Goal: Task Accomplishment & Management: Complete application form

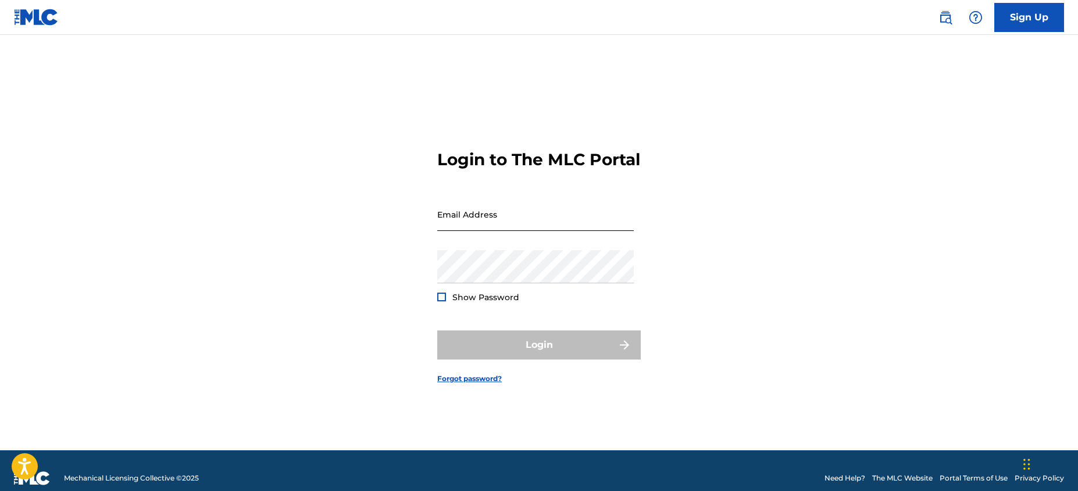
click at [568, 231] on input "Email Address" at bounding box center [535, 214] width 197 height 33
type input "[PERSON_NAME][EMAIL_ADDRESS][DOMAIN_NAME]"
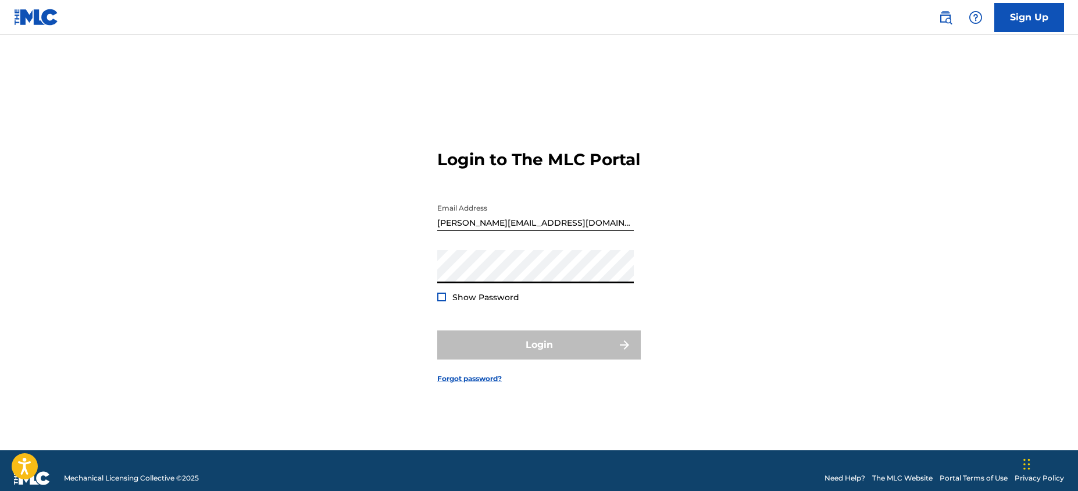
click at [437, 330] on button "Login" at bounding box center [539, 344] width 204 height 29
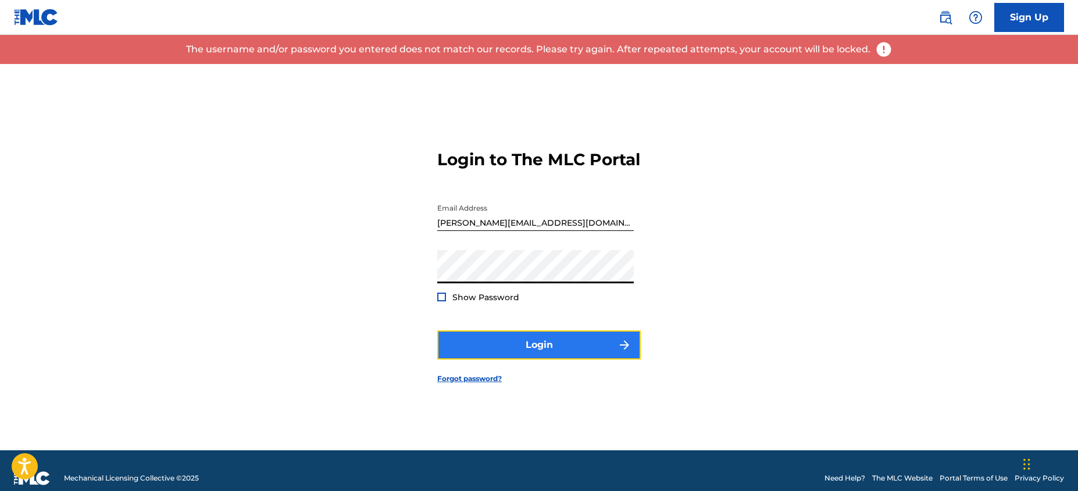
click at [560, 359] on button "Login" at bounding box center [539, 344] width 204 height 29
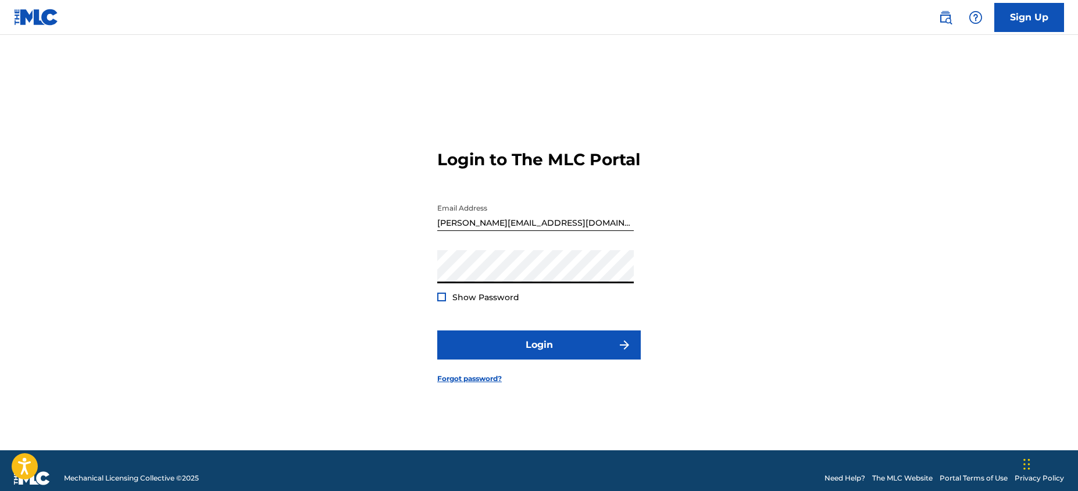
click at [423, 280] on div "Login to The MLC Portal Email Address [PERSON_NAME][EMAIL_ADDRESS][DOMAIN_NAME]…" at bounding box center [539, 257] width 814 height 386
click at [437, 330] on button "Login" at bounding box center [539, 344] width 204 height 29
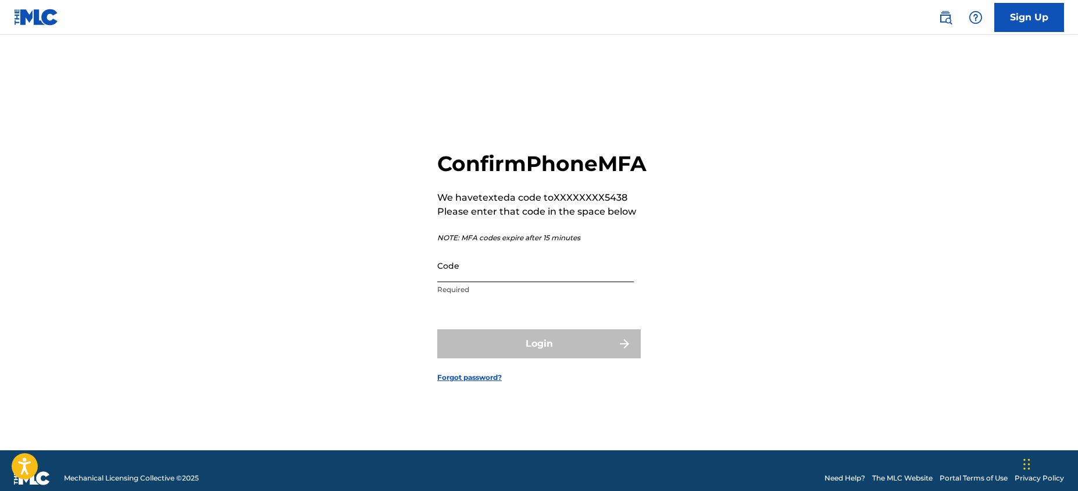
click at [594, 282] on input "Code" at bounding box center [535, 265] width 197 height 33
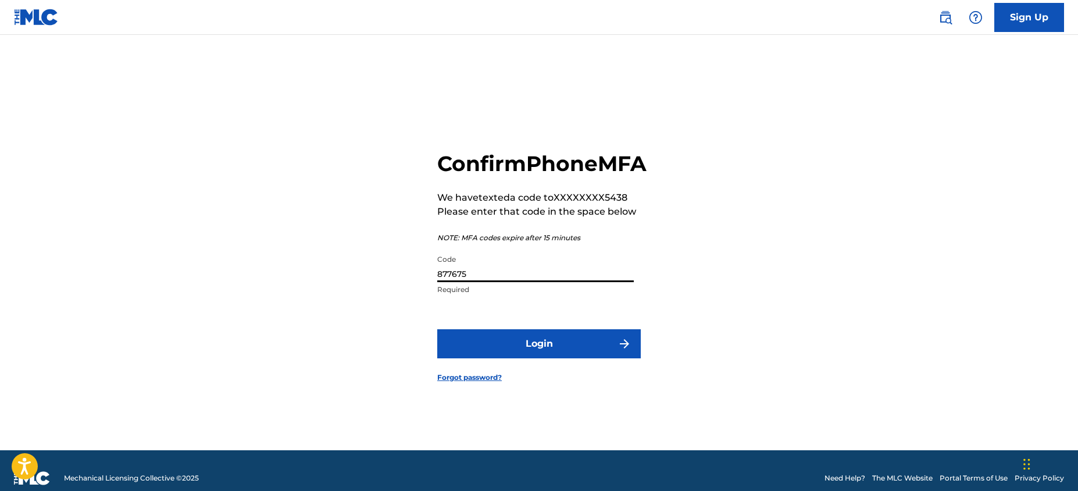
type input "877675"
click at [437, 329] on button "Login" at bounding box center [539, 343] width 204 height 29
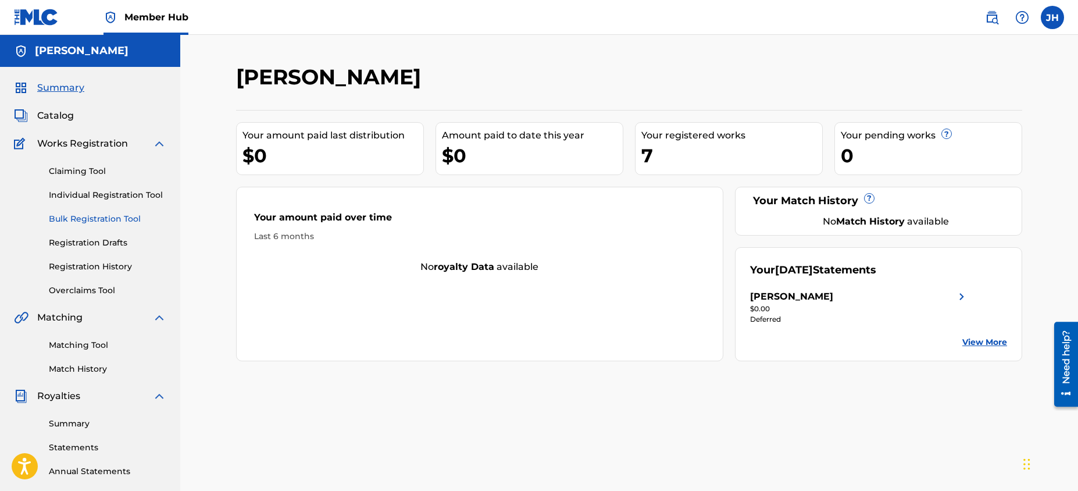
click at [114, 219] on link "Bulk Registration Tool" at bounding box center [107, 219] width 117 height 12
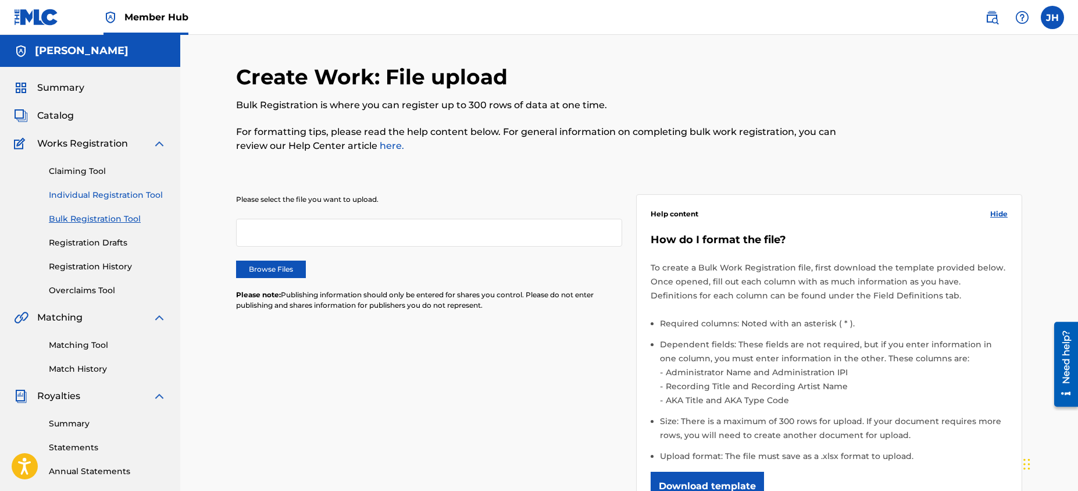
click at [116, 195] on link "Individual Registration Tool" at bounding box center [107, 195] width 117 height 12
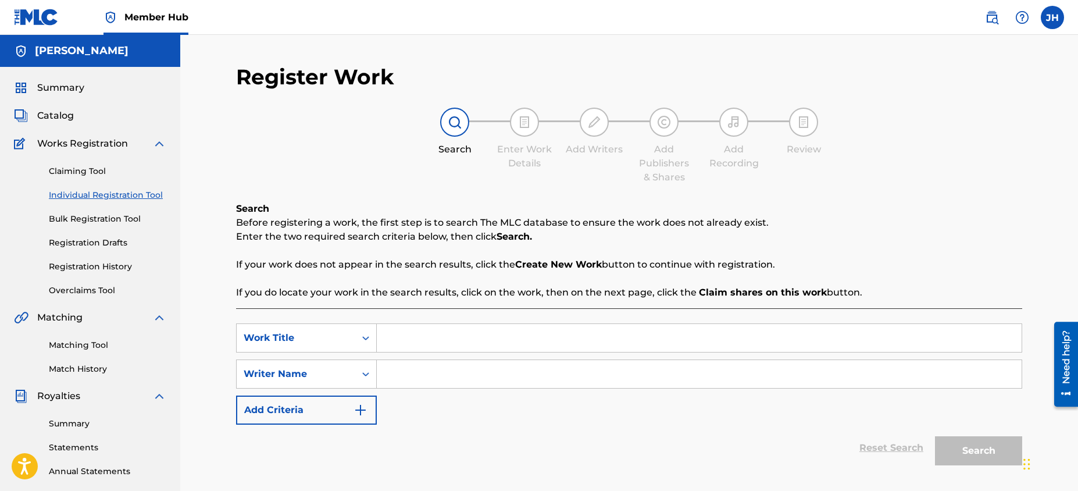
click at [456, 332] on input "Search Form" at bounding box center [699, 338] width 645 height 28
type input "Who Am I"
type input "[PERSON_NAME]"
click at [960, 448] on button "Search" at bounding box center [978, 450] width 87 height 29
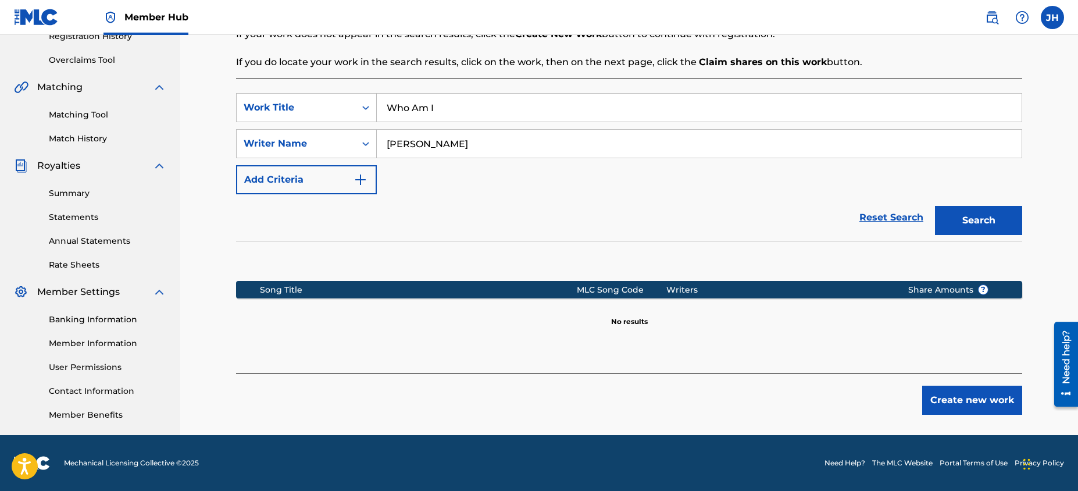
scroll to position [229, 0]
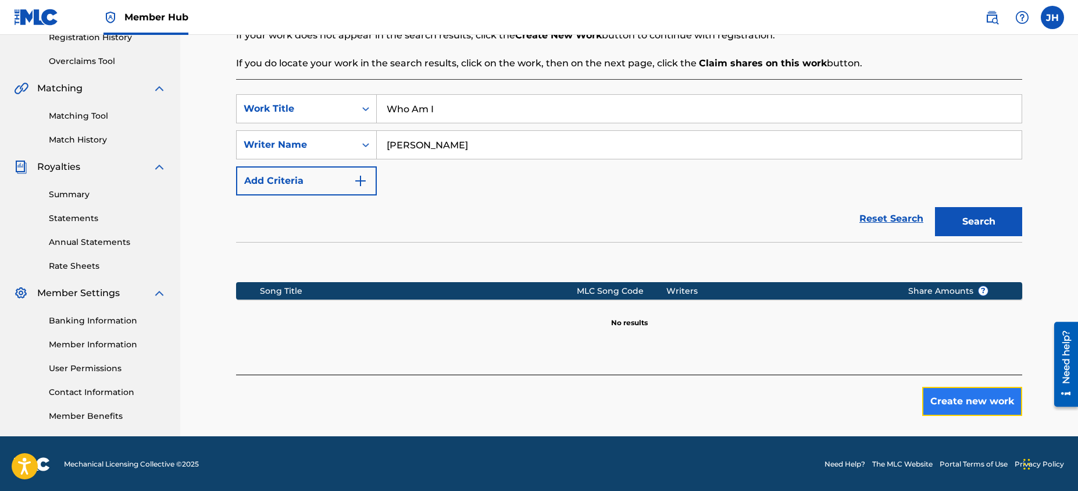
click at [952, 404] on button "Create new work" at bounding box center [972, 401] width 100 height 29
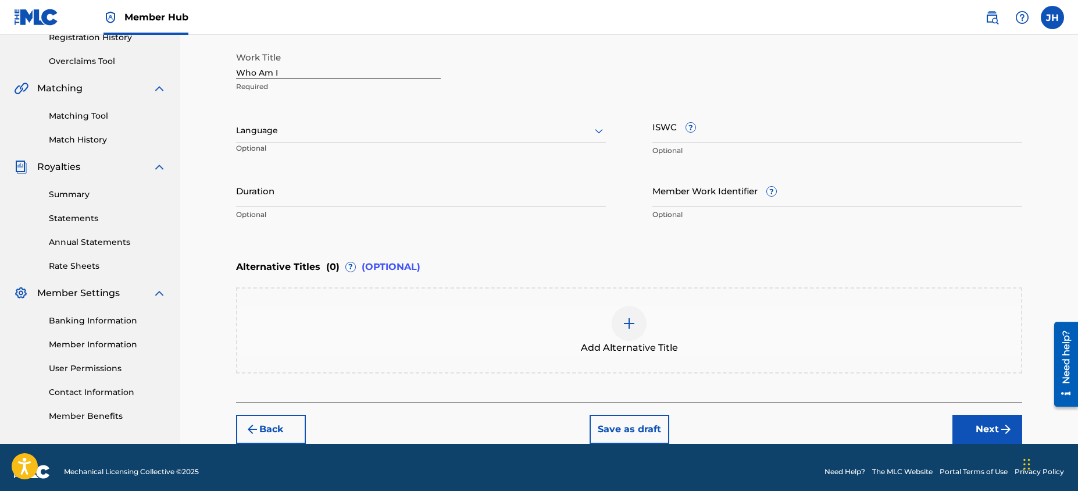
scroll to position [229, 0]
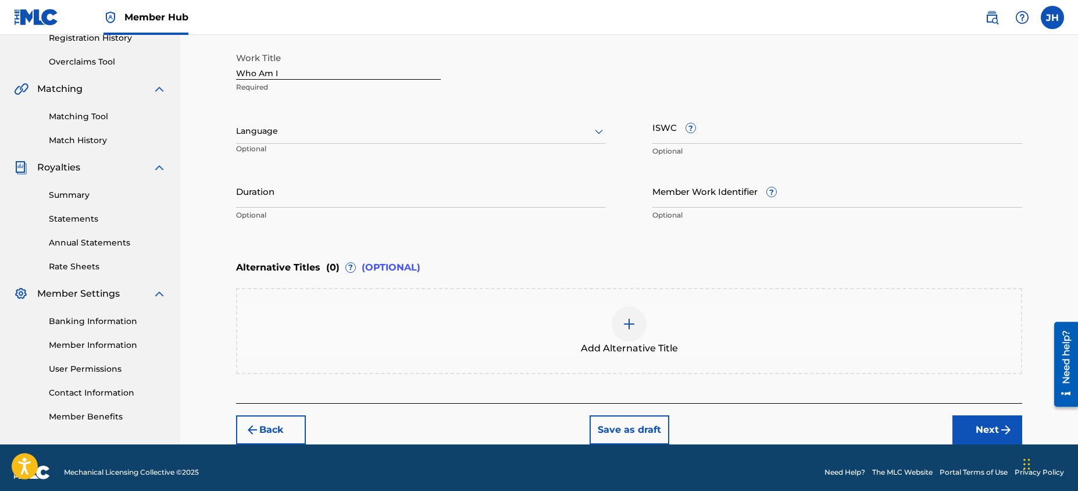
click at [406, 124] on div at bounding box center [421, 131] width 370 height 15
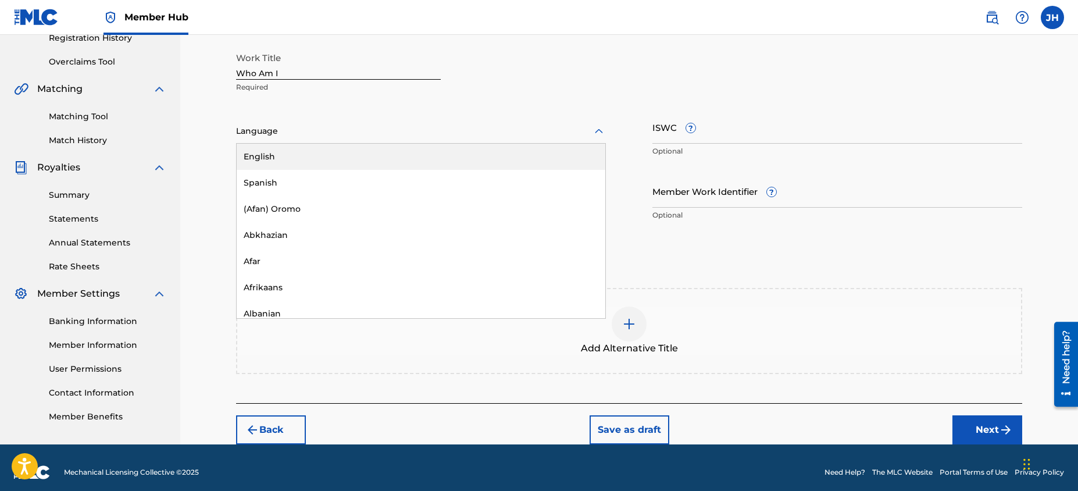
click at [362, 149] on div "English" at bounding box center [421, 157] width 369 height 26
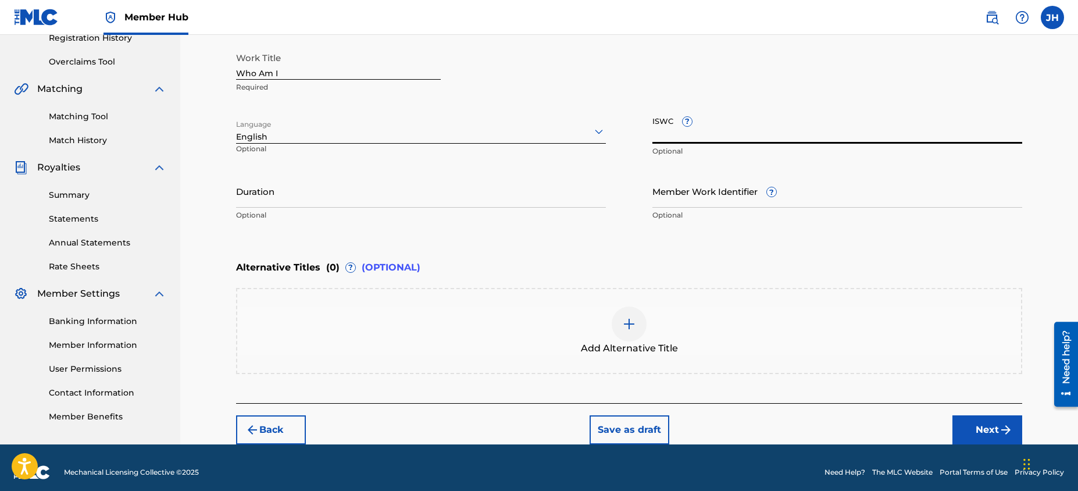
click at [718, 135] on input "ISWC ?" at bounding box center [837, 126] width 370 height 33
paste input "T-316221250-8"
type input "T-316221250-8"
click at [358, 200] on input "Duration" at bounding box center [421, 190] width 370 height 33
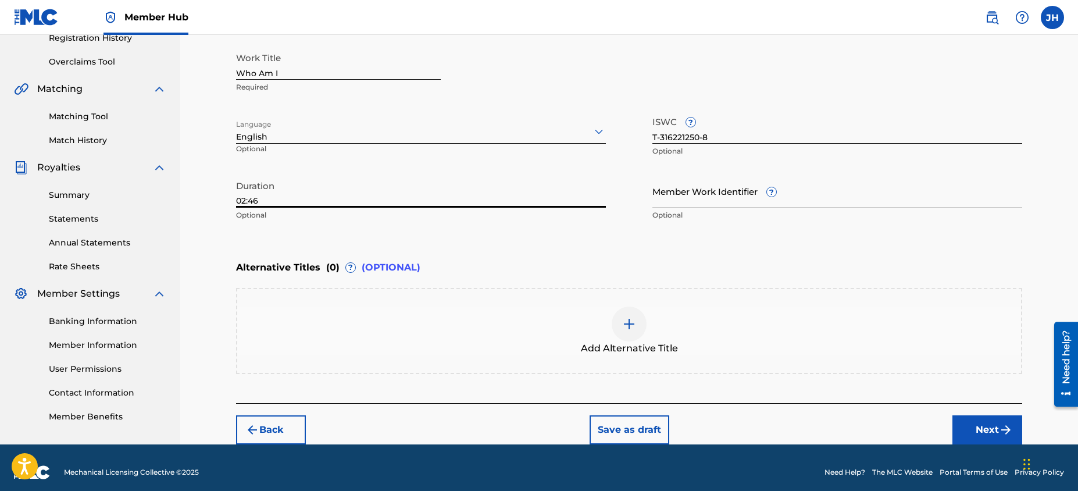
type input "02:46"
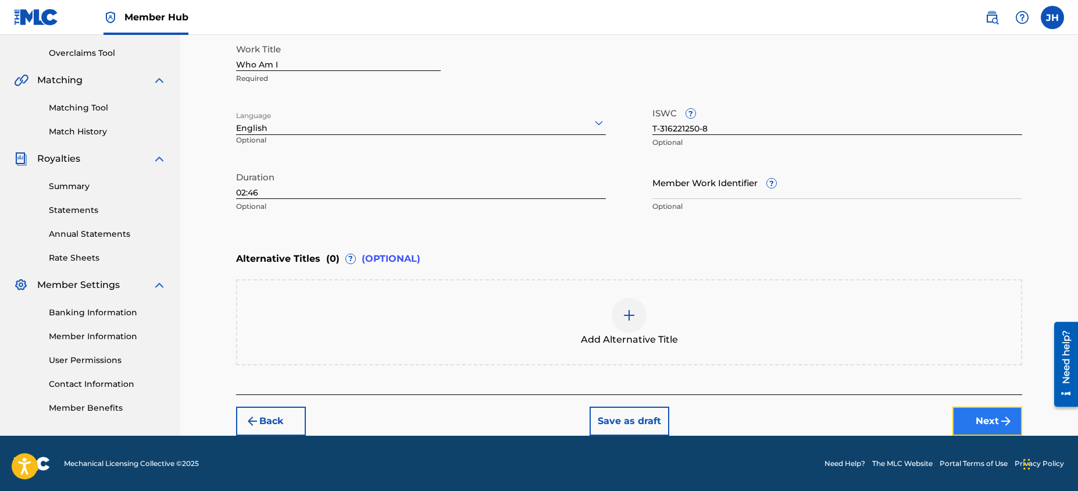
click at [982, 421] on button "Next" at bounding box center [987, 420] width 70 height 29
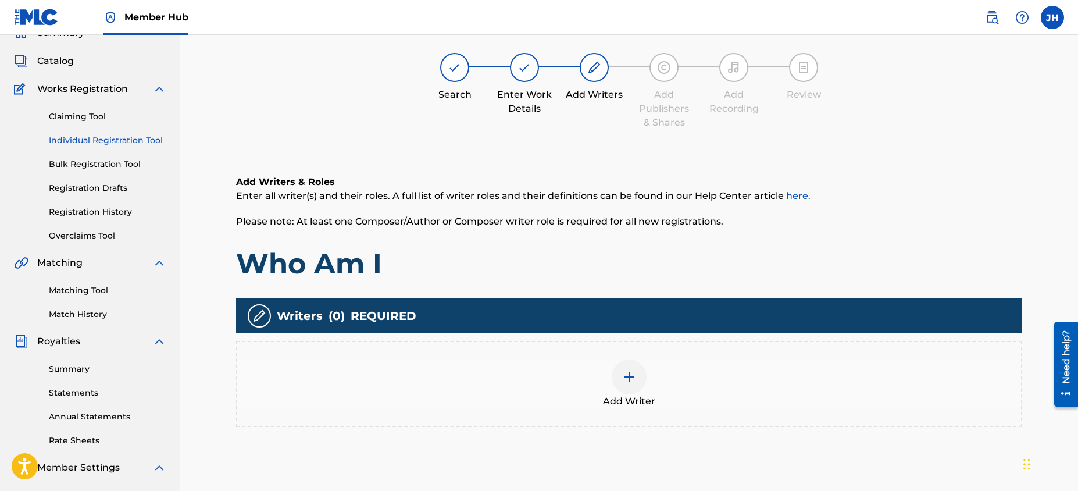
scroll to position [52, 0]
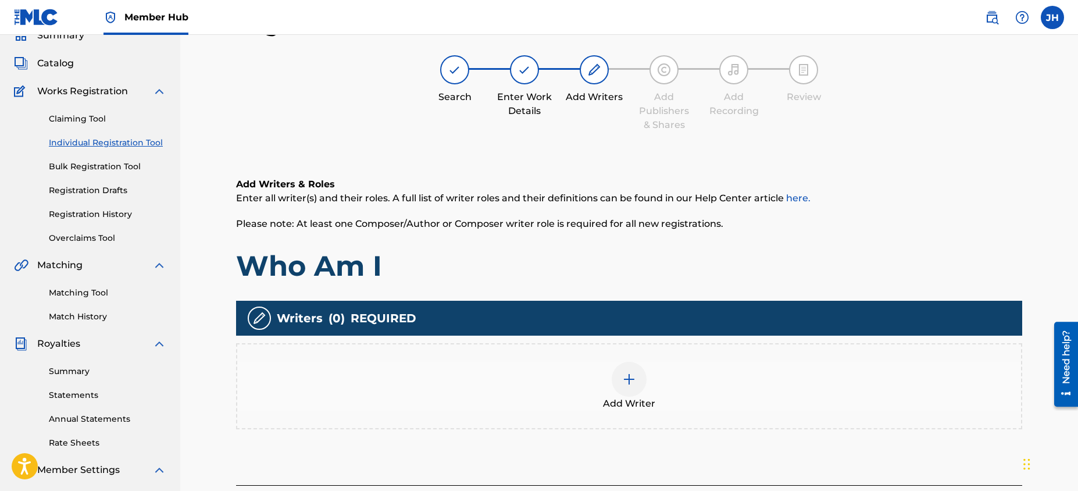
click at [606, 379] on div "Add Writer" at bounding box center [629, 386] width 784 height 49
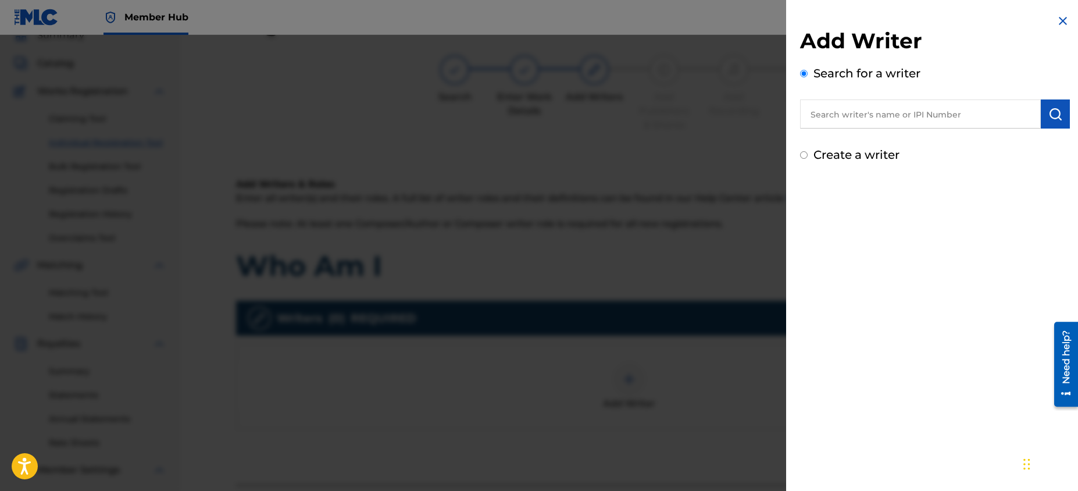
click at [838, 113] on input "text" at bounding box center [920, 113] width 241 height 29
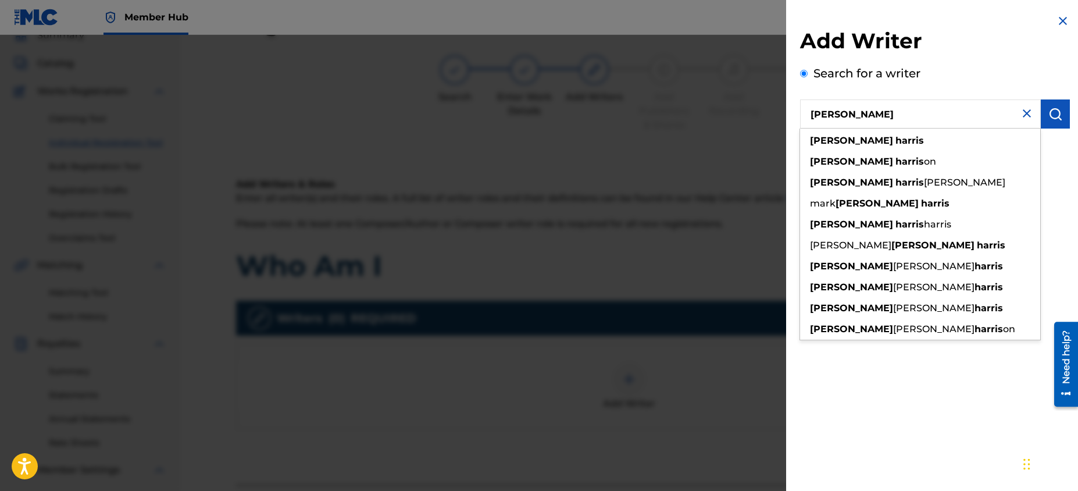
type input "[PERSON_NAME]"
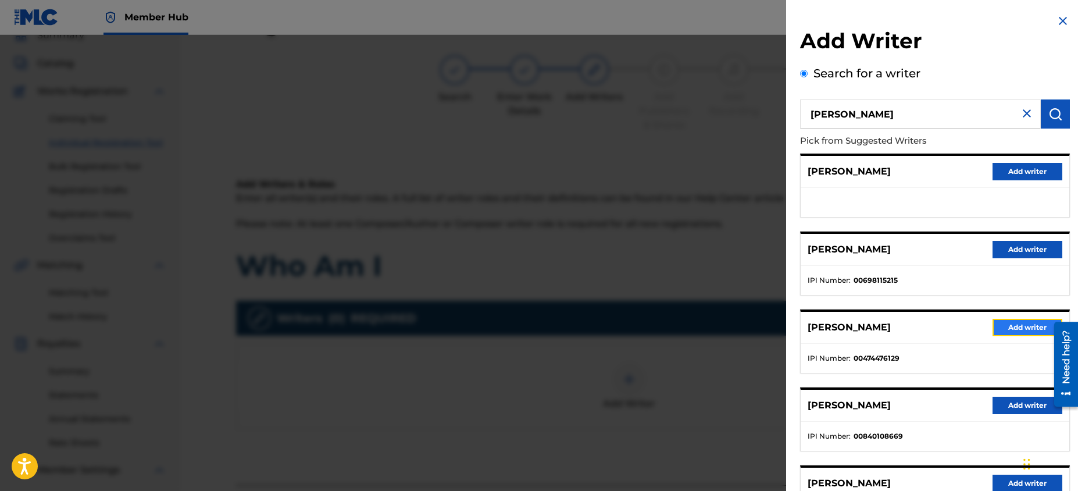
click at [1011, 329] on button "Add writer" at bounding box center [1028, 327] width 70 height 17
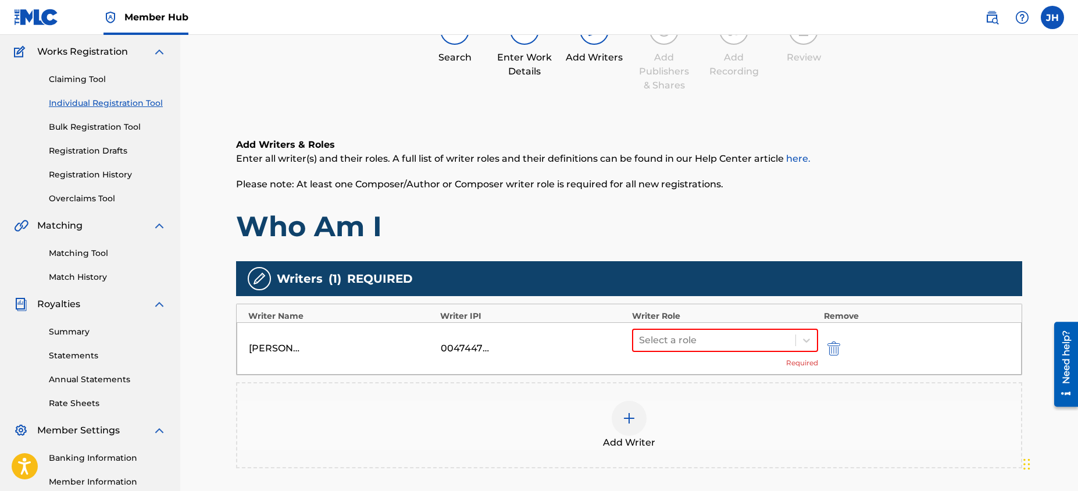
scroll to position [132, 0]
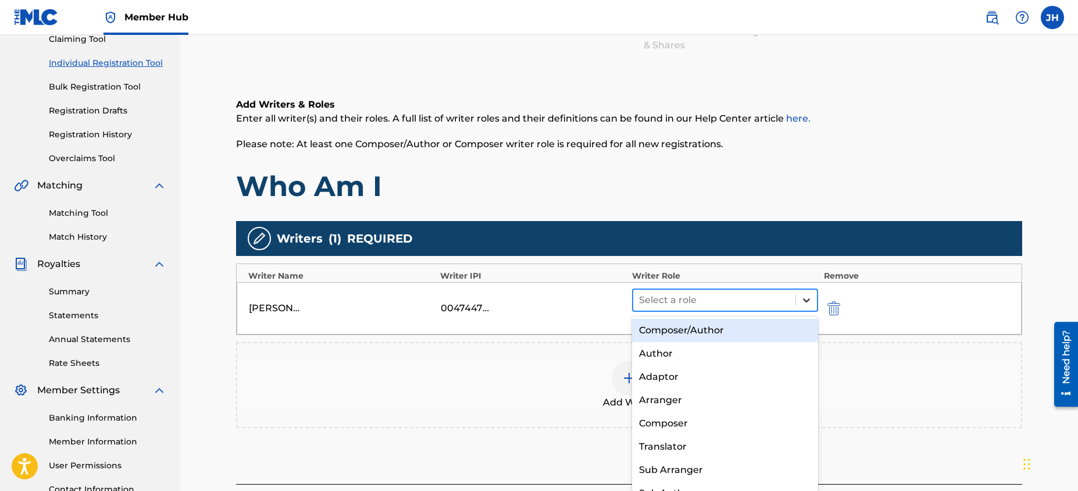
click at [809, 293] on div at bounding box center [806, 300] width 21 height 21
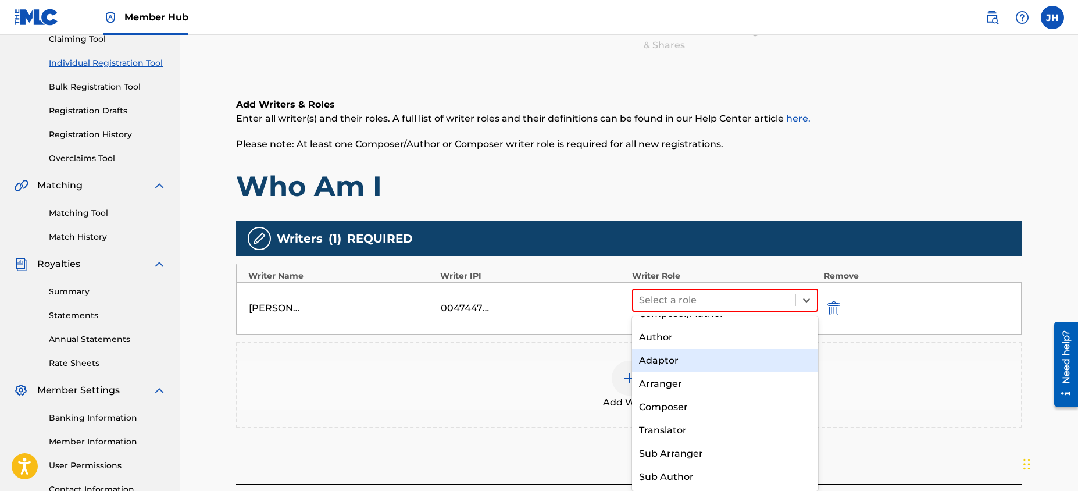
scroll to position [0, 0]
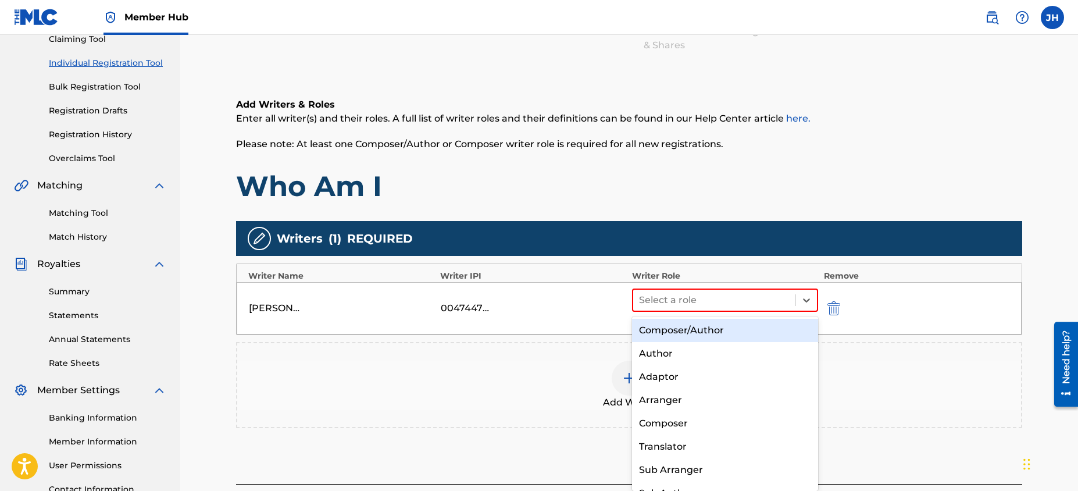
click at [718, 333] on div "Composer/Author" at bounding box center [725, 330] width 186 height 23
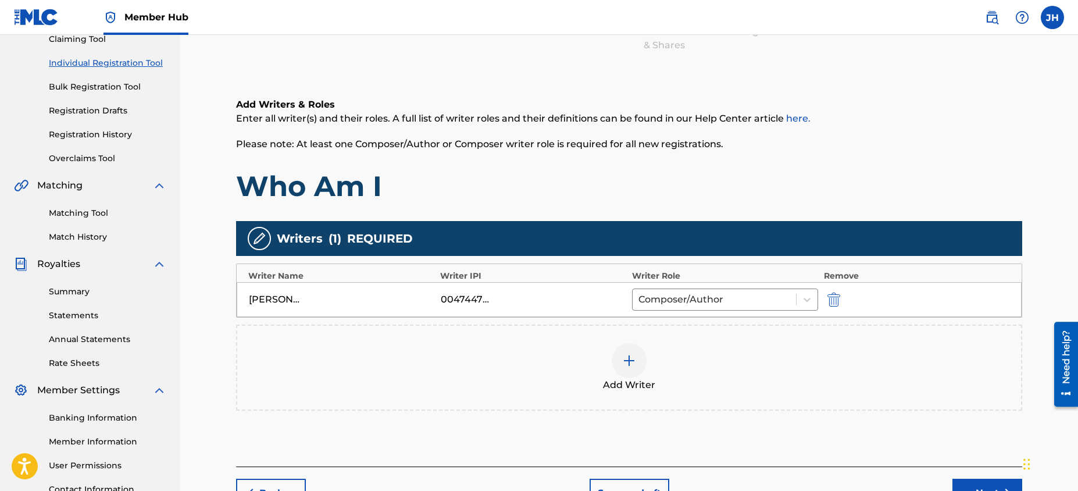
scroll to position [230, 0]
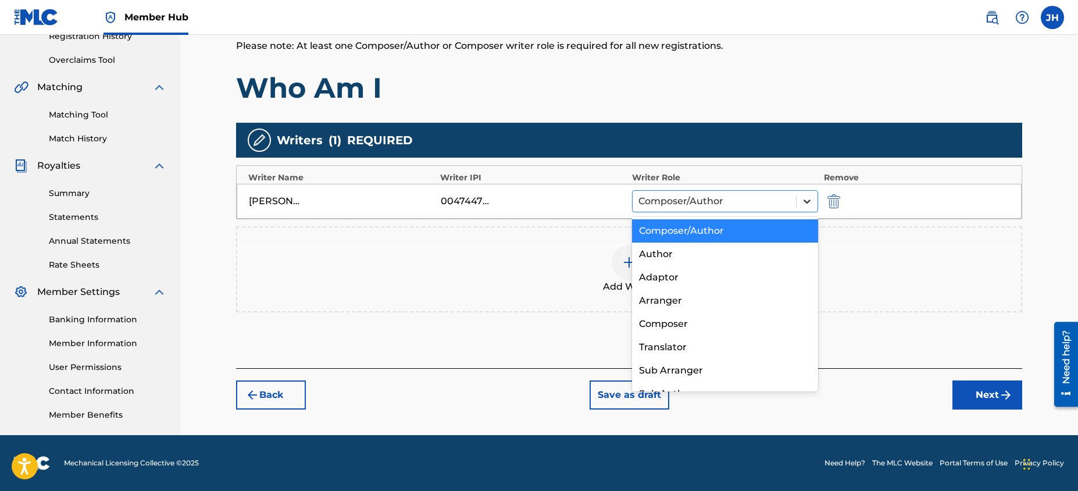
click at [810, 203] on icon at bounding box center [807, 201] width 12 height 12
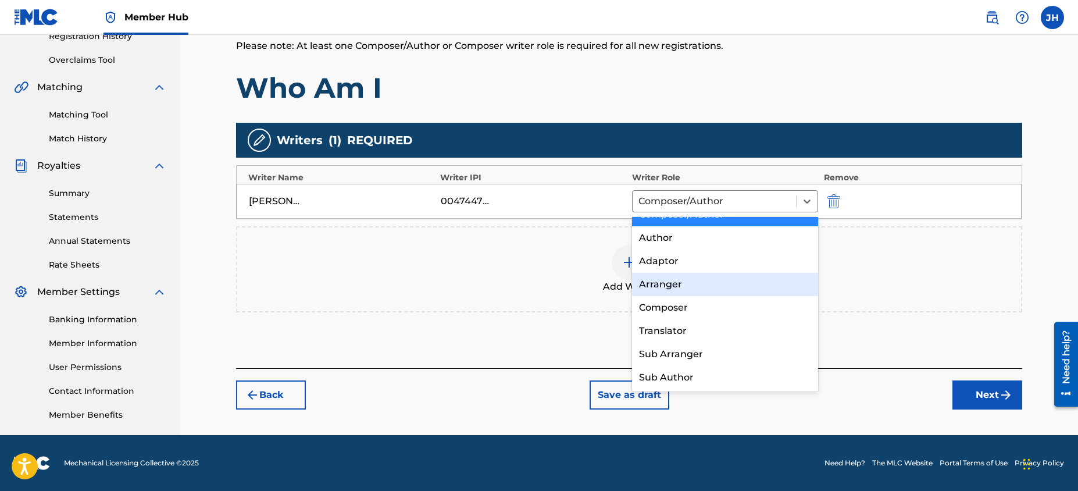
click at [909, 288] on div "Add Writer" at bounding box center [629, 269] width 784 height 49
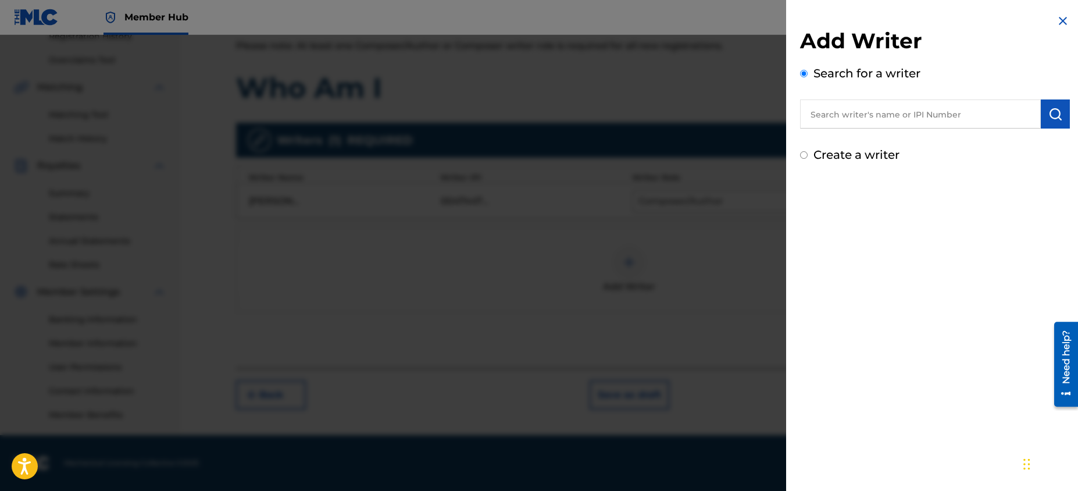
click at [1057, 17] on img at bounding box center [1063, 21] width 14 height 14
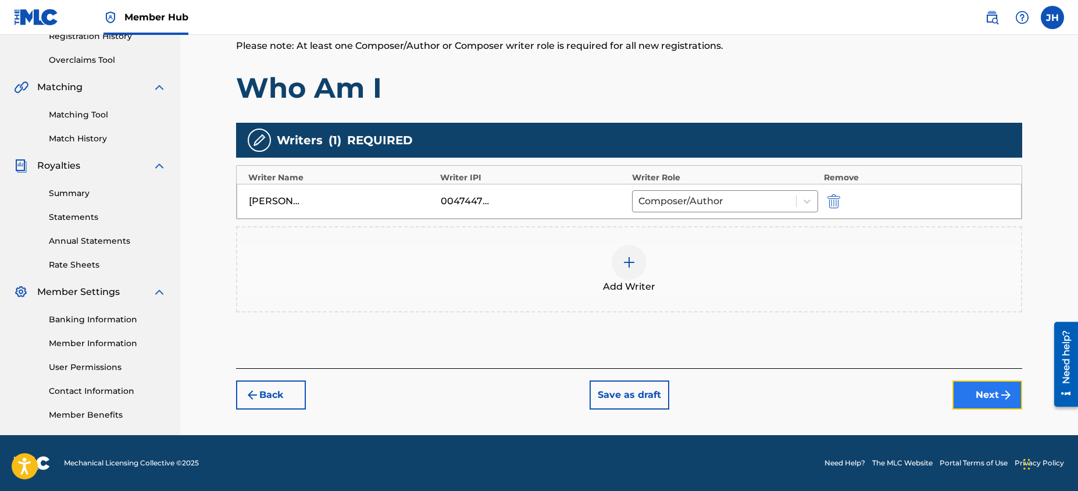
click at [989, 391] on button "Next" at bounding box center [987, 394] width 70 height 29
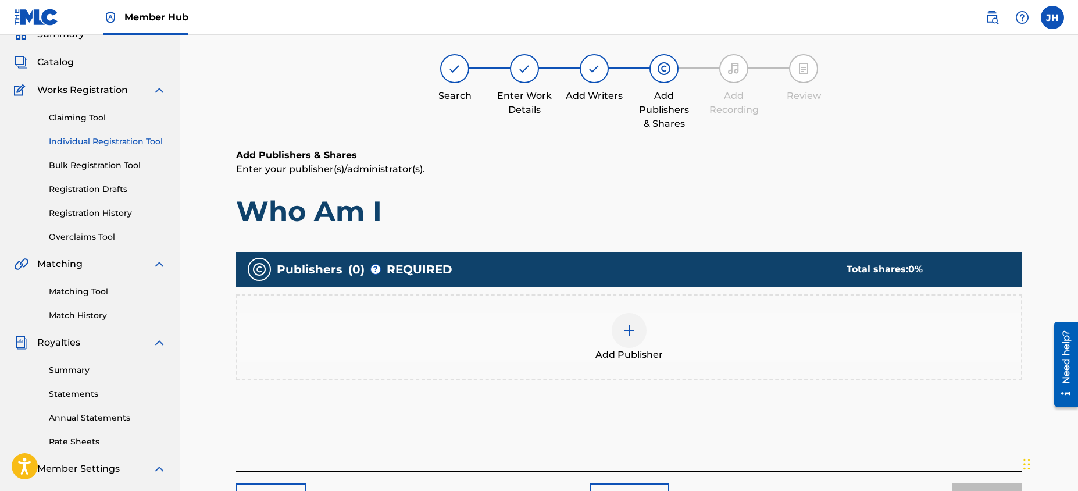
scroll to position [52, 0]
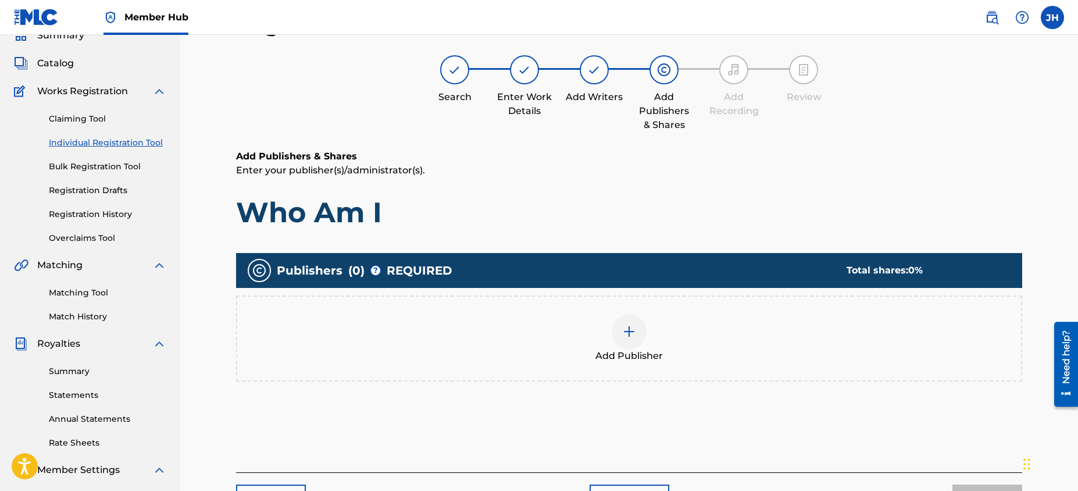
click at [666, 351] on div "Add Publisher" at bounding box center [629, 338] width 784 height 49
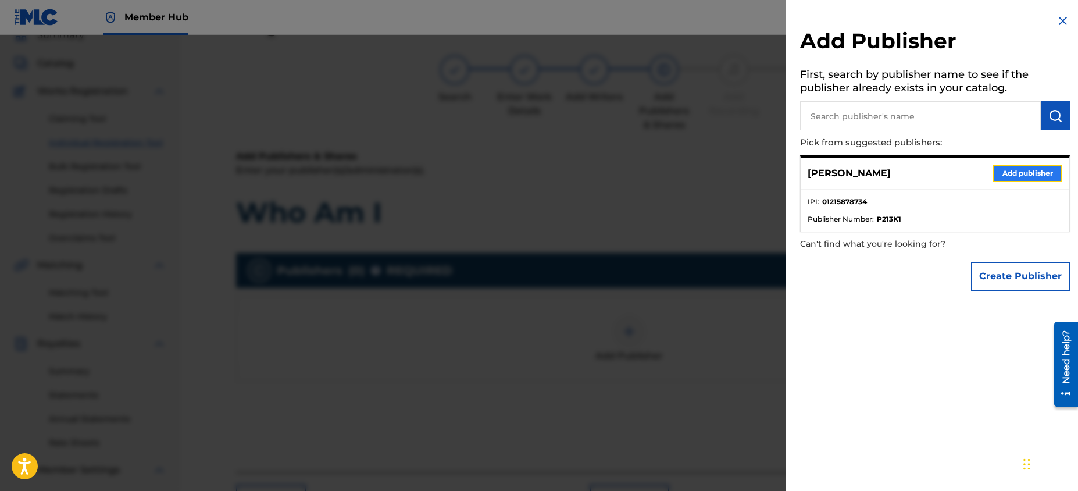
click at [1033, 174] on button "Add publisher" at bounding box center [1028, 173] width 70 height 17
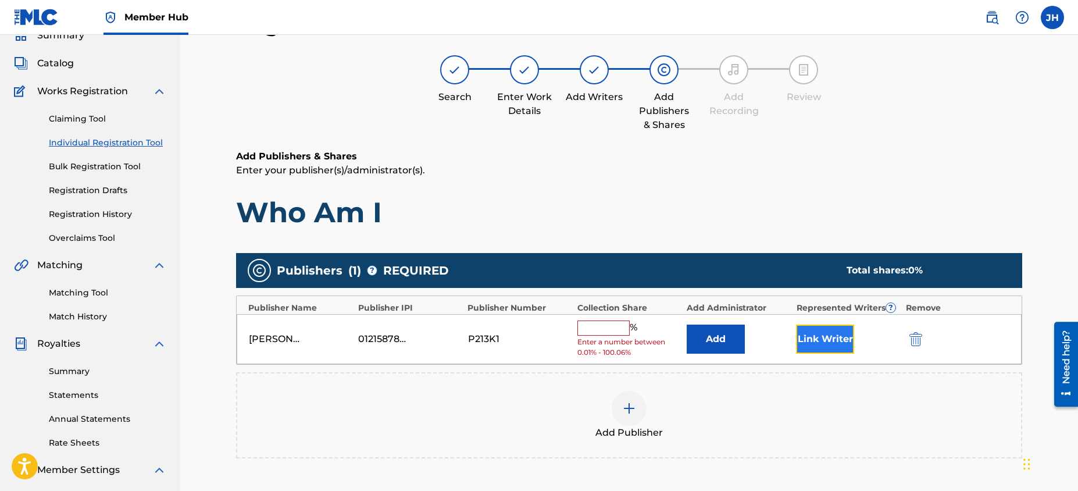
click at [836, 338] on button "Link Writer" at bounding box center [825, 338] width 58 height 29
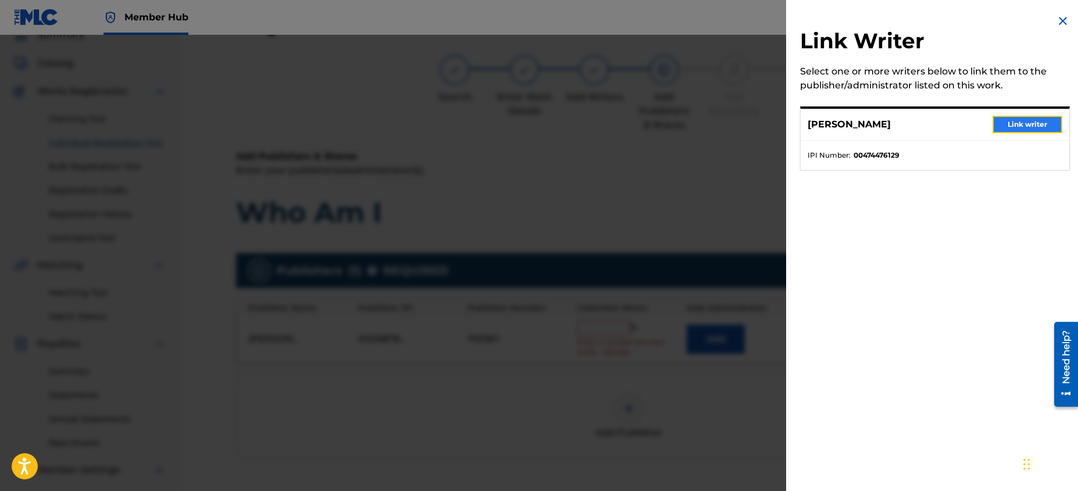
click at [1017, 129] on button "Link writer" at bounding box center [1028, 124] width 70 height 17
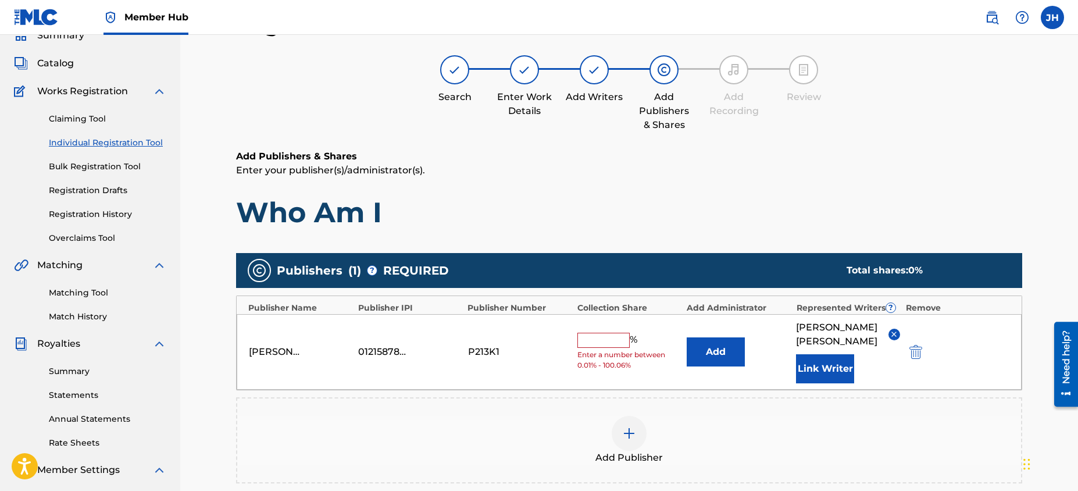
click at [597, 333] on input "text" at bounding box center [603, 340] width 52 height 15
type input "100"
click at [740, 398] on div "Add Publisher" at bounding box center [629, 440] width 786 height 86
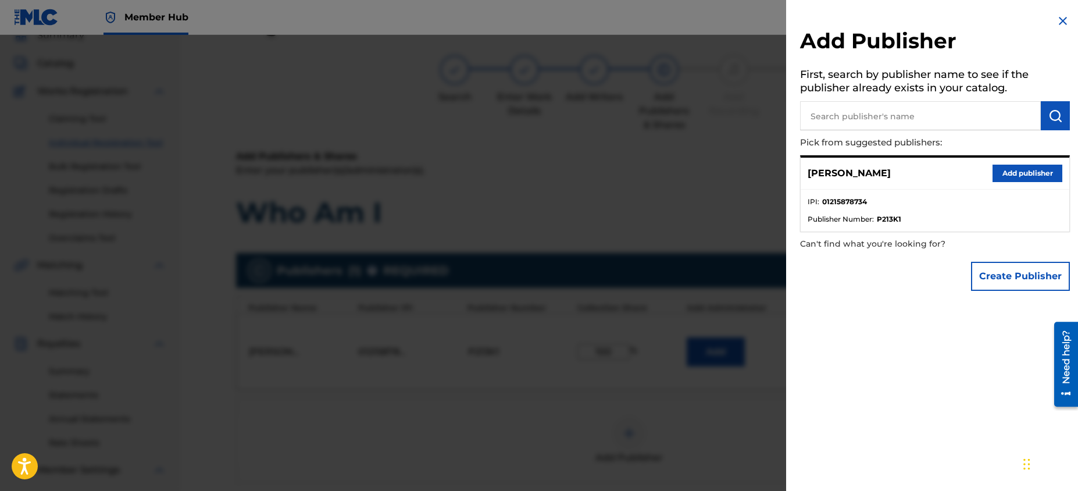
scroll to position [138, 0]
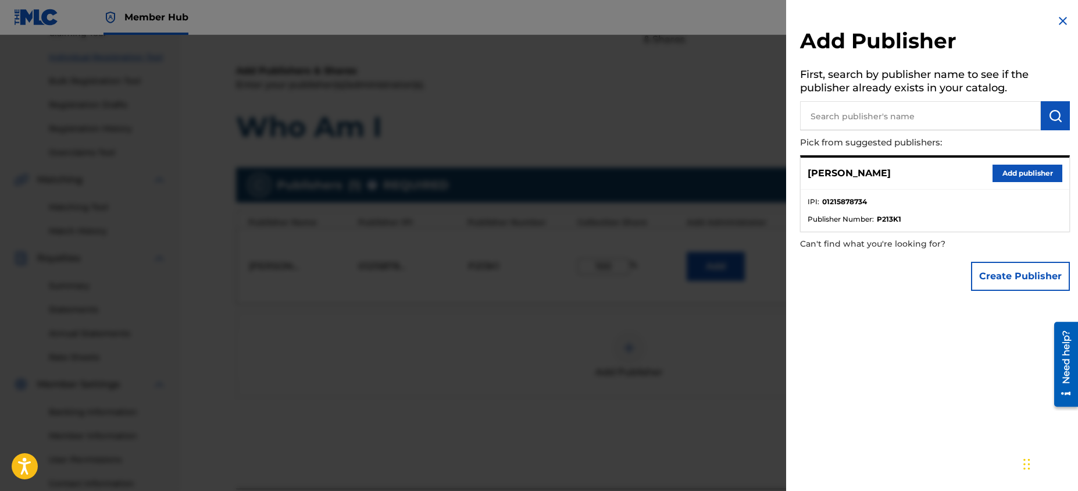
click at [1062, 23] on img at bounding box center [1063, 21] width 14 height 14
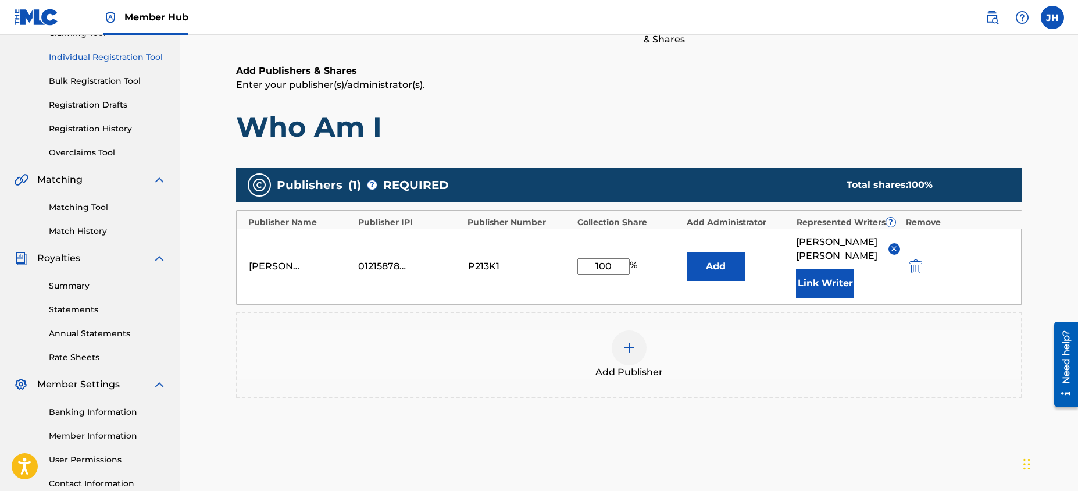
scroll to position [230, 0]
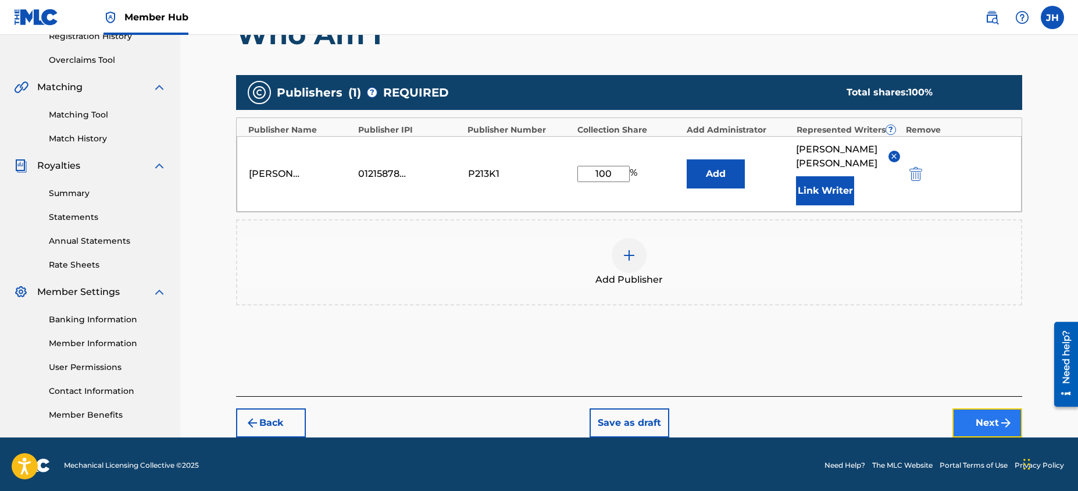
click at [1004, 416] on img "submit" at bounding box center [1006, 423] width 14 height 14
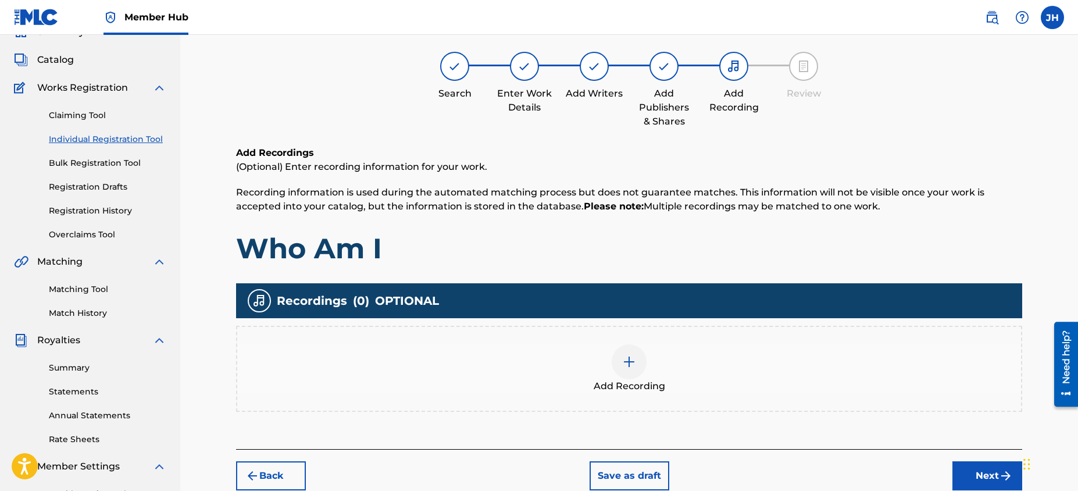
scroll to position [52, 0]
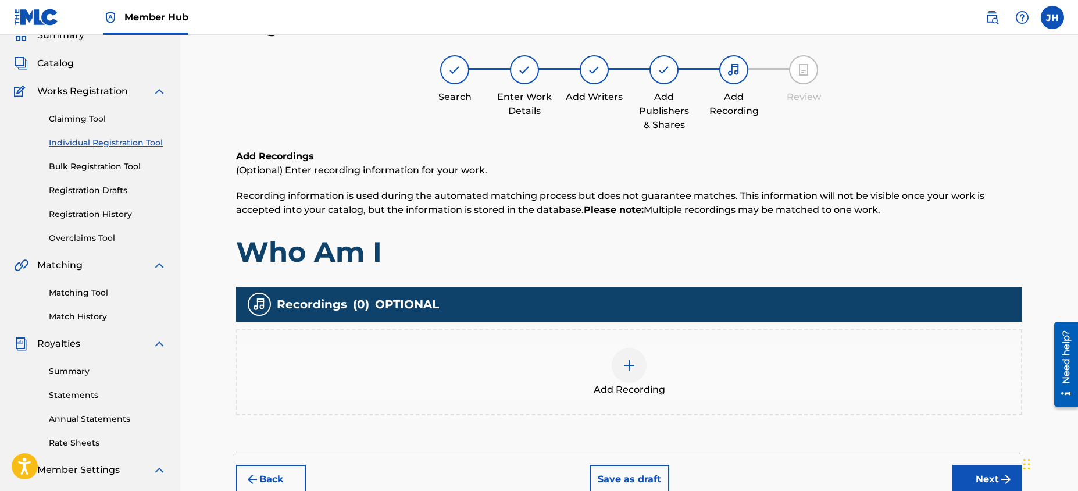
click at [884, 364] on div "Add Recording" at bounding box center [629, 372] width 784 height 49
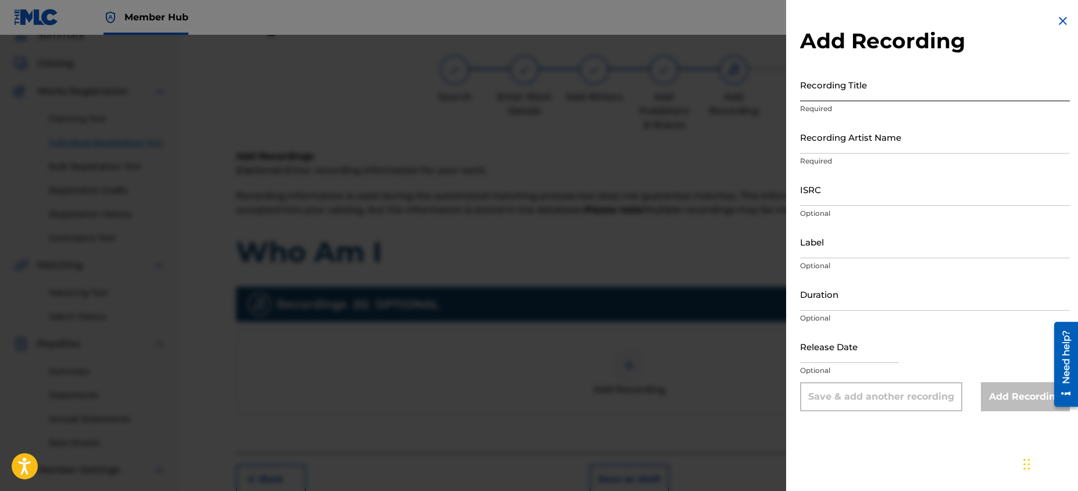
click at [833, 90] on input "Recording Title" at bounding box center [935, 84] width 270 height 33
type input "Who Am I"
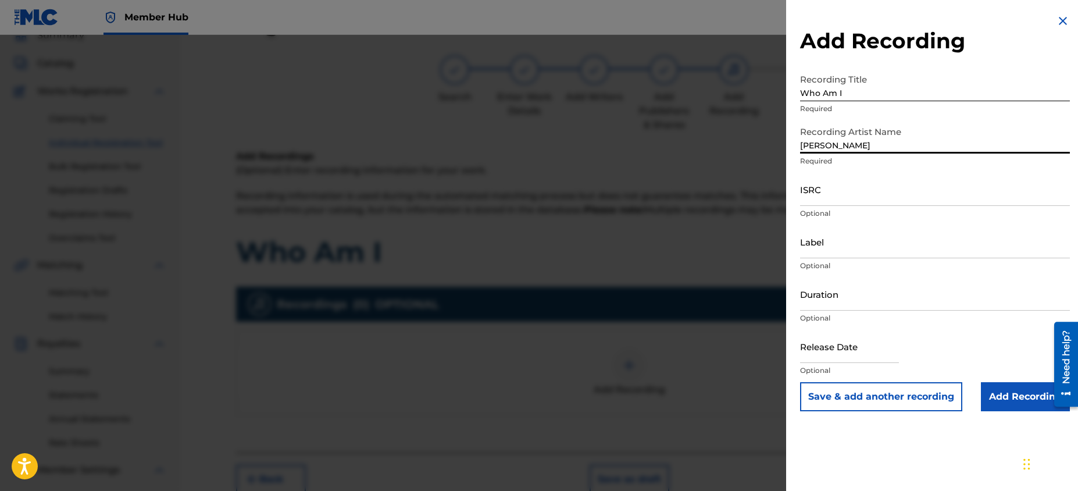
type input "[PERSON_NAME]"
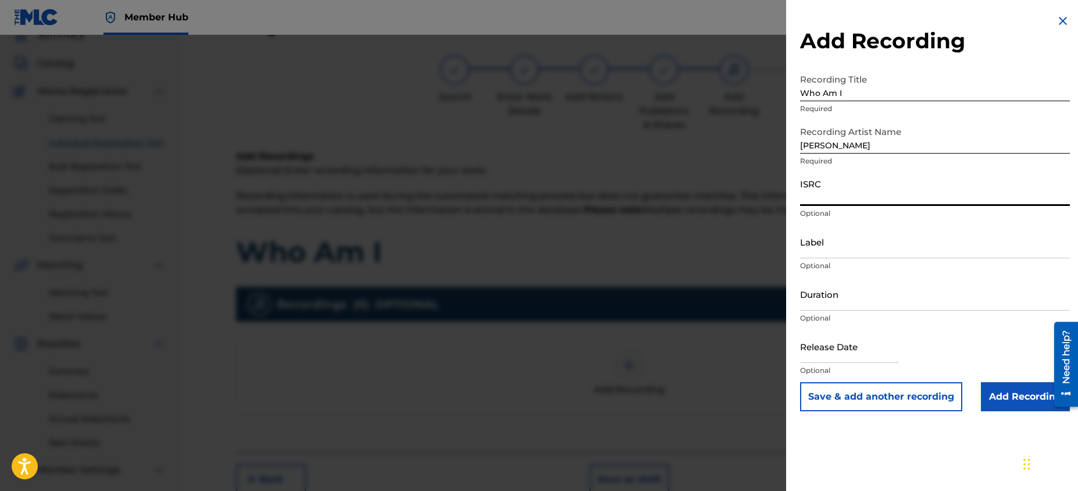
paste input "QZXRS2300003"
type input "QZXRS2300003"
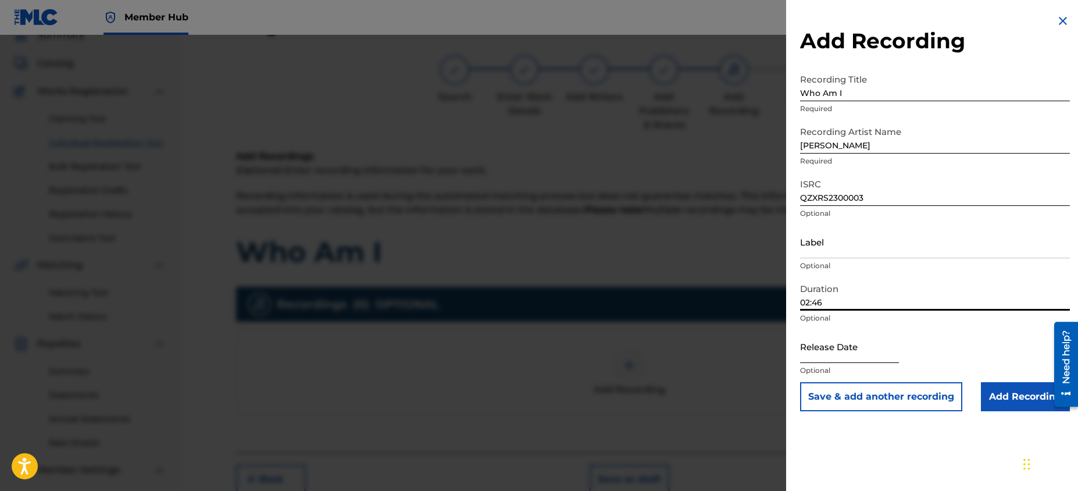
type input "02:46"
select select "8"
select select "2025"
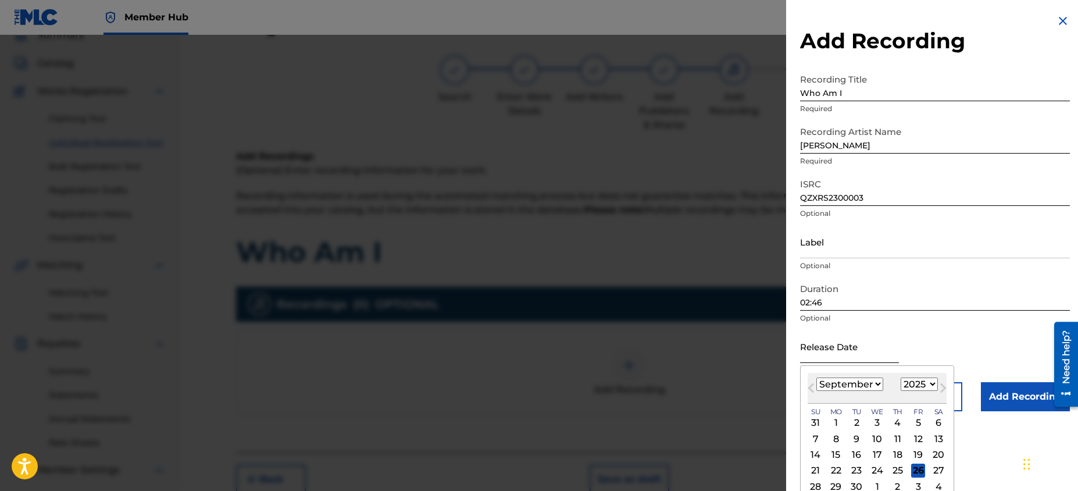
click at [844, 353] on input "text" at bounding box center [849, 346] width 99 height 33
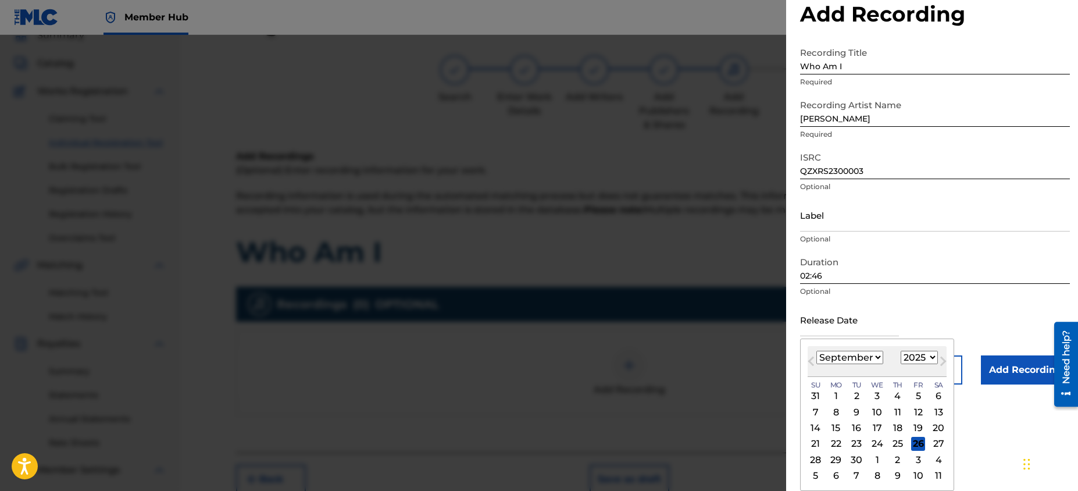
click at [875, 356] on select "January February March April May June July August September October November De…" at bounding box center [849, 357] width 67 height 13
select select "9"
click at [816, 351] on select "January February March April May June July August September October November De…" at bounding box center [849, 357] width 67 height 13
click at [913, 457] on div "31" at bounding box center [918, 459] width 14 height 14
type input "[DATE]"
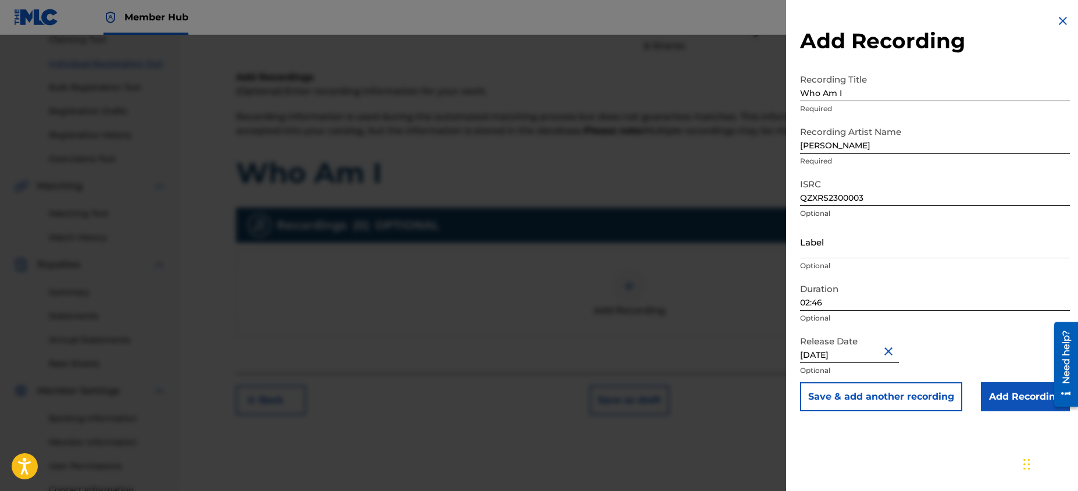
scroll to position [186, 0]
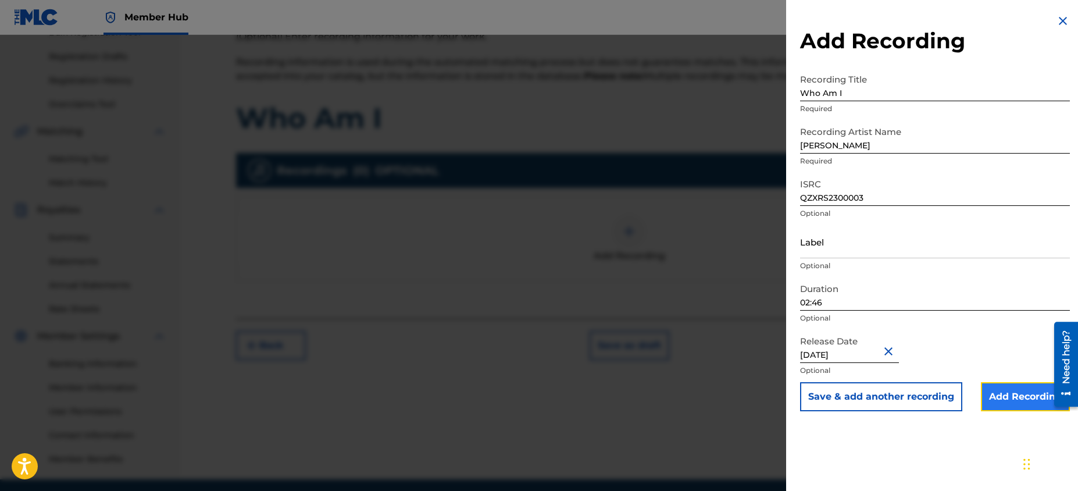
click at [1019, 401] on input "Add Recording" at bounding box center [1025, 396] width 89 height 29
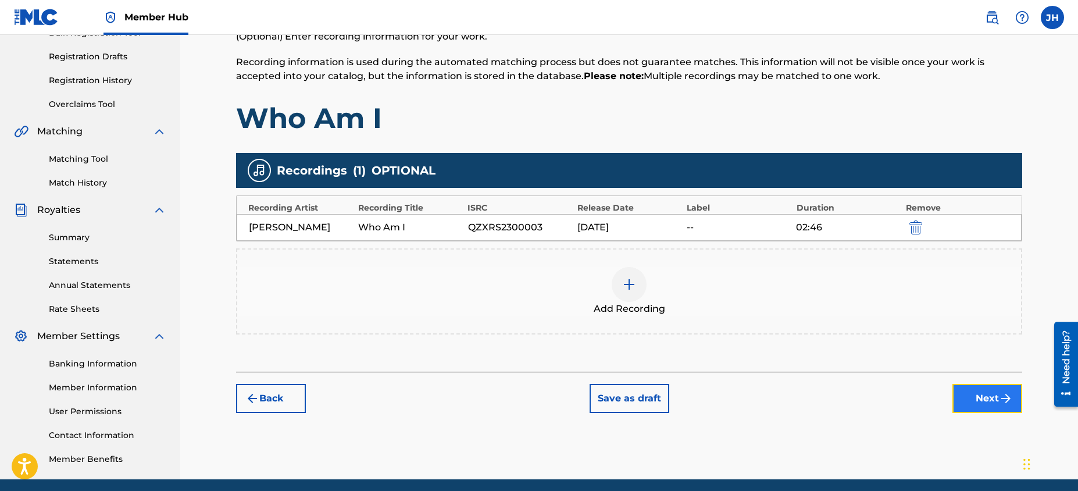
click at [997, 402] on button "Next" at bounding box center [987, 398] width 70 height 29
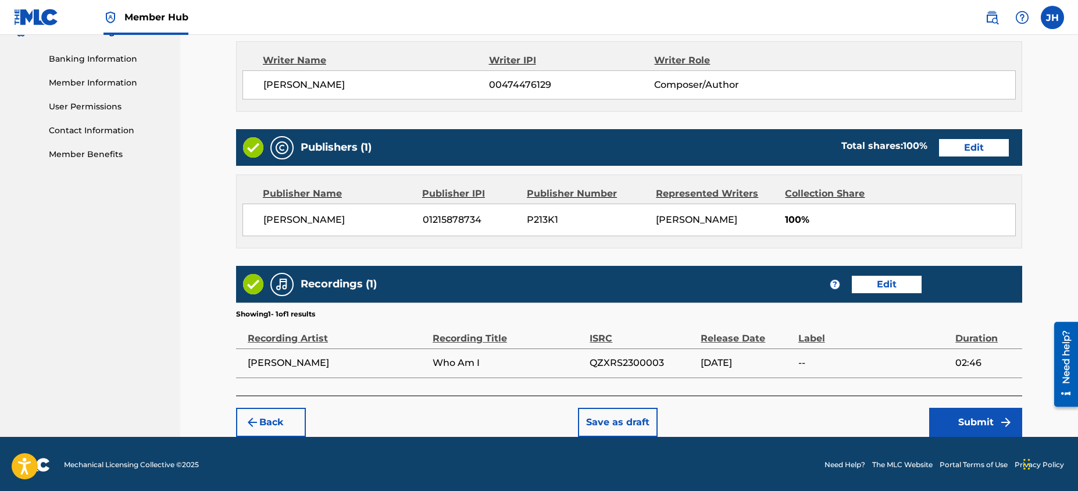
scroll to position [491, 0]
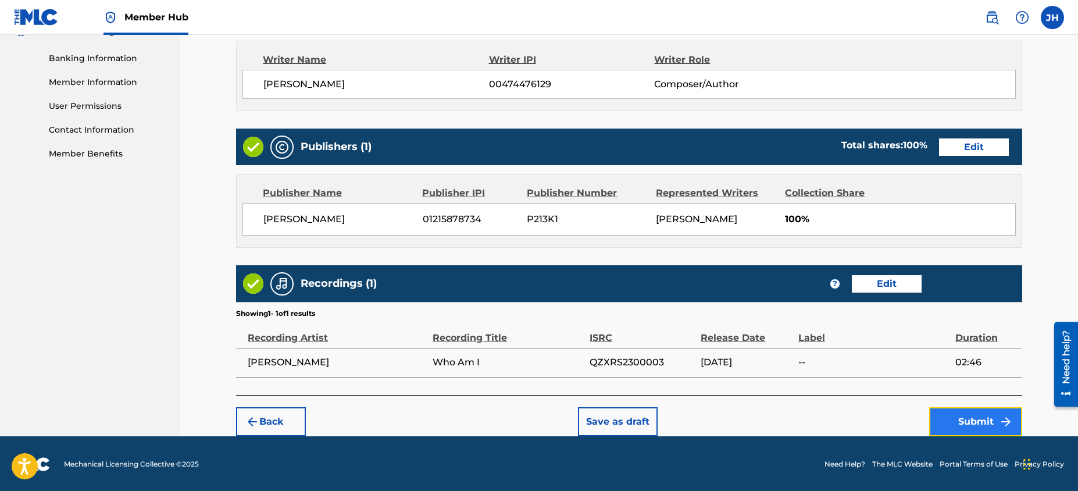
click at [944, 418] on button "Submit" at bounding box center [975, 421] width 93 height 29
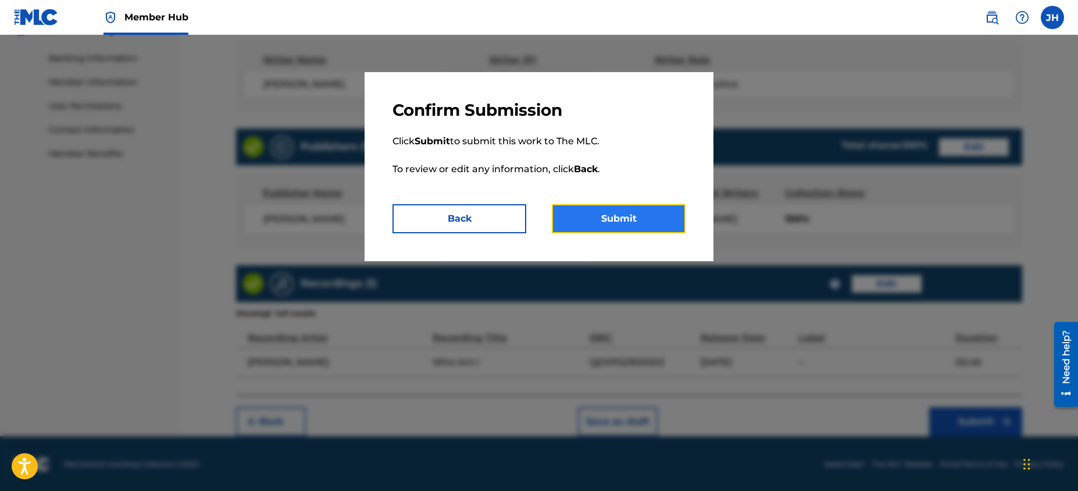
click at [648, 224] on button "Submit" at bounding box center [619, 218] width 134 height 29
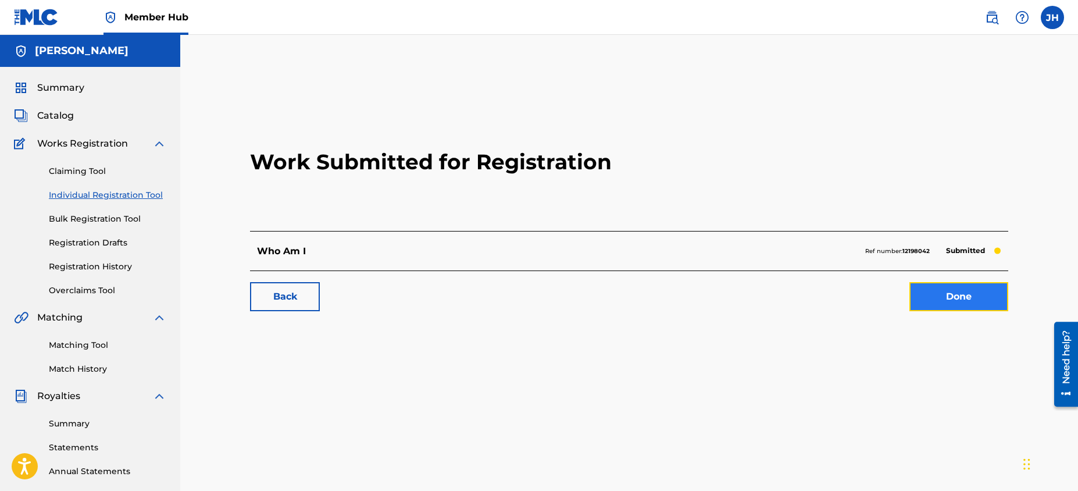
click at [921, 295] on link "Done" at bounding box center [958, 296] width 99 height 29
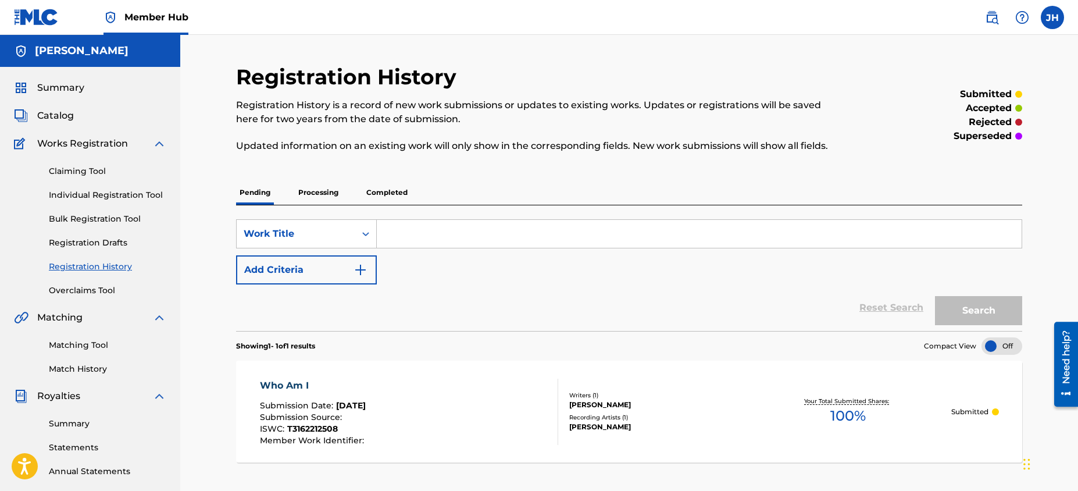
click at [452, 238] on input "Search Form" at bounding box center [699, 234] width 645 height 28
type input "My Hate"
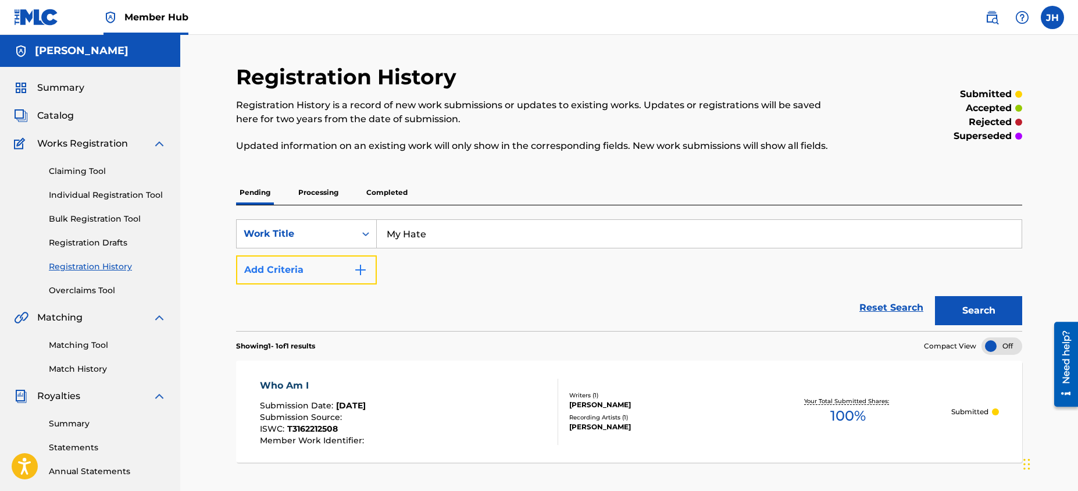
click at [372, 267] on button "Add Criteria" at bounding box center [306, 269] width 141 height 29
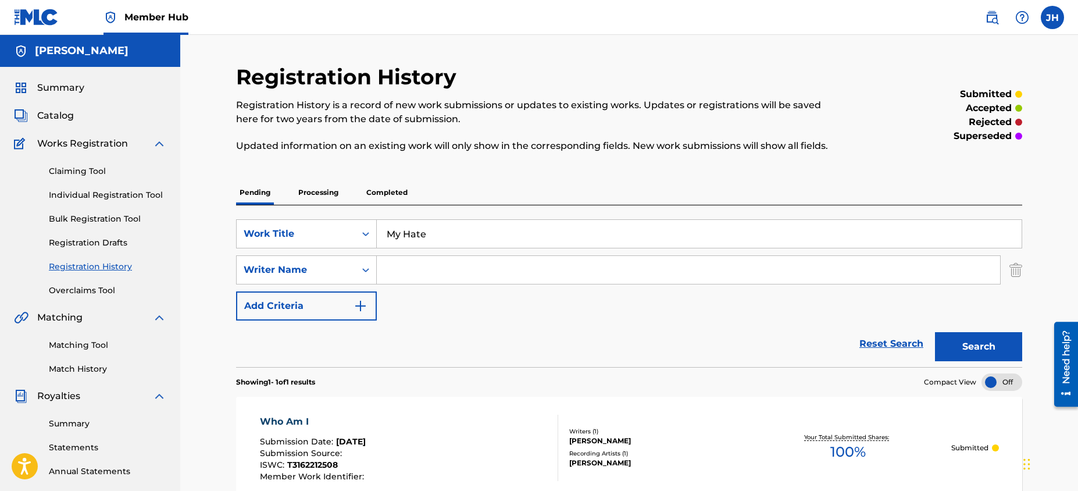
click at [397, 272] on input "Search Form" at bounding box center [688, 270] width 623 height 28
type input "[PERSON_NAME]"
click at [1017, 354] on button "Search" at bounding box center [978, 346] width 87 height 29
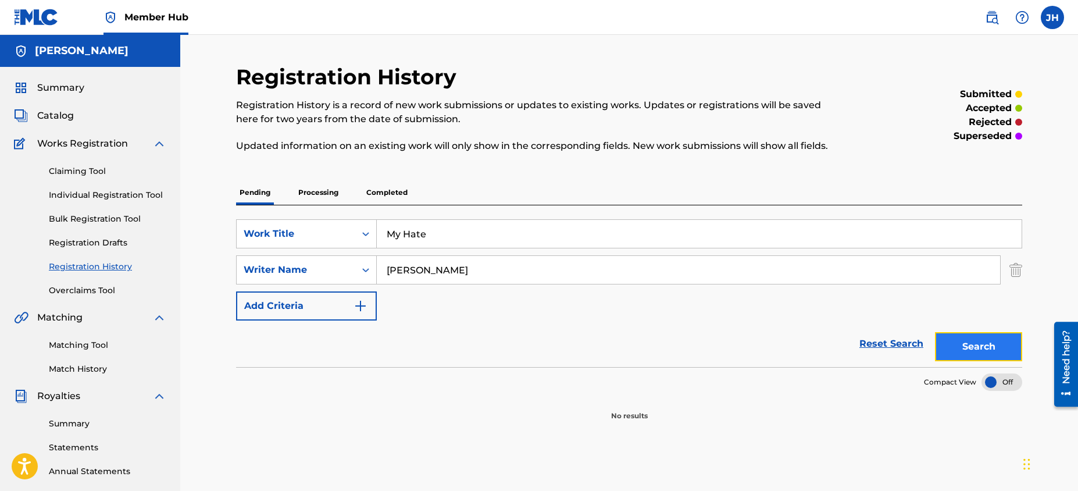
click at [955, 347] on button "Search" at bounding box center [978, 346] width 87 height 29
click at [75, 191] on link "Individual Registration Tool" at bounding box center [107, 195] width 117 height 12
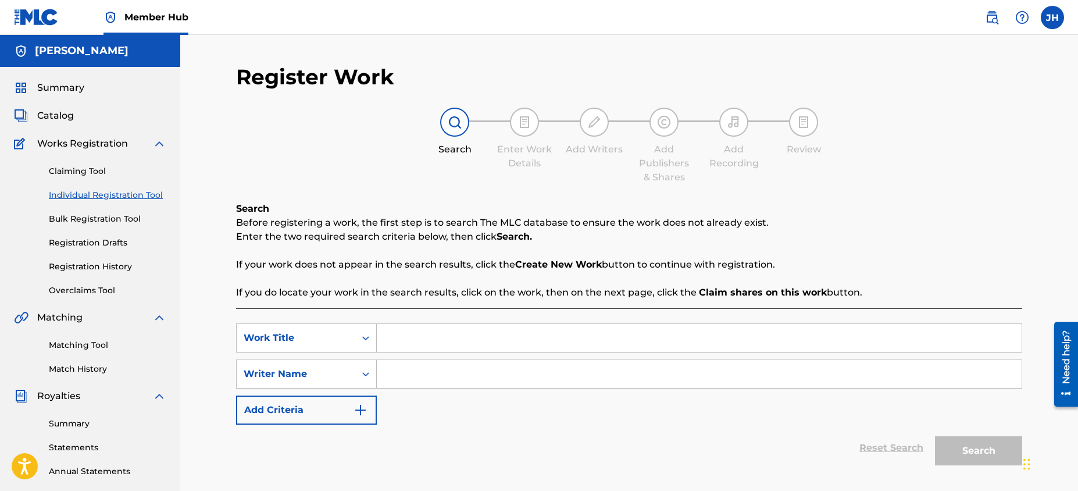
click at [436, 334] on input "Search Form" at bounding box center [699, 338] width 645 height 28
type input "My Hate"
type input "[PERSON_NAME]"
click at [982, 446] on button "Search" at bounding box center [978, 450] width 87 height 29
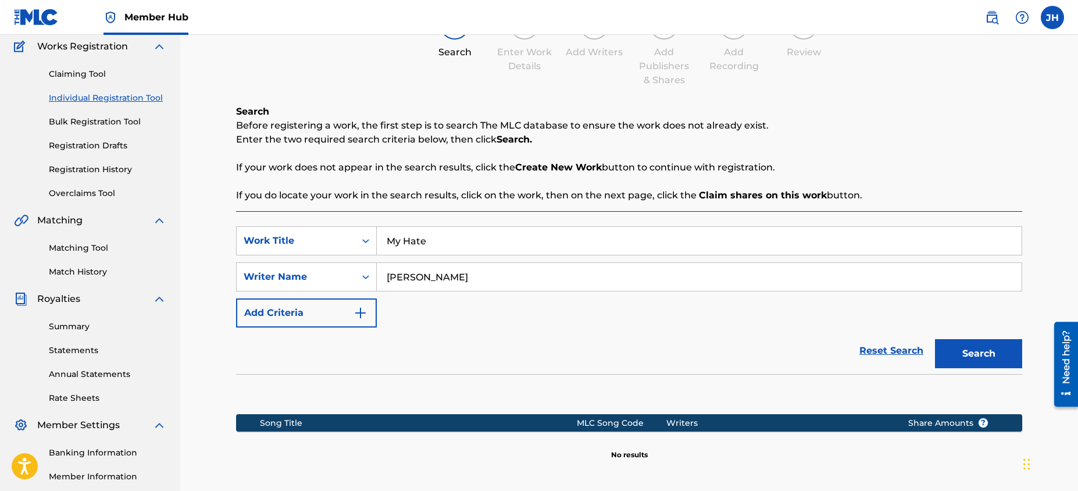
scroll to position [230, 0]
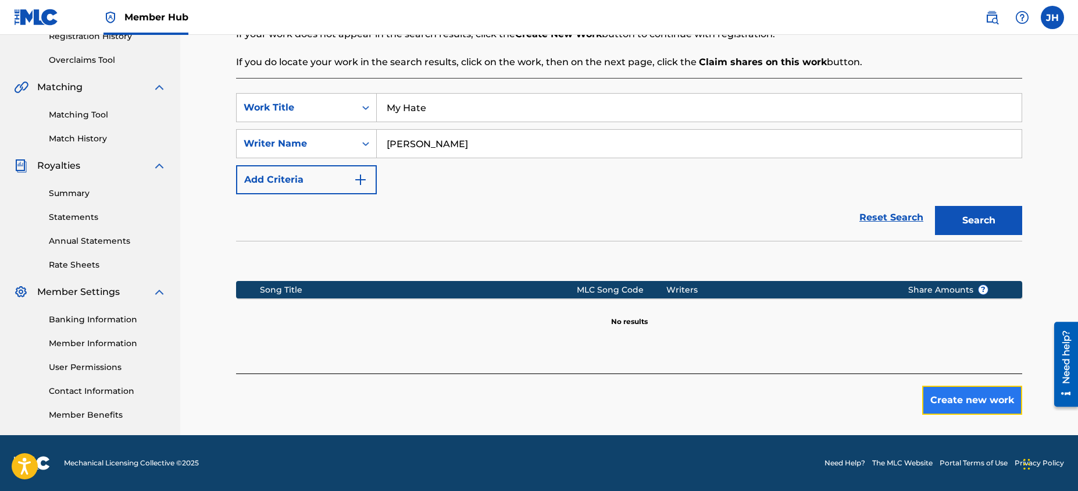
click at [979, 404] on button "Create new work" at bounding box center [972, 400] width 100 height 29
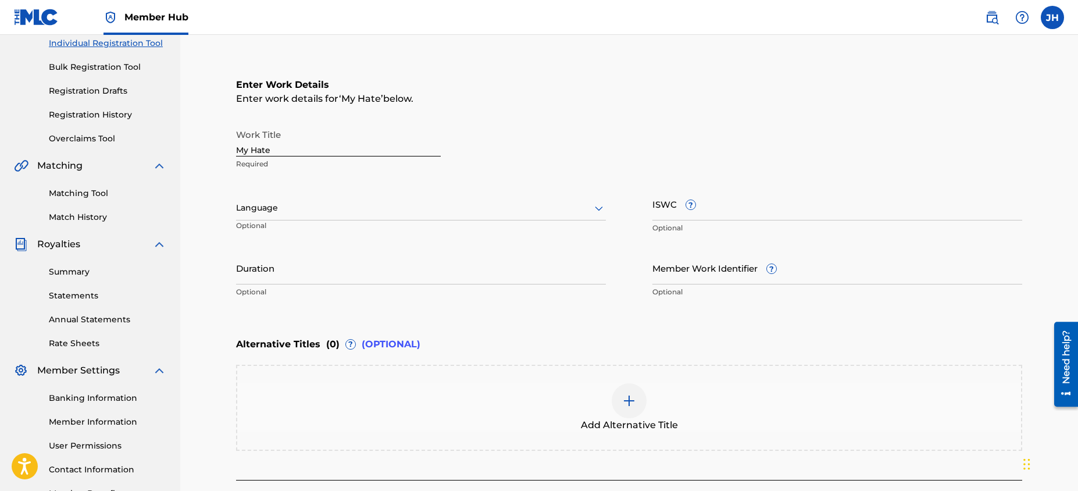
scroll to position [75, 0]
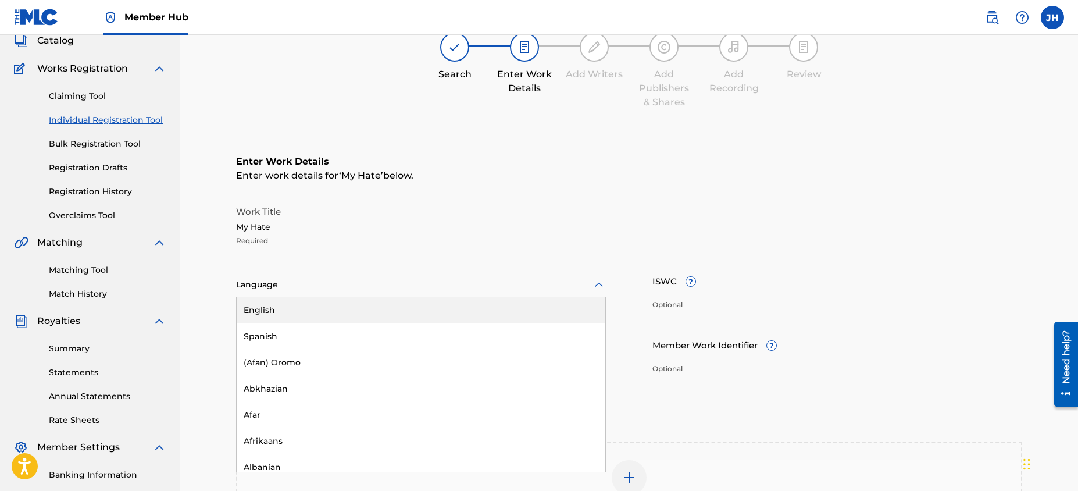
click at [577, 279] on div at bounding box center [421, 284] width 370 height 15
click at [558, 302] on div "English" at bounding box center [421, 310] width 369 height 26
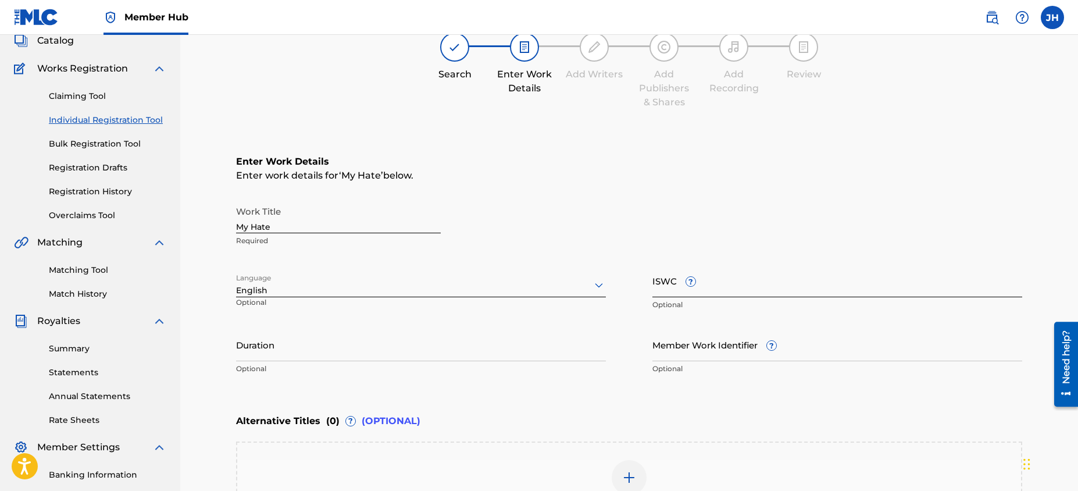
click at [752, 288] on input "ISWC ?" at bounding box center [837, 280] width 370 height 33
paste input "T-331860231-8"
type input "T-331860231-8"
click at [415, 373] on p "Optional" at bounding box center [421, 368] width 370 height 10
click at [413, 354] on input "Duration" at bounding box center [421, 344] width 370 height 33
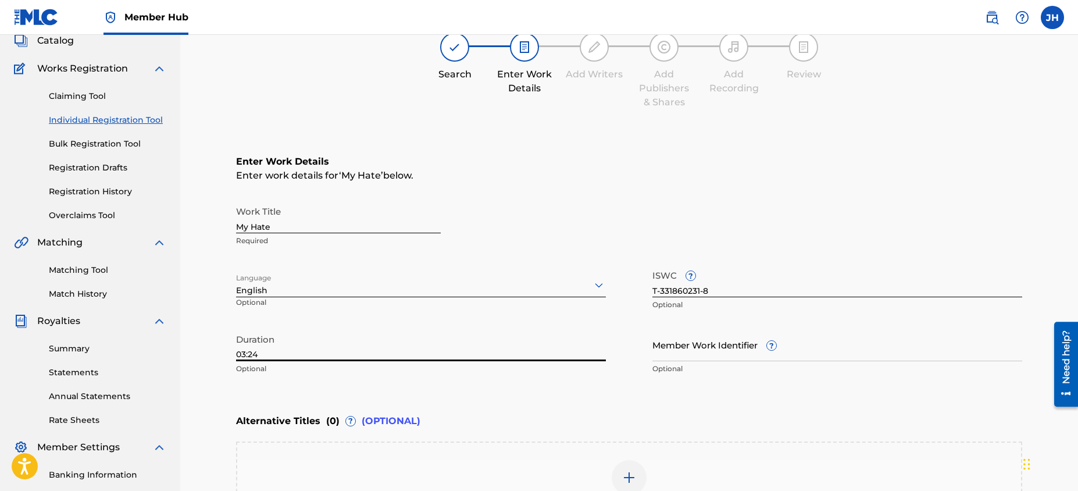
type input "03:24"
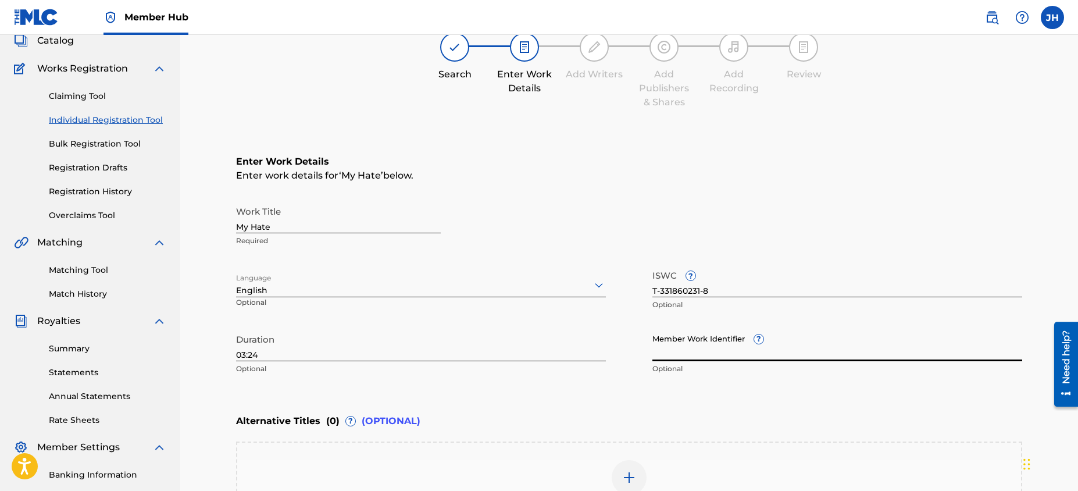
scroll to position [237, 0]
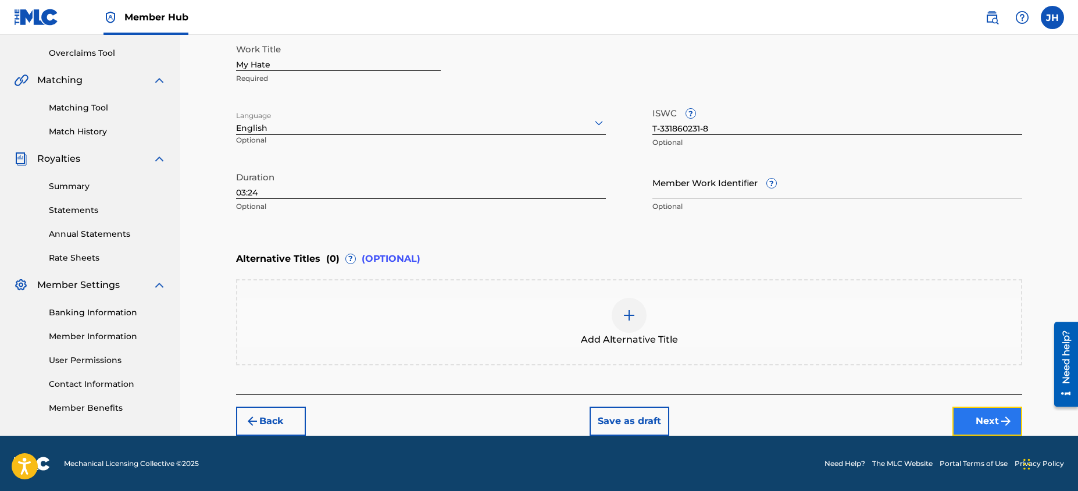
click at [986, 419] on button "Next" at bounding box center [987, 420] width 70 height 29
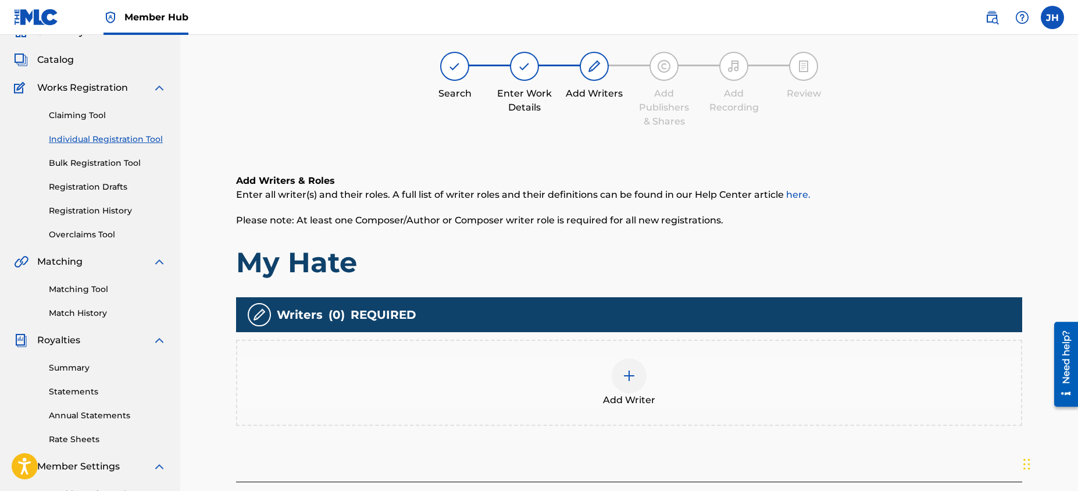
scroll to position [52, 0]
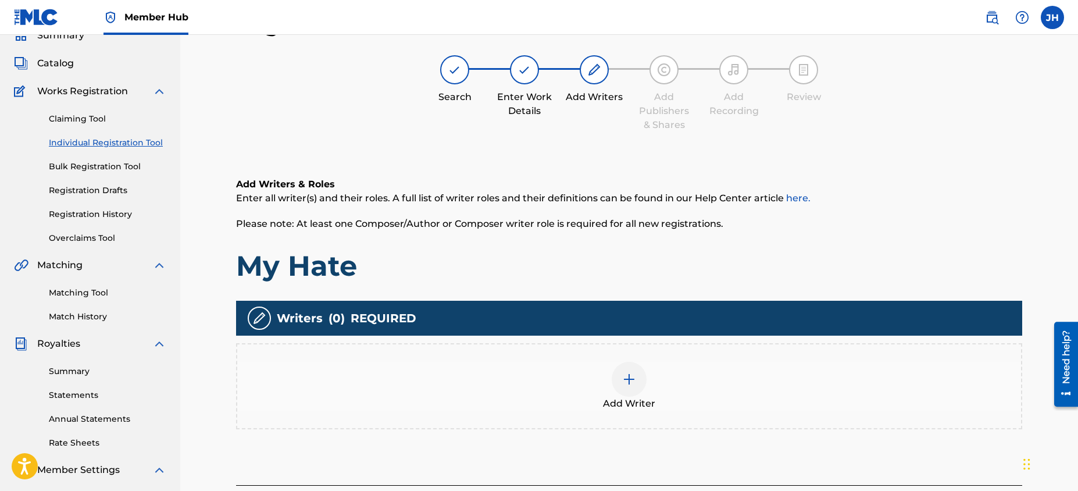
click at [779, 410] on div "Add Writer" at bounding box center [629, 386] width 784 height 49
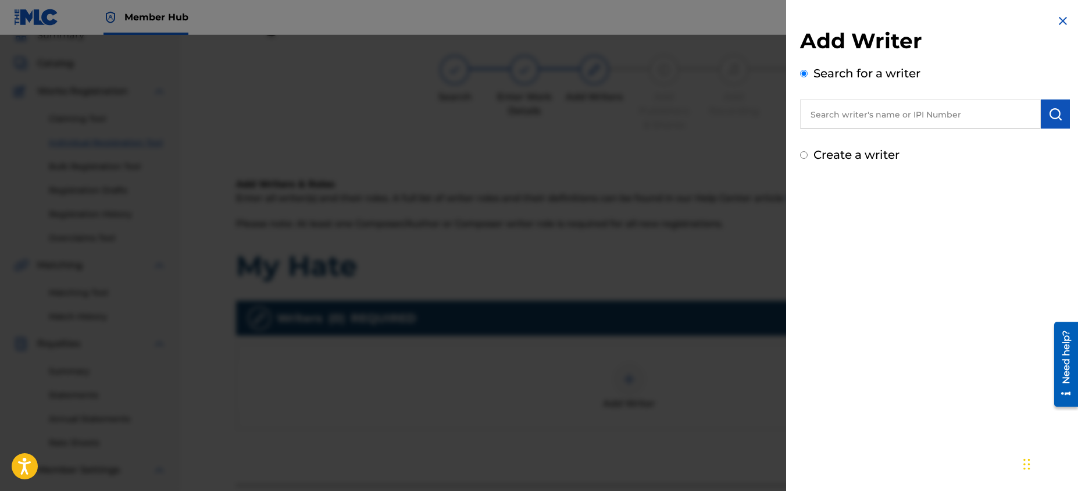
click at [903, 117] on input "text" at bounding box center [920, 113] width 241 height 29
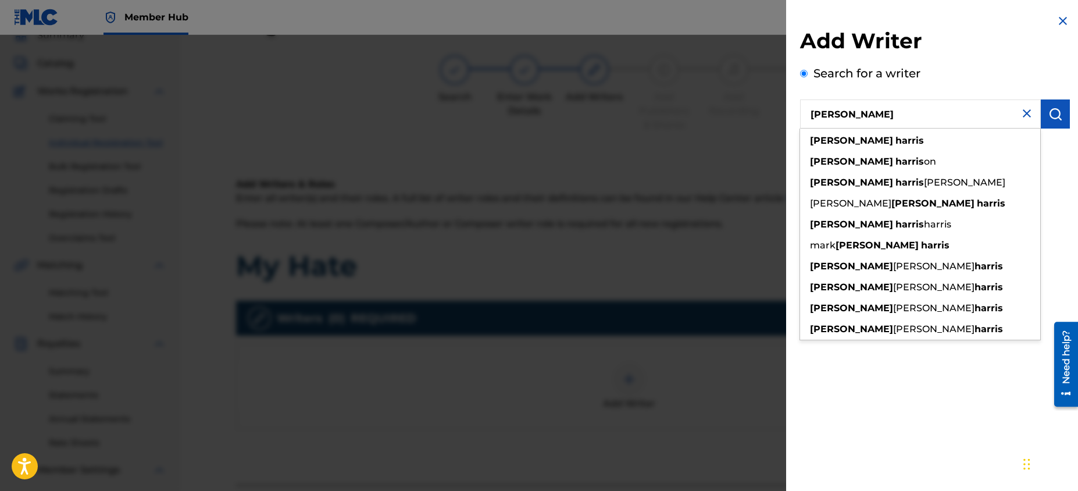
type input "[PERSON_NAME]"
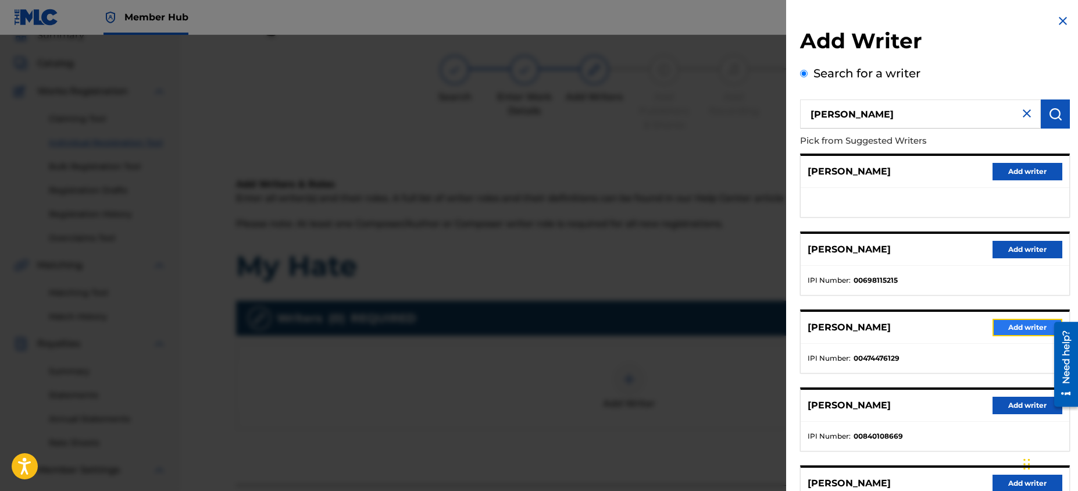
click at [1036, 325] on button "Add writer" at bounding box center [1028, 327] width 70 height 17
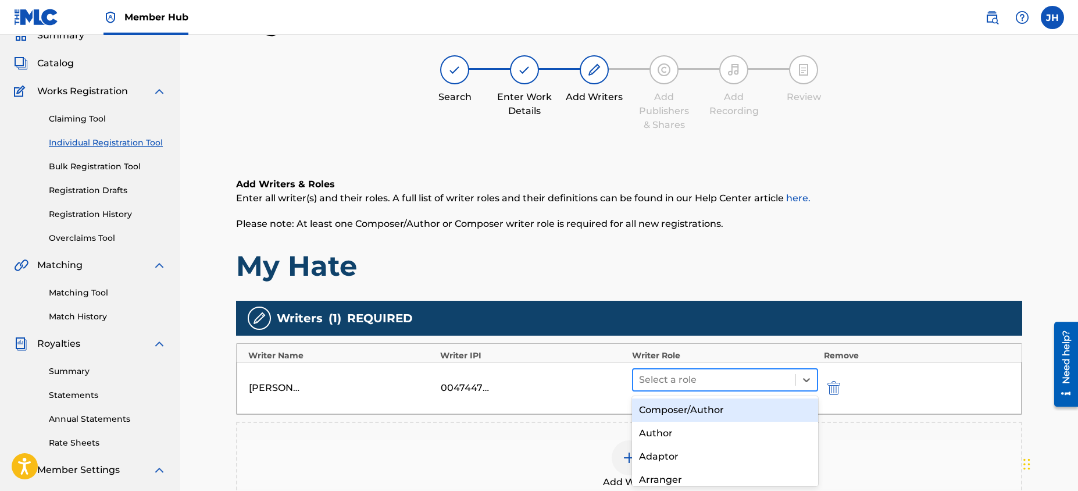
click at [772, 381] on div at bounding box center [714, 380] width 151 height 16
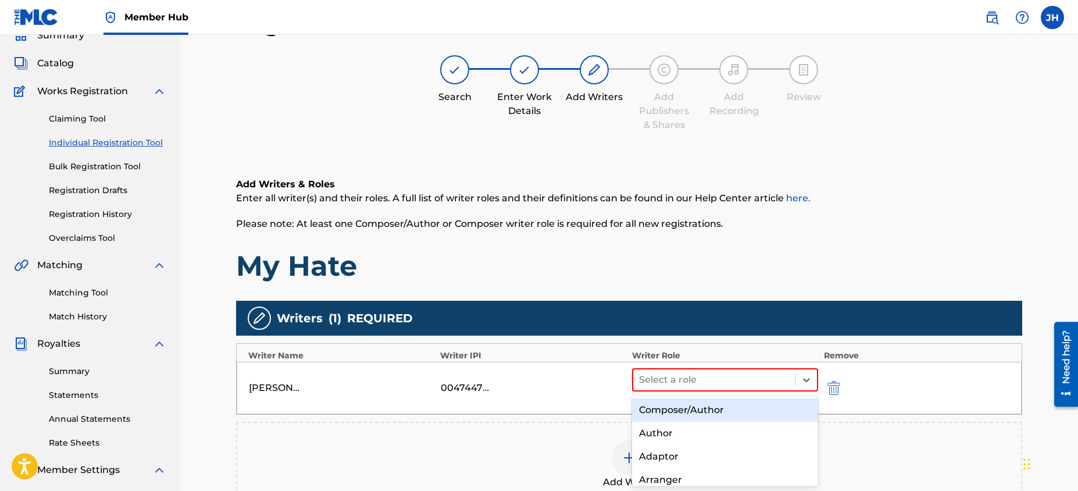
click at [769, 408] on div "Composer/Author" at bounding box center [725, 409] width 186 height 23
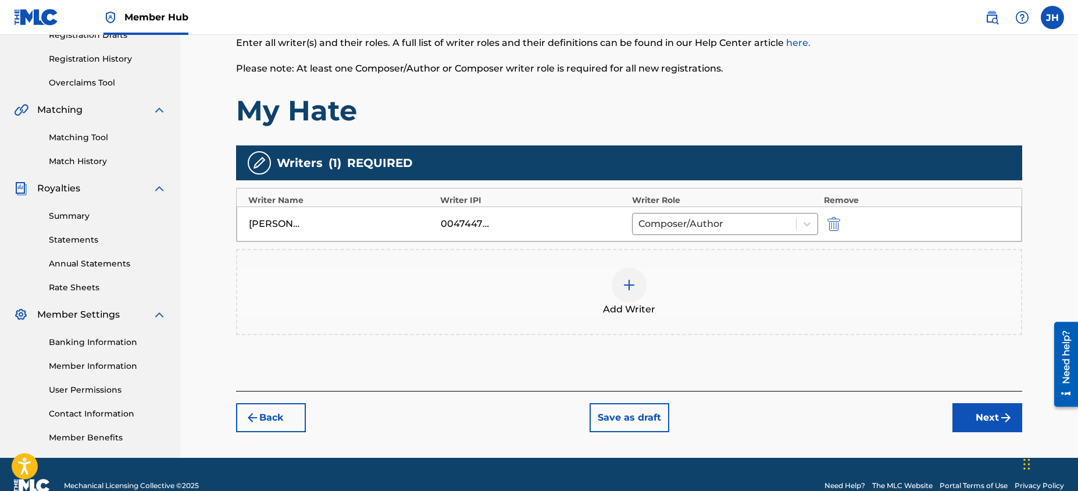
scroll to position [230, 0]
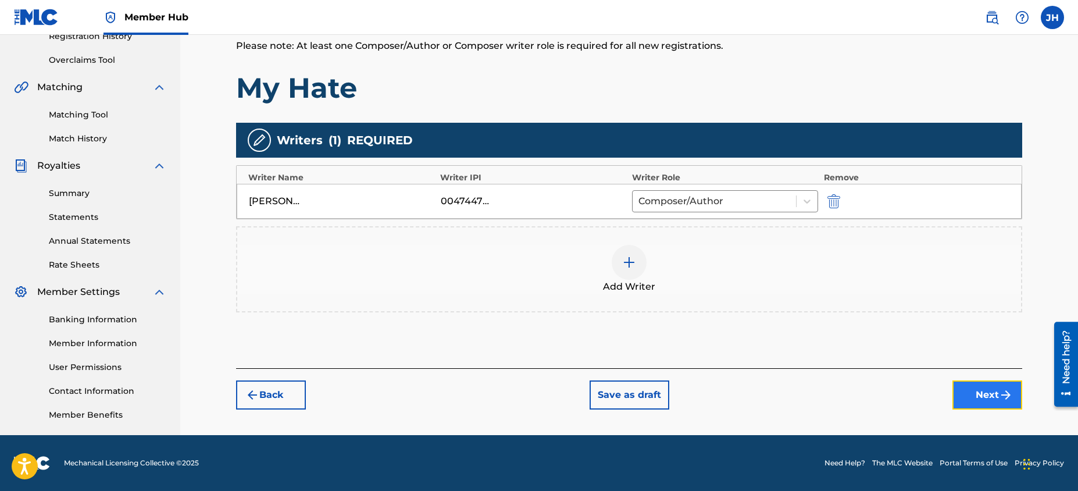
click at [973, 390] on button "Next" at bounding box center [987, 394] width 70 height 29
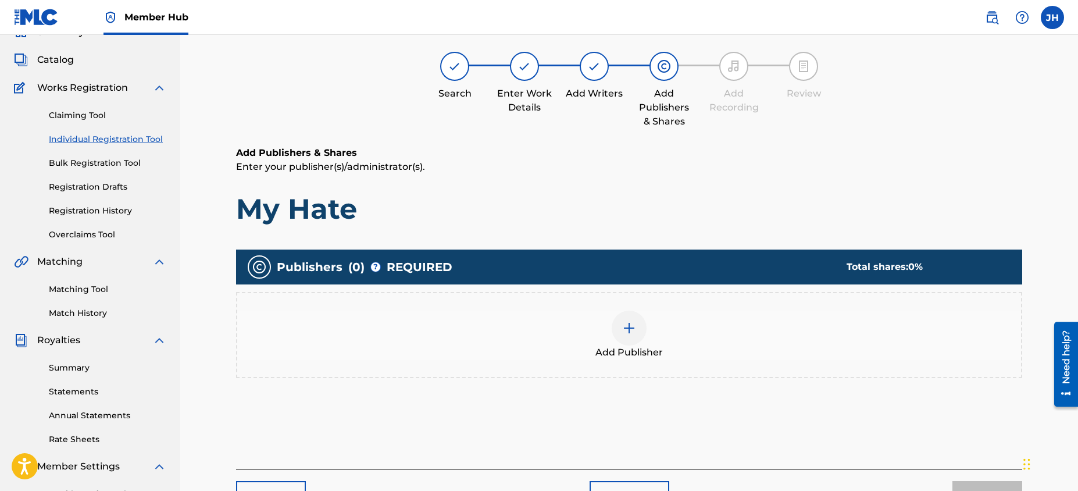
scroll to position [52, 0]
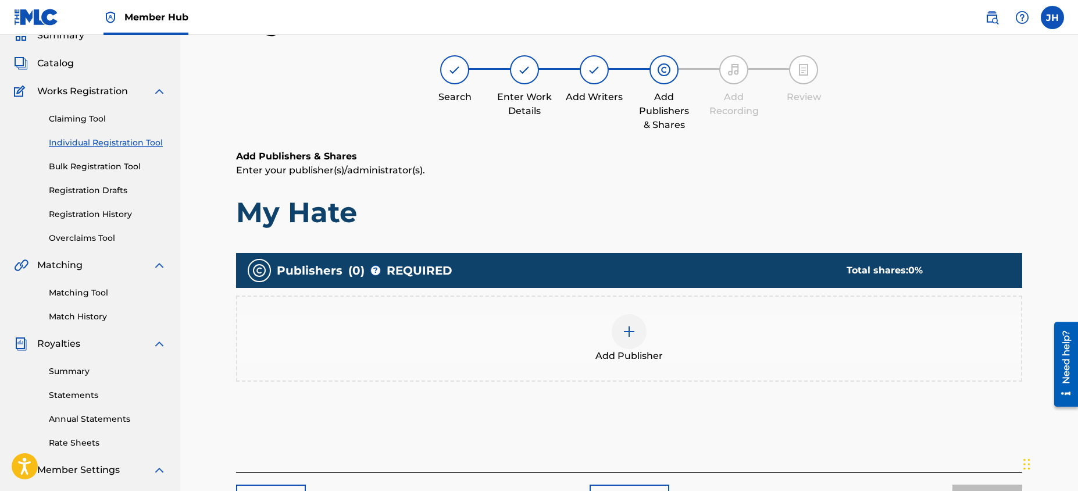
click at [651, 373] on div "Add Publisher" at bounding box center [629, 338] width 786 height 86
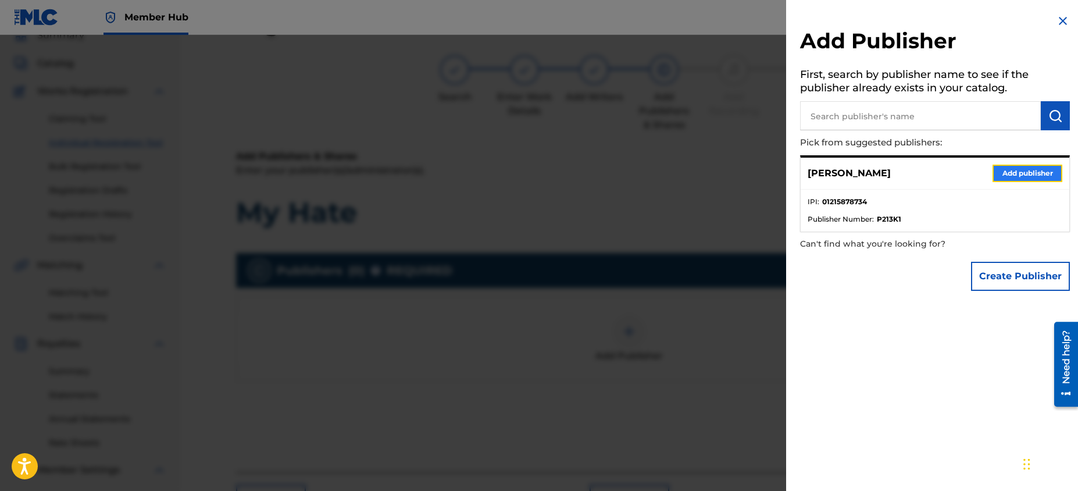
click at [1005, 166] on button "Add publisher" at bounding box center [1028, 173] width 70 height 17
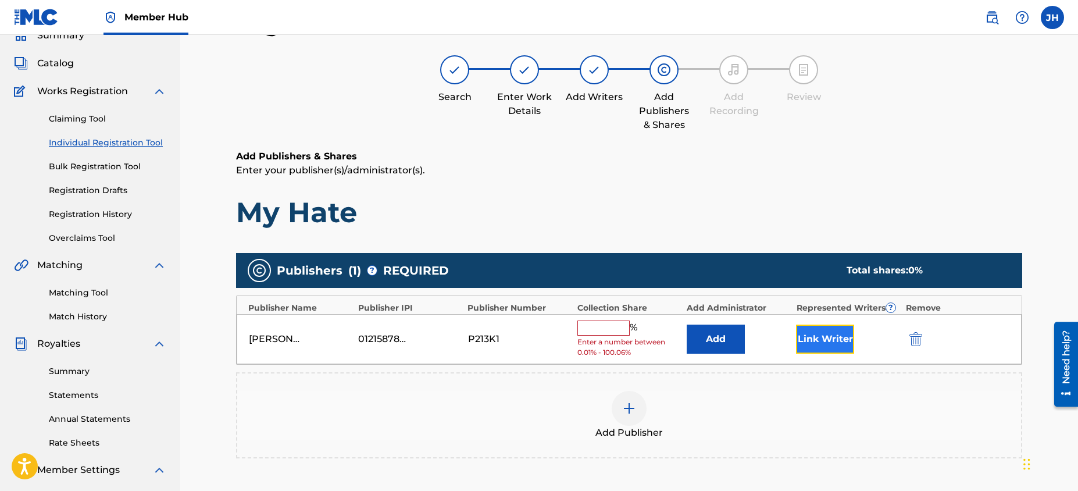
click at [812, 339] on button "Link Writer" at bounding box center [825, 338] width 58 height 29
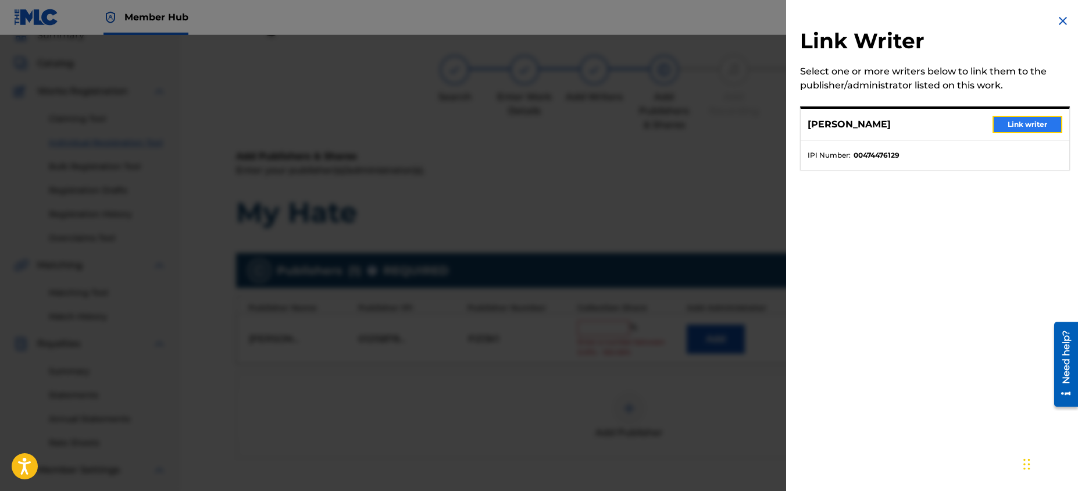
click at [1001, 123] on button "Link writer" at bounding box center [1028, 124] width 70 height 17
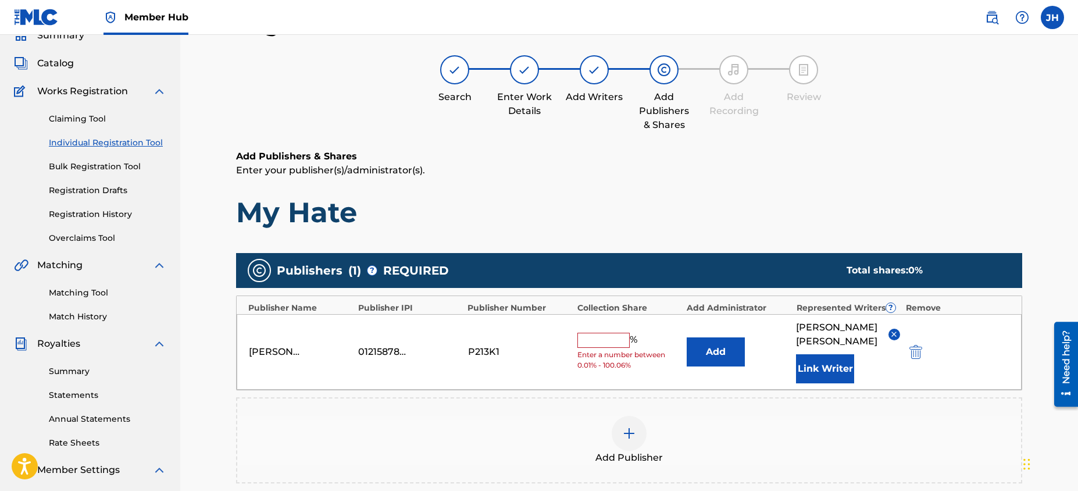
click at [613, 333] on input "text" at bounding box center [603, 340] width 52 height 15
type input "100"
click at [755, 416] on div "Add Publisher" at bounding box center [629, 440] width 784 height 49
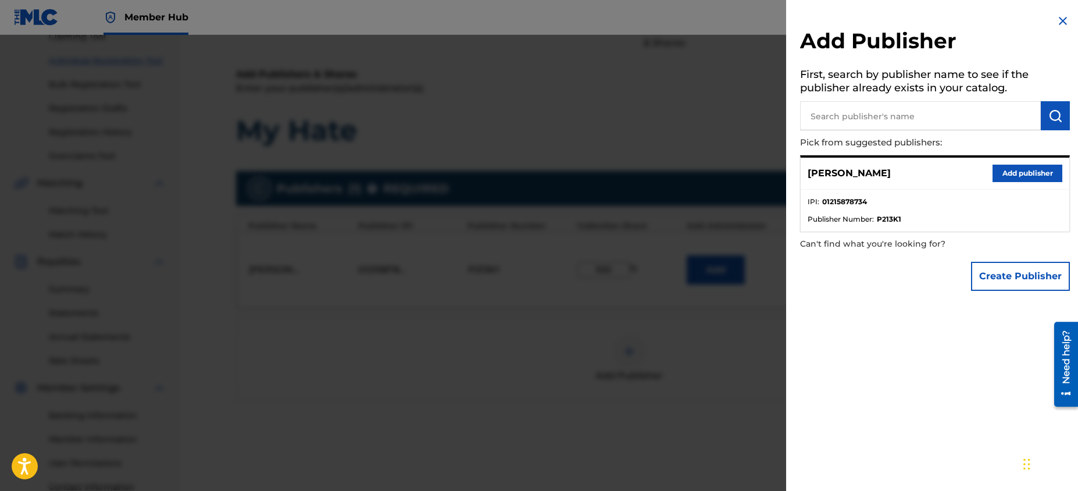
scroll to position [153, 0]
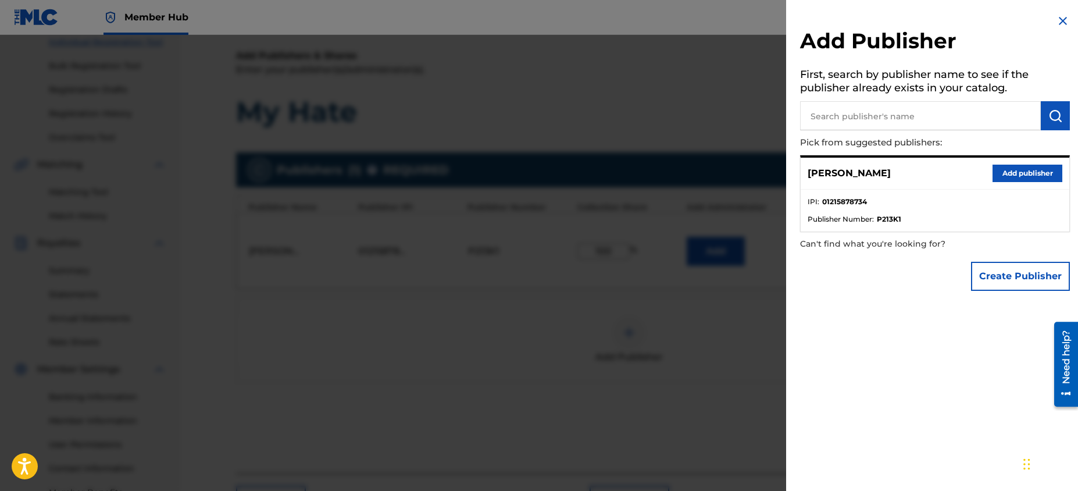
click at [1068, 21] on div "Add Publisher First, search by publisher name to see if the publisher already e…" at bounding box center [935, 155] width 298 height 311
click at [1061, 22] on img at bounding box center [1063, 21] width 14 height 14
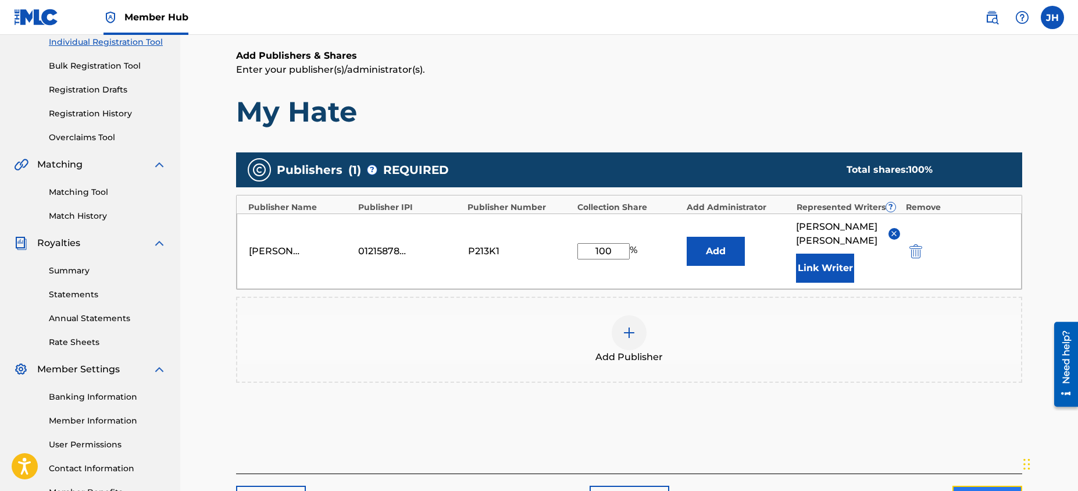
click at [996, 486] on button "Next" at bounding box center [987, 500] width 70 height 29
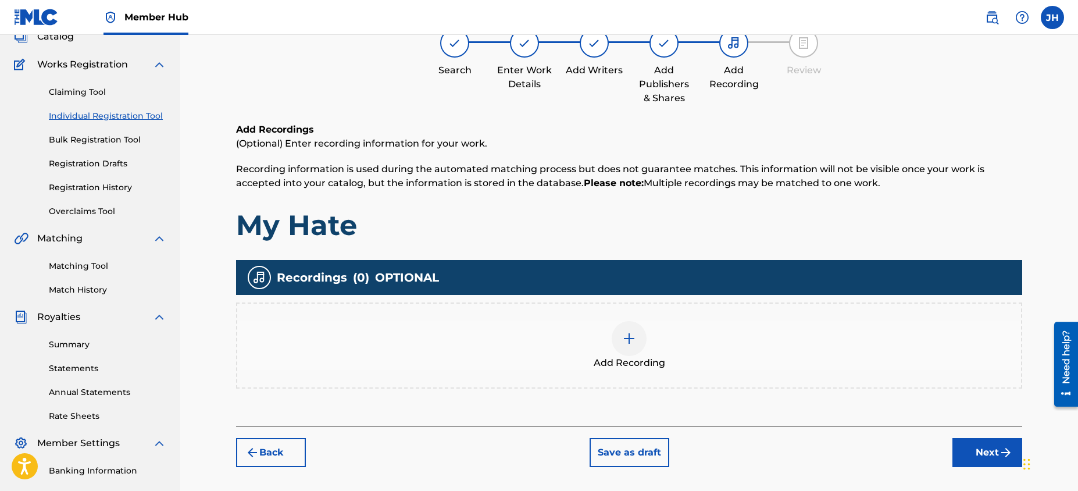
scroll to position [52, 0]
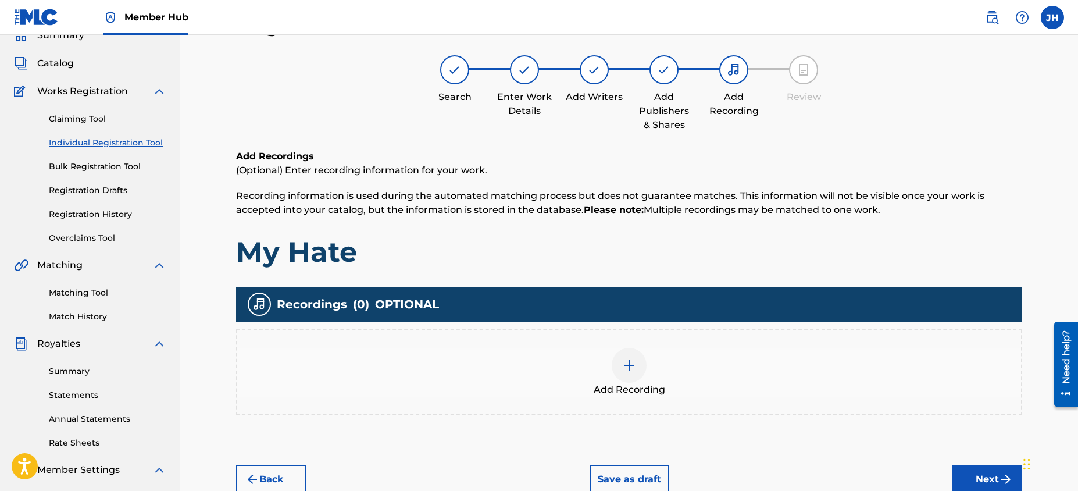
click at [708, 381] on div "Add Recording" at bounding box center [629, 372] width 784 height 49
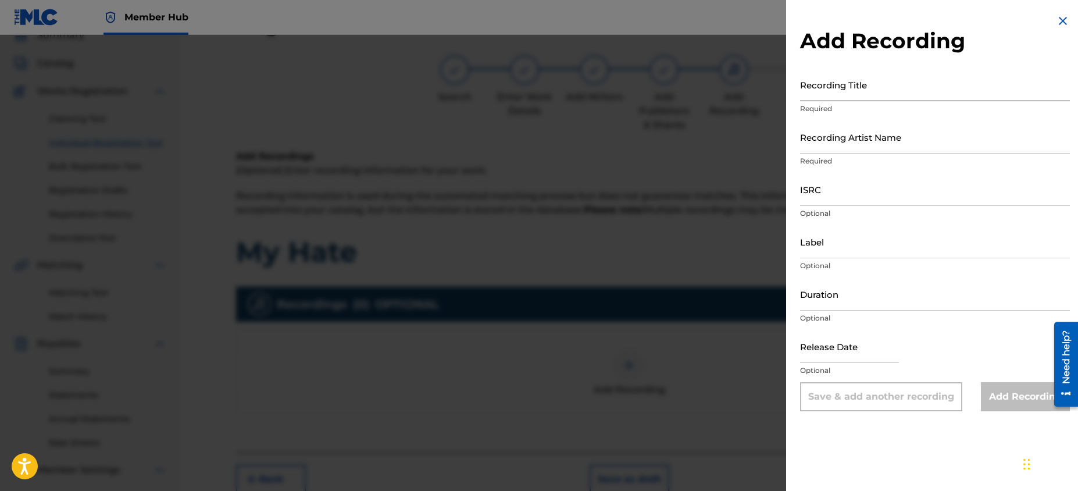
click at [875, 85] on input "Recording Title" at bounding box center [935, 84] width 270 height 33
type input "My Hate"
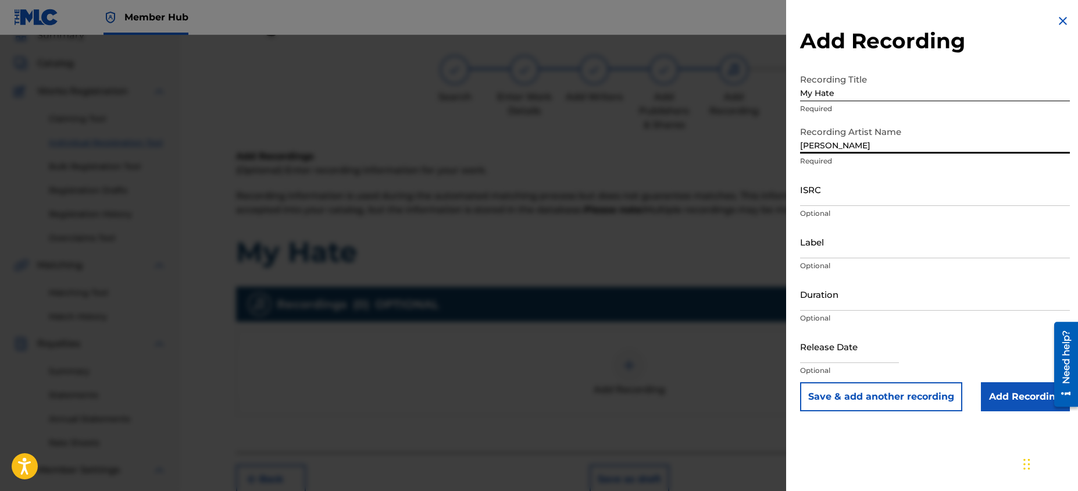
type input "[PERSON_NAME]"
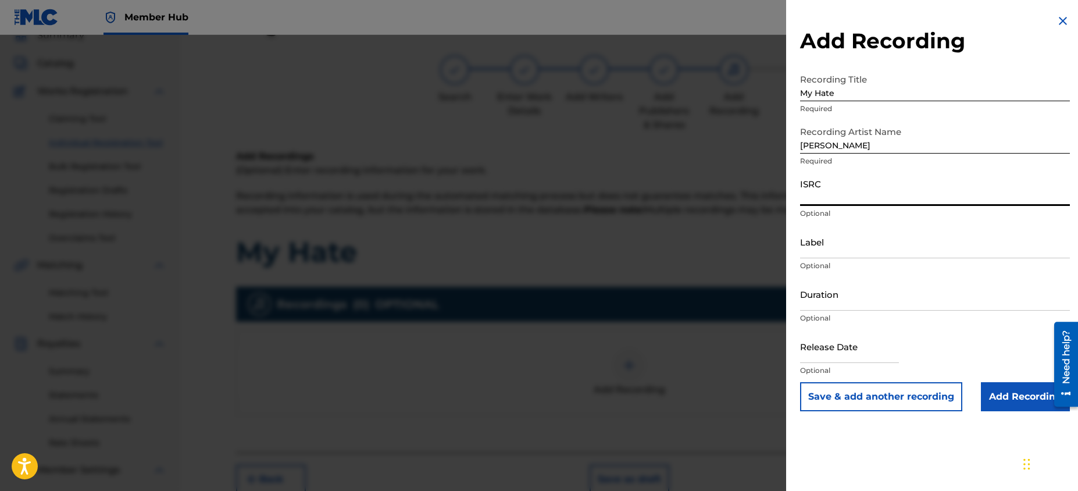
paste input "QZXRS2500003"
type input "QZXRS2500003"
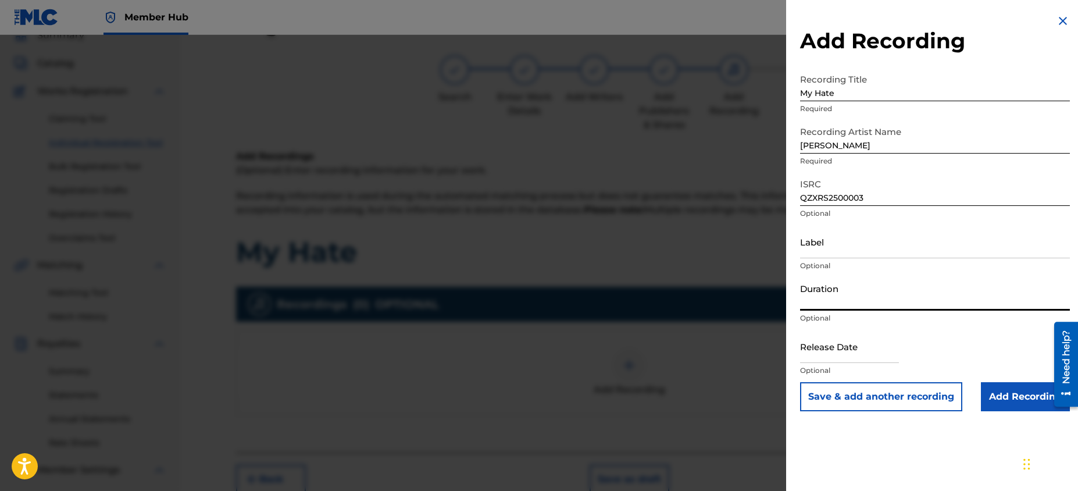
click at [878, 298] on input "Duration" at bounding box center [935, 293] width 270 height 33
type input "03:24"
select select "8"
select select "2025"
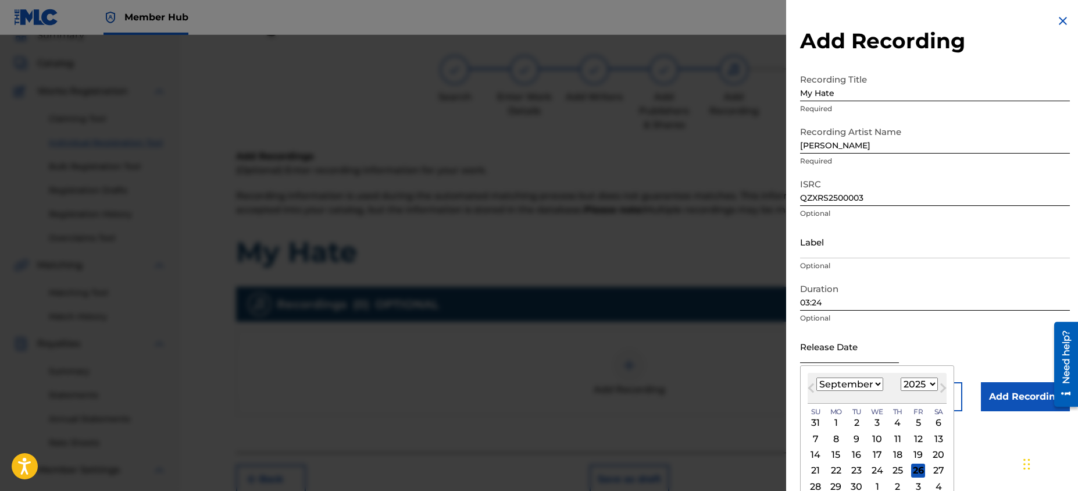
click at [875, 349] on input "text" at bounding box center [849, 346] width 99 height 33
click at [871, 387] on select "January February March April May June July August September October November De…" at bounding box center [849, 383] width 67 height 13
select select "9"
click at [816, 377] on select "January February March April May June July August September October November De…" at bounding box center [849, 383] width 67 height 13
click at [915, 484] on div "31" at bounding box center [918, 486] width 14 height 14
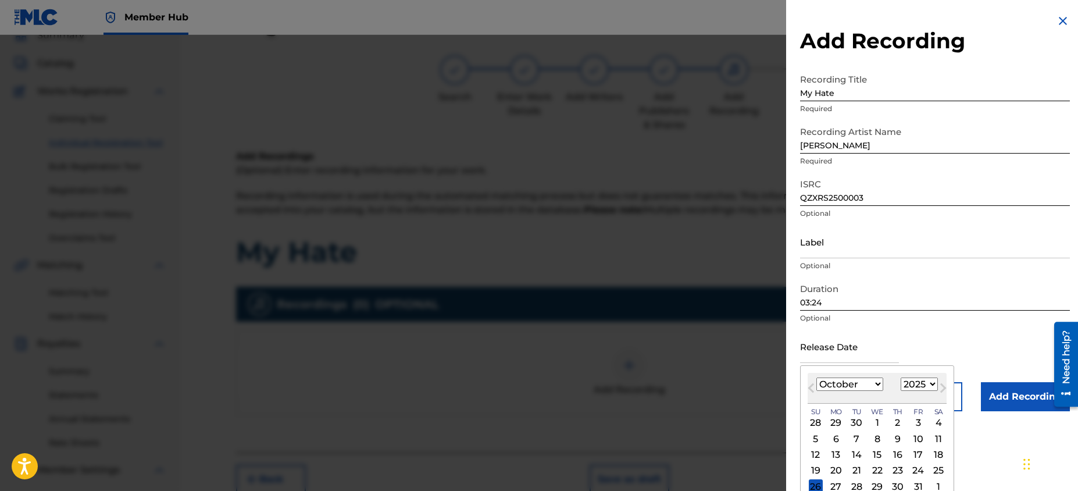
type input "[DATE]"
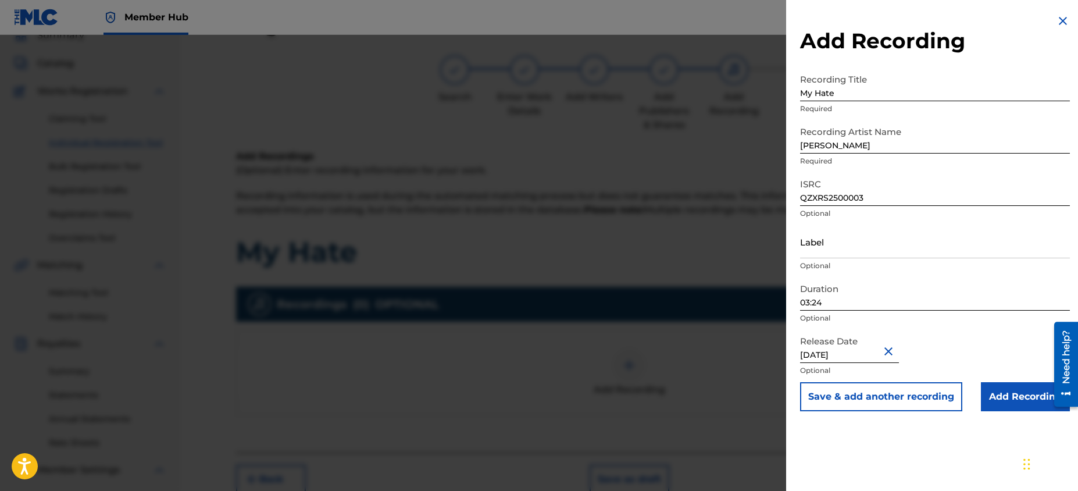
click at [939, 355] on div "Release Date [DATE] Optional" at bounding box center [935, 356] width 270 height 52
click at [1012, 393] on input "Add Recording" at bounding box center [1025, 396] width 89 height 29
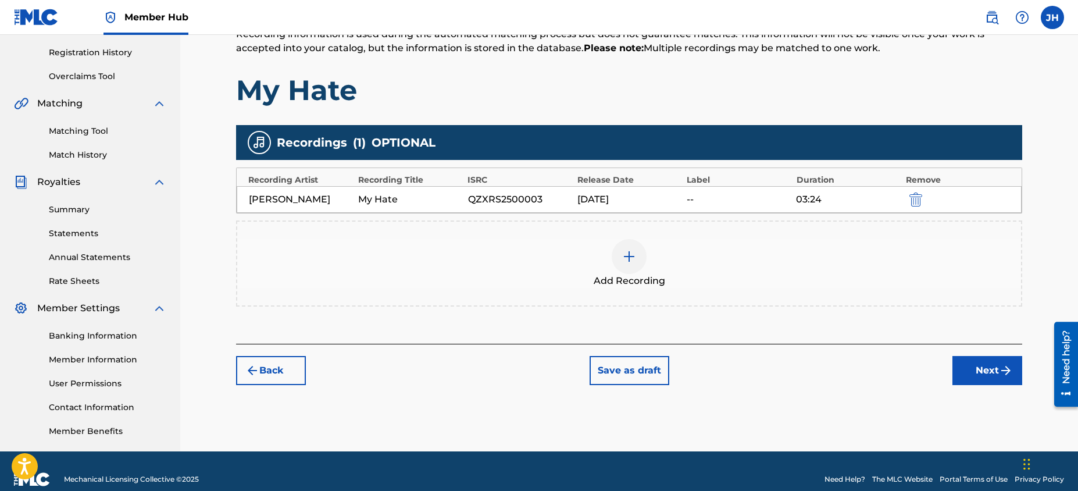
scroll to position [230, 0]
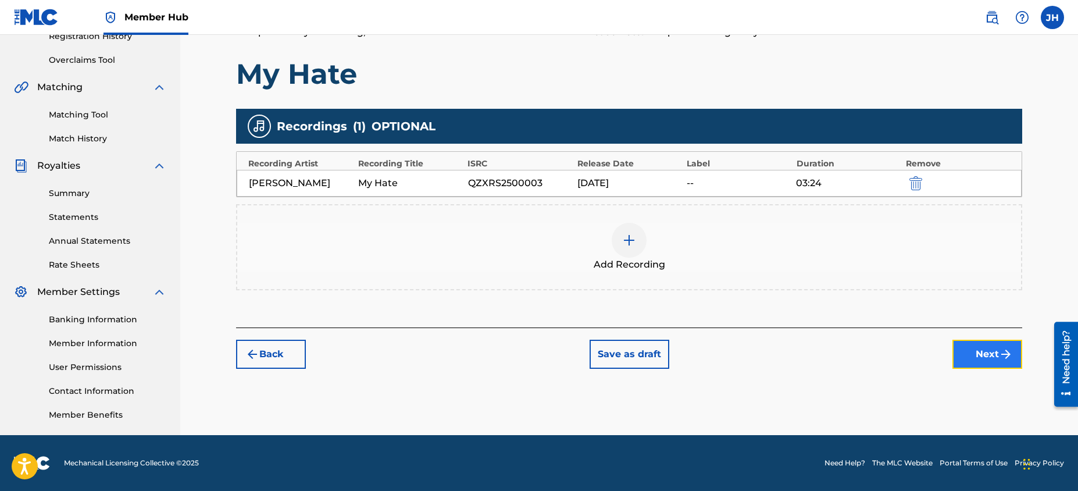
click at [986, 349] on button "Next" at bounding box center [987, 354] width 70 height 29
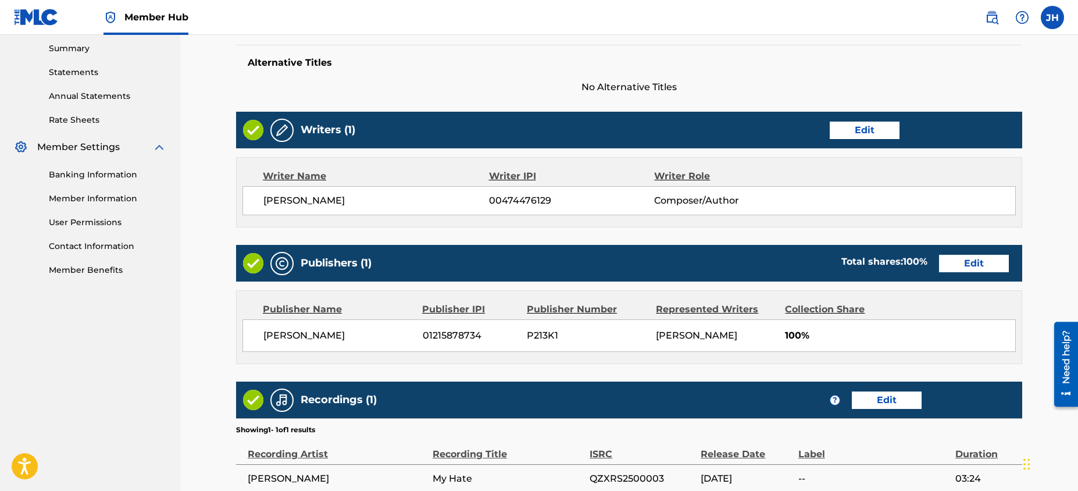
scroll to position [491, 0]
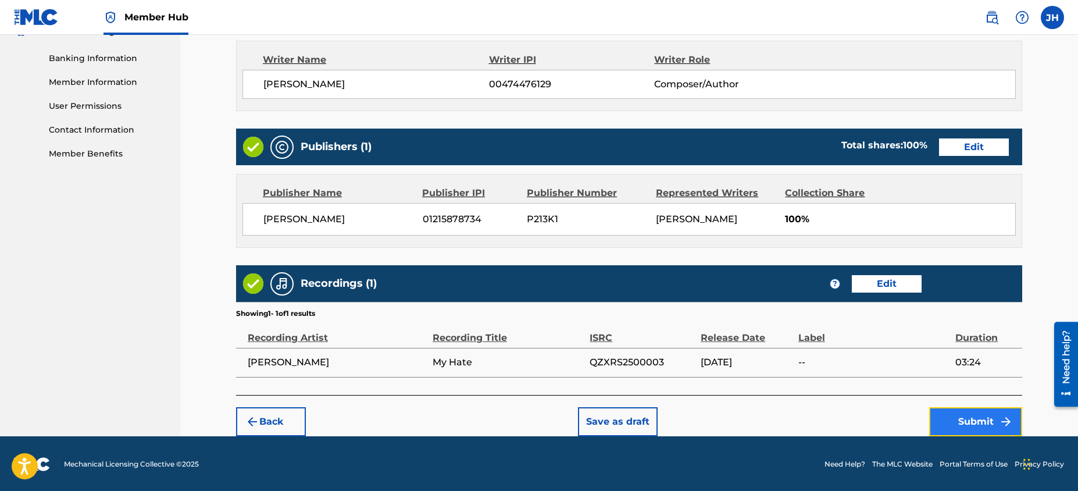
click at [982, 416] on button "Submit" at bounding box center [975, 421] width 93 height 29
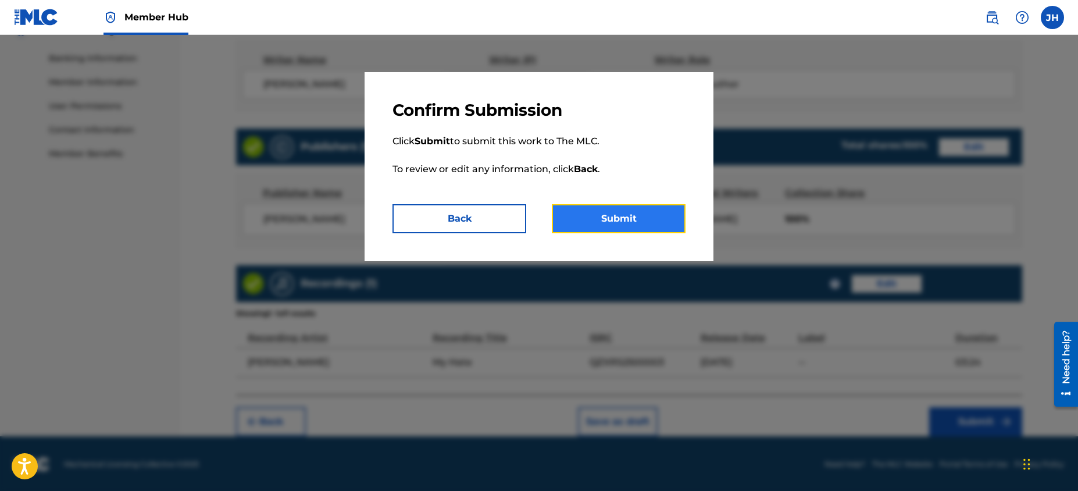
click at [656, 221] on button "Submit" at bounding box center [619, 218] width 134 height 29
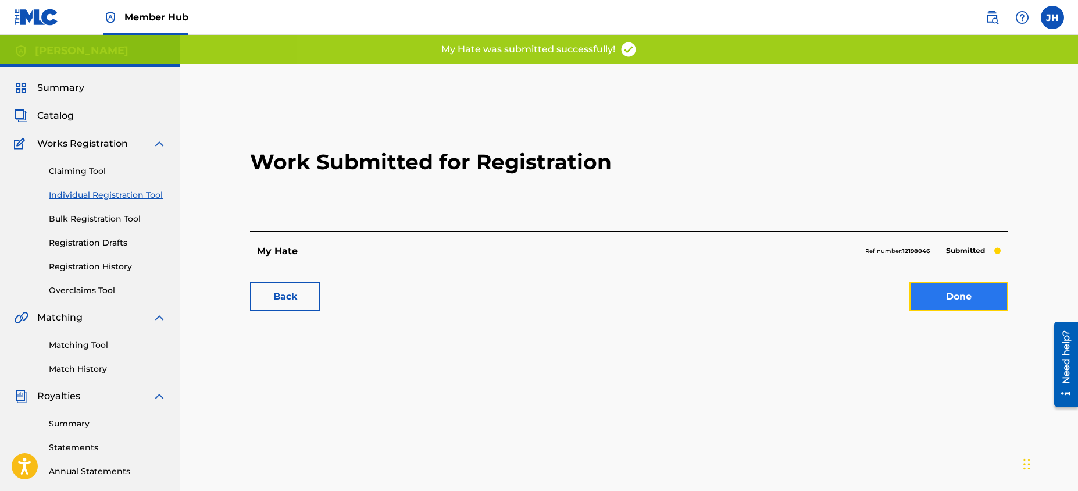
click at [923, 295] on link "Done" at bounding box center [958, 296] width 99 height 29
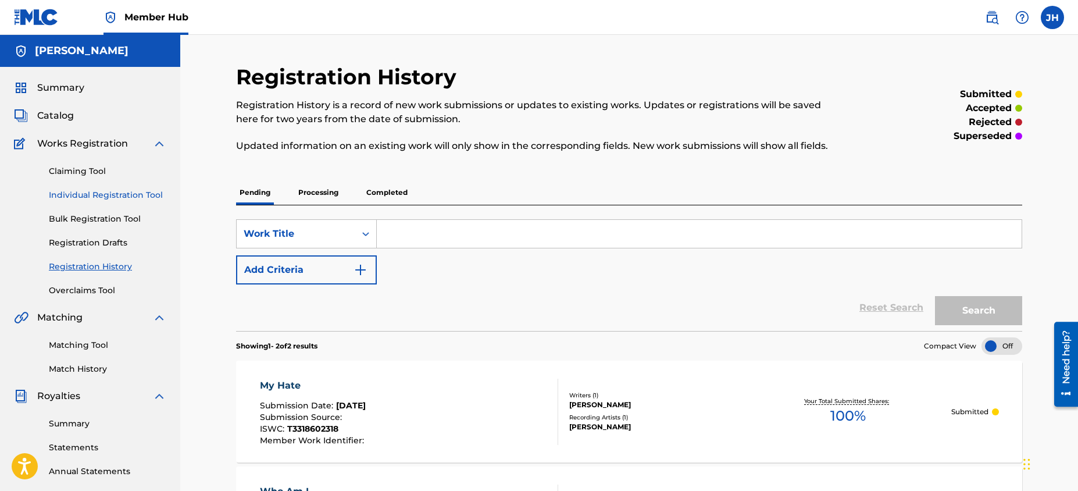
click at [129, 192] on link "Individual Registration Tool" at bounding box center [107, 195] width 117 height 12
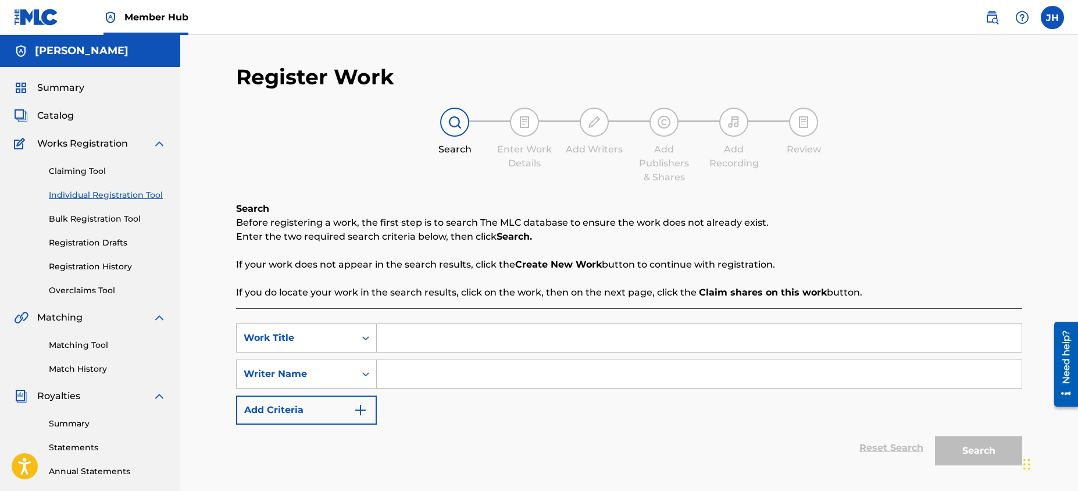
click at [418, 345] on input "Search Form" at bounding box center [699, 338] width 645 height 28
type input "The Roof's Not High Enough"
click at [417, 373] on input "Search Form" at bounding box center [699, 374] width 645 height 28
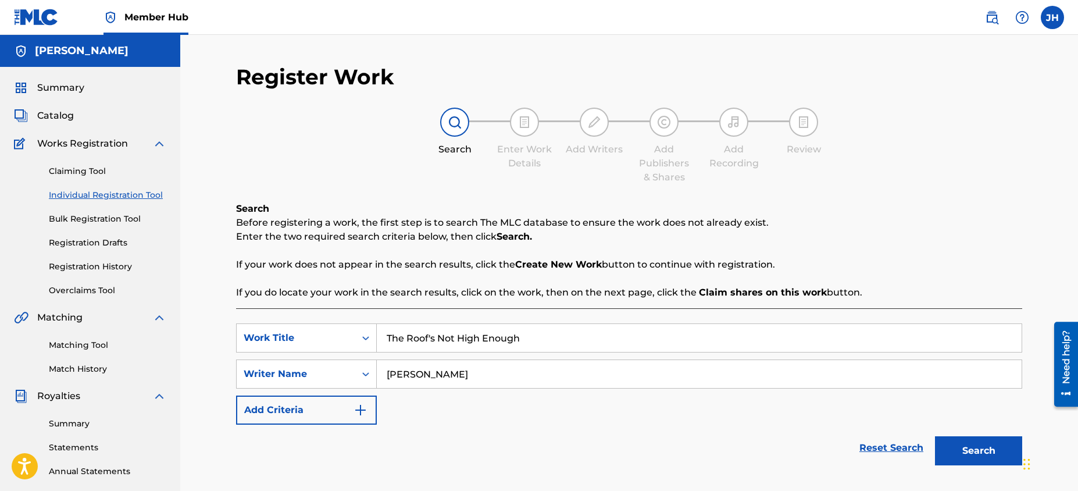
type input "[PERSON_NAME]"
click at [990, 470] on div "Search" at bounding box center [975, 447] width 93 height 47
click at [984, 458] on button "Search" at bounding box center [978, 450] width 87 height 29
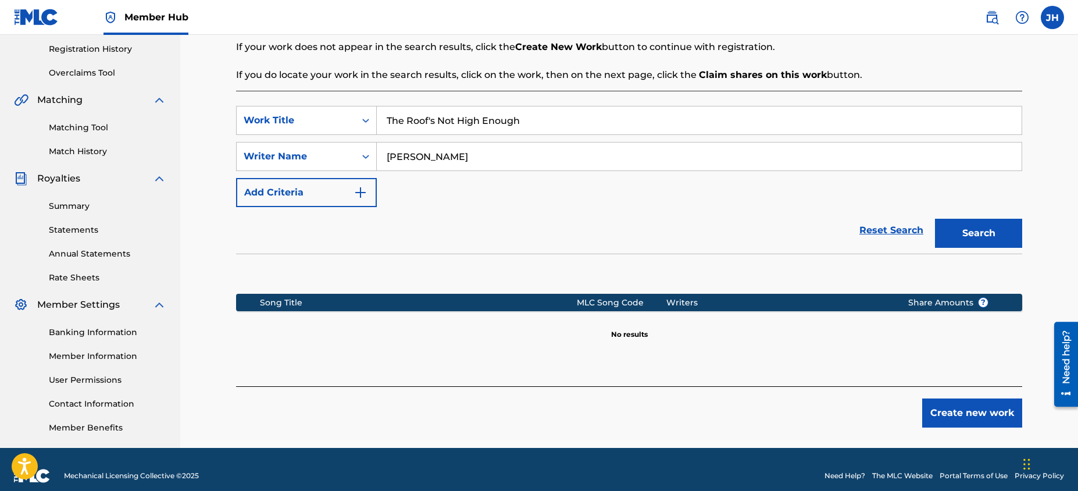
scroll to position [230, 0]
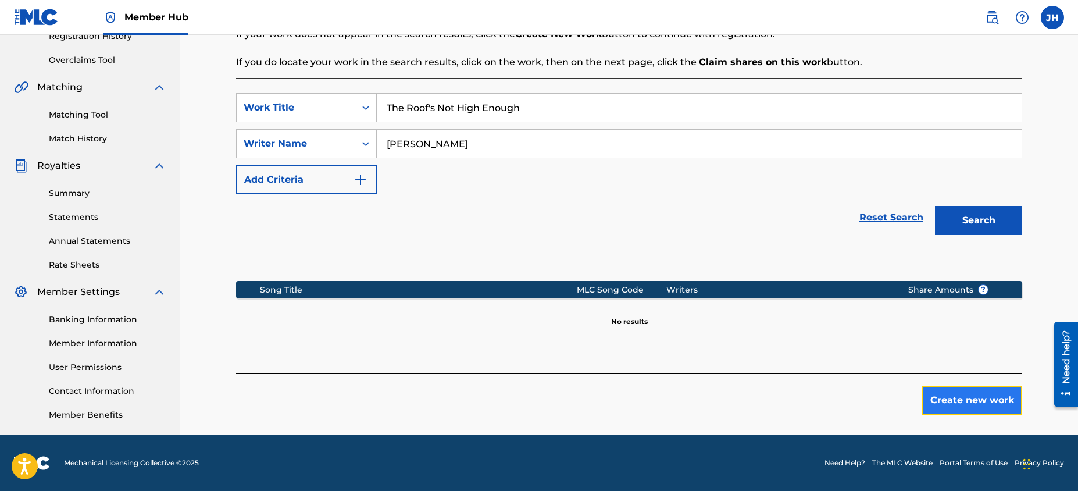
click at [956, 404] on button "Create new work" at bounding box center [972, 400] width 100 height 29
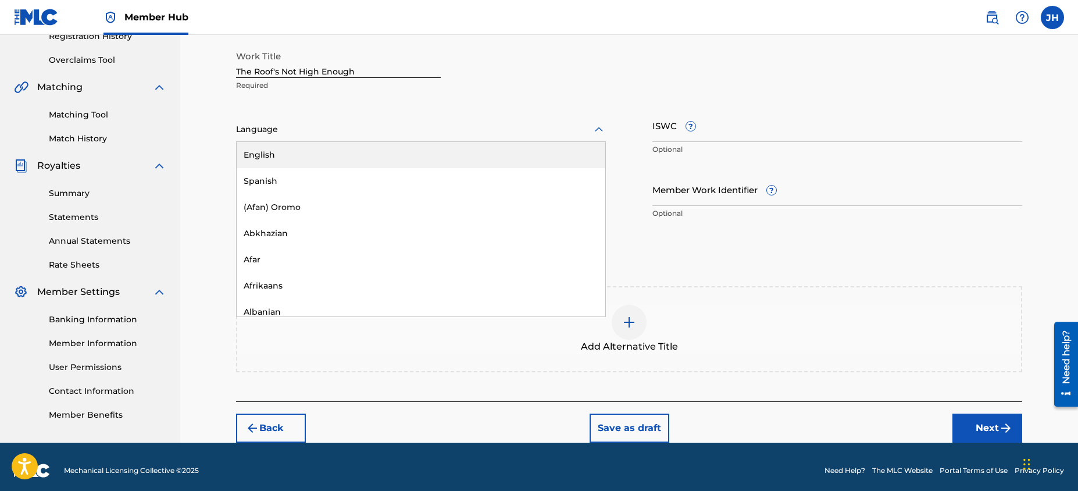
click at [449, 132] on div at bounding box center [421, 129] width 370 height 15
click at [438, 149] on div "English" at bounding box center [421, 155] width 369 height 26
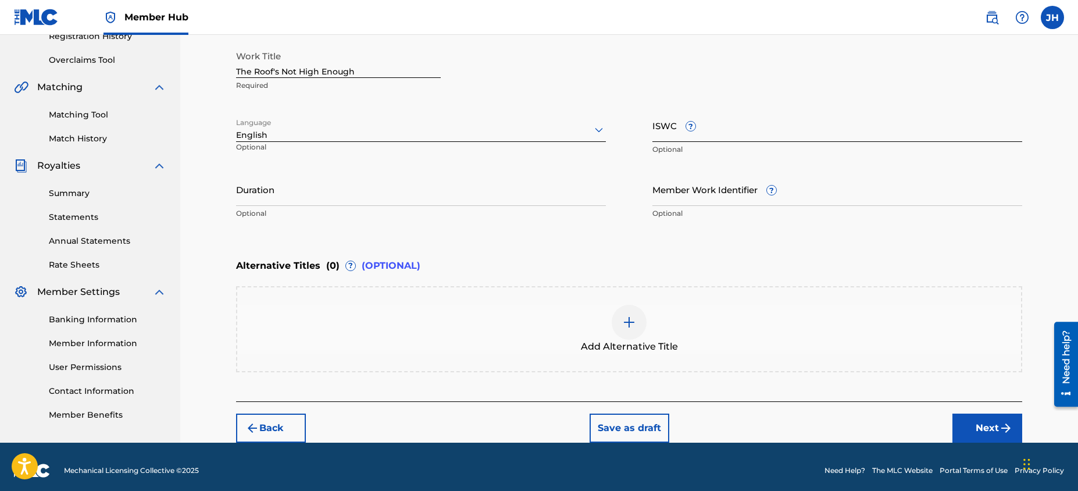
click at [677, 126] on input "ISWC ?" at bounding box center [837, 125] width 370 height 33
paste input "T-330768643-3"
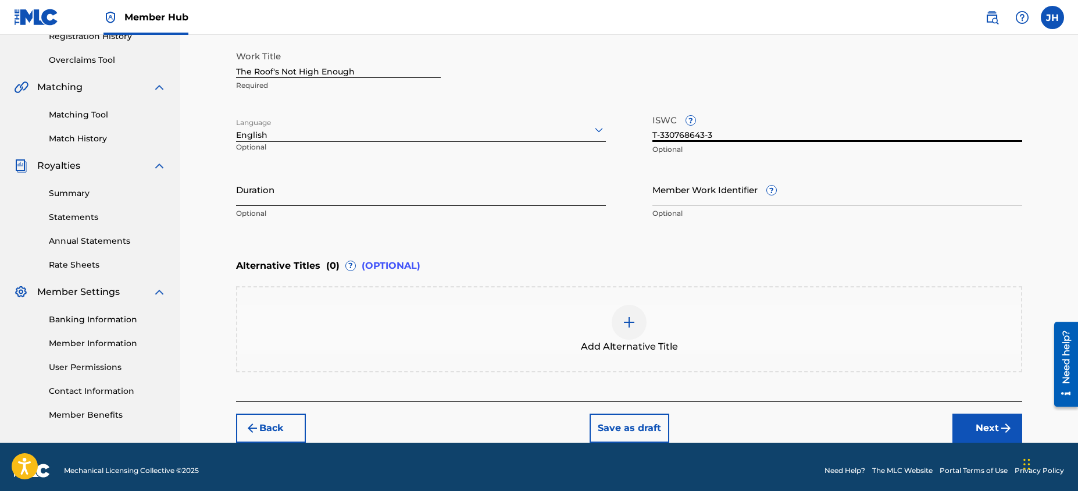
type input "T-330768643-3"
click at [479, 200] on input "Duration" at bounding box center [421, 189] width 370 height 33
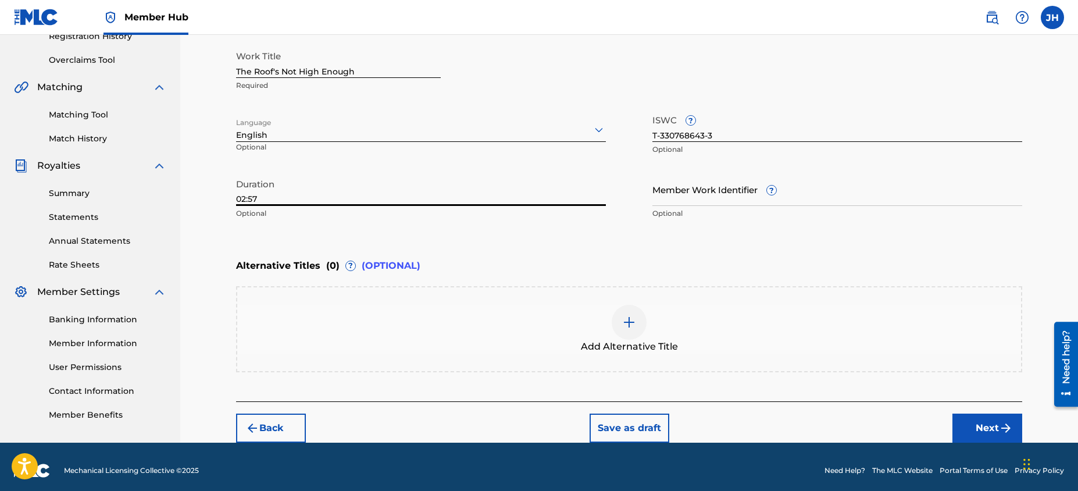
scroll to position [237, 0]
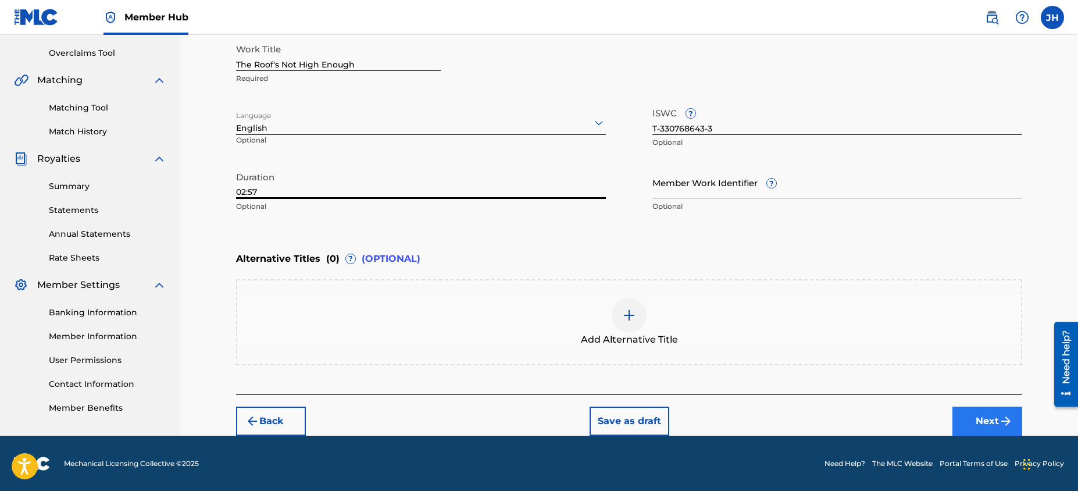
type input "02:57"
click at [1008, 423] on img "submit" at bounding box center [1006, 421] width 14 height 14
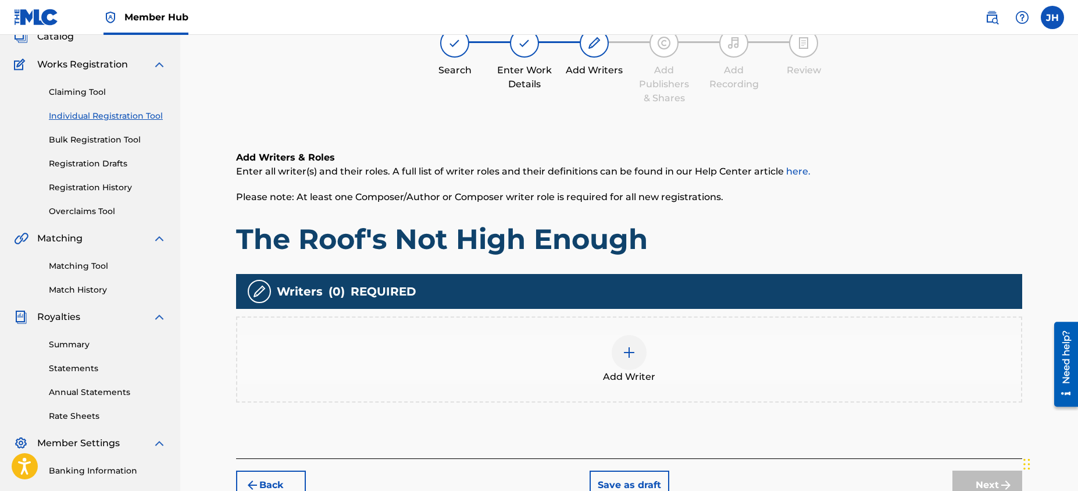
scroll to position [52, 0]
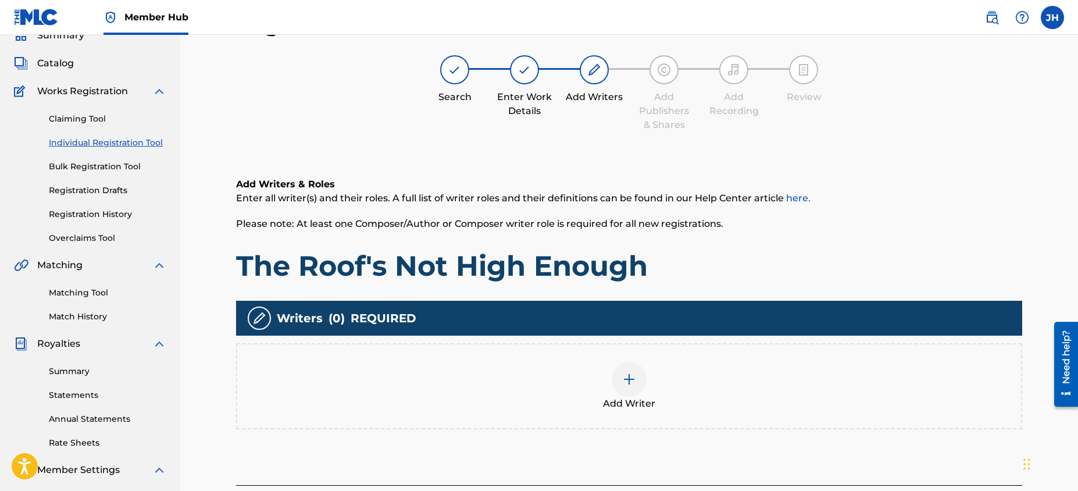
click at [759, 398] on div "Add Writer" at bounding box center [629, 386] width 784 height 49
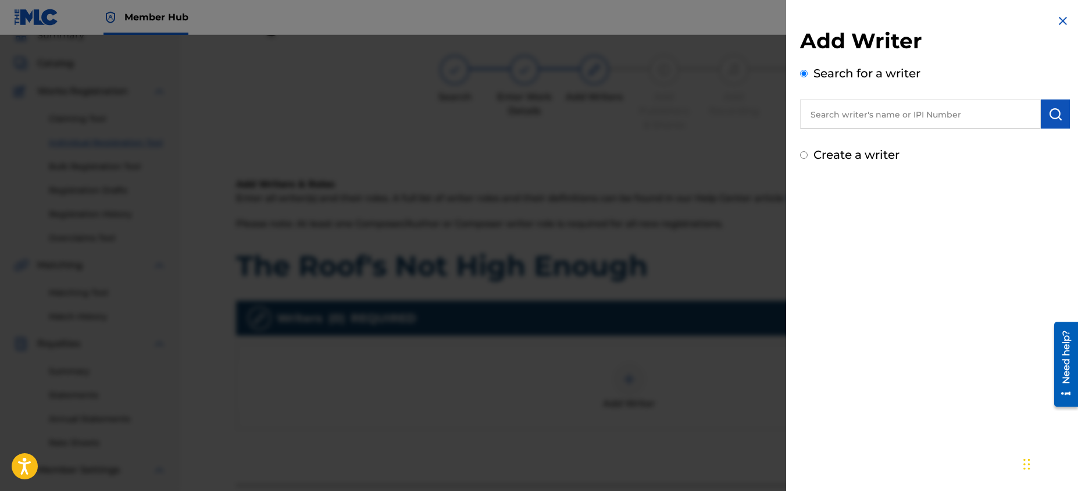
click at [872, 122] on input "text" at bounding box center [920, 113] width 241 height 29
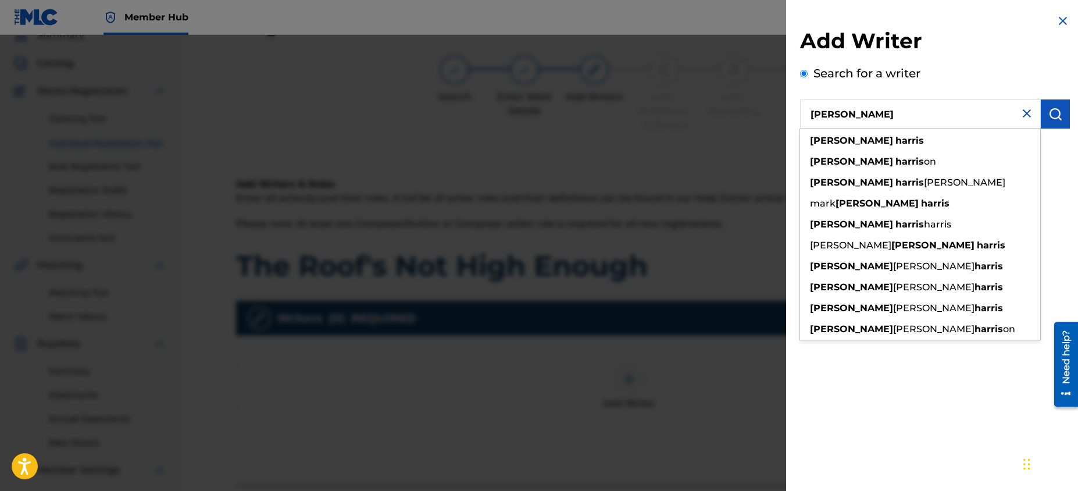
type input "[PERSON_NAME]"
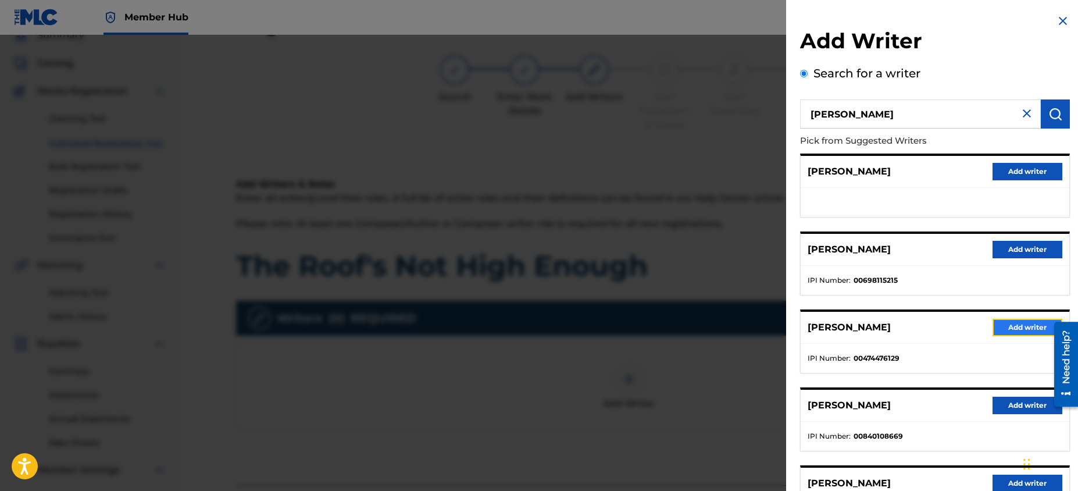
click at [1002, 334] on button "Add writer" at bounding box center [1028, 327] width 70 height 17
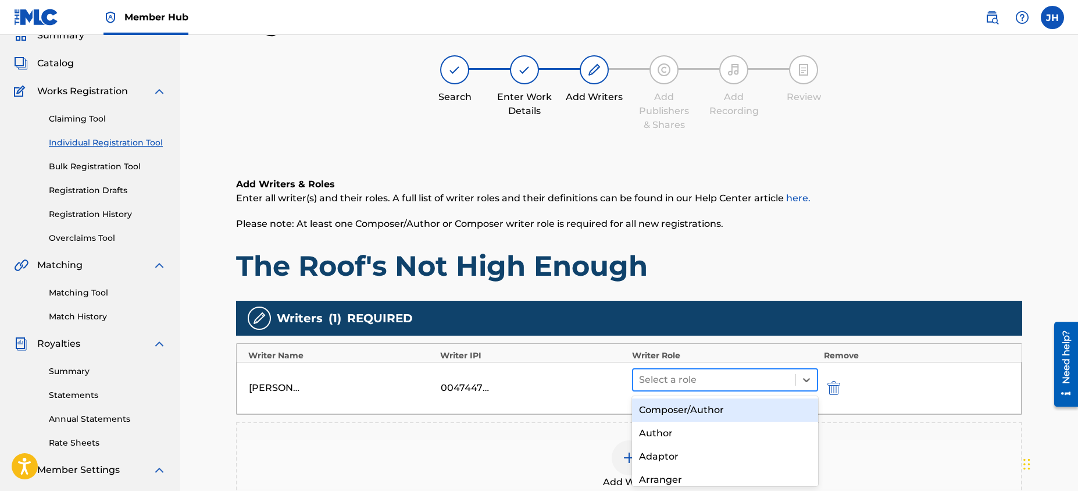
click at [766, 387] on div at bounding box center [714, 380] width 151 height 16
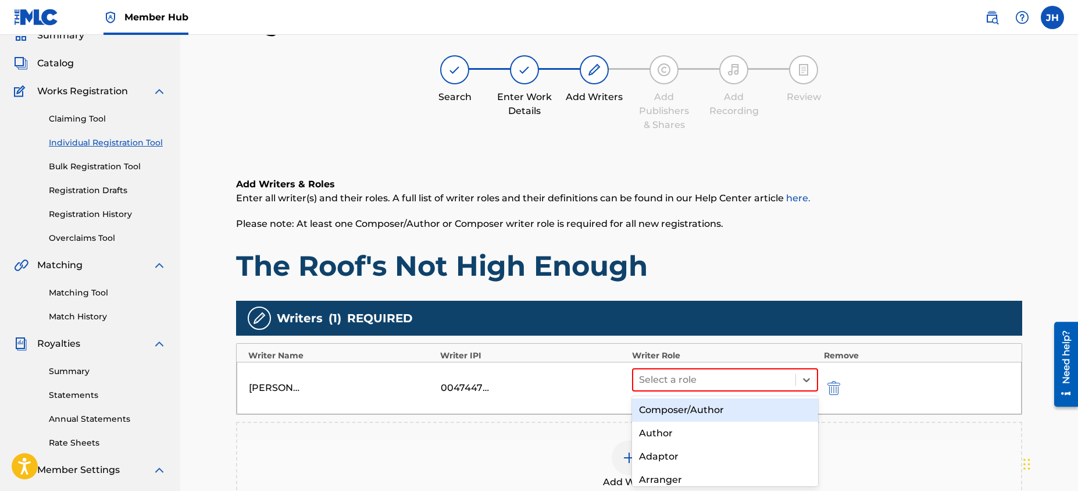
click at [759, 409] on div "Composer/Author" at bounding box center [725, 409] width 186 height 23
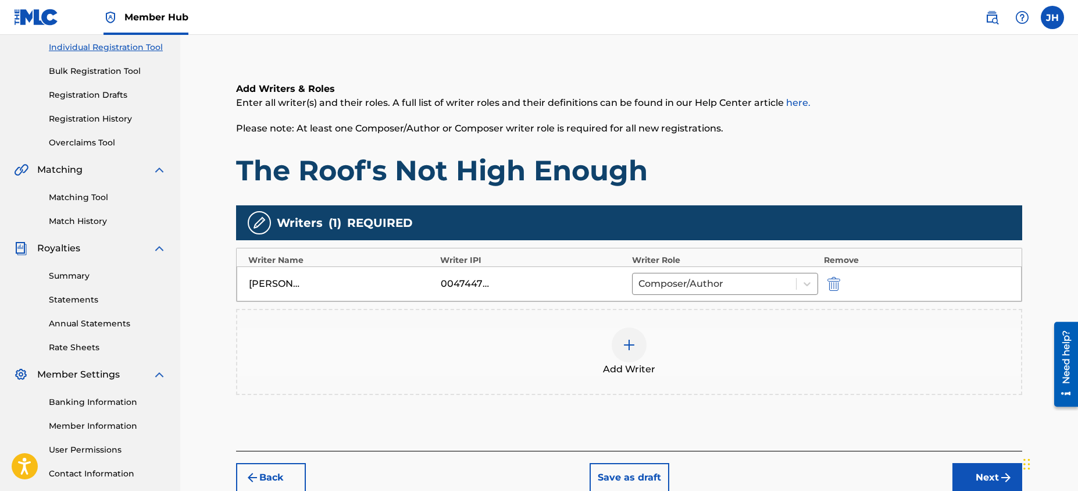
scroll to position [230, 0]
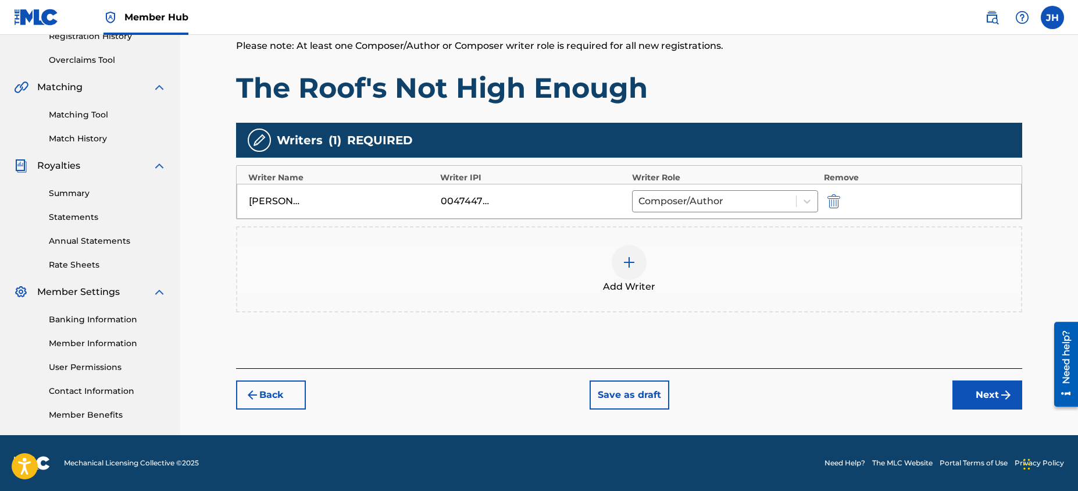
drag, startPoint x: 1007, startPoint y: 369, endPoint x: 1004, endPoint y: 375, distance: 6.8
click at [1005, 370] on div "Back Save as draft Next" at bounding box center [629, 388] width 786 height 41
click at [998, 383] on button "Next" at bounding box center [987, 394] width 70 height 29
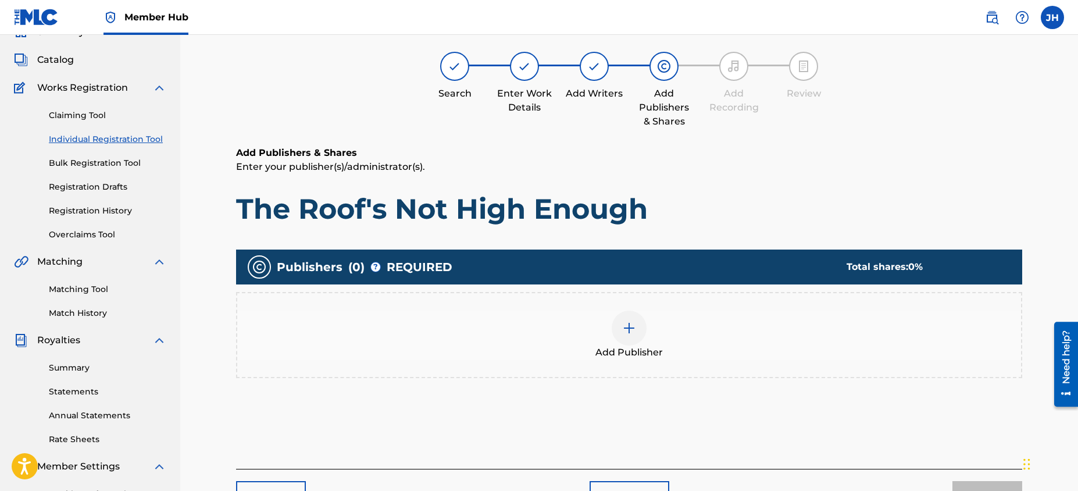
scroll to position [52, 0]
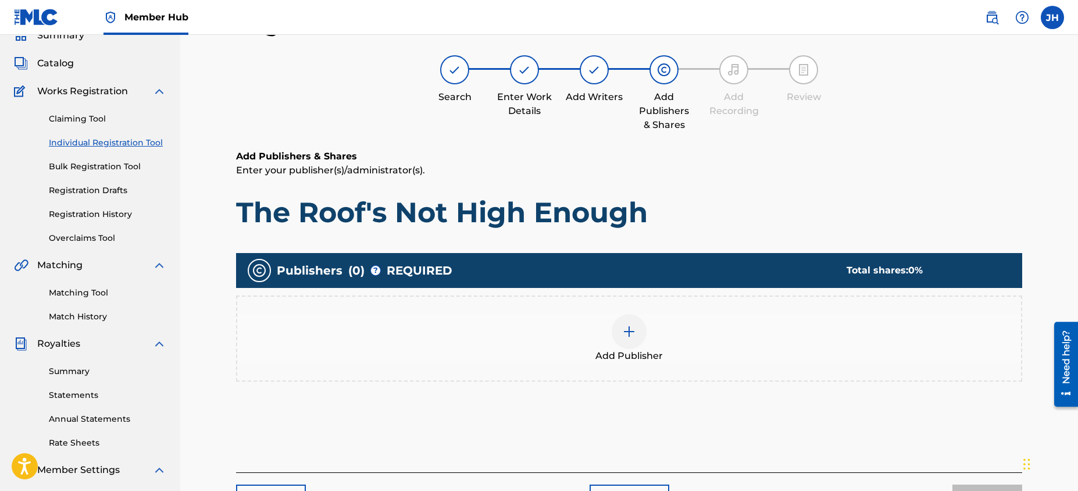
click at [759, 333] on div "Add Publisher" at bounding box center [629, 338] width 784 height 49
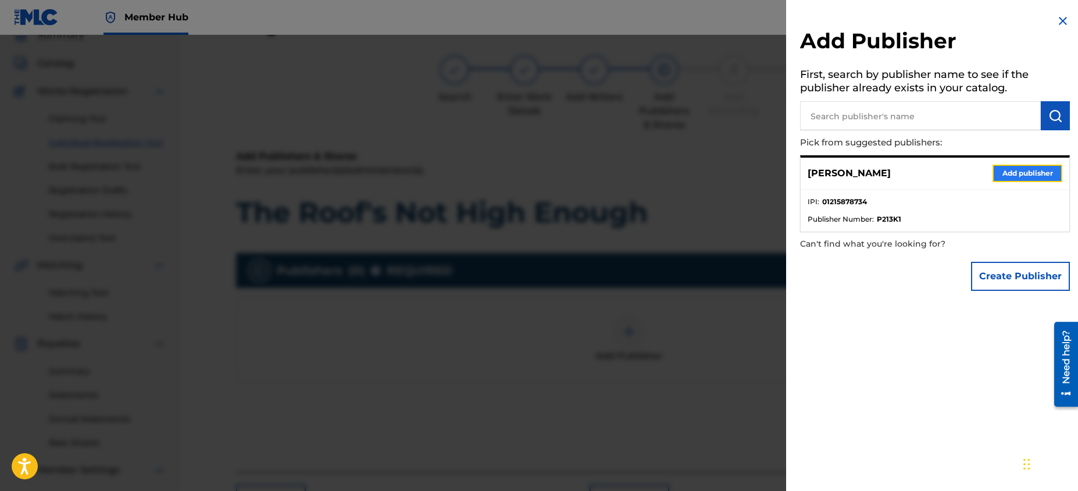
click at [1014, 173] on button "Add publisher" at bounding box center [1028, 173] width 70 height 17
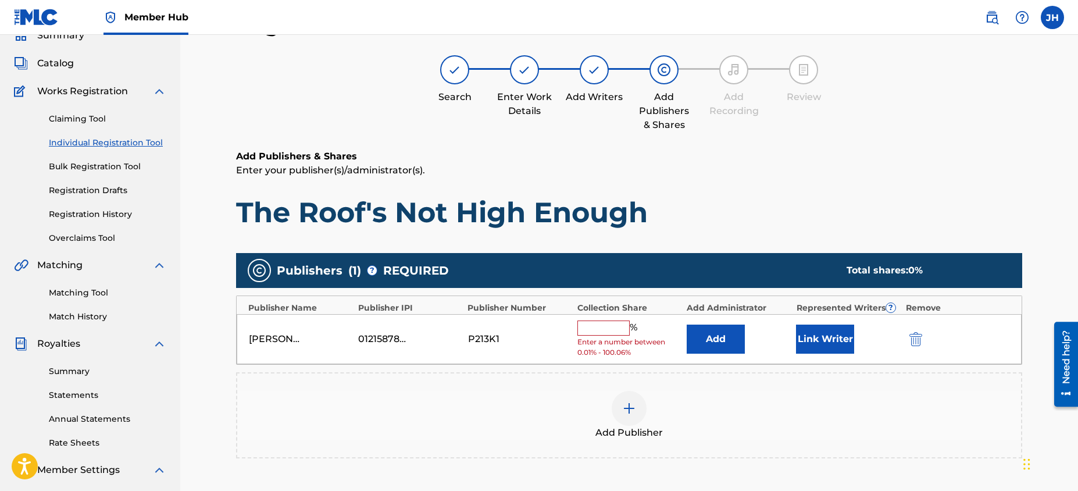
click at [605, 327] on input "text" at bounding box center [603, 327] width 52 height 15
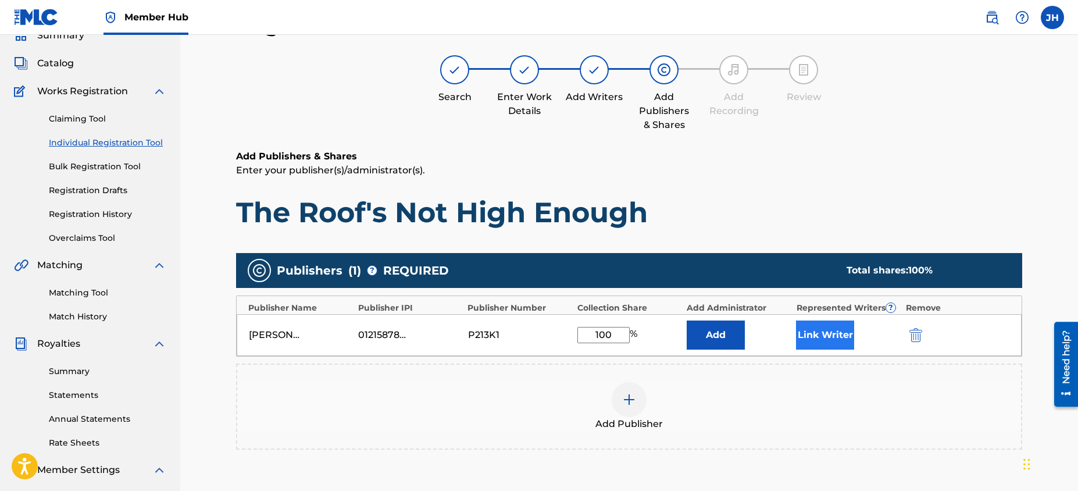
type input "100"
click at [820, 329] on button "Link Writer" at bounding box center [825, 334] width 58 height 29
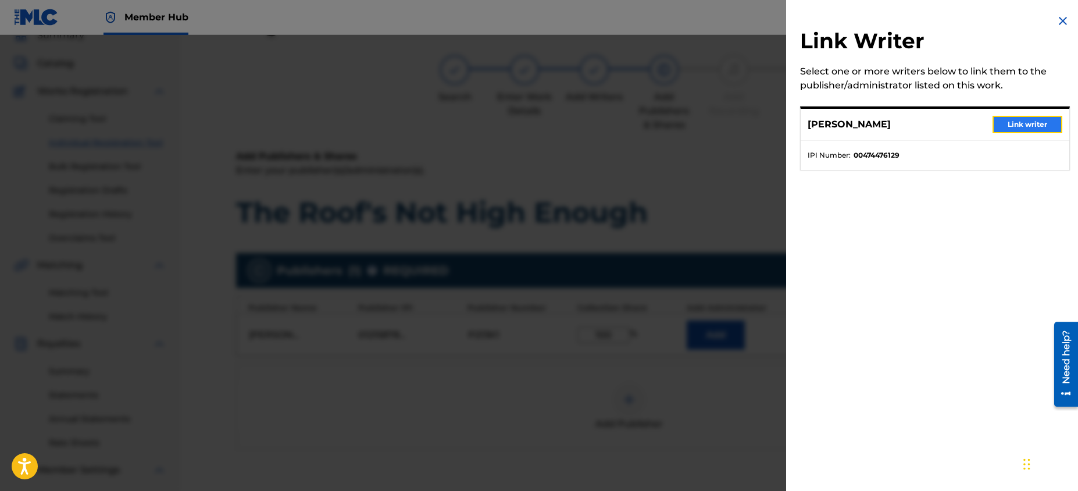
click at [1018, 119] on button "Link writer" at bounding box center [1028, 124] width 70 height 17
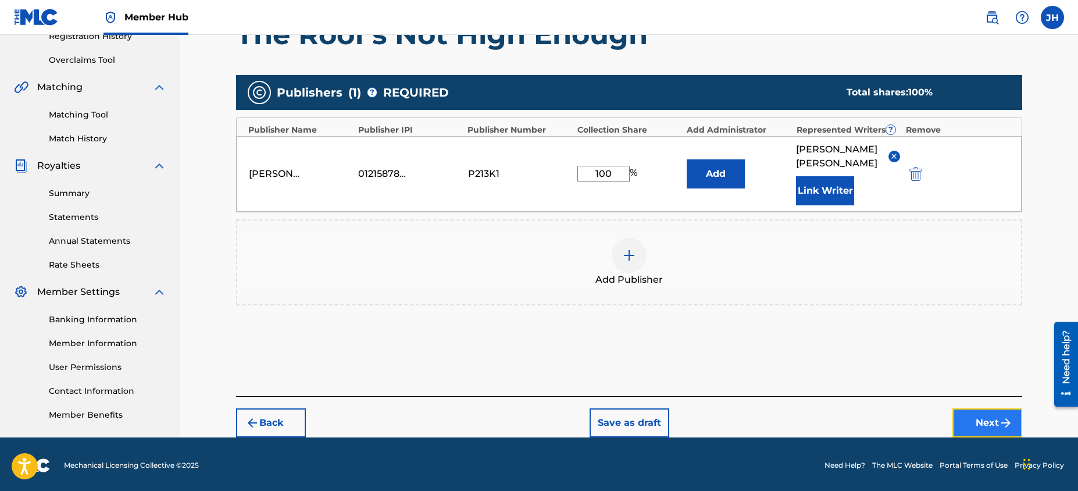
click at [986, 412] on button "Next" at bounding box center [987, 422] width 70 height 29
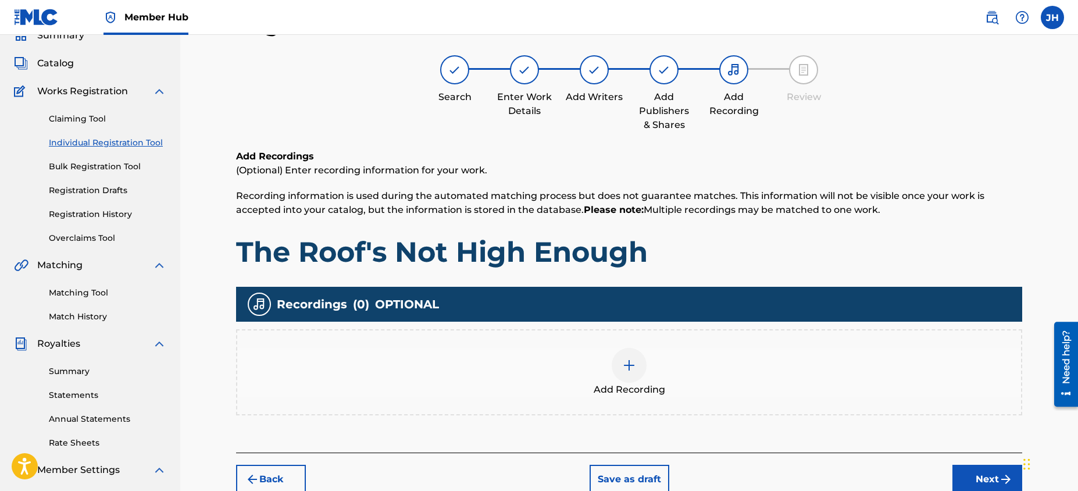
click at [679, 376] on div "Add Recording" at bounding box center [629, 372] width 784 height 49
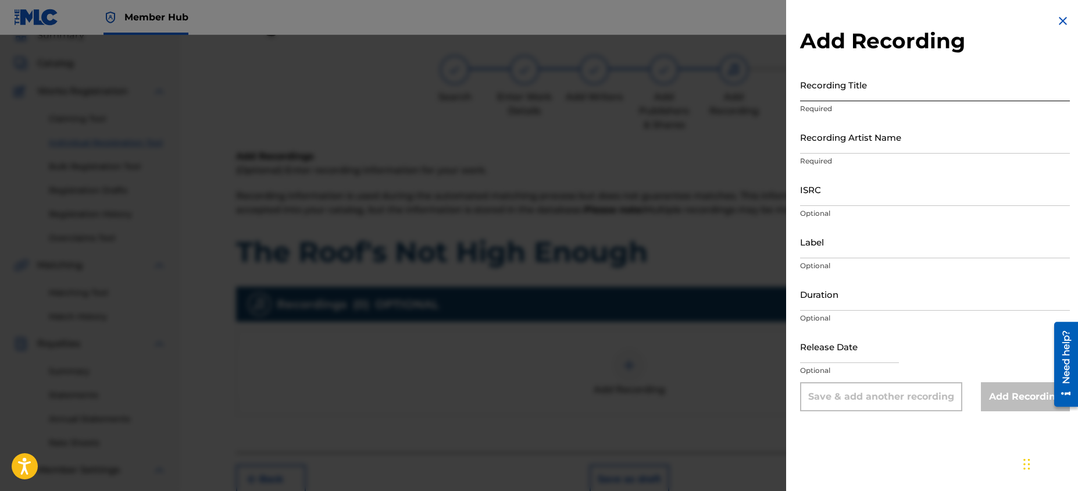
click at [889, 88] on input "Recording Title" at bounding box center [935, 84] width 270 height 33
type input "The Roof's Not High Enough"
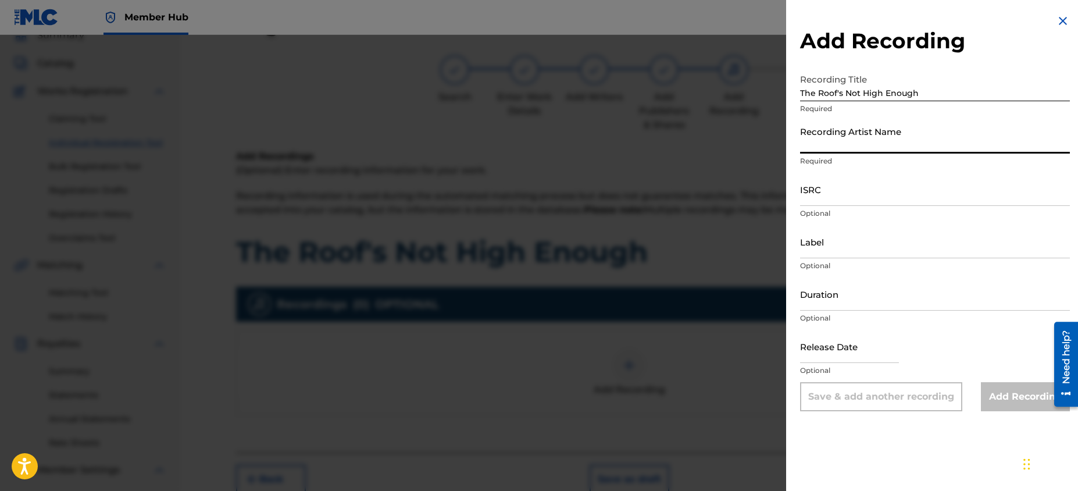
type input "[PERSON_NAME]"
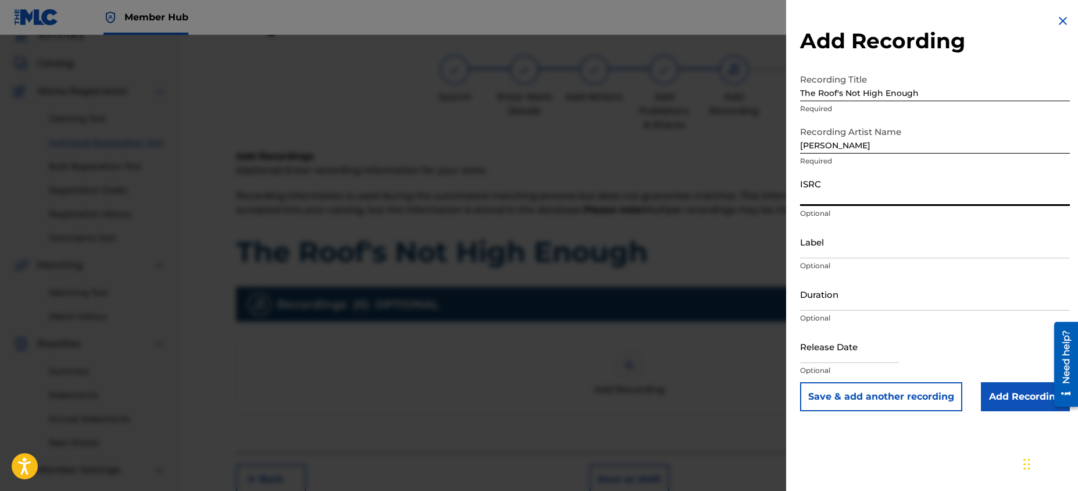
paste input "QZXRS2500004"
type input "QZXRS2500004"
click at [857, 317] on p "Optional" at bounding box center [935, 318] width 270 height 10
click at [854, 304] on input "Duration" at bounding box center [935, 293] width 270 height 33
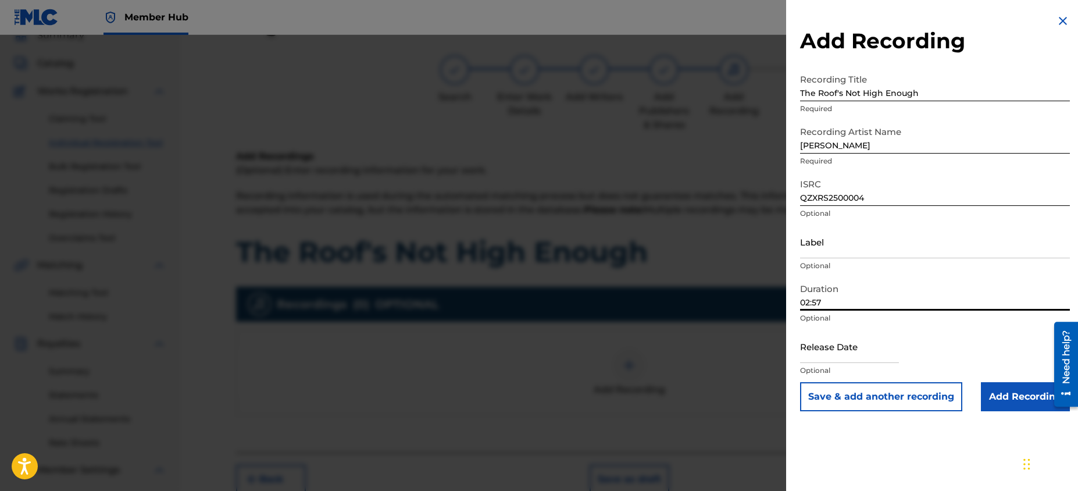
type input "02:57"
select select "8"
select select "2025"
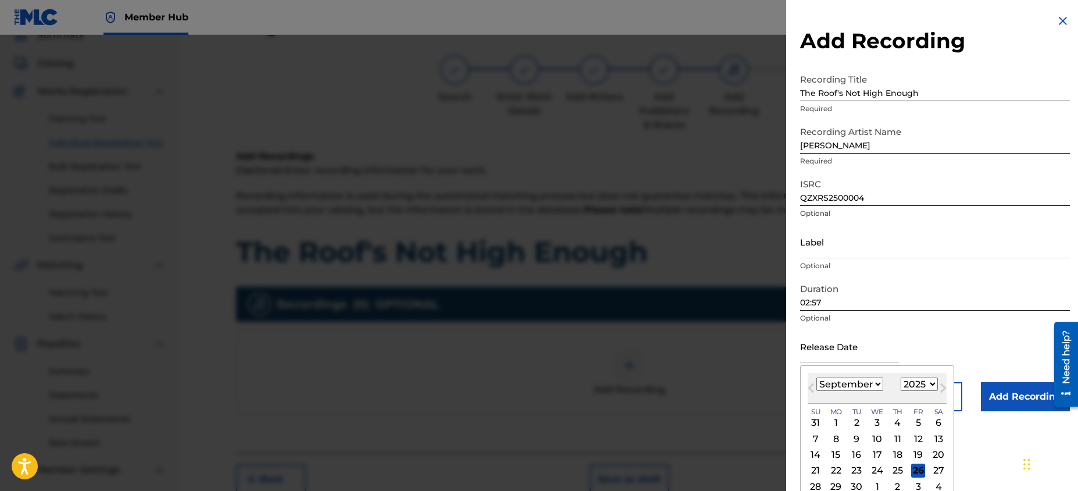
click at [879, 391] on div "[DATE] January February March April May June July August September October Nove…" at bounding box center [877, 388] width 139 height 31
click at [873, 387] on select "January February March April May June July August September October November De…" at bounding box center [849, 383] width 67 height 13
select select "9"
click at [816, 377] on select "January February March April May June July August September October November De…" at bounding box center [849, 383] width 67 height 13
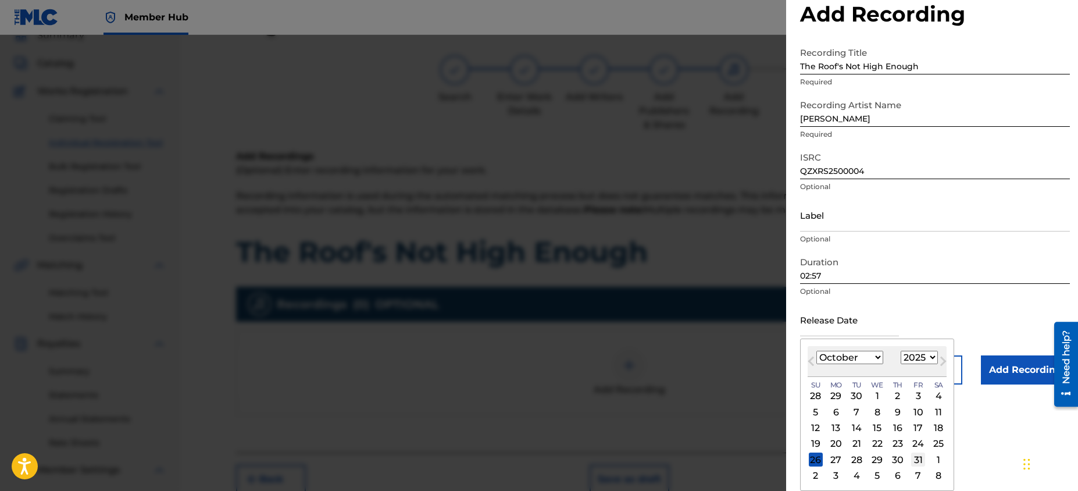
click at [920, 457] on div "31" at bounding box center [918, 459] width 14 height 14
type input "[DATE]"
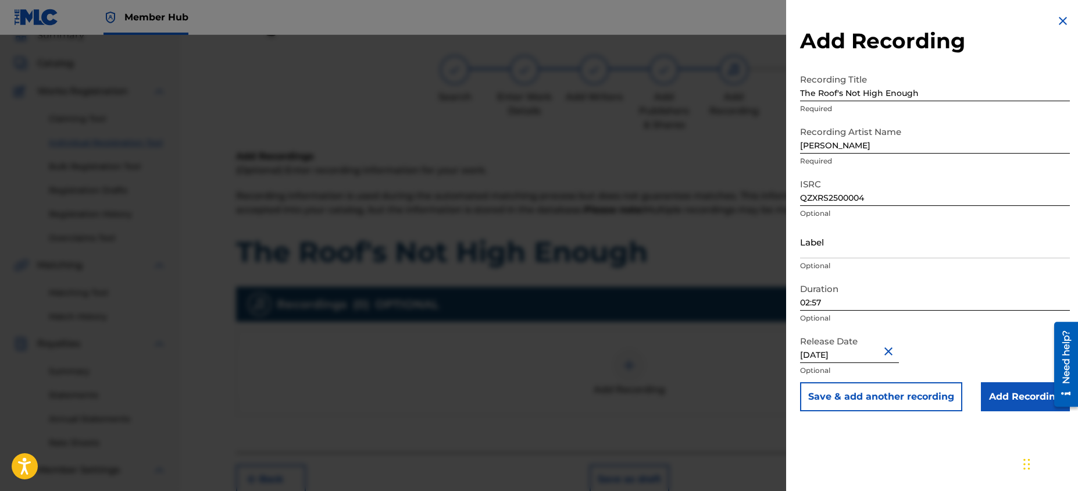
click at [990, 366] on p "Optional" at bounding box center [935, 370] width 270 height 10
click at [1001, 393] on input "Add Recording" at bounding box center [1025, 396] width 89 height 29
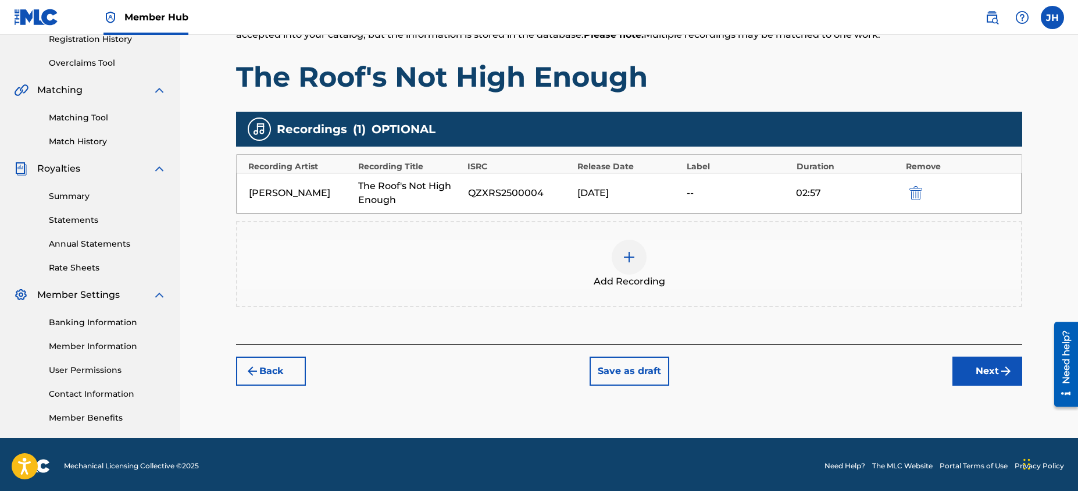
scroll to position [230, 0]
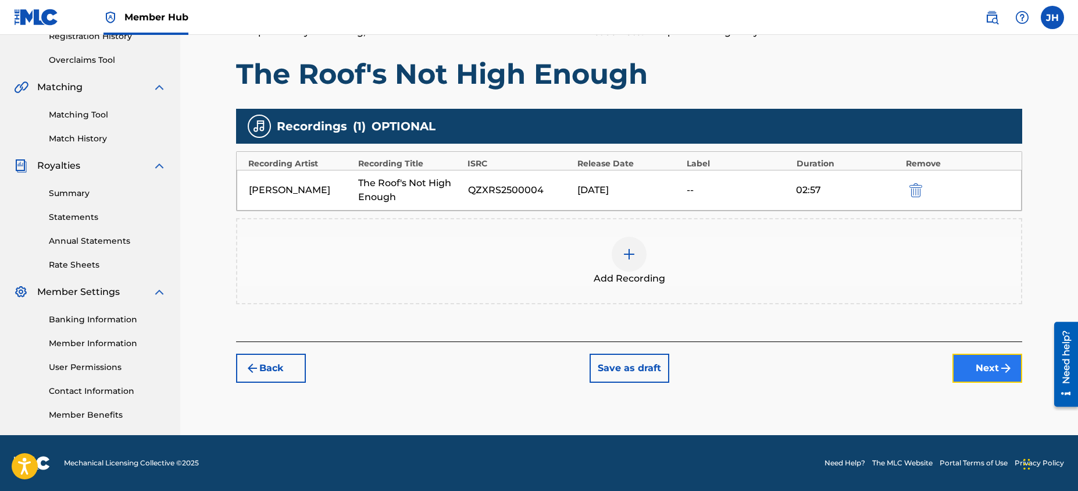
click at [986, 370] on button "Next" at bounding box center [987, 368] width 70 height 29
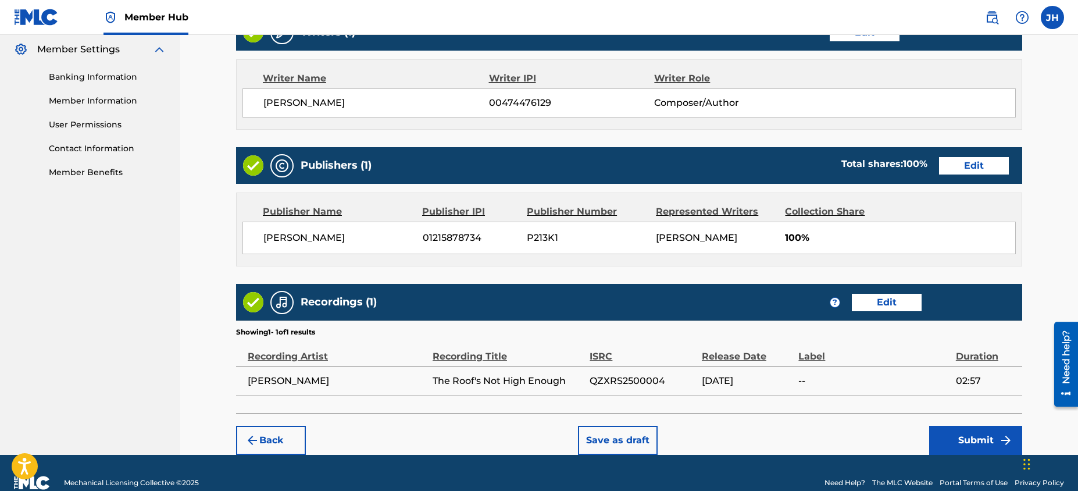
scroll to position [477, 0]
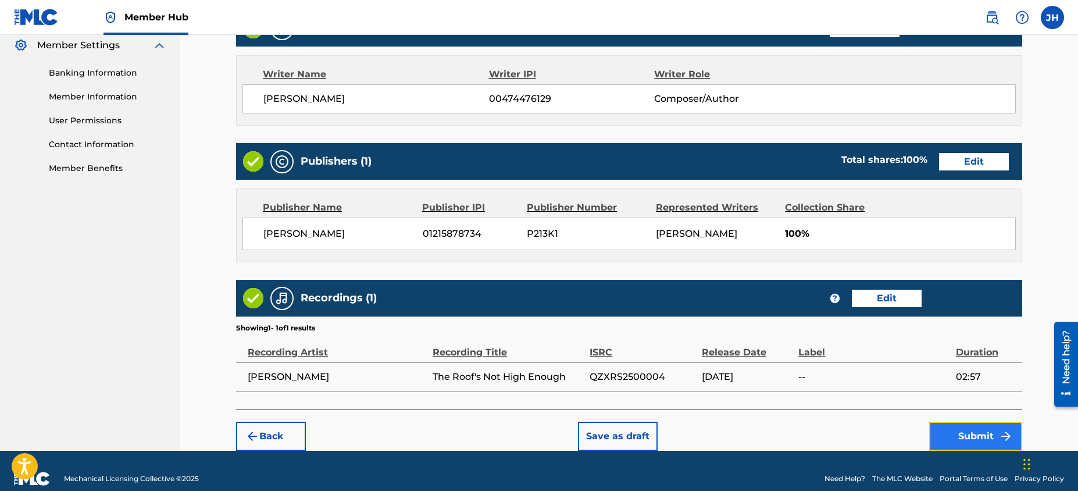
click at [968, 433] on button "Submit" at bounding box center [975, 436] width 93 height 29
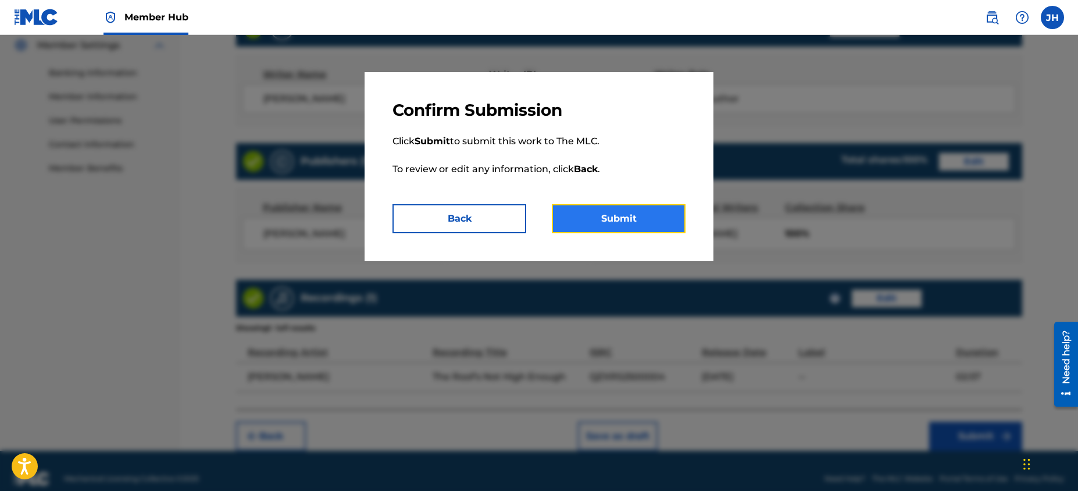
click at [619, 227] on button "Submit" at bounding box center [619, 218] width 134 height 29
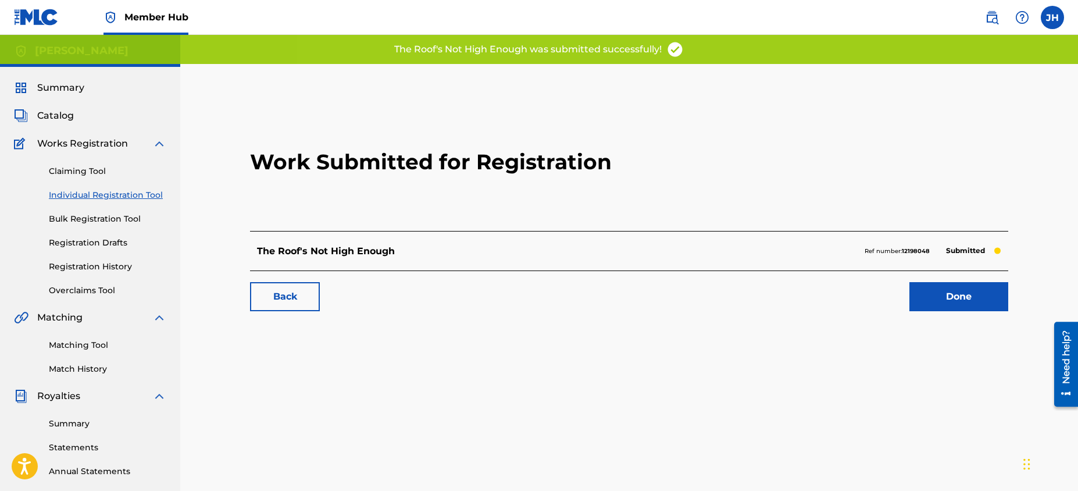
click at [901, 299] on div "Done" at bounding box center [951, 296] width 113 height 29
click at [951, 304] on link "Done" at bounding box center [958, 296] width 99 height 29
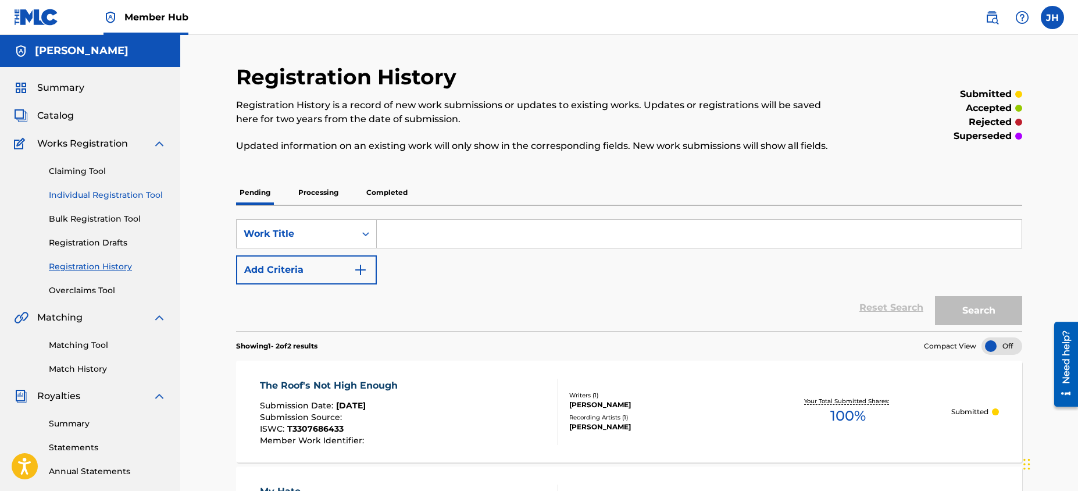
click at [74, 194] on link "Individual Registration Tool" at bounding box center [107, 195] width 117 height 12
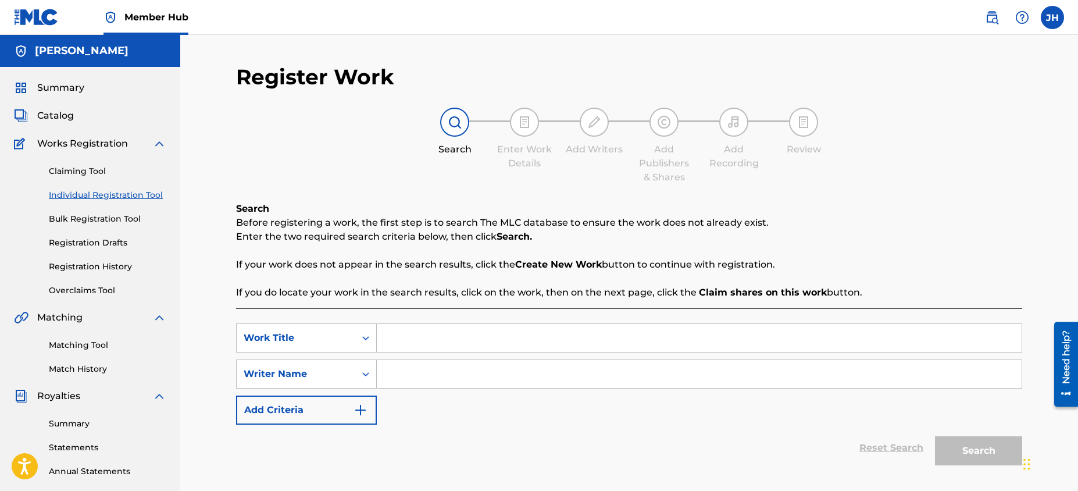
click at [452, 344] on input "Search Form" at bounding box center [699, 338] width 645 height 28
type input "The Only One"
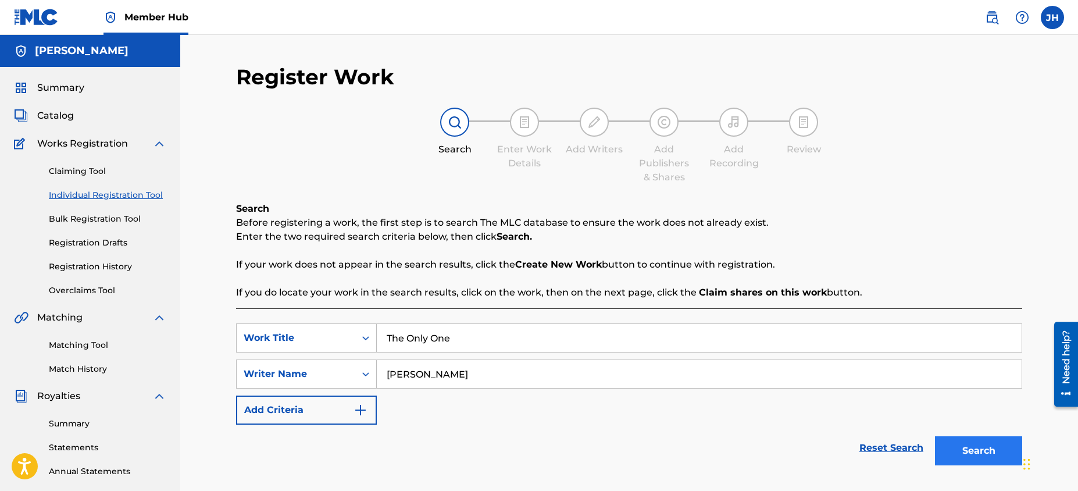
type input "[PERSON_NAME]"
click at [968, 450] on button "Search" at bounding box center [978, 450] width 87 height 29
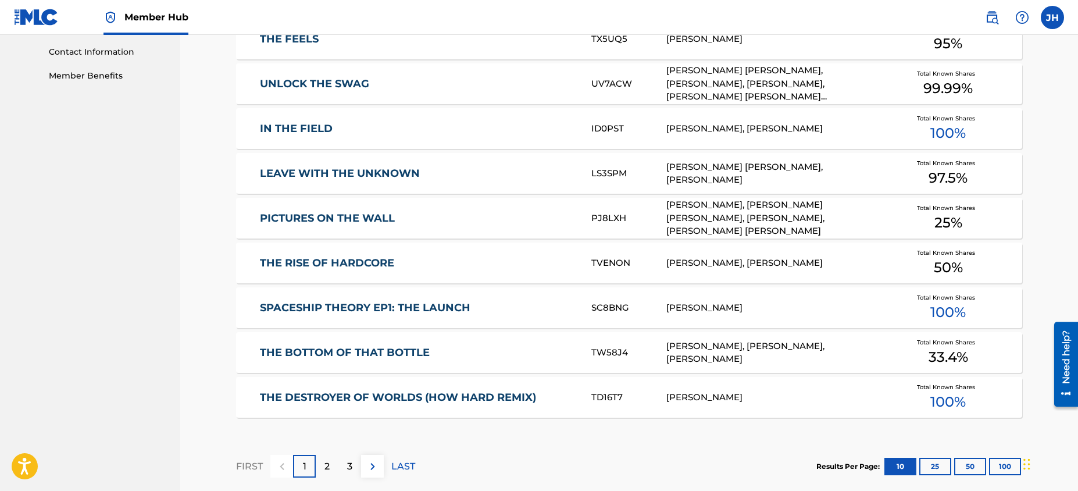
scroll to position [602, 0]
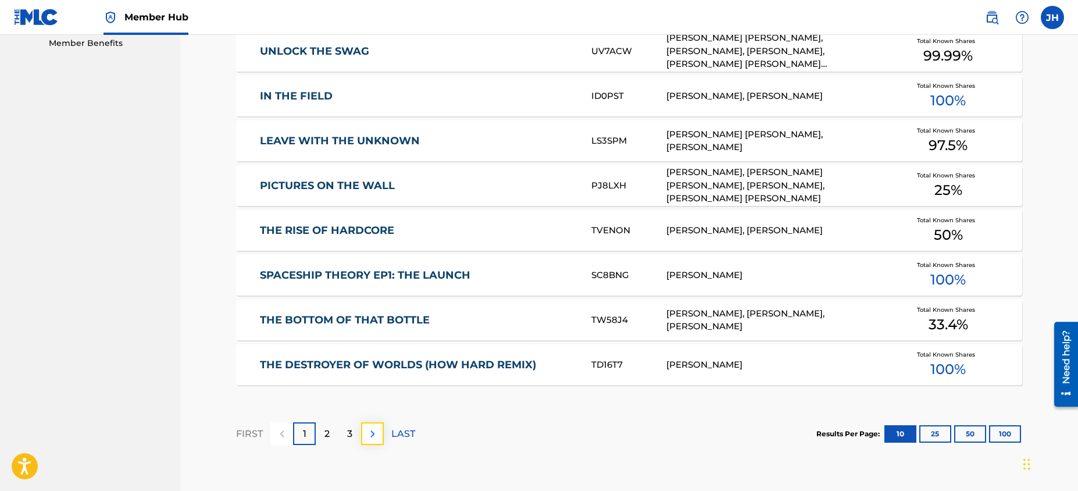
click at [379, 439] on button at bounding box center [372, 433] width 23 height 23
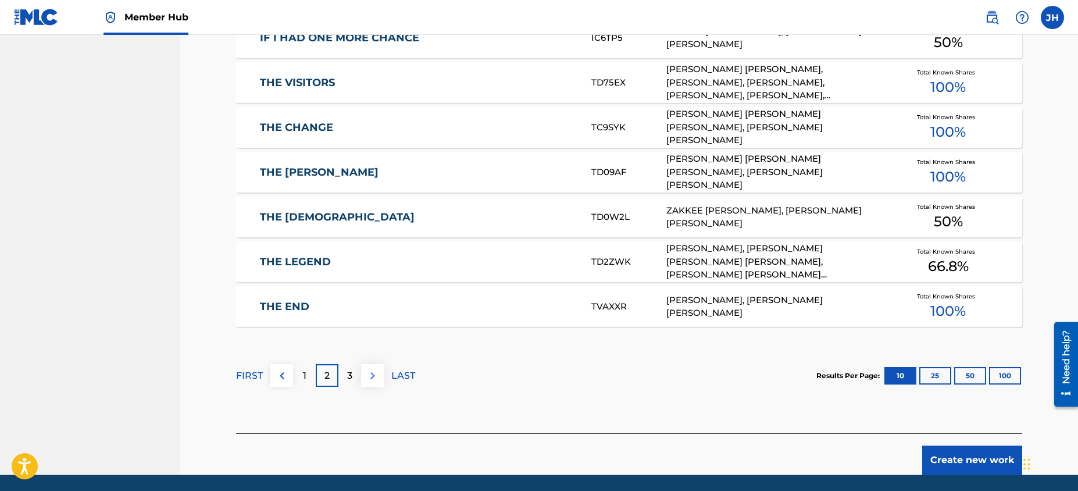
scroll to position [661, 0]
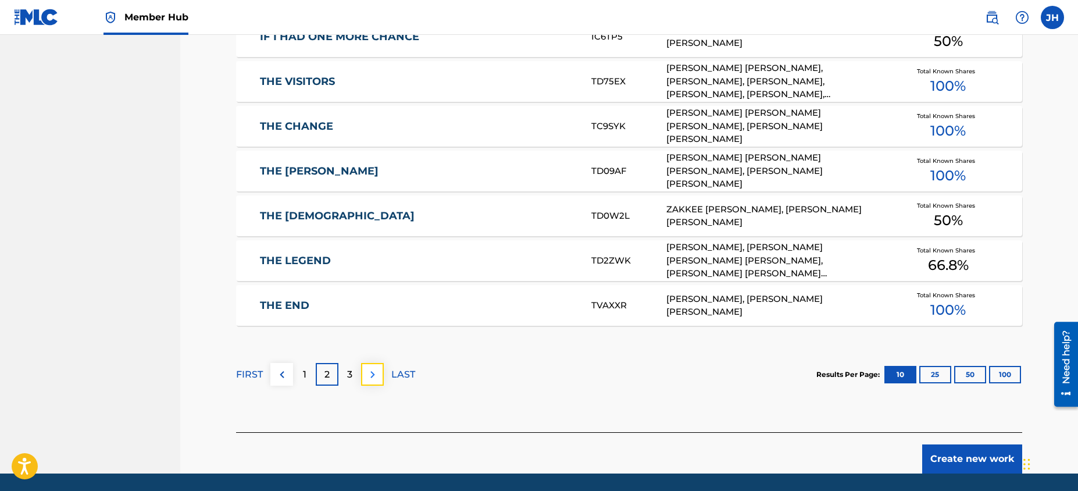
click at [368, 372] on img at bounding box center [373, 375] width 14 height 14
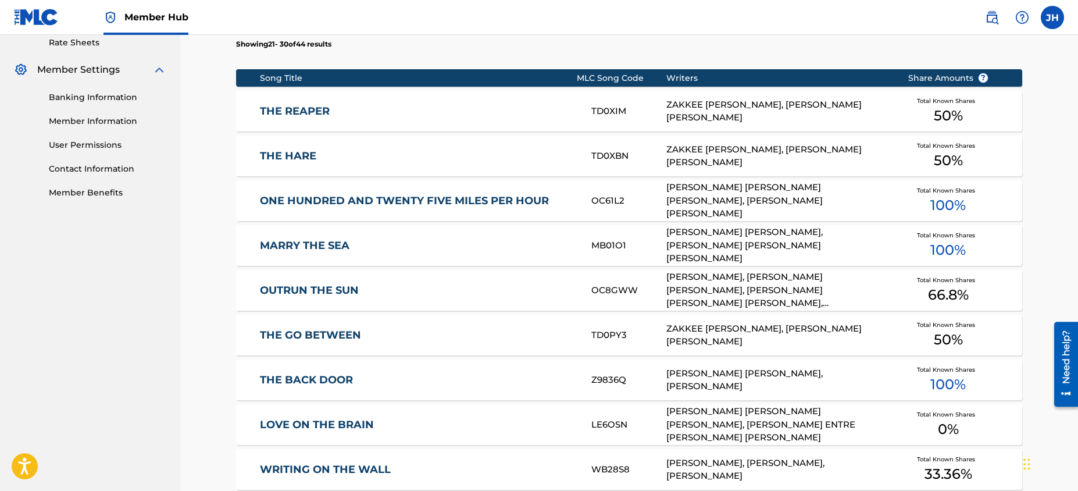
scroll to position [456, 0]
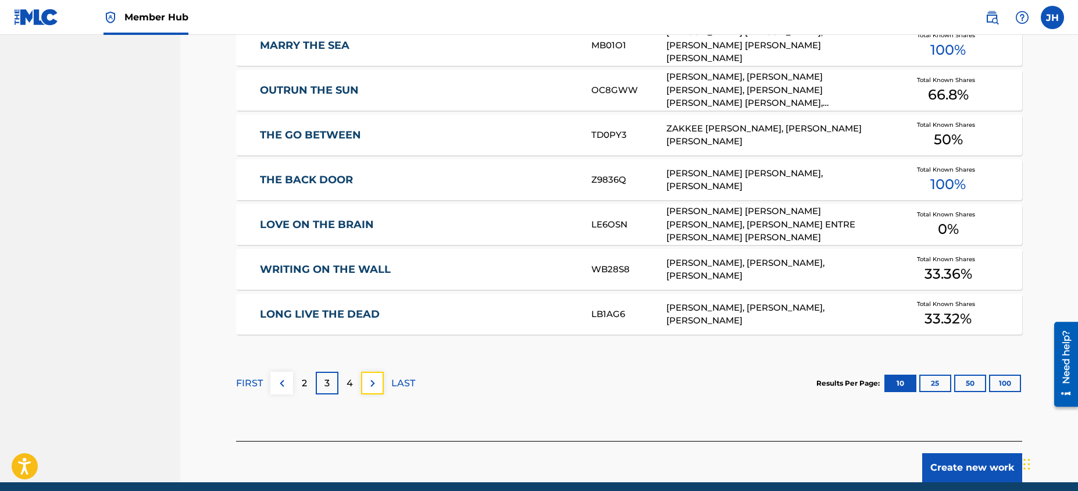
click at [378, 374] on button at bounding box center [372, 383] width 23 height 23
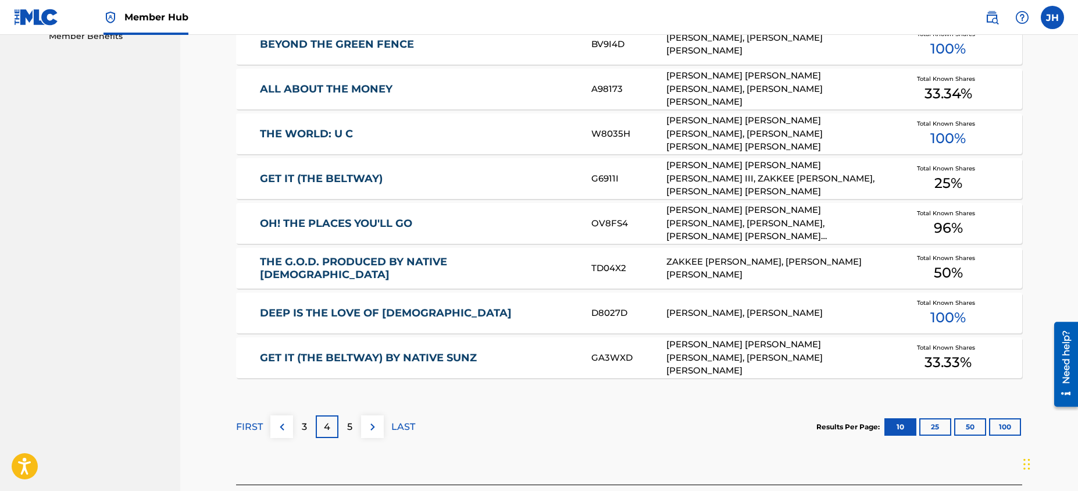
scroll to position [659, 0]
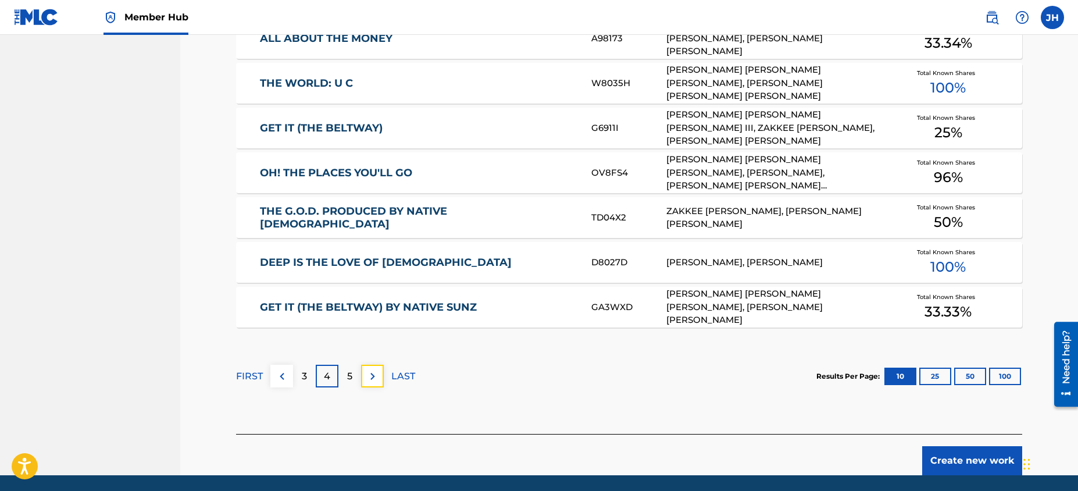
click at [378, 374] on img at bounding box center [373, 376] width 14 height 14
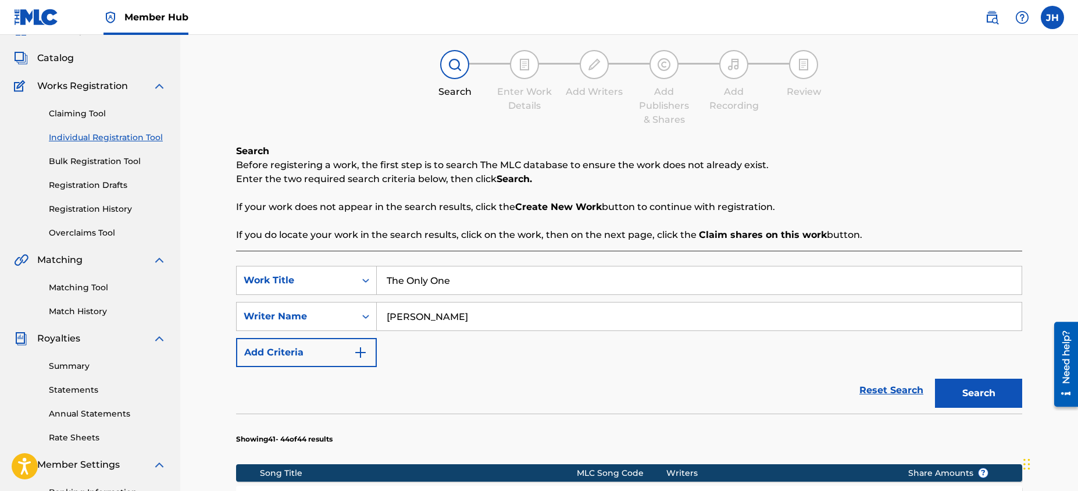
scroll to position [0, 0]
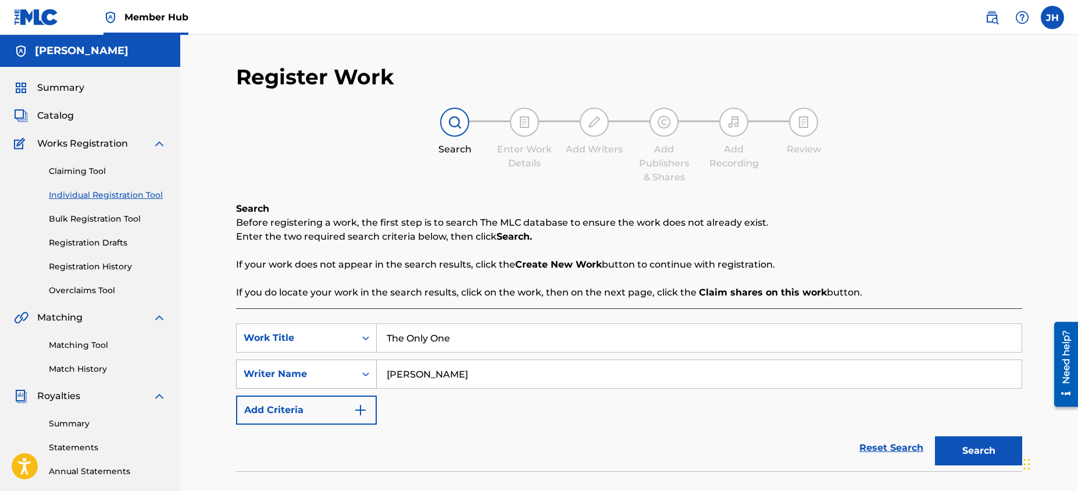
drag, startPoint x: 452, startPoint y: 374, endPoint x: 373, endPoint y: 371, distance: 79.7
click at [373, 371] on div "SearchWithCriteria201914d1-0f64-4f0a-a727-c5aaef88864a Writer Name [PERSON_NAME]" at bounding box center [629, 373] width 786 height 29
type input "J"
type input "[PERSON_NAME]"
click at [966, 438] on button "Search" at bounding box center [978, 450] width 87 height 29
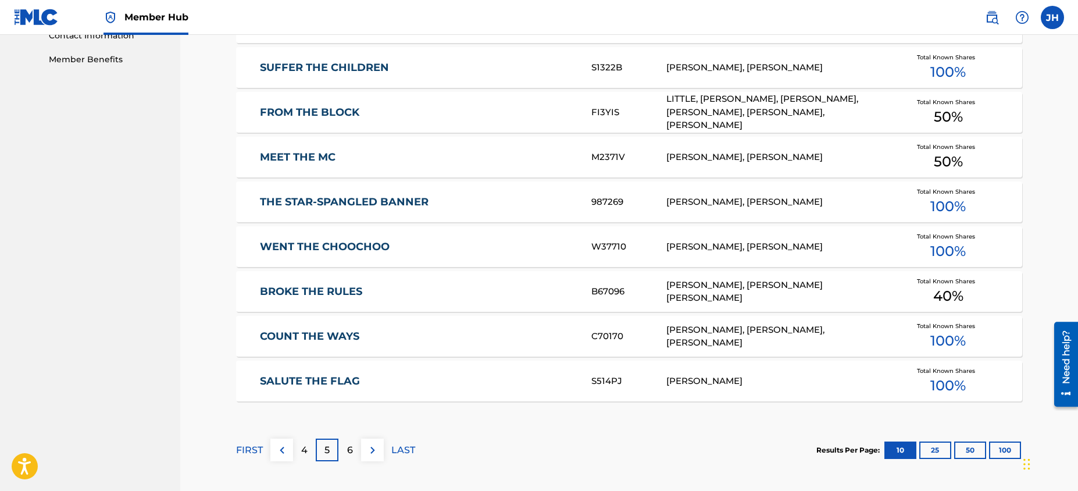
scroll to position [637, 0]
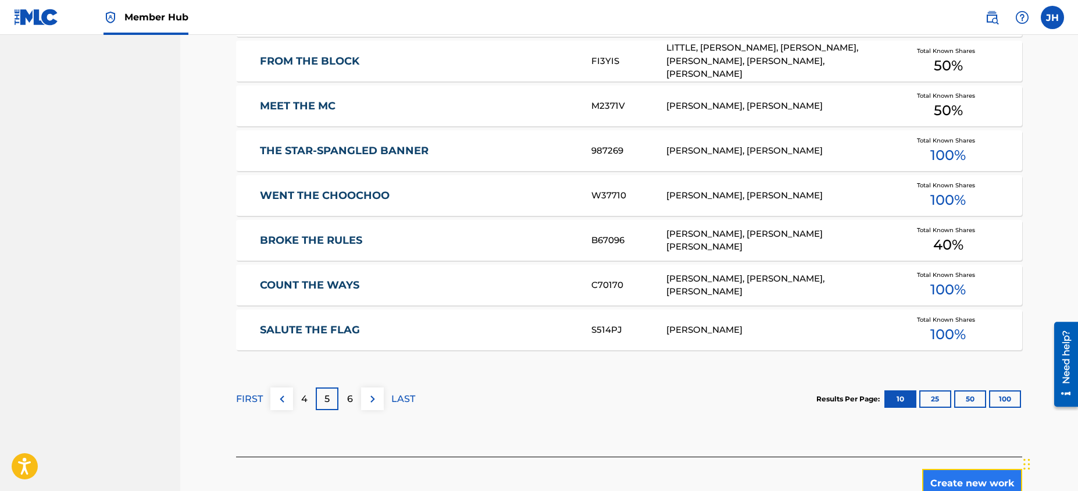
click at [955, 473] on button "Create new work" at bounding box center [972, 483] width 100 height 29
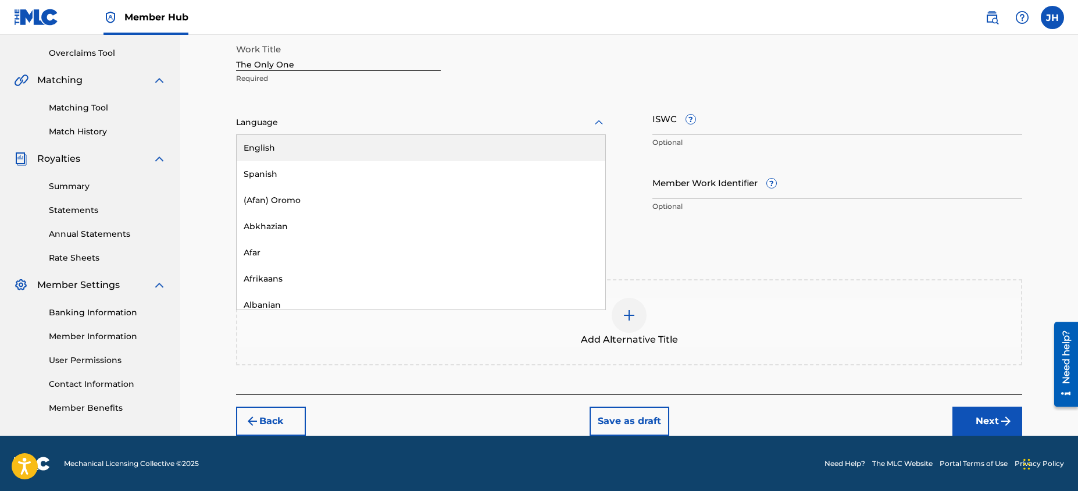
click at [592, 123] on icon at bounding box center [599, 123] width 14 height 14
click at [565, 143] on div "English" at bounding box center [421, 148] width 369 height 26
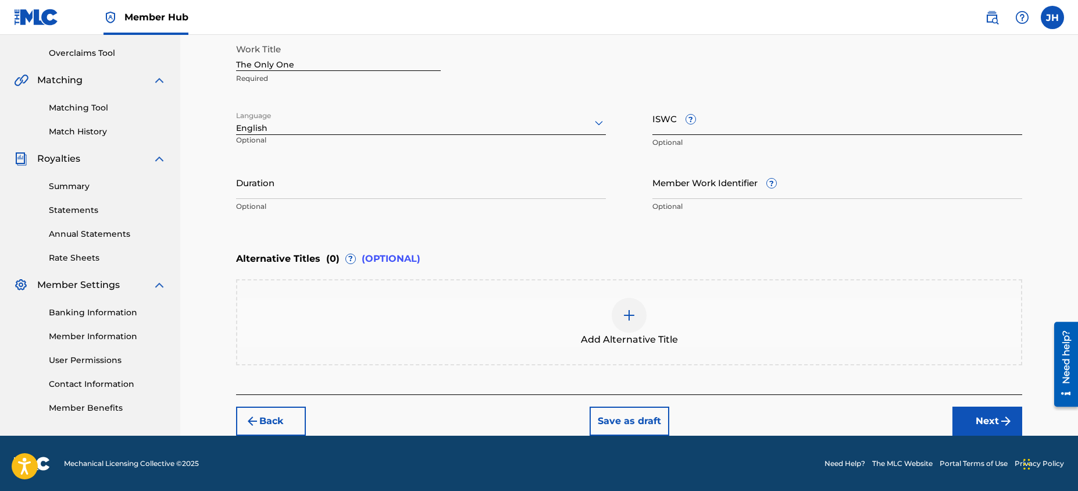
click at [783, 117] on input "ISWC ?" at bounding box center [837, 118] width 370 height 33
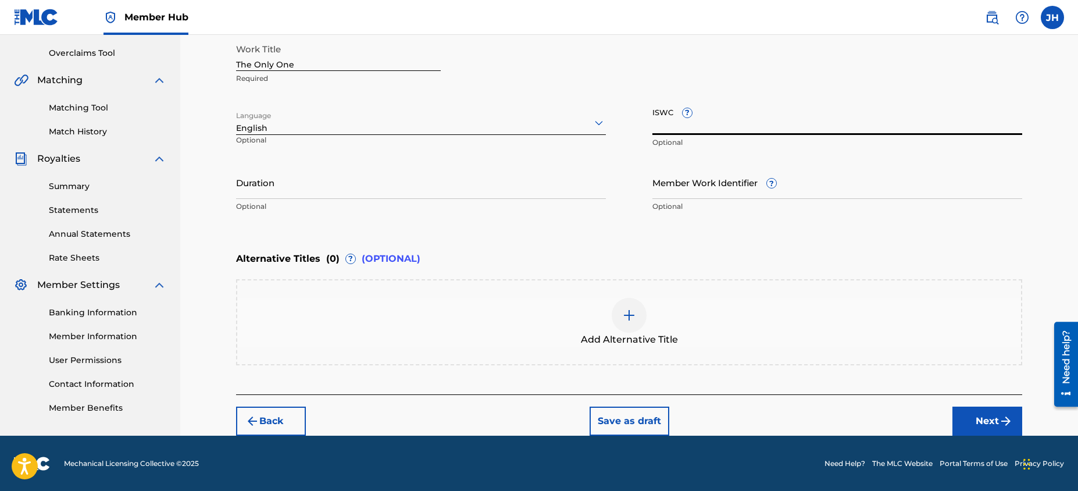
paste input "T-330768616-0"
type input "T-330768616-0"
click at [443, 192] on input "Duration" at bounding box center [421, 182] width 370 height 33
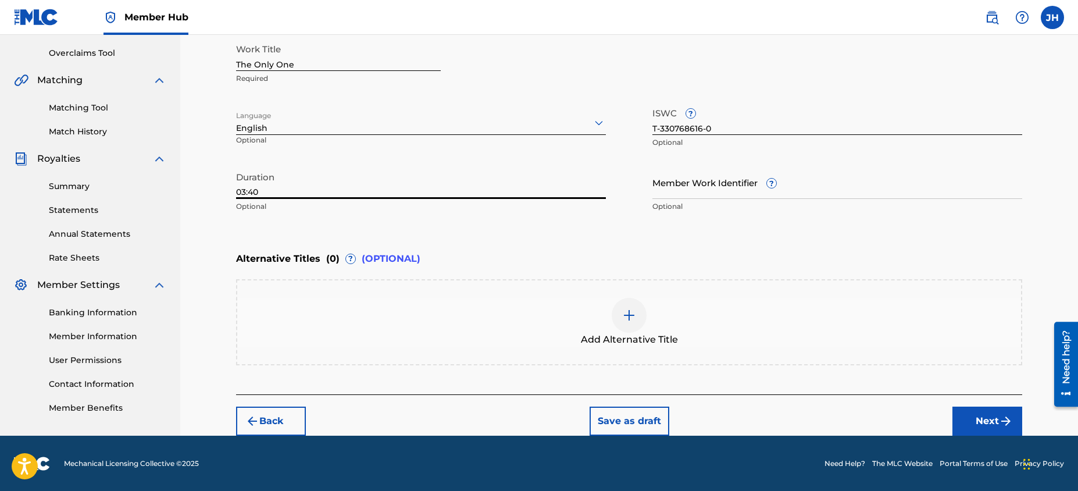
type input "03:40"
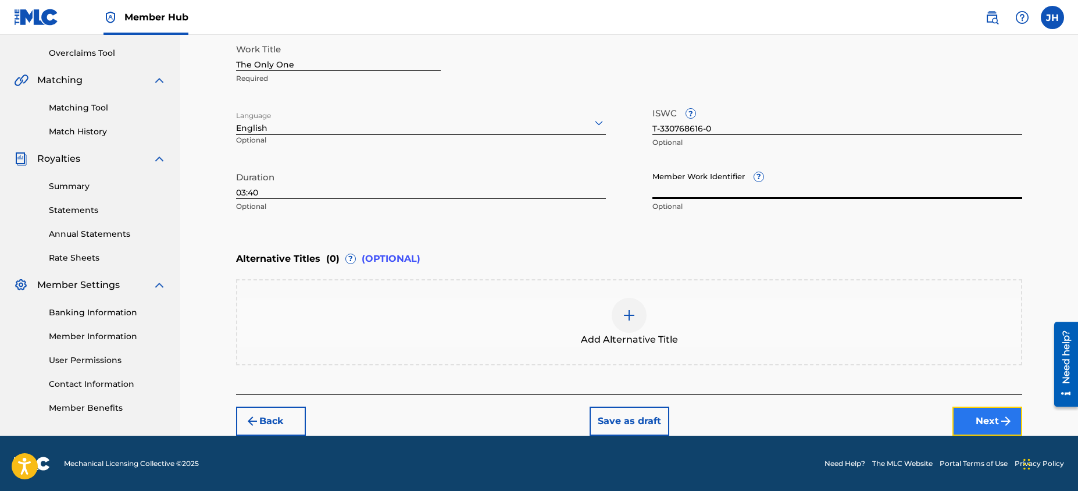
click at [973, 415] on button "Next" at bounding box center [987, 420] width 70 height 29
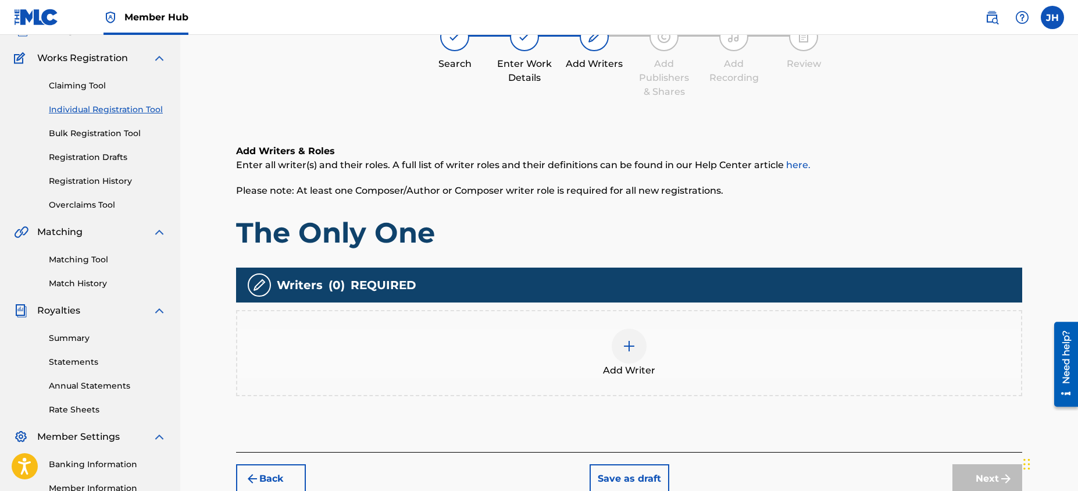
scroll to position [52, 0]
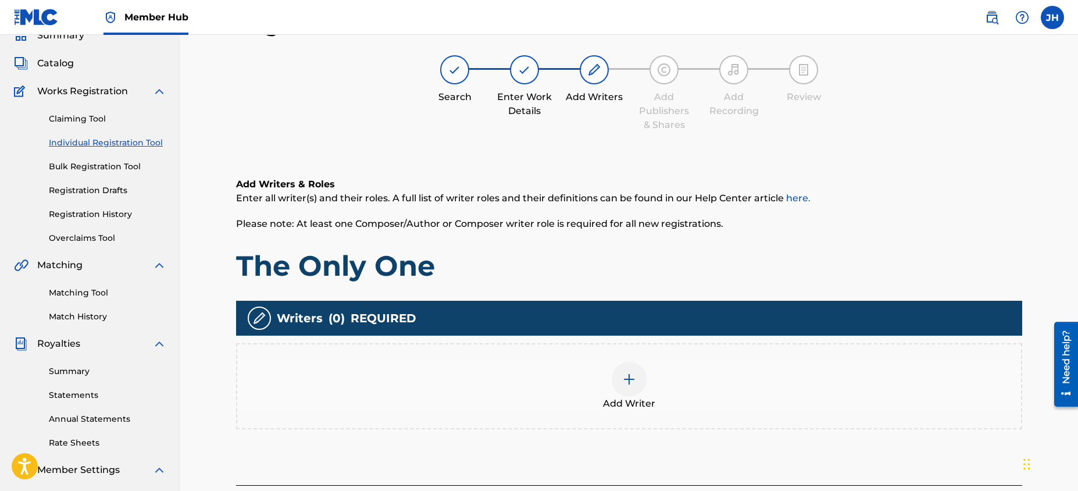
click at [849, 395] on div "Add Writer" at bounding box center [629, 386] width 784 height 49
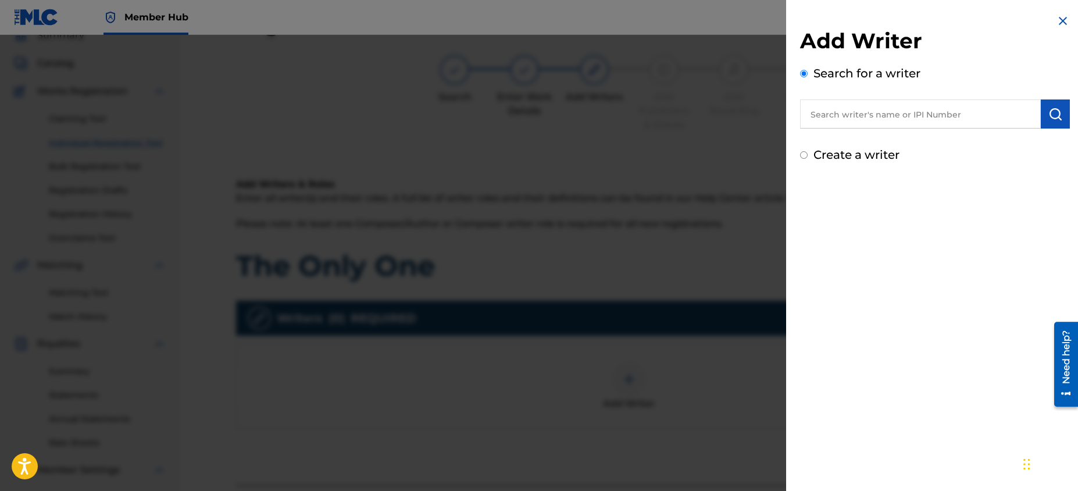
click at [840, 122] on input "text" at bounding box center [920, 113] width 241 height 29
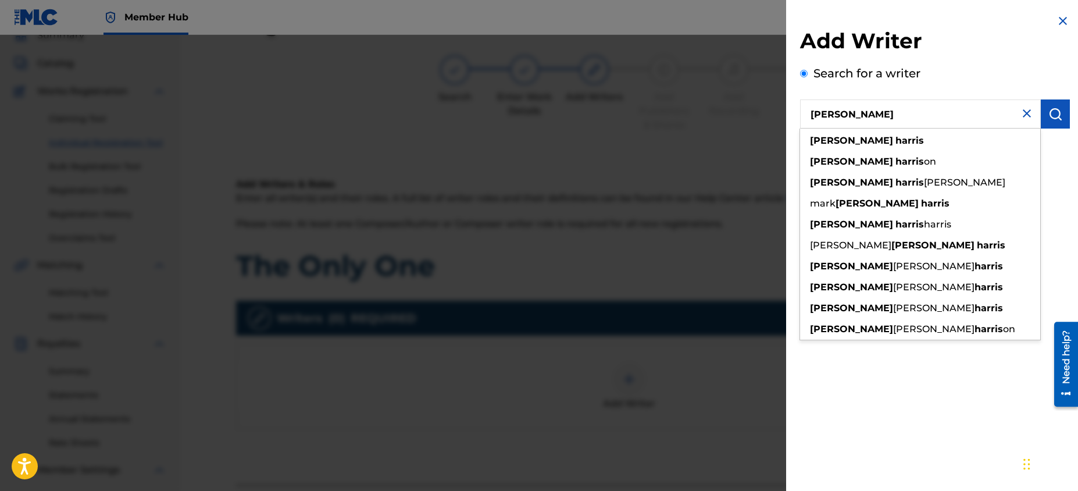
type input "[PERSON_NAME]"
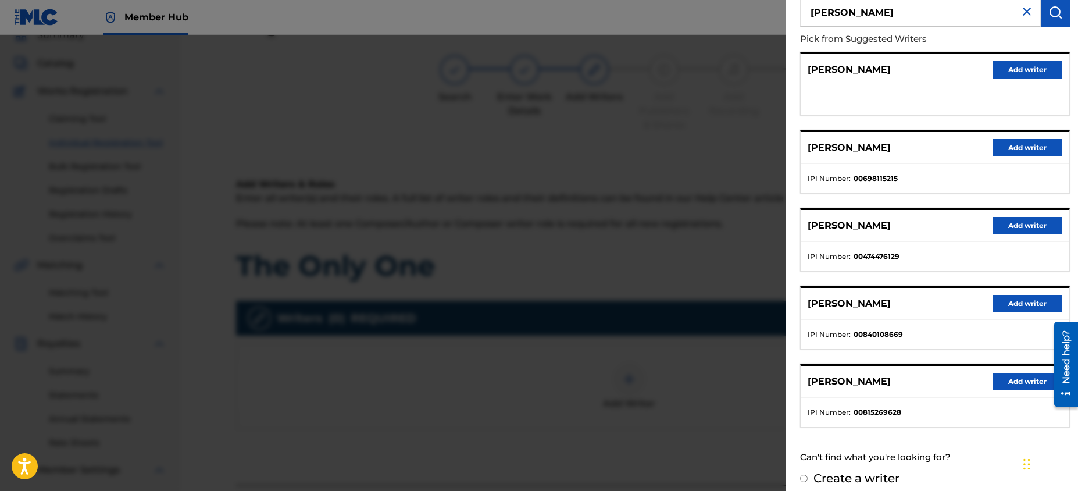
scroll to position [112, 0]
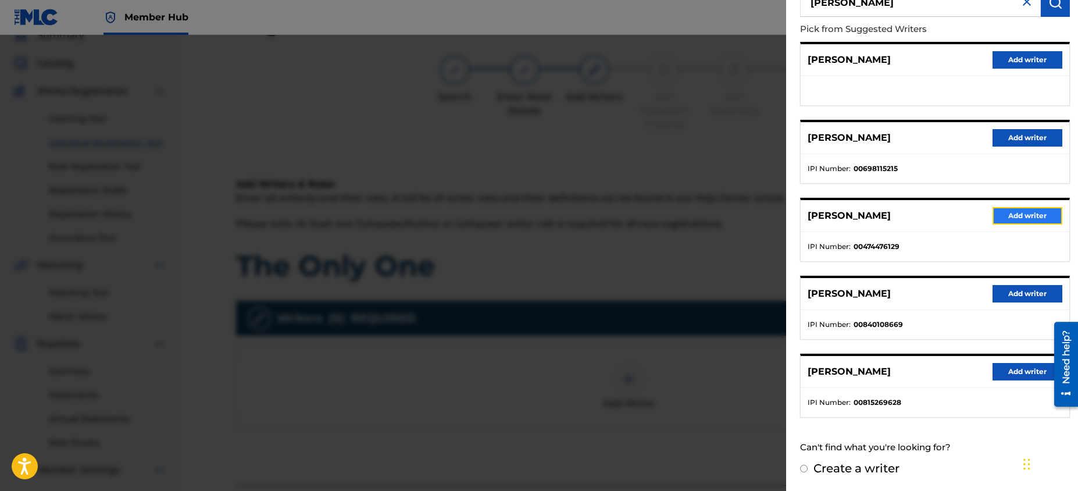
click at [1015, 207] on button "Add writer" at bounding box center [1028, 215] width 70 height 17
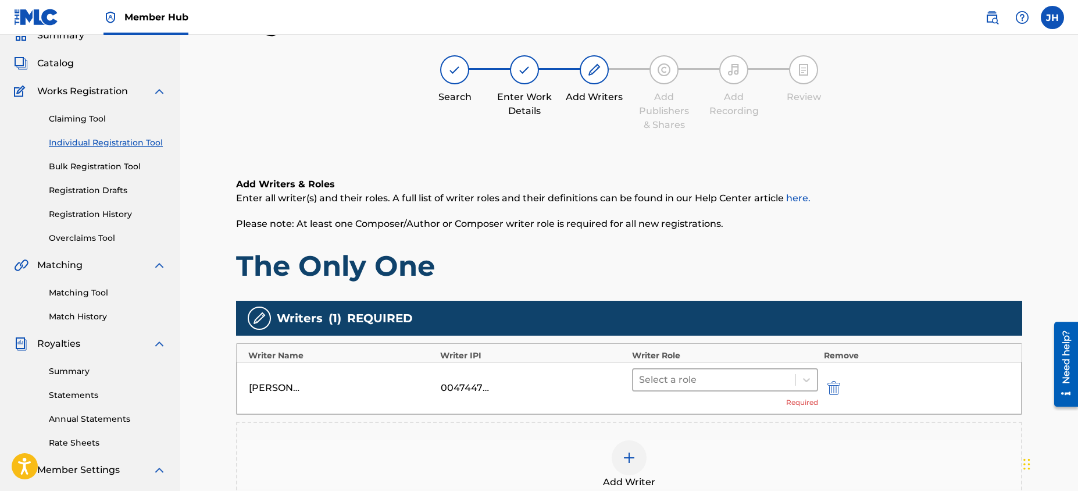
click at [725, 380] on div at bounding box center [714, 380] width 151 height 16
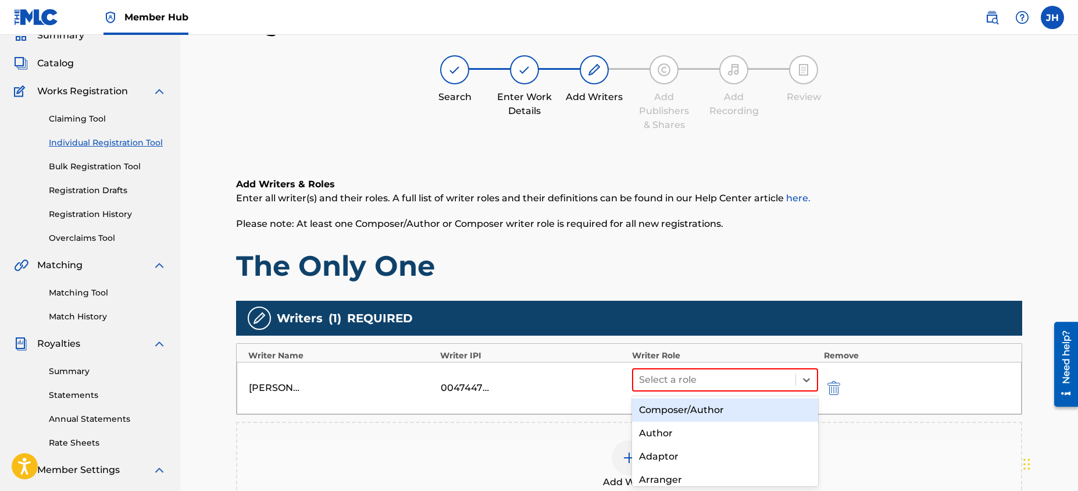
click at [718, 409] on div "Composer/Author" at bounding box center [725, 409] width 186 height 23
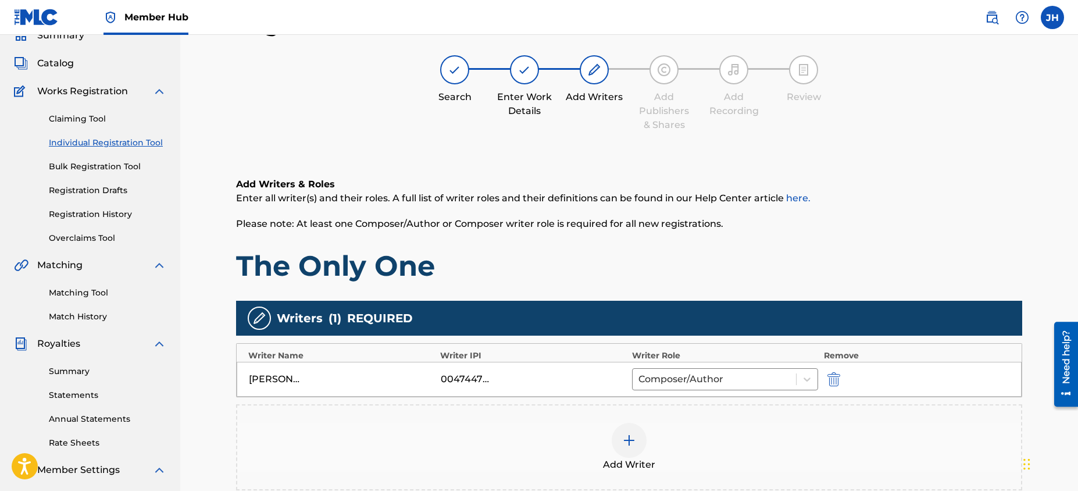
click at [864, 430] on div "Add Writer" at bounding box center [629, 447] width 784 height 49
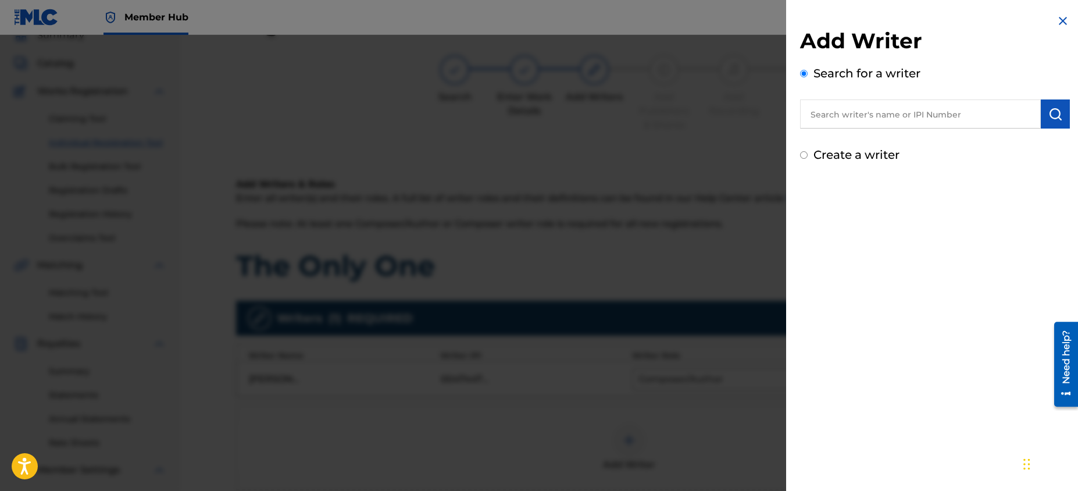
click at [1064, 20] on img at bounding box center [1063, 21] width 14 height 14
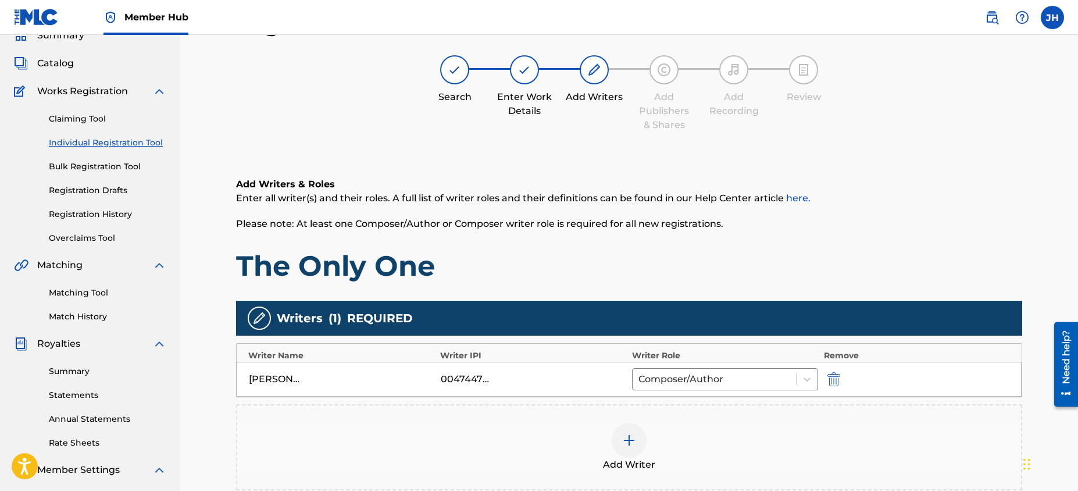
scroll to position [230, 0]
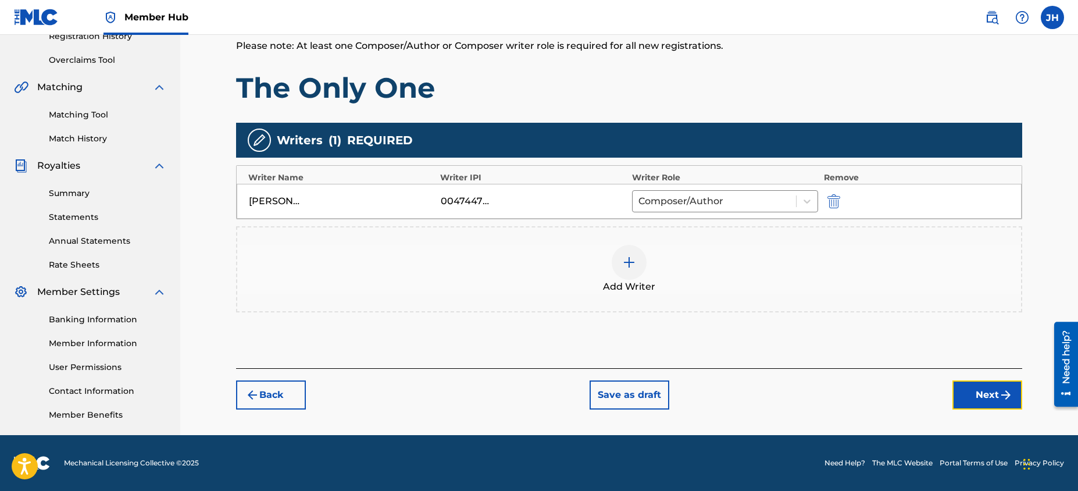
click at [973, 389] on button "Next" at bounding box center [987, 394] width 70 height 29
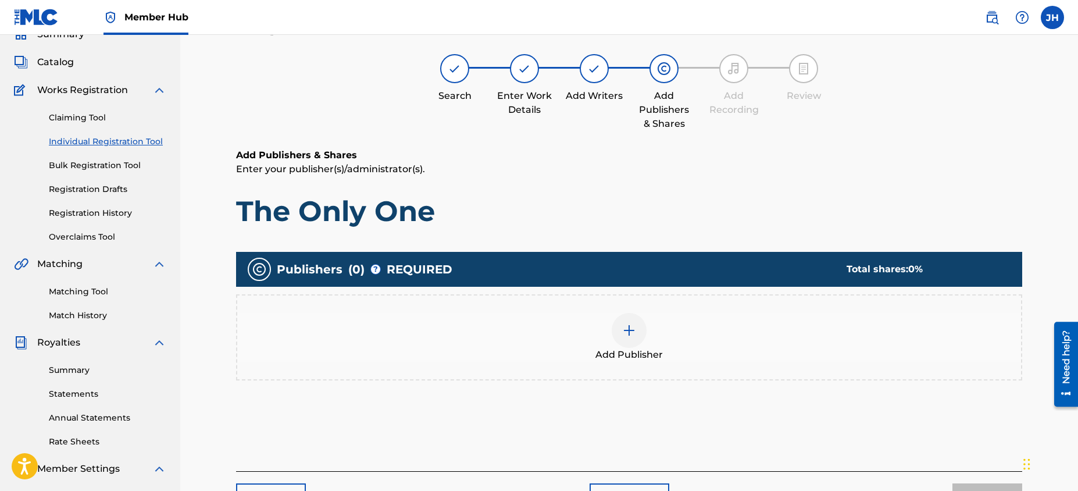
scroll to position [52, 0]
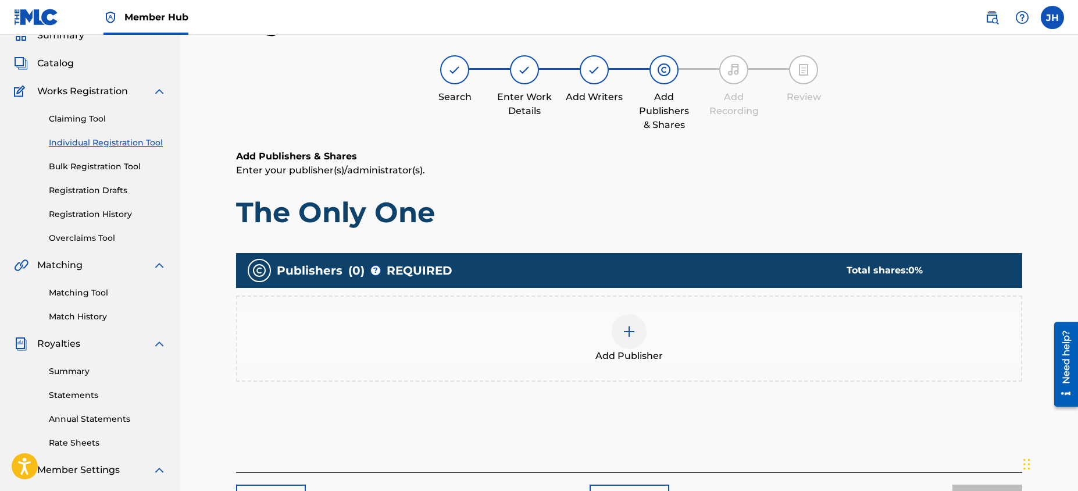
click at [672, 328] on div "Add Publisher" at bounding box center [629, 338] width 784 height 49
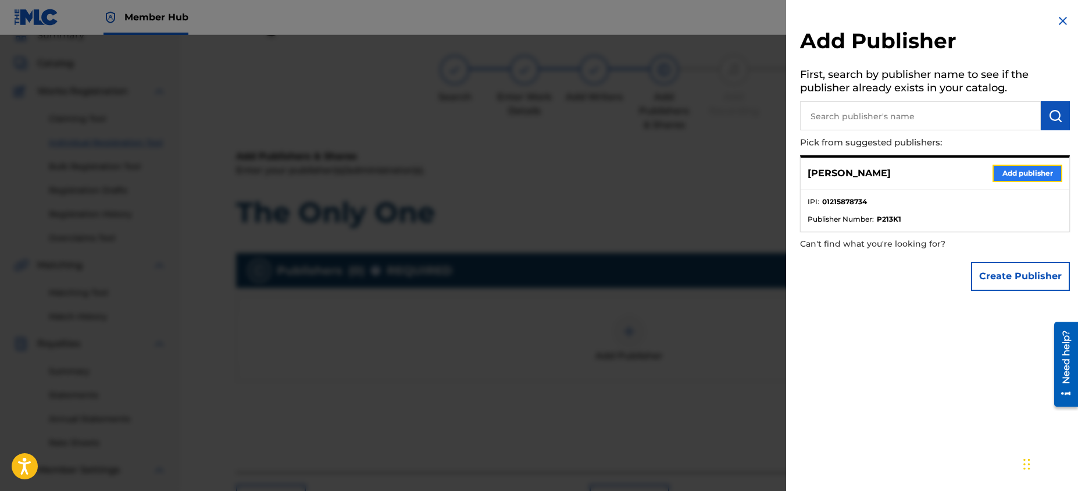
click at [1009, 169] on button "Add publisher" at bounding box center [1028, 173] width 70 height 17
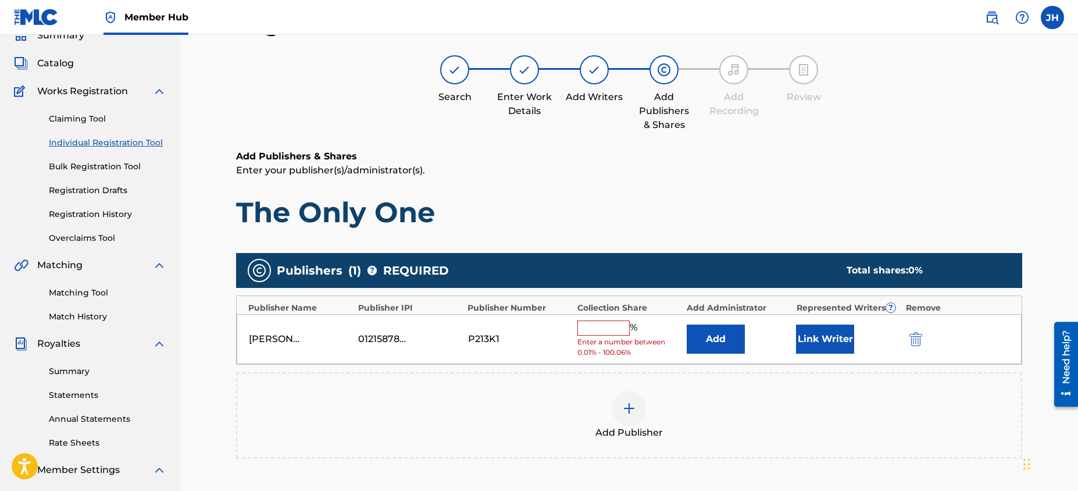
click at [612, 329] on input "text" at bounding box center [603, 327] width 52 height 15
type input "0"
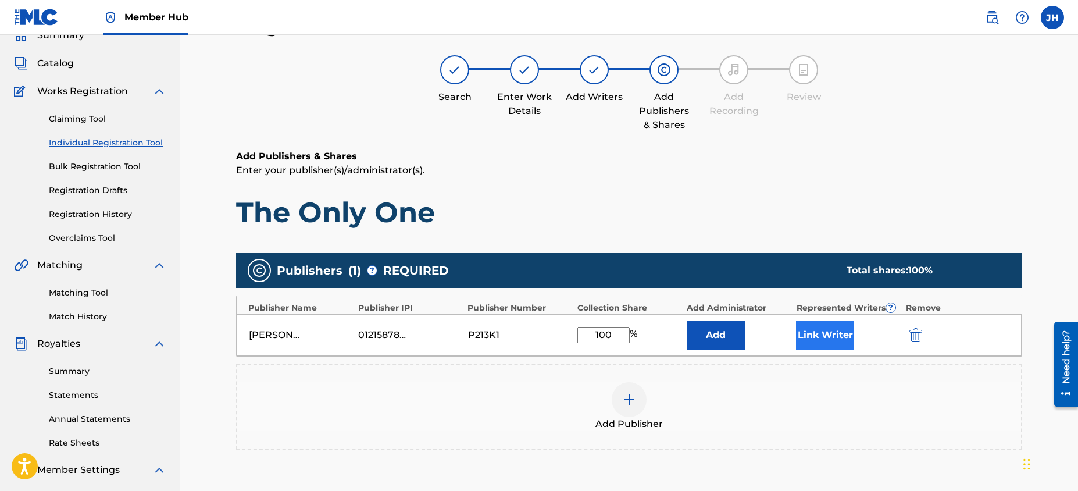
type input "100"
click at [812, 334] on button "Link Writer" at bounding box center [825, 334] width 58 height 29
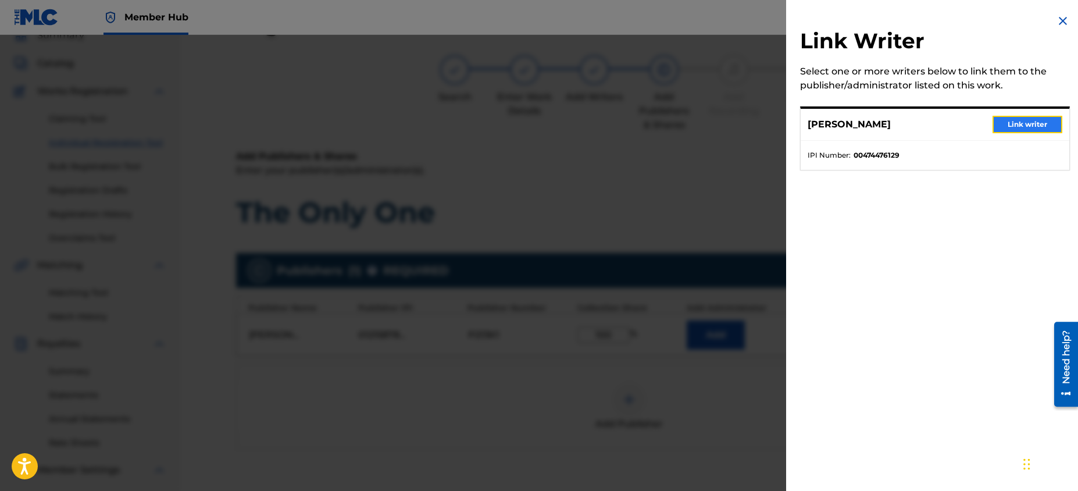
click at [1009, 127] on button "Link writer" at bounding box center [1028, 124] width 70 height 17
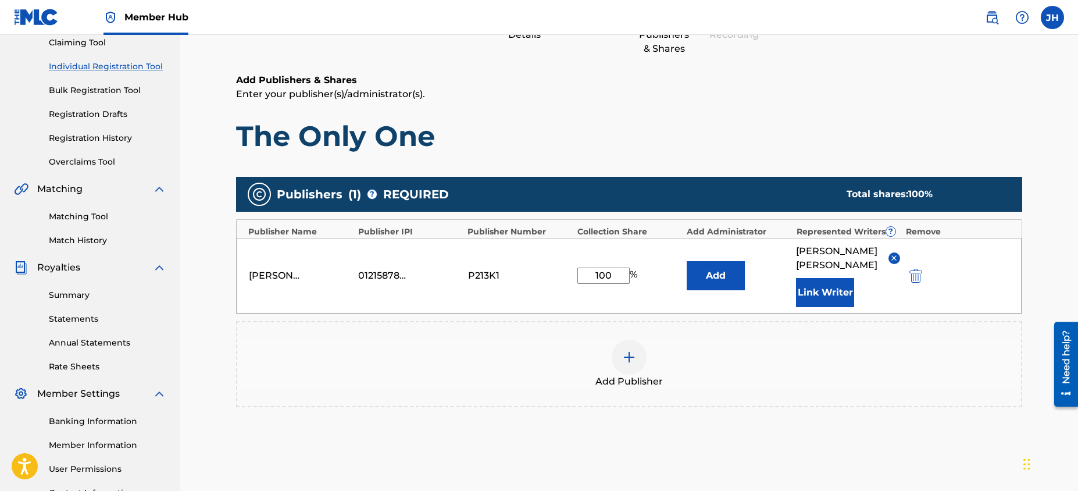
scroll to position [230, 0]
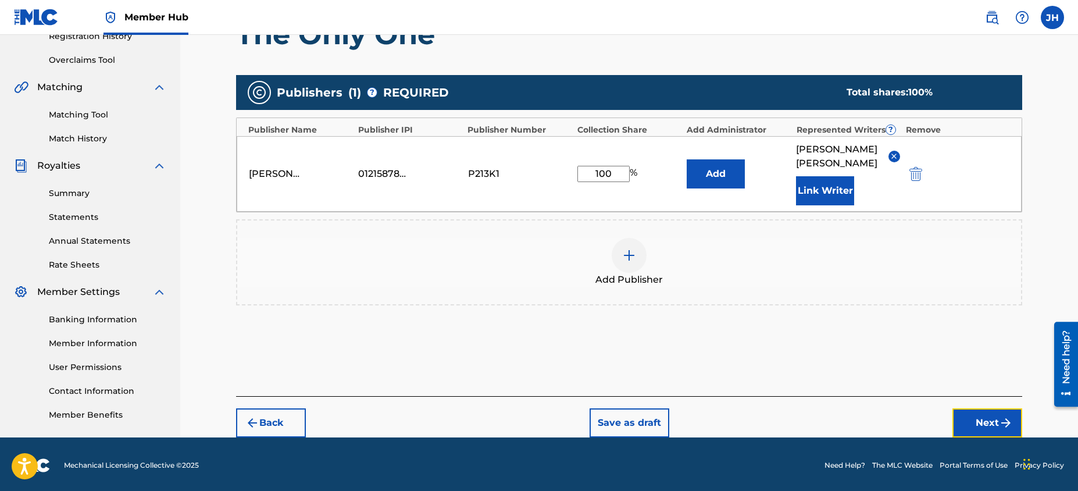
click at [996, 408] on button "Next" at bounding box center [987, 422] width 70 height 29
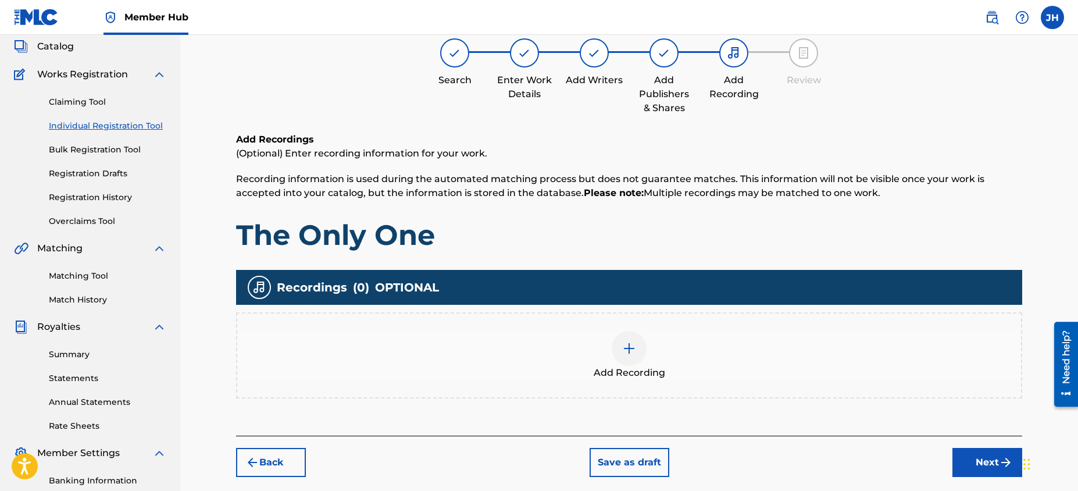
scroll to position [52, 0]
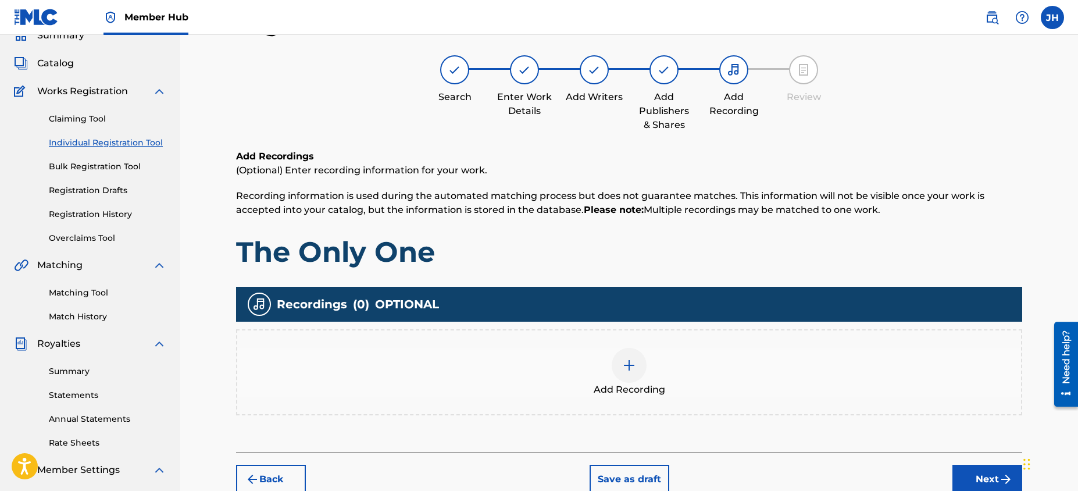
click at [685, 368] on div "Add Recording" at bounding box center [629, 372] width 784 height 49
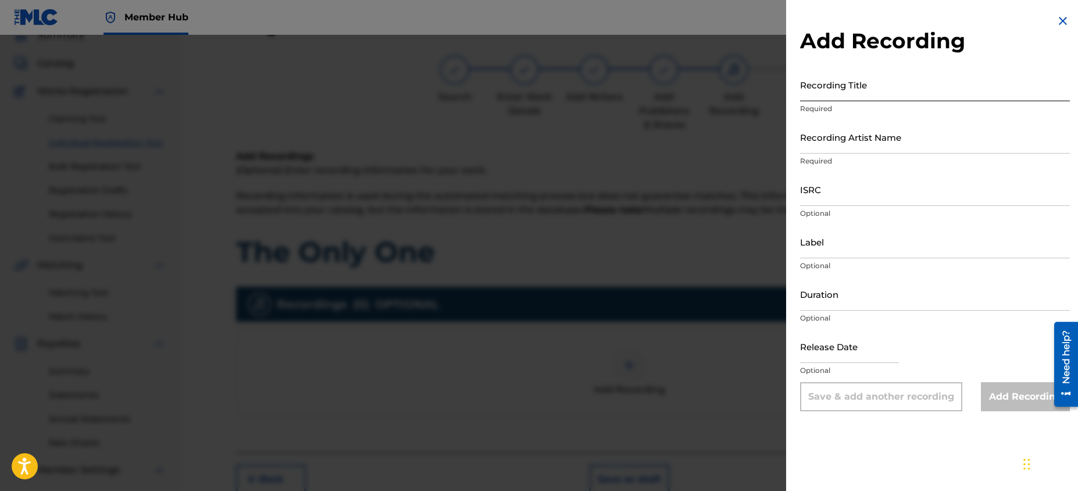
click at [958, 80] on input "Recording Title" at bounding box center [935, 84] width 270 height 33
type input "The Only One"
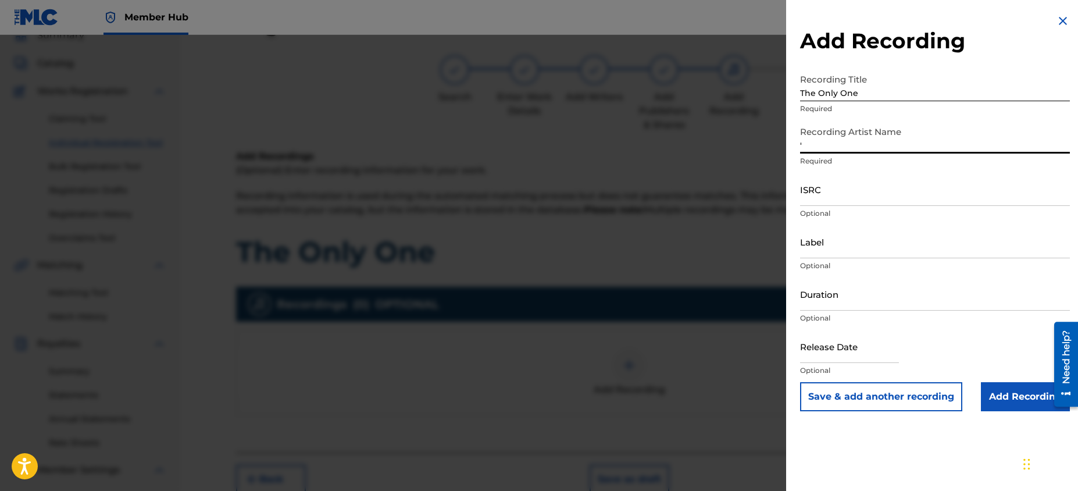
type input "'"
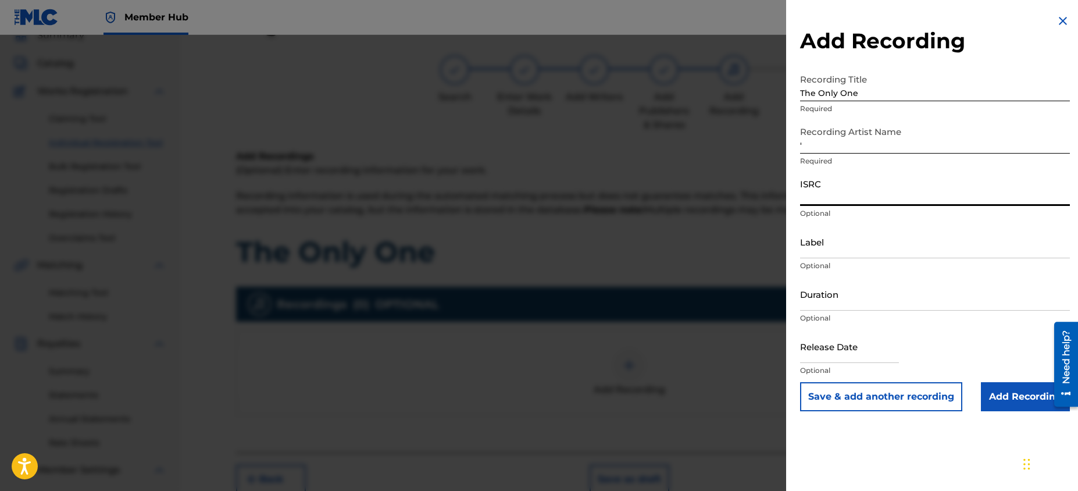
paste input "QZXRS2500005"
type input "QZXRS2500005"
click at [840, 123] on input "'" at bounding box center [935, 136] width 270 height 33
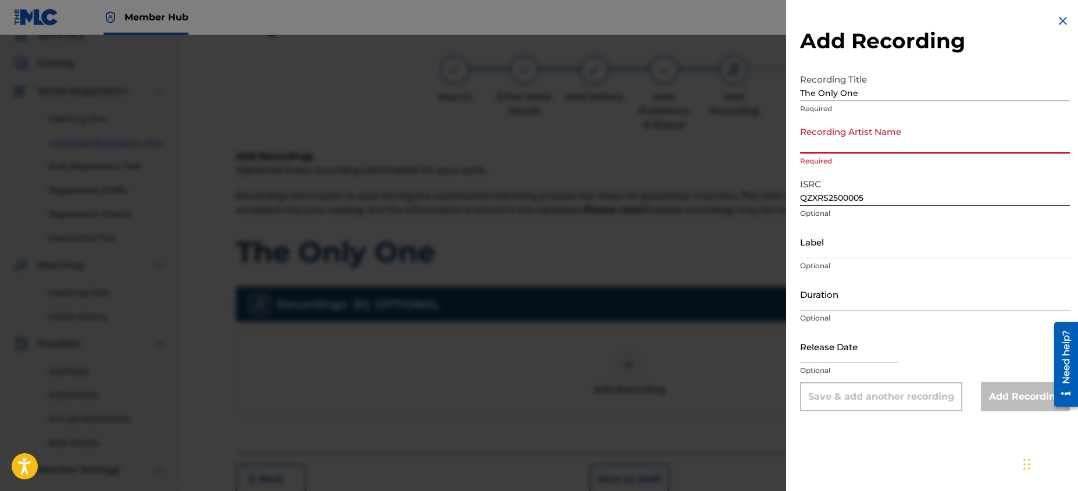
type input "[PERSON_NAME]"
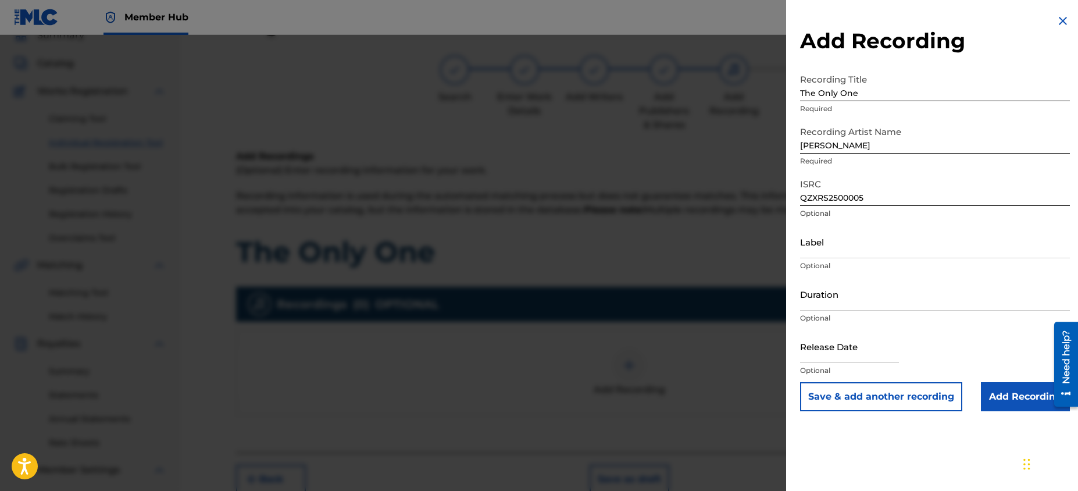
click at [856, 312] on div "Duration Optional" at bounding box center [935, 303] width 270 height 52
click at [862, 297] on input "Duration" at bounding box center [935, 293] width 270 height 33
type input "03:40"
select select "8"
select select "2025"
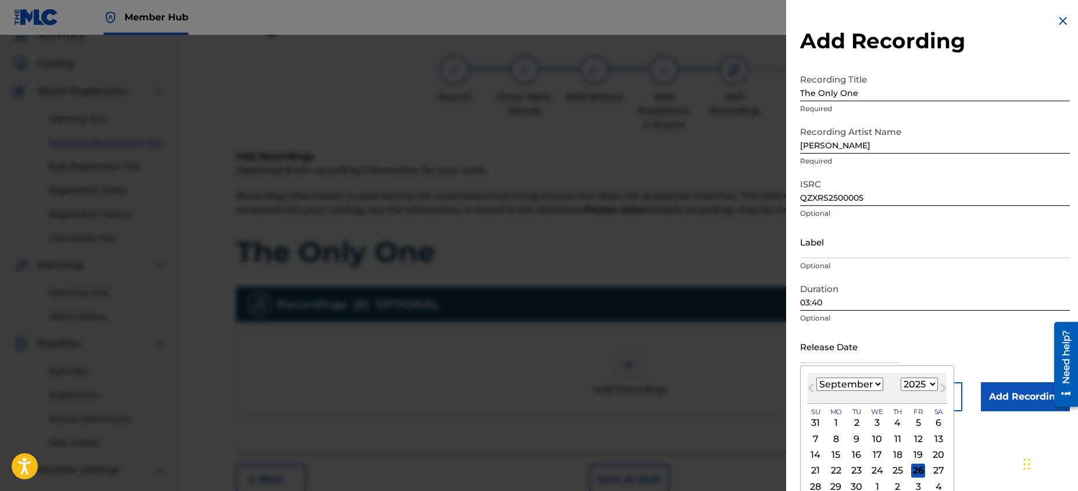
click at [864, 386] on select "January February March April May June July August September October November De…" at bounding box center [849, 383] width 67 height 13
select select "9"
click at [816, 377] on select "January February March April May June July August September October November De…" at bounding box center [849, 383] width 67 height 13
click at [916, 486] on div "31" at bounding box center [918, 486] width 14 height 14
type input "[DATE]"
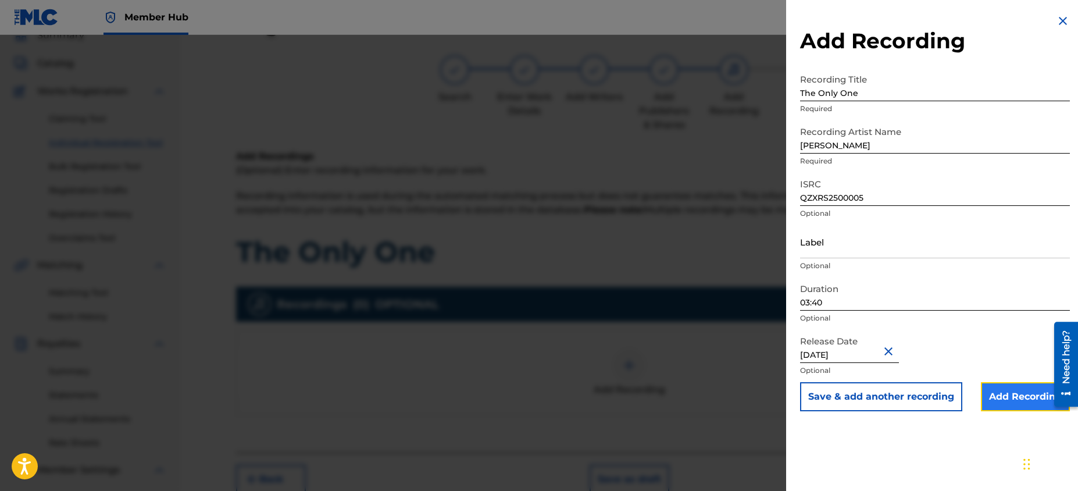
click at [1001, 403] on input "Add Recording" at bounding box center [1025, 396] width 89 height 29
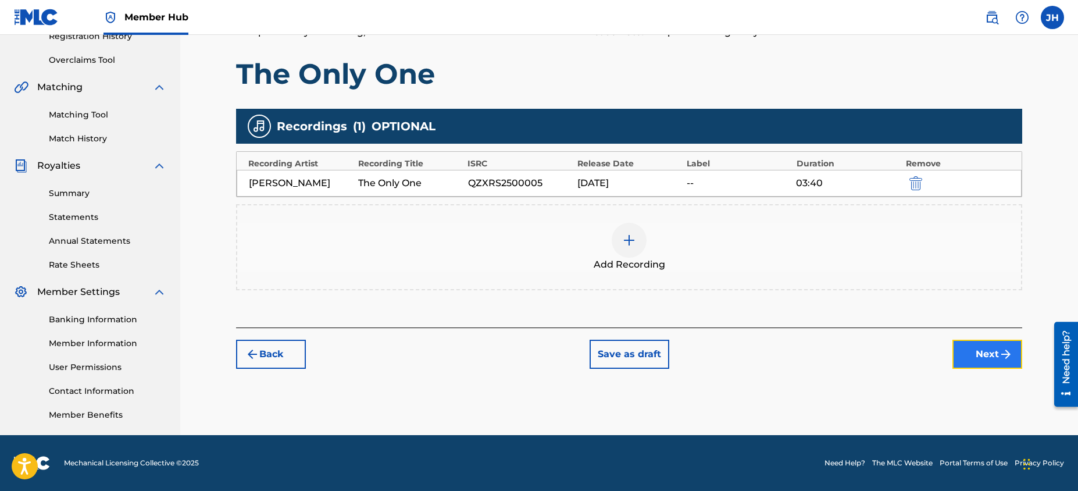
click at [987, 357] on button "Next" at bounding box center [987, 354] width 70 height 29
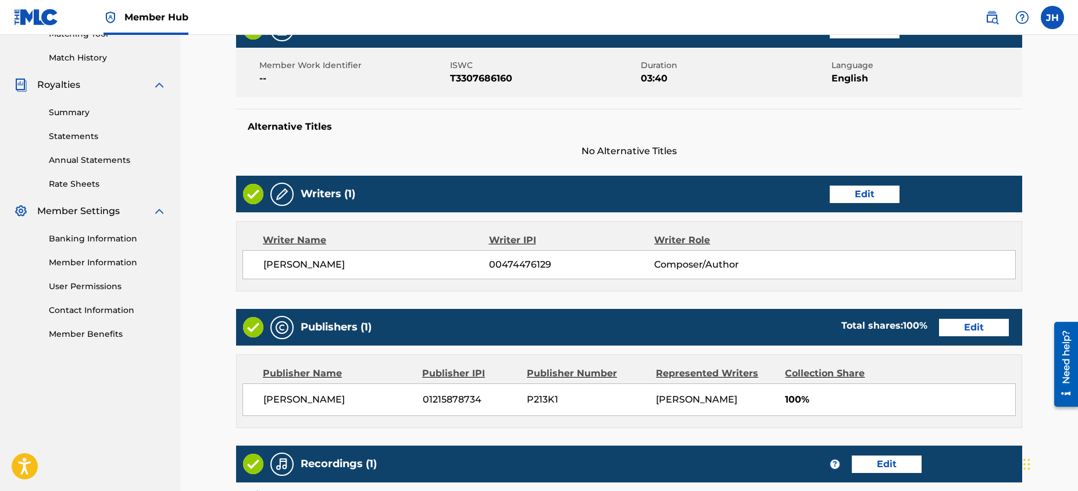
scroll to position [491, 0]
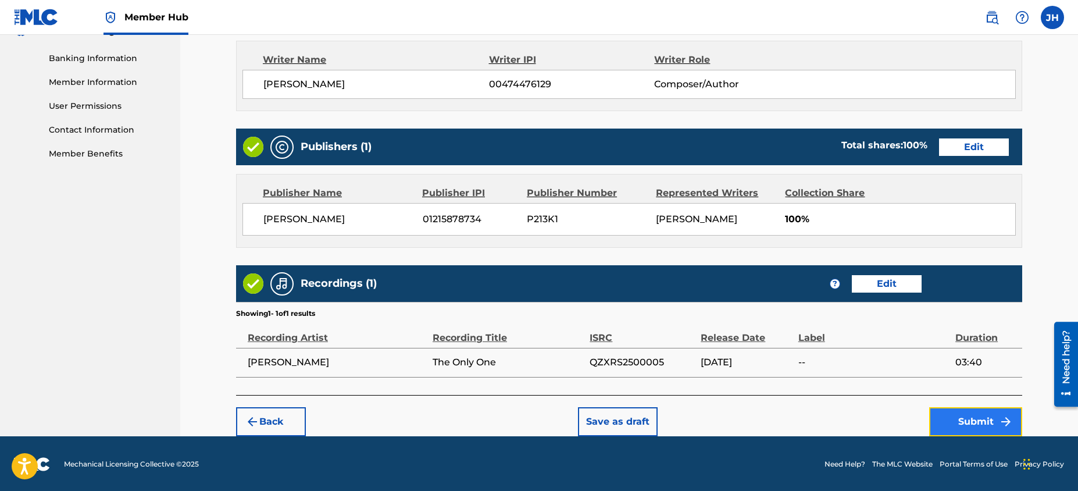
click at [972, 415] on button "Submit" at bounding box center [975, 421] width 93 height 29
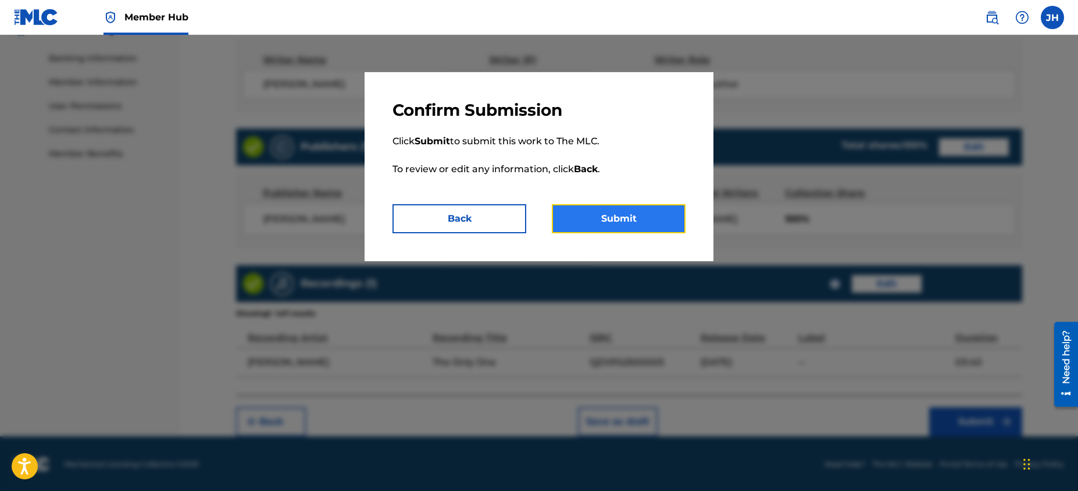
click at [628, 213] on button "Submit" at bounding box center [619, 218] width 134 height 29
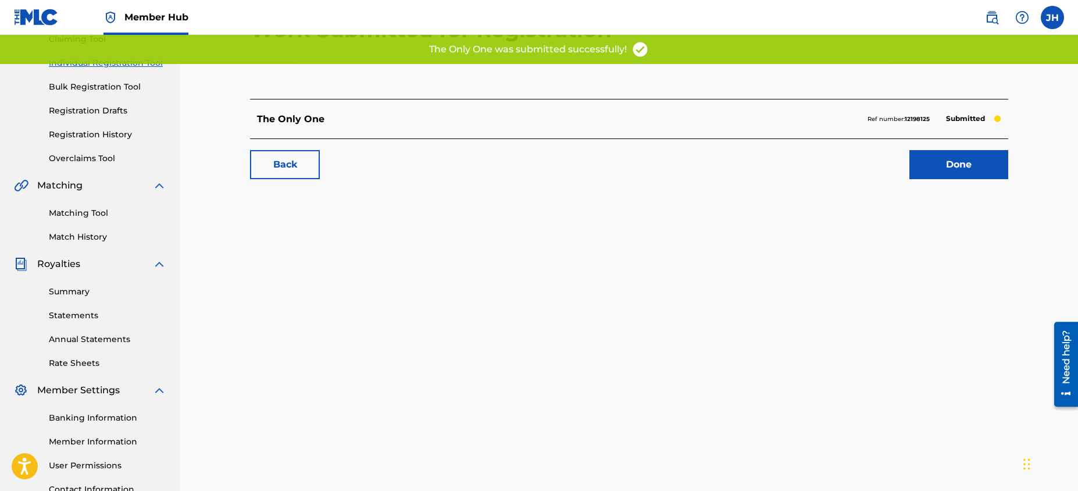
scroll to position [105, 0]
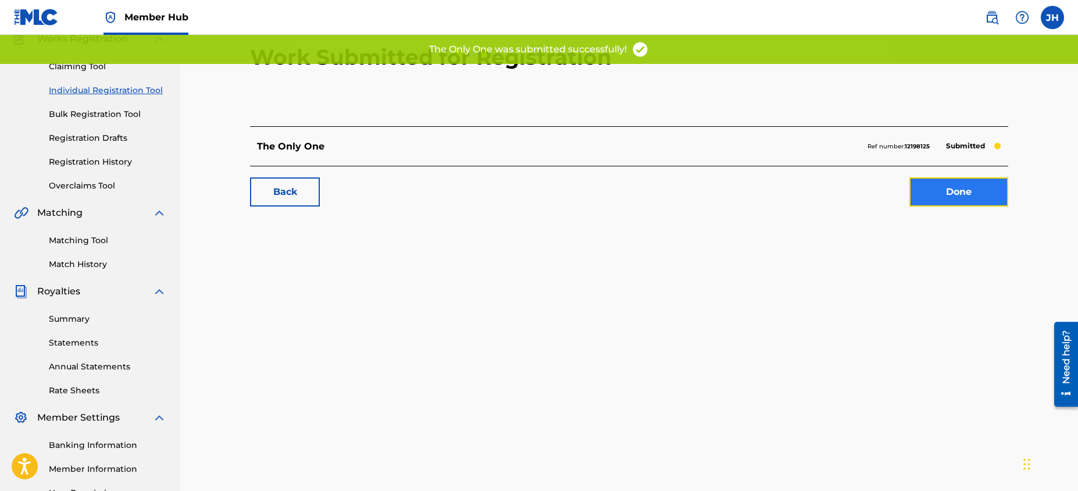
click at [919, 198] on link "Done" at bounding box center [958, 191] width 99 height 29
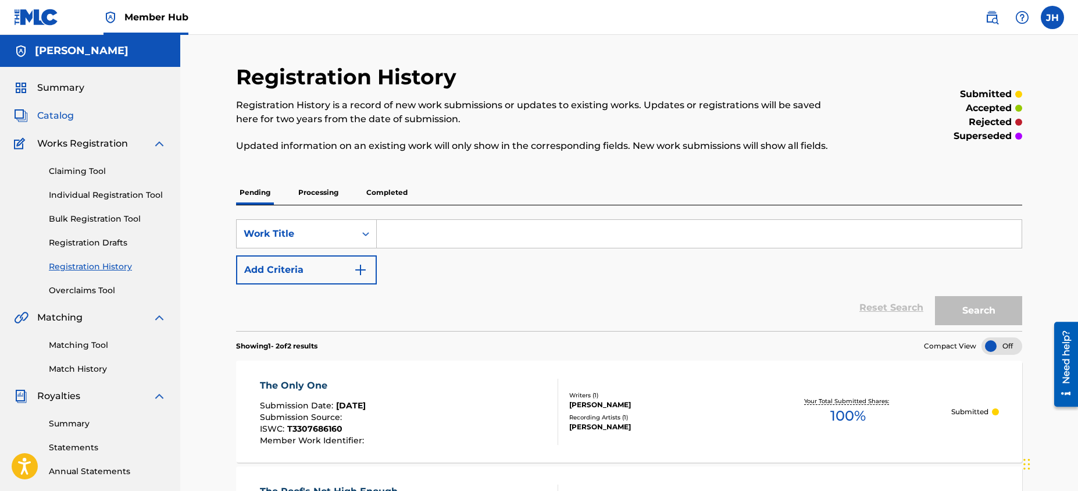
click at [44, 113] on span "Catalog" at bounding box center [55, 116] width 37 height 14
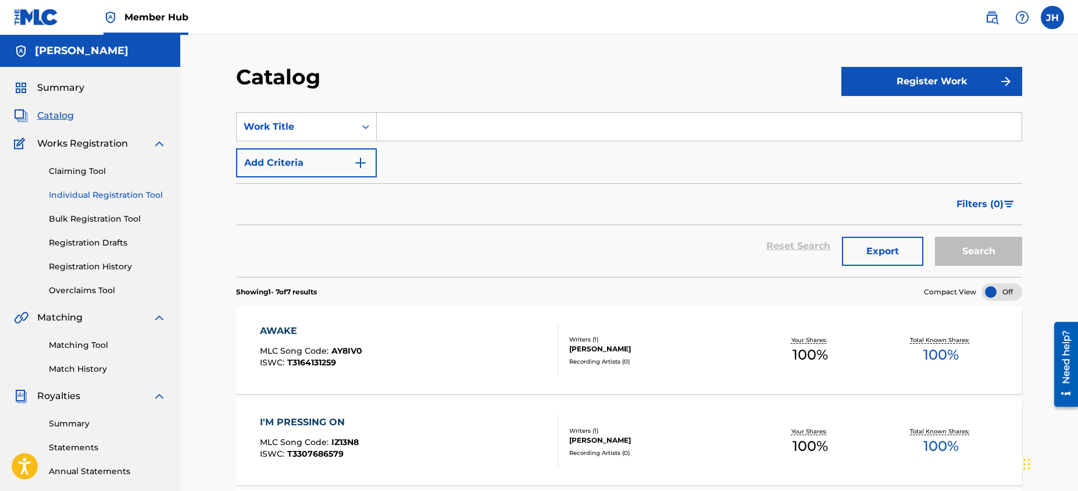
click at [140, 195] on link "Individual Registration Tool" at bounding box center [107, 195] width 117 height 12
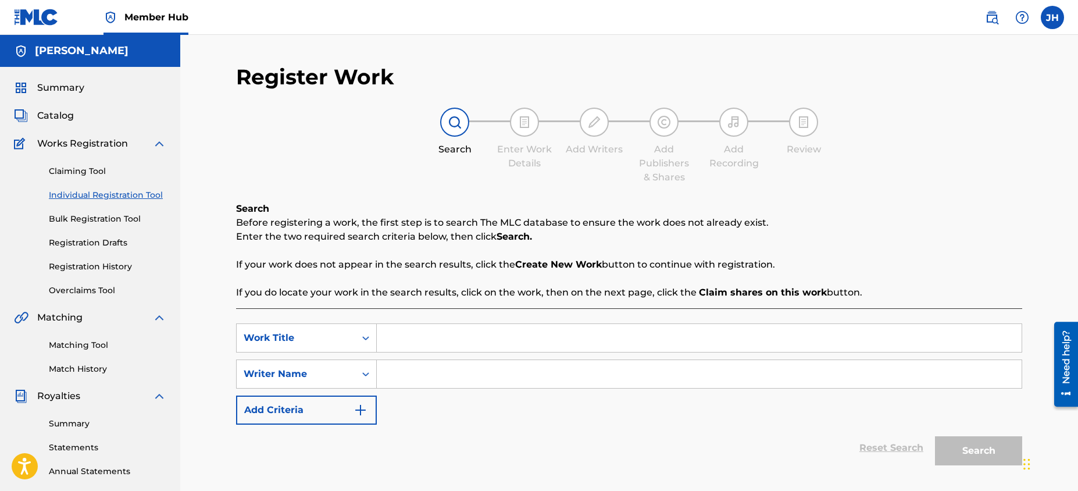
click at [424, 329] on input "Search Form" at bounding box center [699, 338] width 645 height 28
type input "I Want to Be Me"
click at [434, 370] on input "Search Form" at bounding box center [699, 374] width 645 height 28
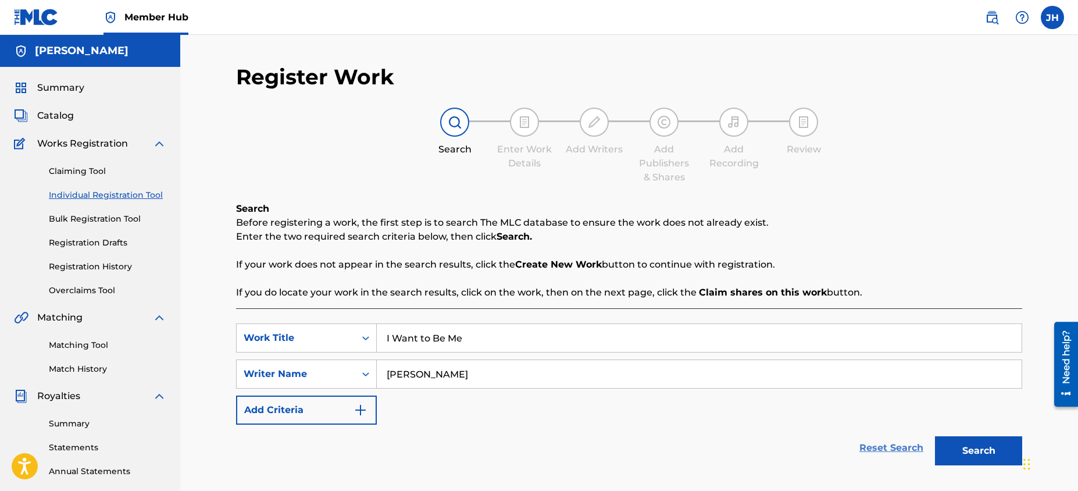
type input "[PERSON_NAME]"
click at [927, 438] on link "Reset Search" at bounding box center [892, 448] width 76 height 26
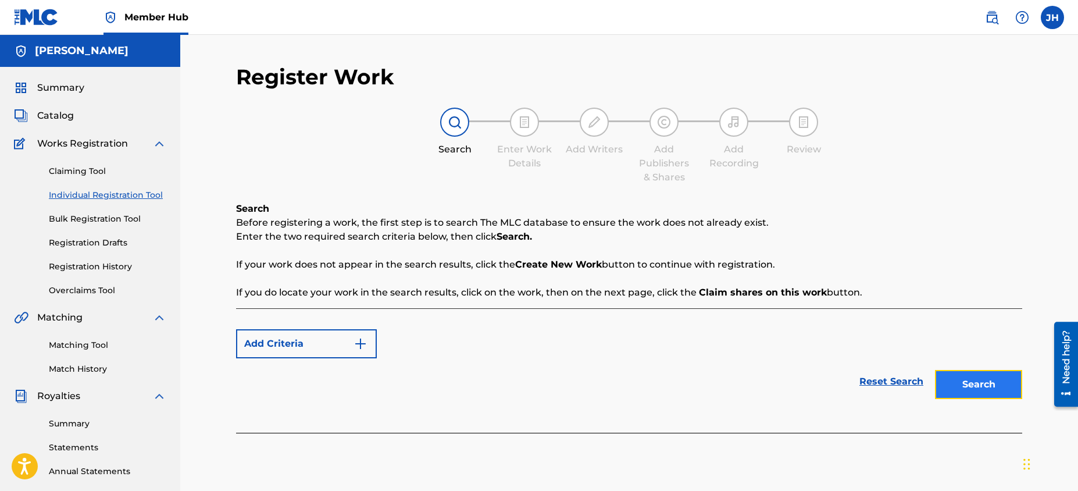
click at [963, 393] on button "Search" at bounding box center [978, 384] width 87 height 29
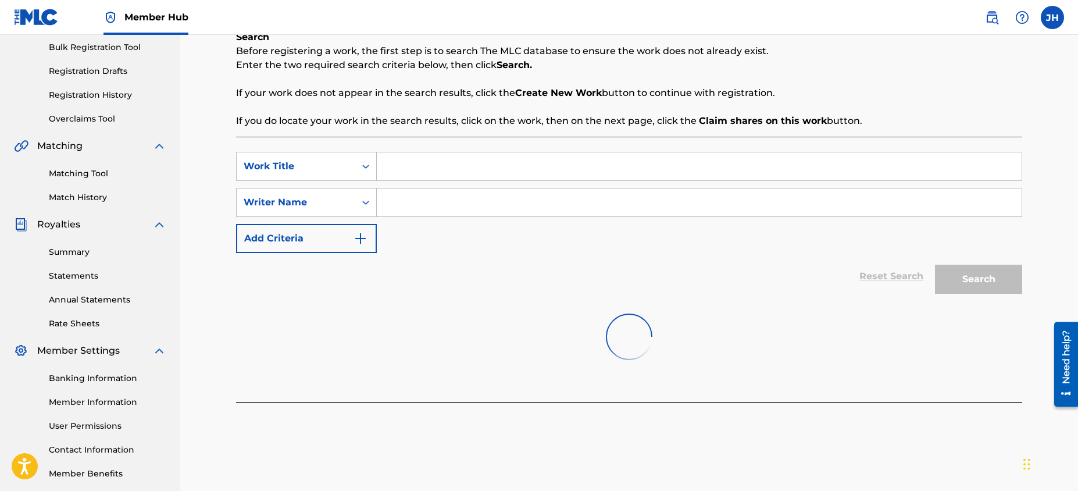
scroll to position [168, 0]
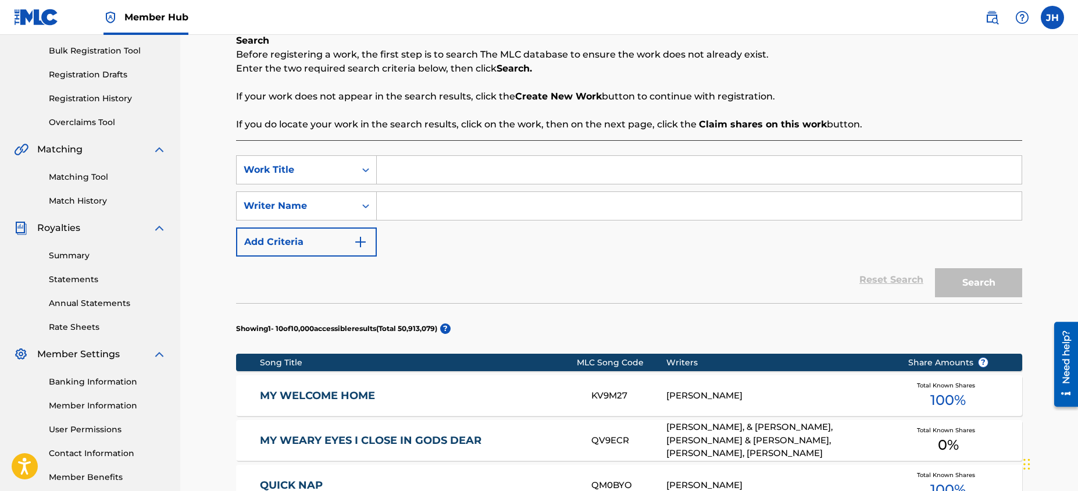
click at [558, 166] on input "Search Form" at bounding box center [699, 170] width 645 height 28
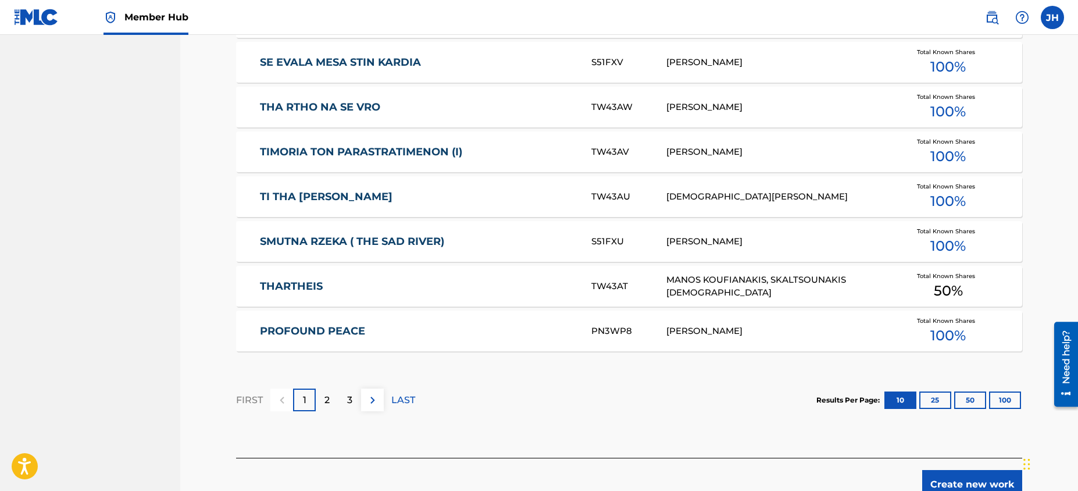
scroll to position [700, 0]
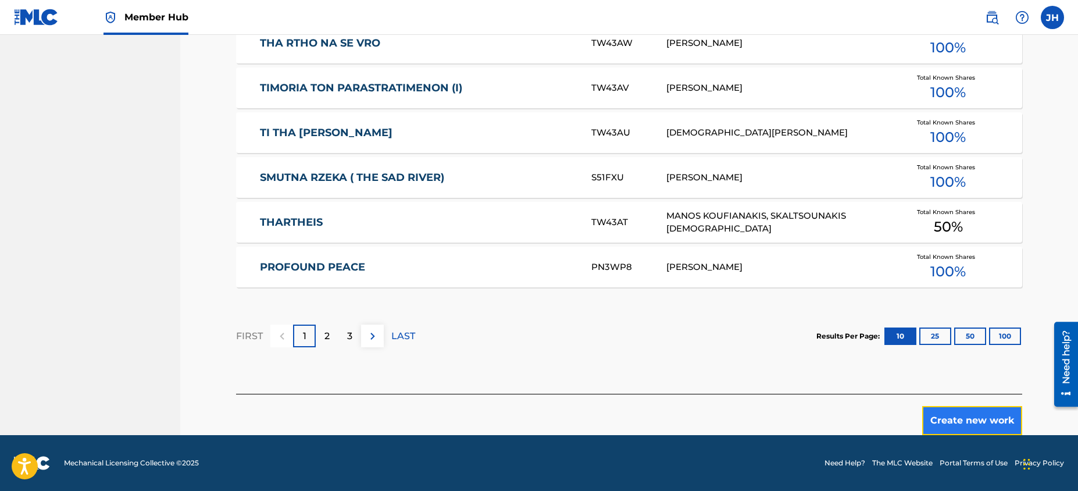
click at [974, 425] on button "Create new work" at bounding box center [972, 420] width 100 height 29
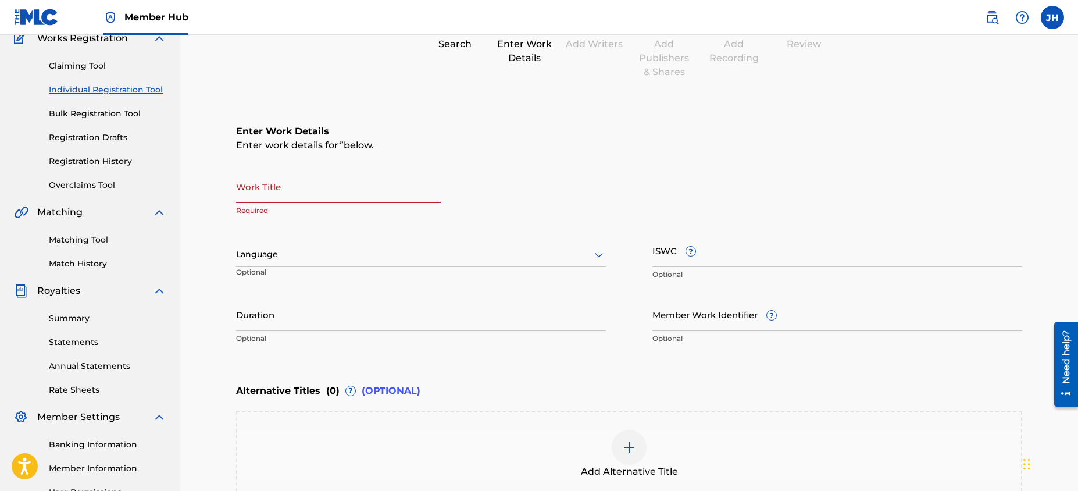
scroll to position [0, 0]
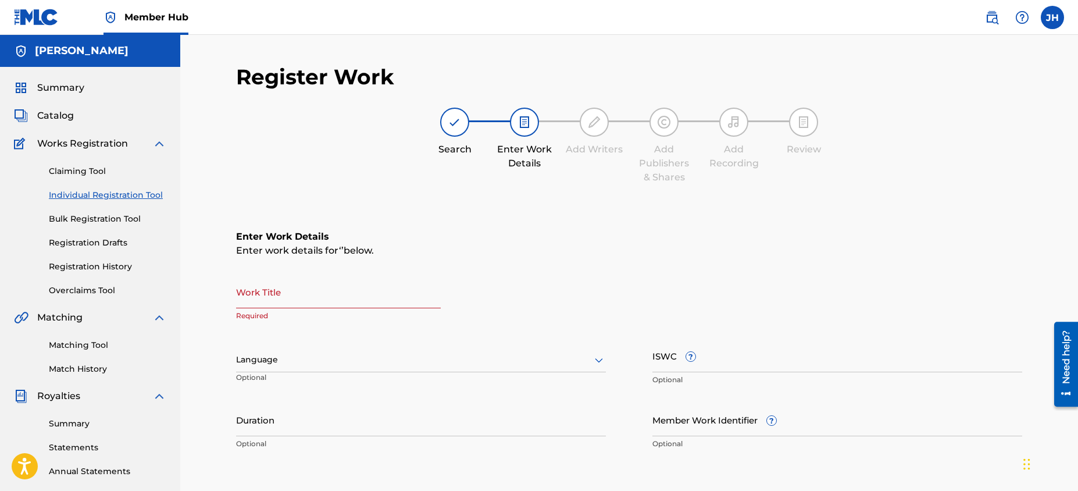
click at [414, 297] on input "Work Title" at bounding box center [338, 291] width 205 height 33
type input "I Want to Be Me"
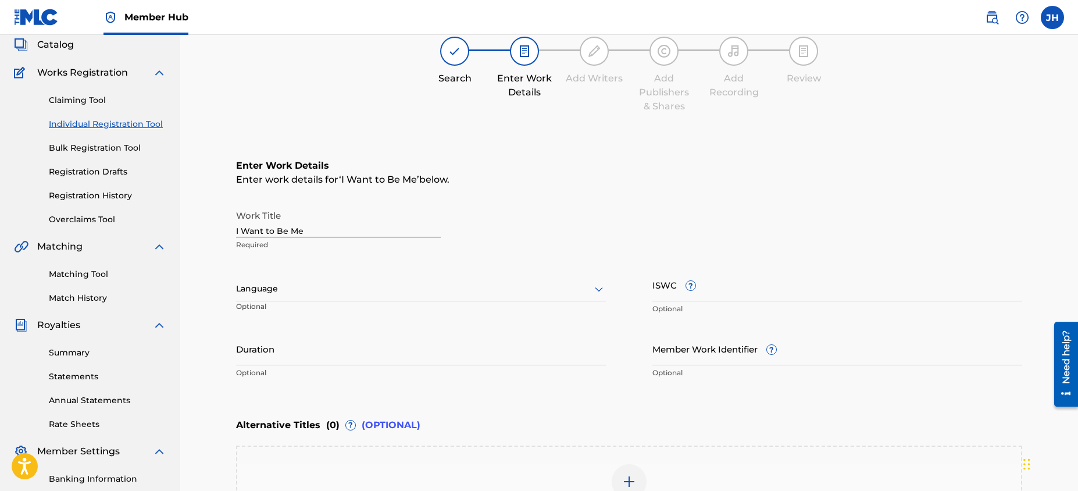
scroll to position [74, 0]
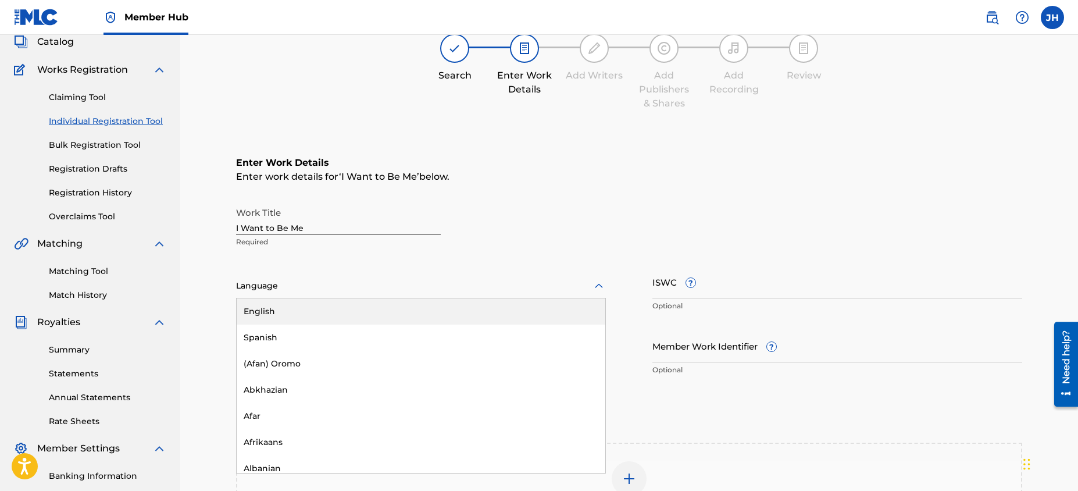
click at [426, 285] on div at bounding box center [421, 286] width 370 height 15
click at [418, 319] on div "English" at bounding box center [421, 311] width 369 height 26
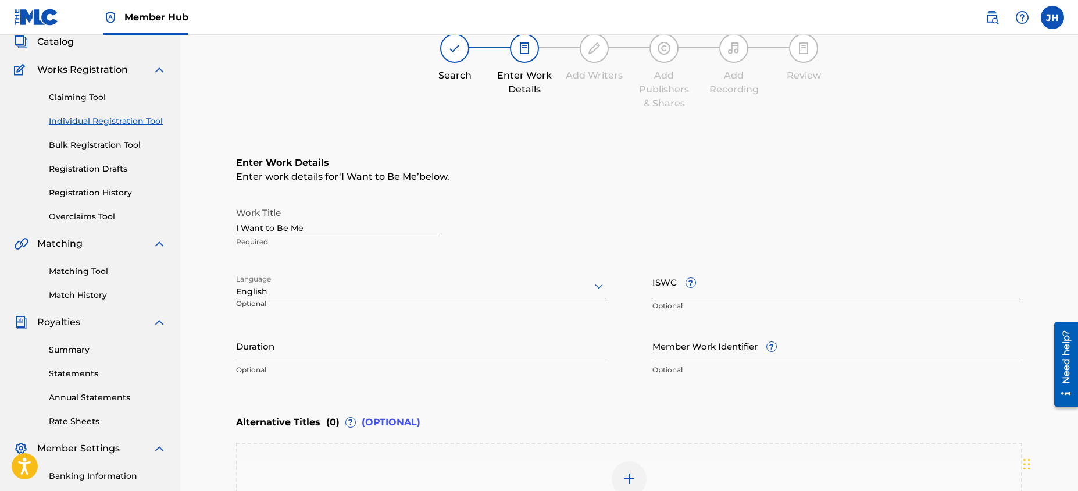
click at [659, 284] on input "ISWC ?" at bounding box center [837, 281] width 370 height 33
paste input "T-330505021-3"
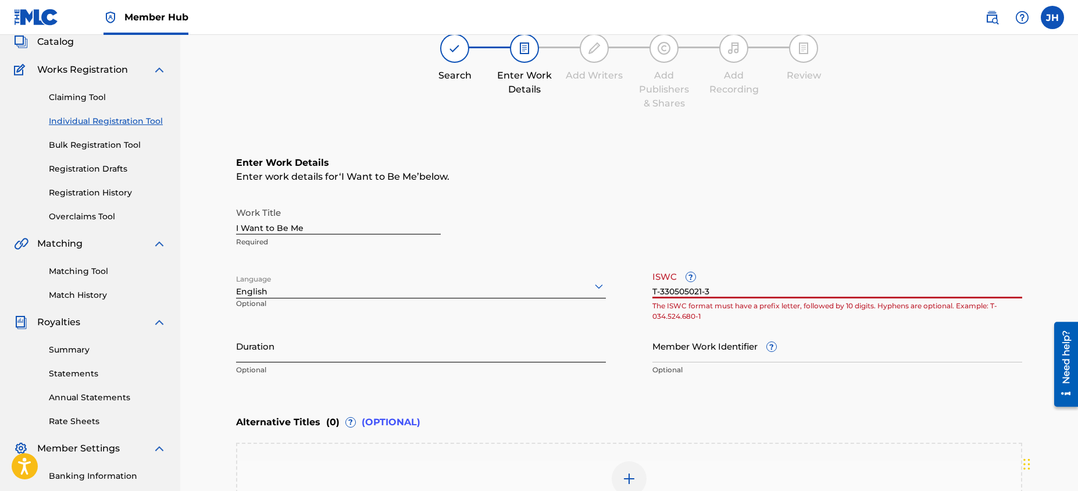
click at [458, 357] on input "Duration" at bounding box center [421, 345] width 370 height 33
click at [712, 292] on input "T-330505021-3" at bounding box center [837, 281] width 370 height 33
drag, startPoint x: 720, startPoint y: 286, endPoint x: 595, endPoint y: 286, distance: 125.0
click at [595, 286] on div "Work Title I Want to Be Me Required Language English Optional ISWC ? T-33050502…" at bounding box center [629, 291] width 786 height 180
click at [577, 329] on input "Duration" at bounding box center [421, 345] width 370 height 33
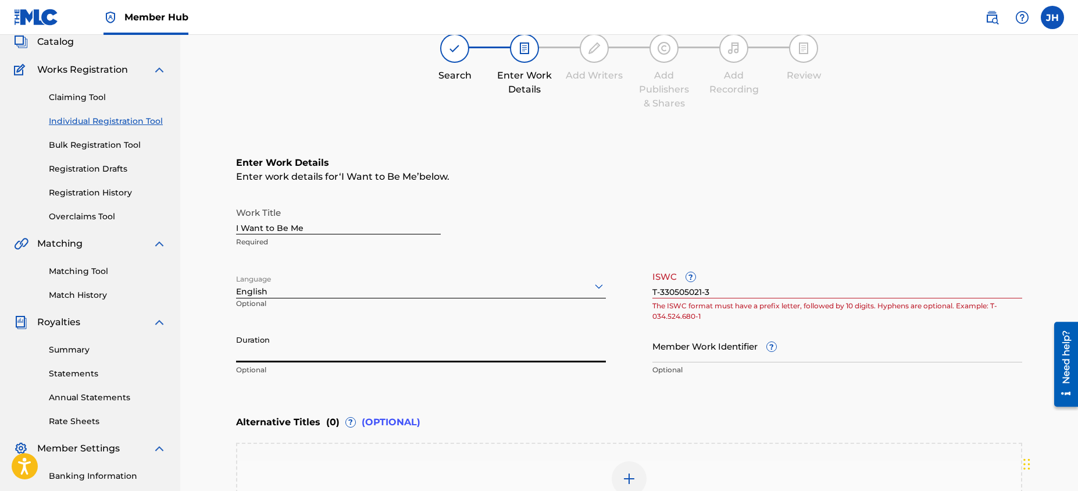
click at [706, 292] on input "T-330505021-3" at bounding box center [837, 281] width 370 height 33
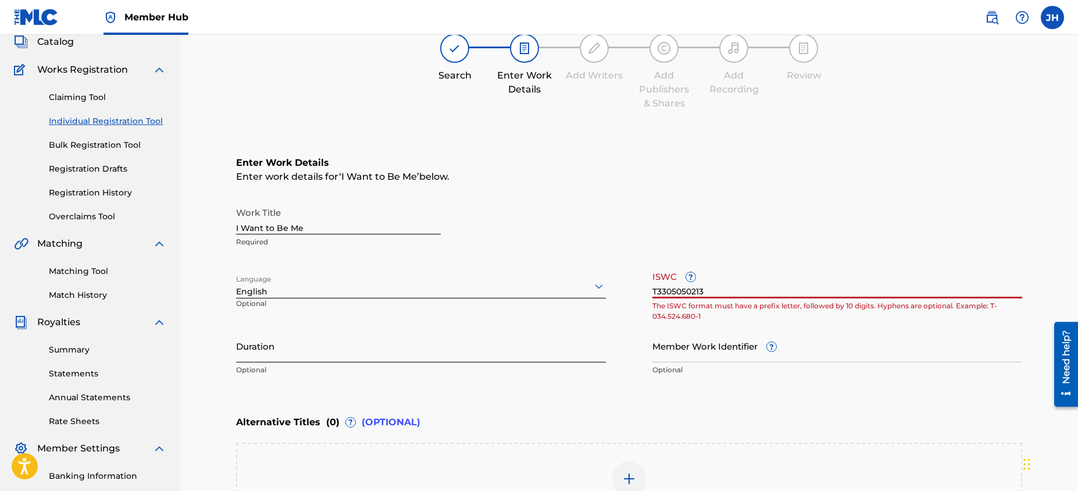
type input "T3305050213"
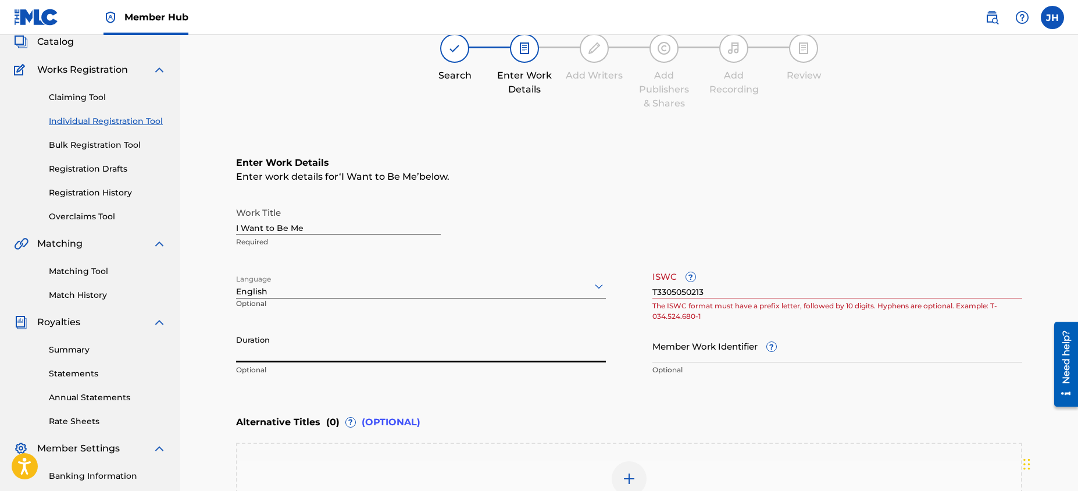
click at [600, 344] on input "Duration" at bounding box center [421, 345] width 370 height 33
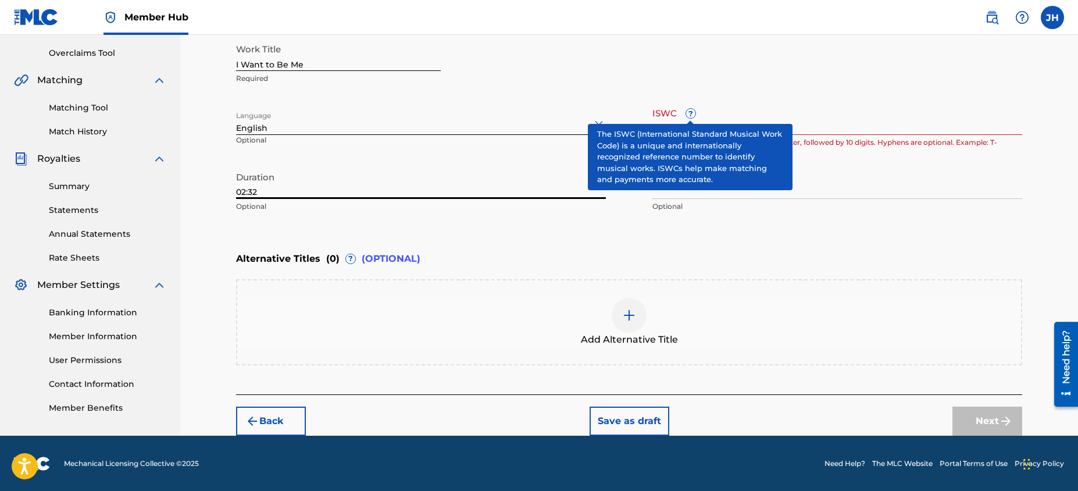
type input "02:32"
click at [689, 110] on span "?" at bounding box center [690, 113] width 9 height 9
click at [689, 110] on input "T3305050213" at bounding box center [837, 118] width 370 height 33
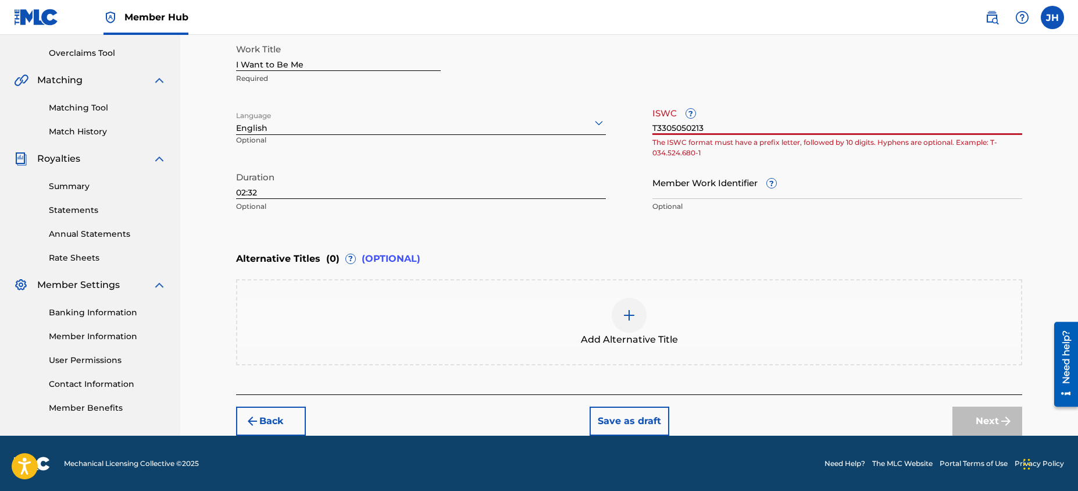
drag, startPoint x: 734, startPoint y: 120, endPoint x: 562, endPoint y: 119, distance: 172.1
click at [562, 119] on div "Work Title I Want to Be Me Required Language English Optional ISWC ? T330505021…" at bounding box center [629, 128] width 786 height 180
drag, startPoint x: 712, startPoint y: 127, endPoint x: 548, endPoint y: 118, distance: 164.2
click at [548, 118] on div "Work Title I Want to Be Me Required Language English Optional ISWC ? T330505021…" at bounding box center [629, 128] width 786 height 180
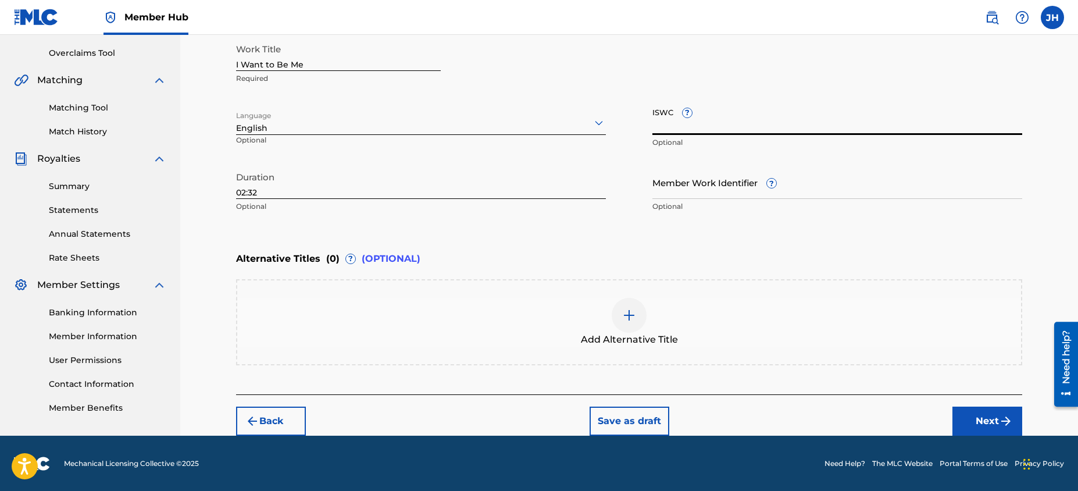
paste input "T-330505021-3"
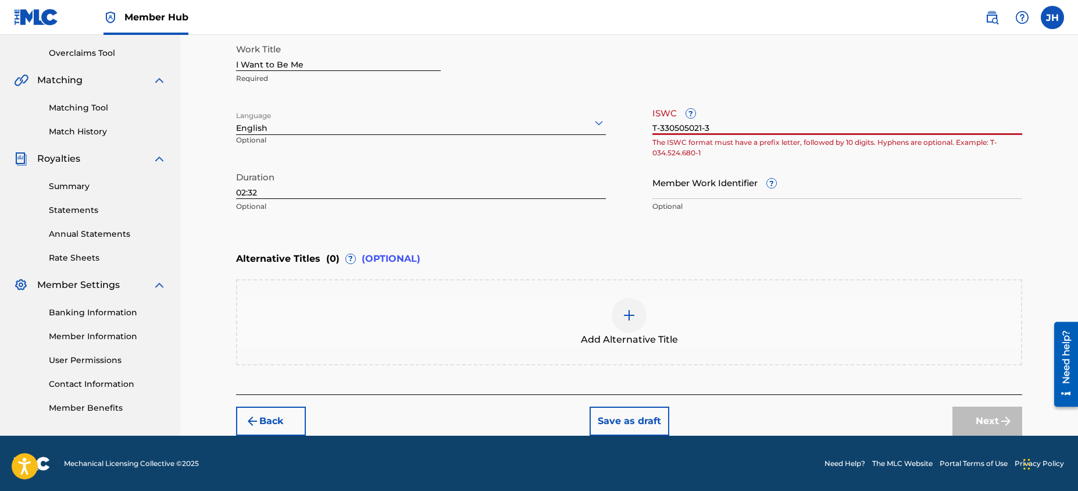
click at [674, 128] on input "T-330505021-3" at bounding box center [837, 118] width 370 height 33
click at [693, 130] on input "T-330 505021-3" at bounding box center [837, 118] width 370 height 33
click at [711, 172] on input "Member Work Identifier ?" at bounding box center [837, 182] width 370 height 33
drag, startPoint x: 723, startPoint y: 130, endPoint x: 594, endPoint y: 126, distance: 129.7
click at [594, 126] on div "Work Title I Want to Be Me Required Language English Optional ISWC ? T-330 505 …" at bounding box center [629, 128] width 786 height 180
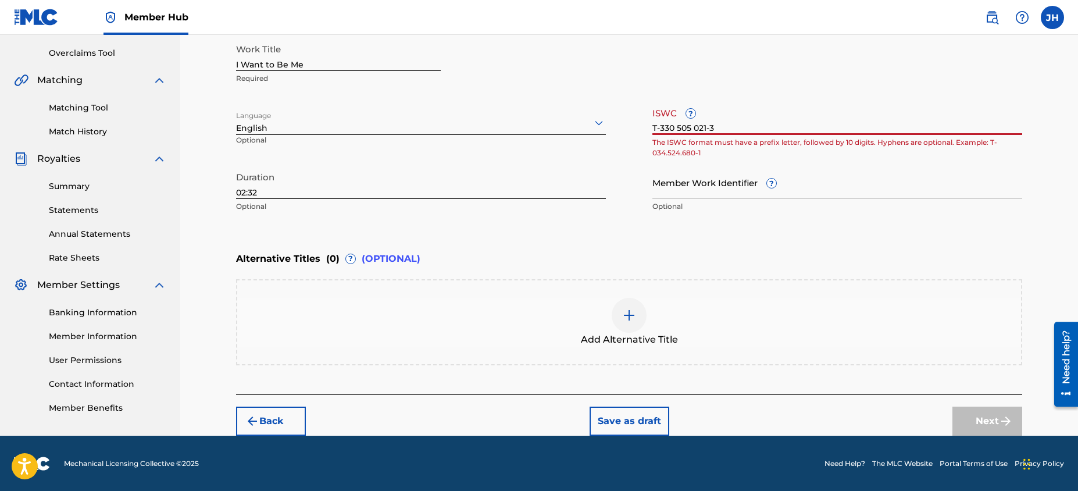
drag, startPoint x: 733, startPoint y: 126, endPoint x: 570, endPoint y: 122, distance: 162.3
click at [570, 122] on div "Work Title I Want to Be Me Required Language English Optional ISWC ? T-330 505 …" at bounding box center [629, 128] width 786 height 180
type input "T3305050213"
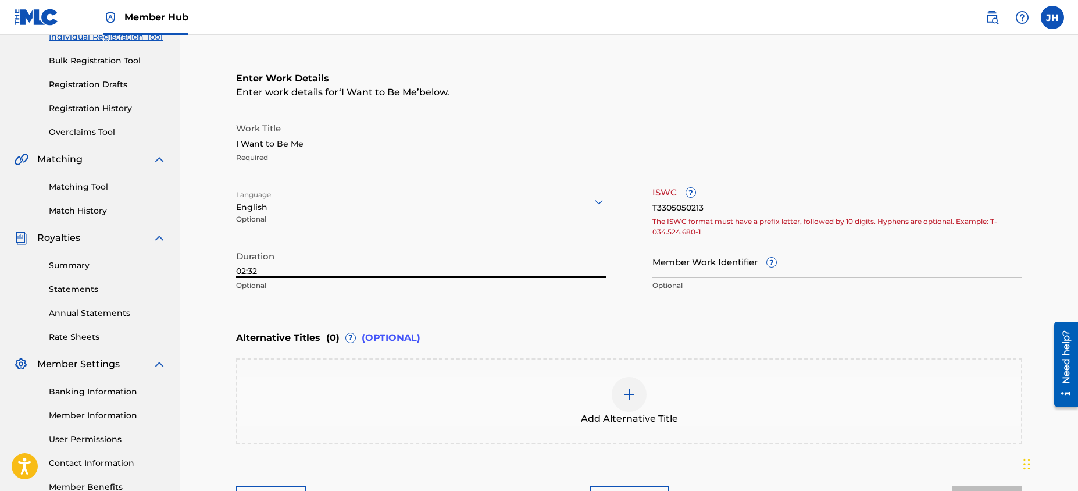
scroll to position [72, 0]
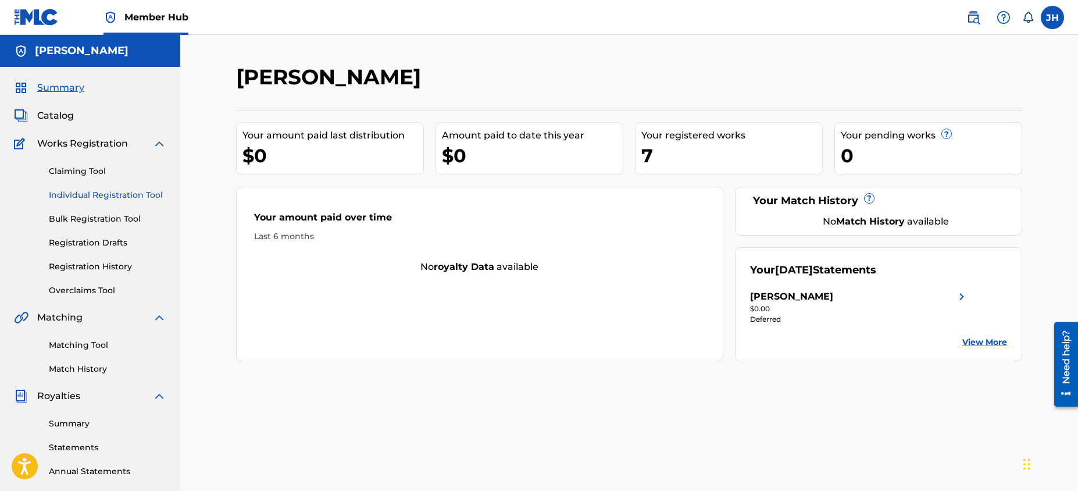
click at [98, 192] on link "Individual Registration Tool" at bounding box center [107, 195] width 117 height 12
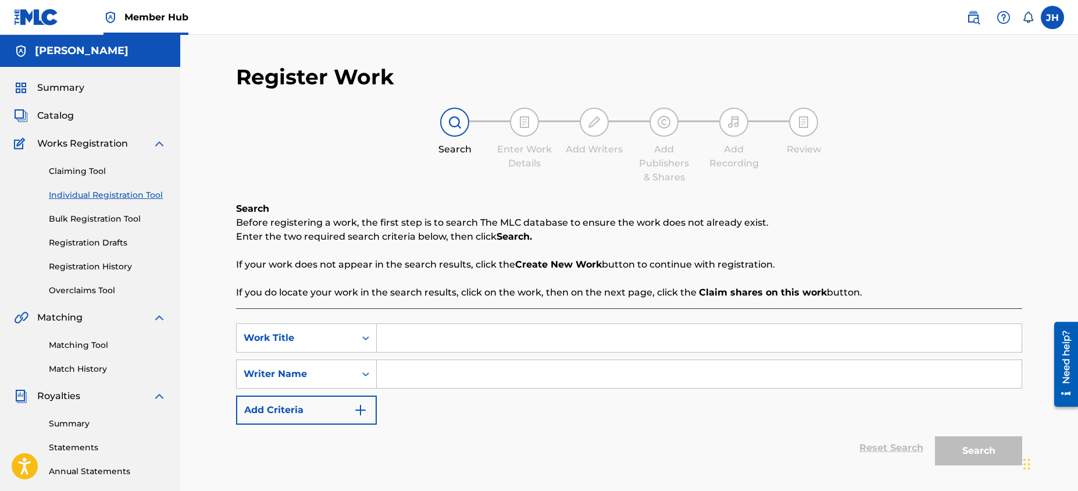
click at [406, 349] on input "Search Form" at bounding box center [699, 338] width 645 height 28
type input "I Want to Be Me"
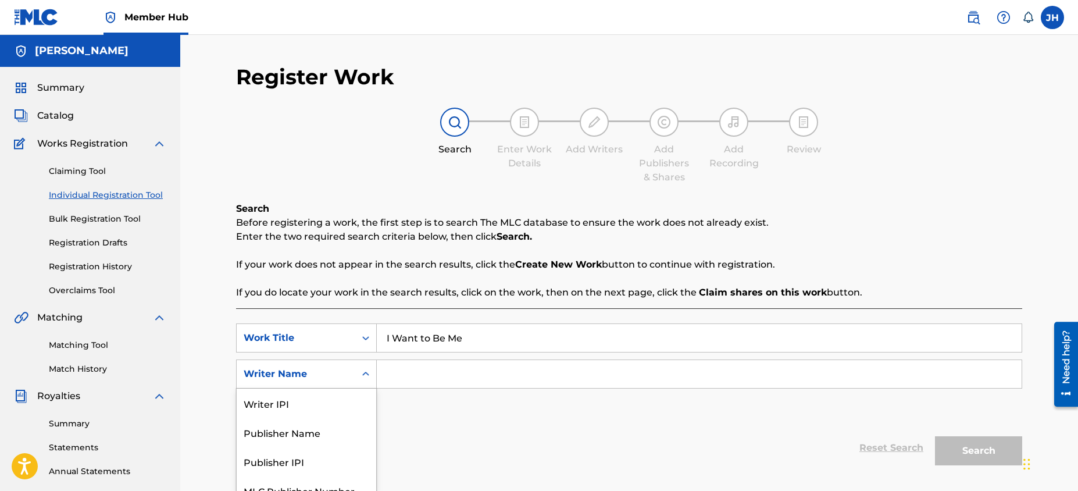
scroll to position [44, 0]
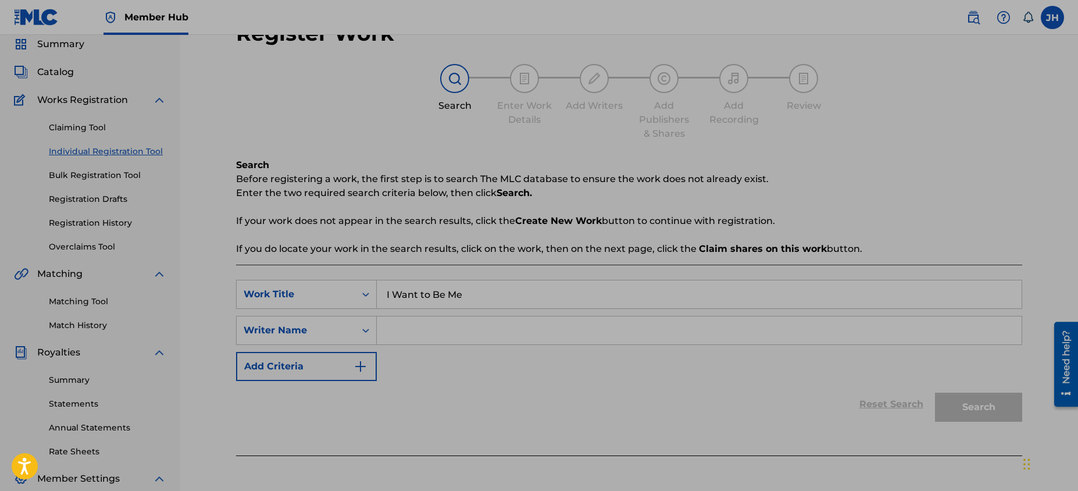
click at [401, 332] on input "Search Form" at bounding box center [699, 330] width 645 height 28
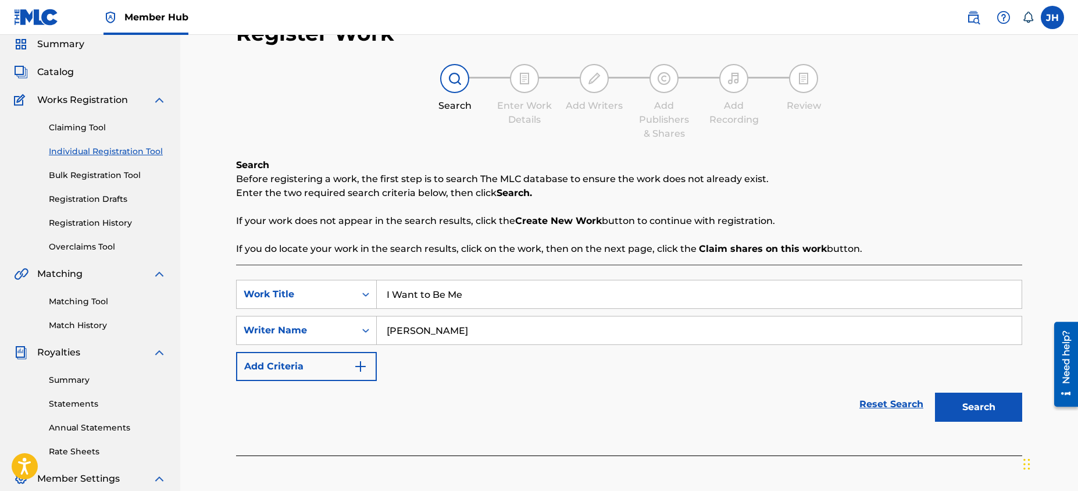
type input "[PERSON_NAME]"
click at [935, 393] on button "Search" at bounding box center [978, 407] width 87 height 29
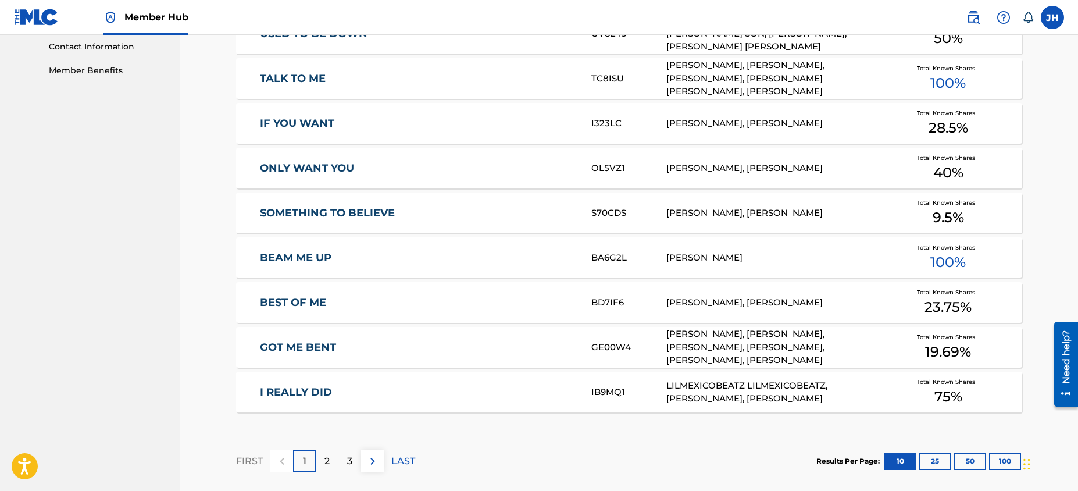
scroll to position [584, 0]
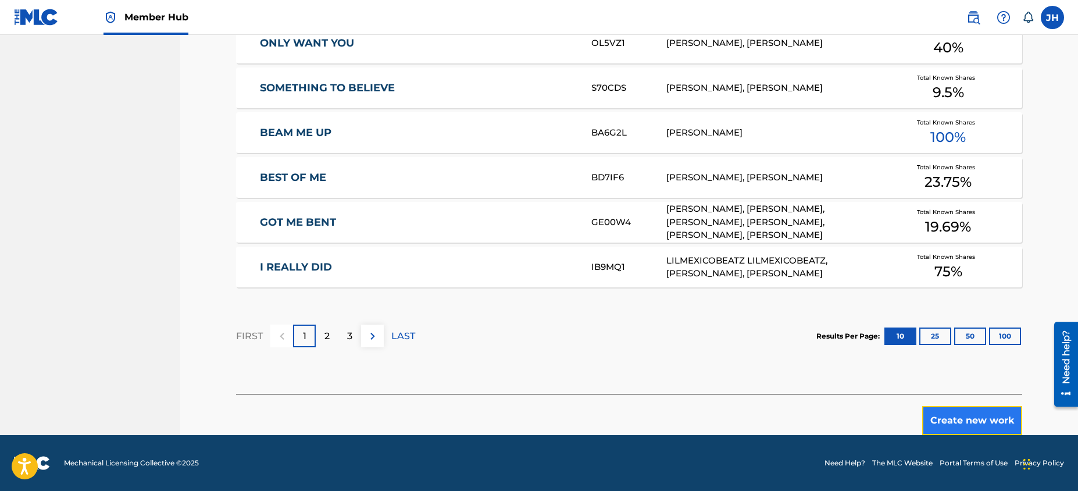
click at [989, 427] on button "Create new work" at bounding box center [972, 420] width 100 height 29
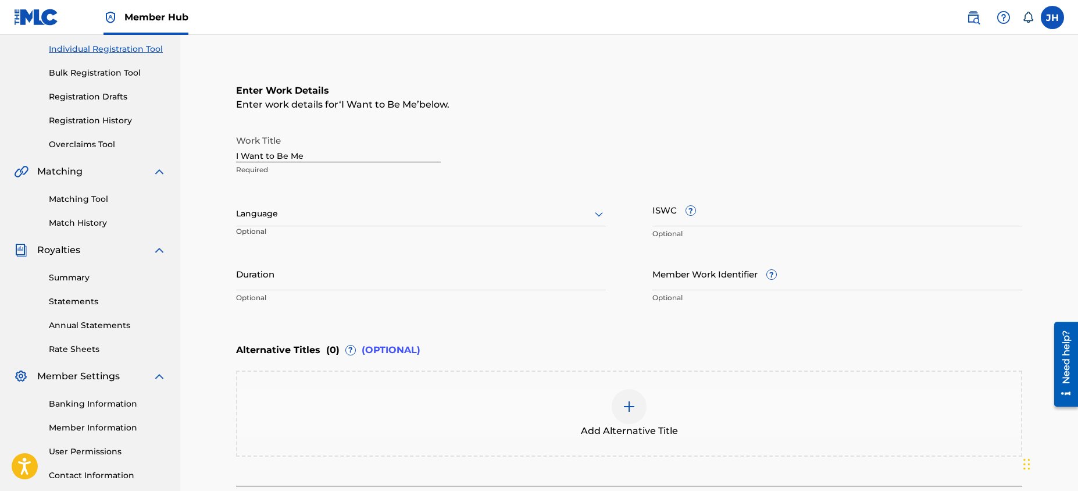
scroll to position [95, 0]
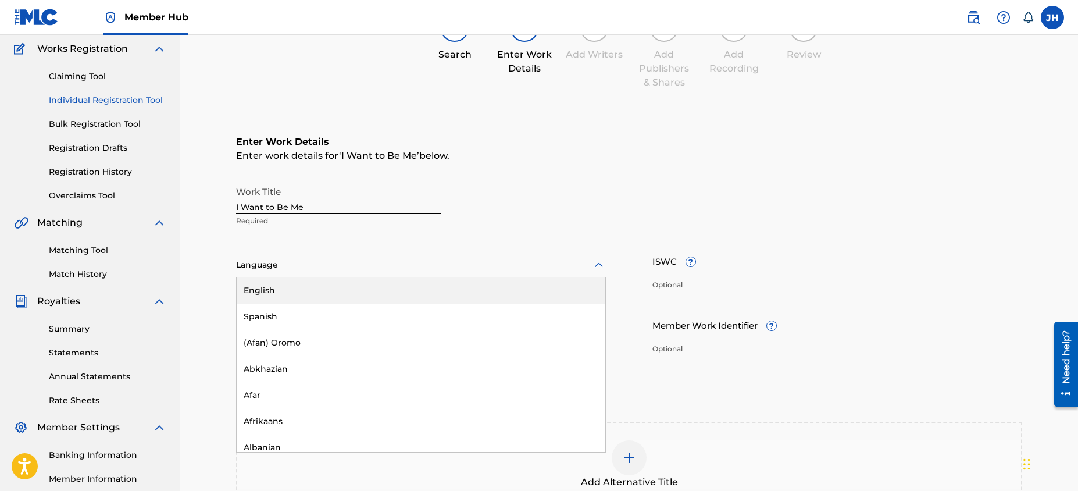
click at [550, 267] on div at bounding box center [421, 265] width 370 height 15
click at [520, 290] on div "English" at bounding box center [421, 290] width 369 height 26
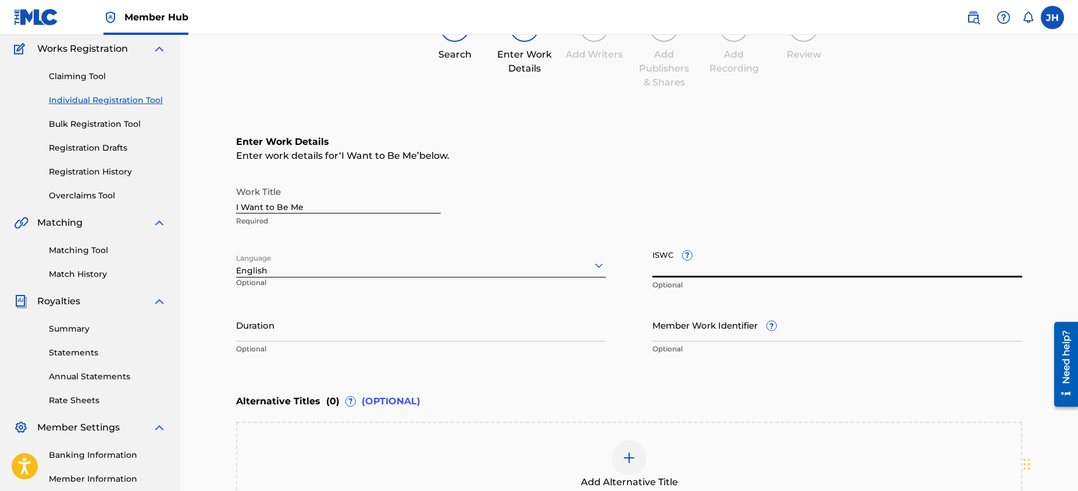
click at [723, 268] on input "ISWC ?" at bounding box center [837, 260] width 370 height 33
paste input "T-330505021-3"
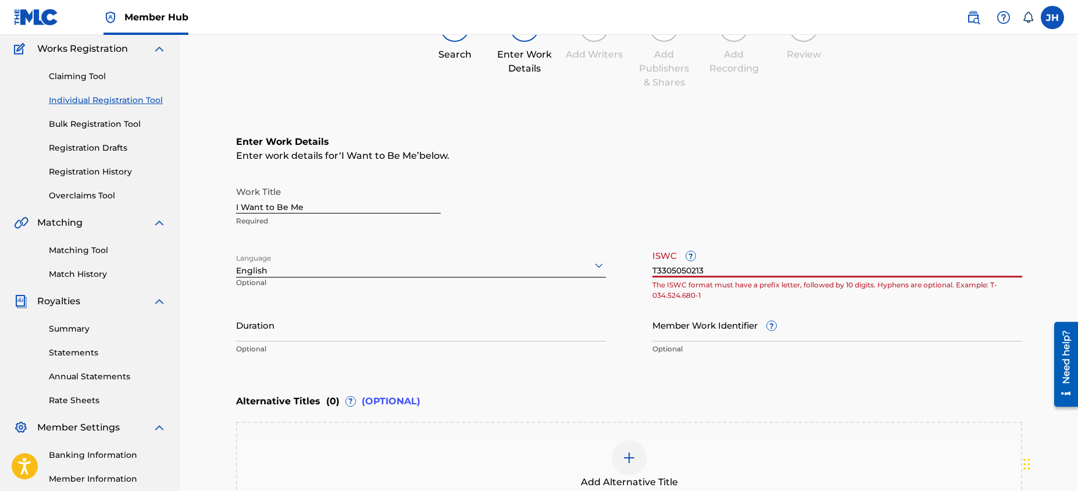
type input "T3305050213"
click at [452, 345] on p "Optional" at bounding box center [421, 349] width 370 height 10
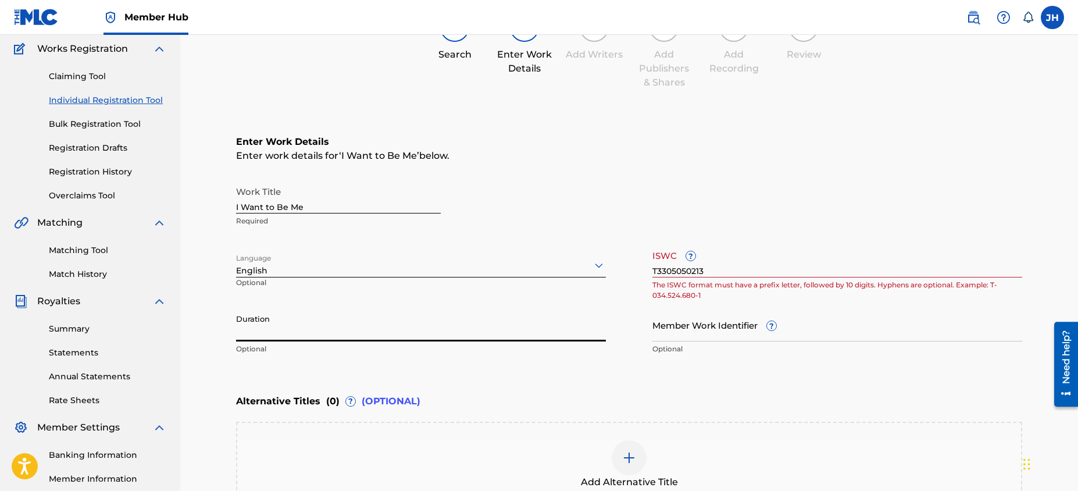
click at [454, 336] on input "Duration" at bounding box center [421, 324] width 370 height 33
type input "02:32"
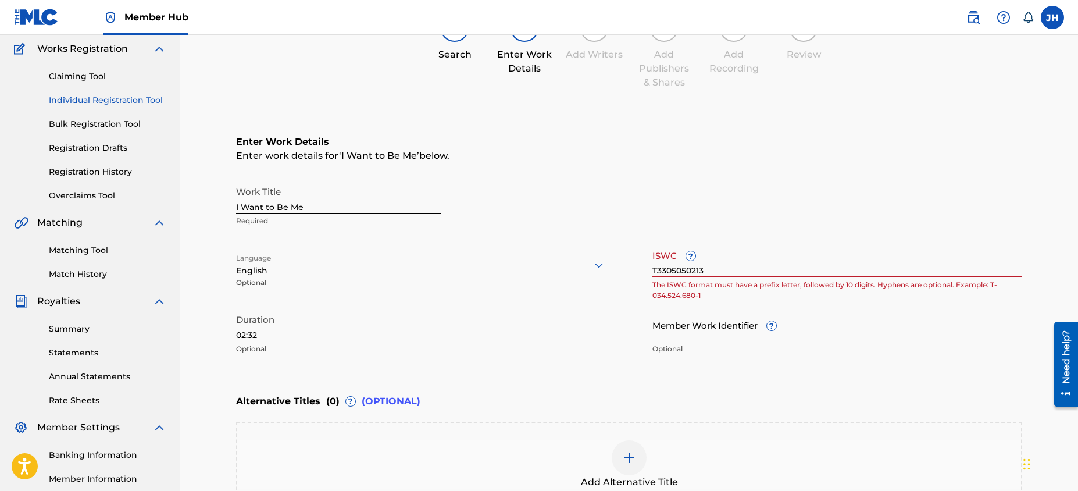
drag, startPoint x: 714, startPoint y: 272, endPoint x: 573, endPoint y: 267, distance: 140.8
click at [573, 267] on div "Work Title I Want to Be Me Required Language English Optional ISWC ? T330505021…" at bounding box center [629, 270] width 786 height 180
click at [694, 267] on input "T3305050213" at bounding box center [837, 260] width 370 height 33
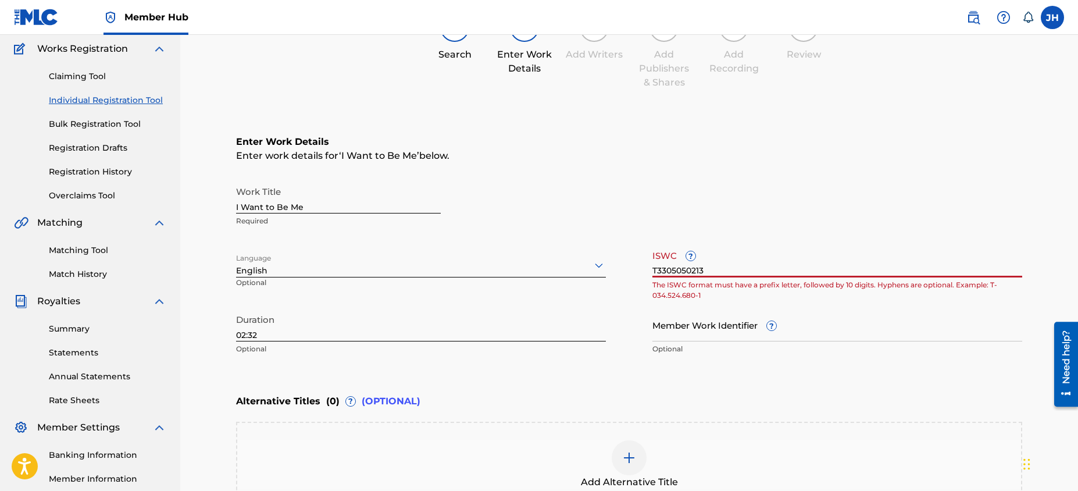
paste input "-330393213-6"
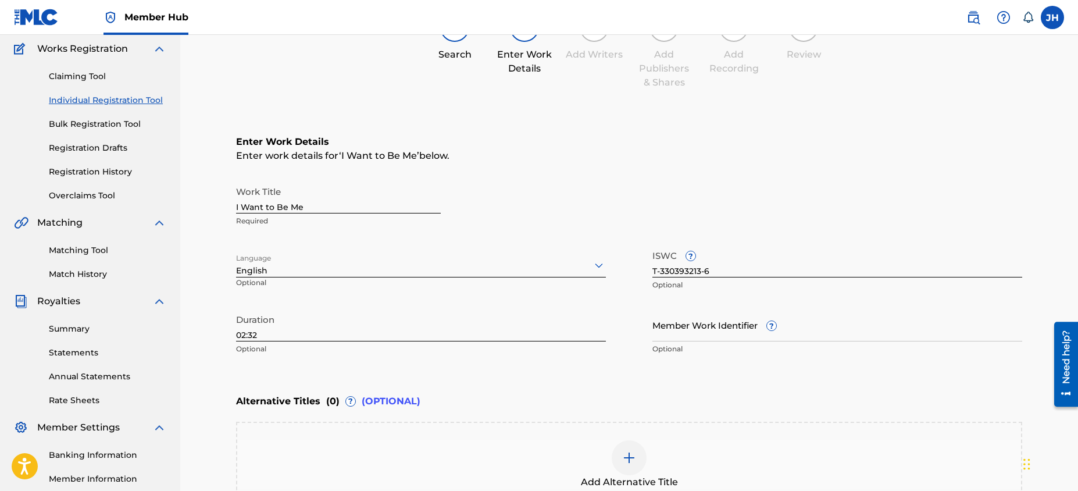
click at [608, 321] on div "Work Title I Want to Be Me Required Language English Optional ISWC ? T-33039321…" at bounding box center [629, 270] width 786 height 180
click at [712, 271] on input "T-330393213-6" at bounding box center [837, 260] width 370 height 33
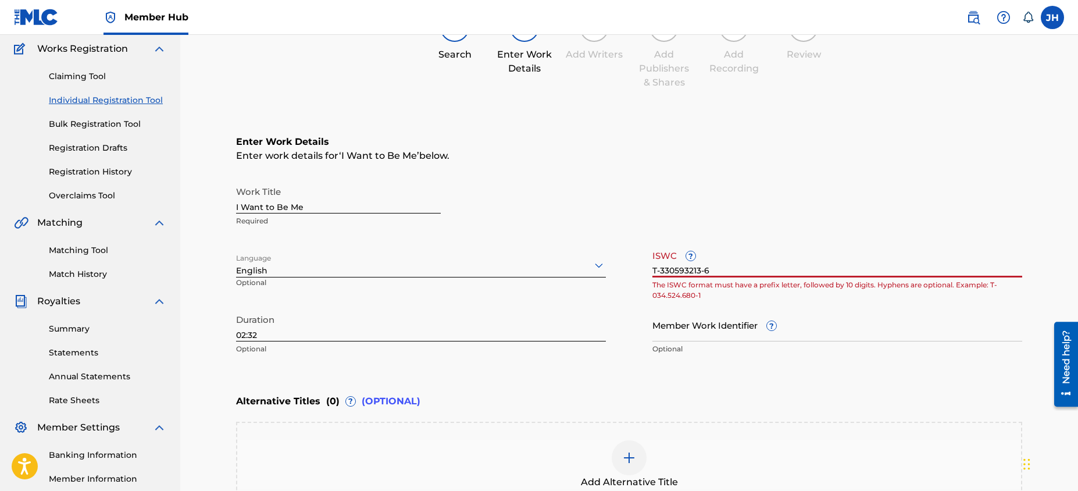
type input "T-330393213-6"
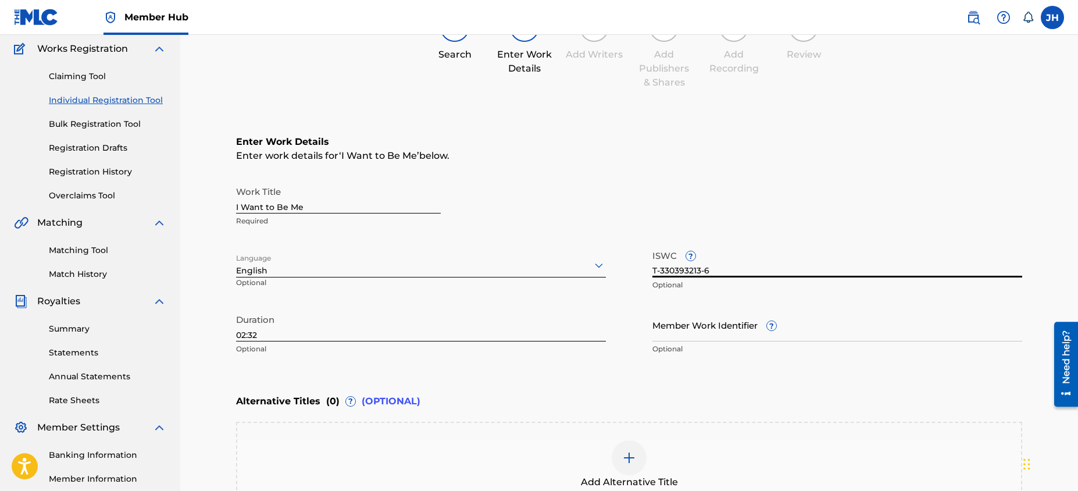
drag, startPoint x: 730, startPoint y: 270, endPoint x: 556, endPoint y: 255, distance: 175.1
click at [556, 255] on div "Work Title I Want to Be Me Required Language English Optional ISWC ? T-33039321…" at bounding box center [629, 270] width 786 height 180
click at [600, 301] on div "Work Title I Want to Be Me Required Language English Optional ISWC ? Optional D…" at bounding box center [629, 270] width 786 height 180
click at [668, 272] on input "ISWC ?" at bounding box center [837, 260] width 370 height 33
paste input "T-330505021-3"
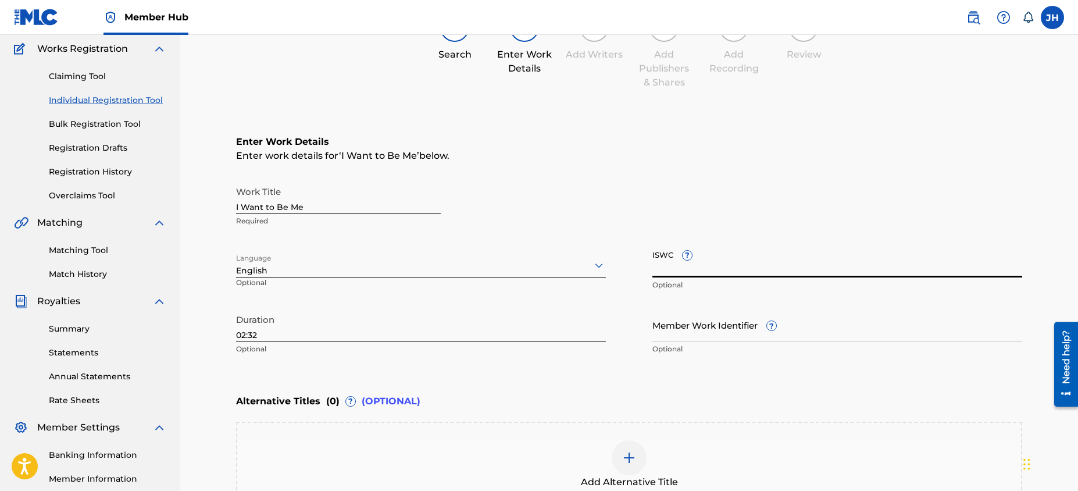
type input "T-330505021-3"
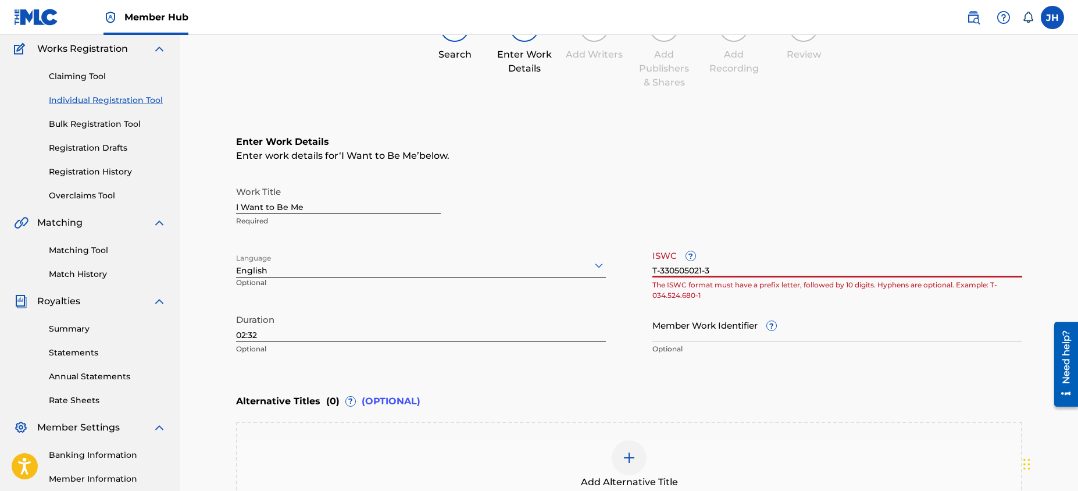
drag, startPoint x: 714, startPoint y: 269, endPoint x: 533, endPoint y: 268, distance: 181.4
click at [533, 268] on div "Work Title I Want to Be Me Required Language English Optional ISWC ? T-33050502…" at bounding box center [629, 270] width 786 height 180
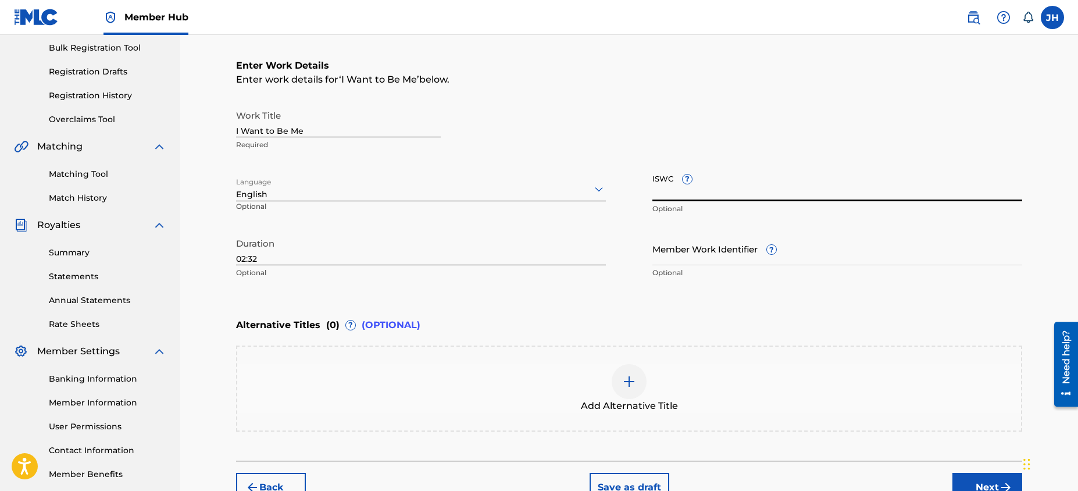
scroll to position [237, 0]
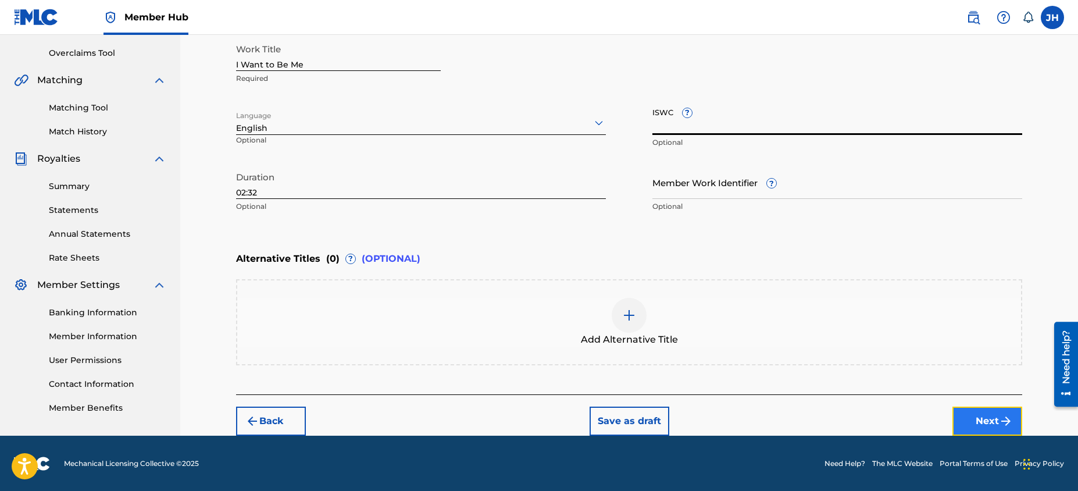
click at [990, 411] on button "Next" at bounding box center [987, 420] width 70 height 29
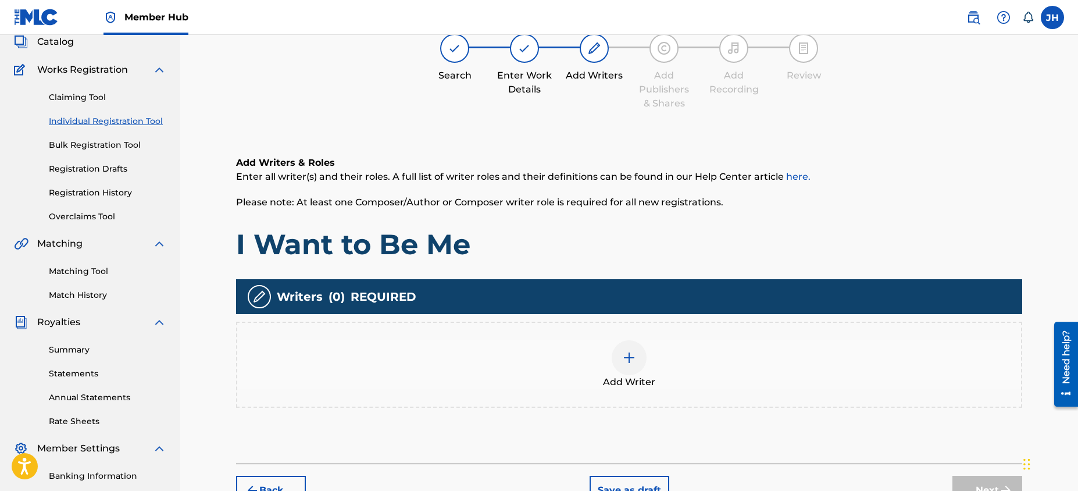
scroll to position [52, 0]
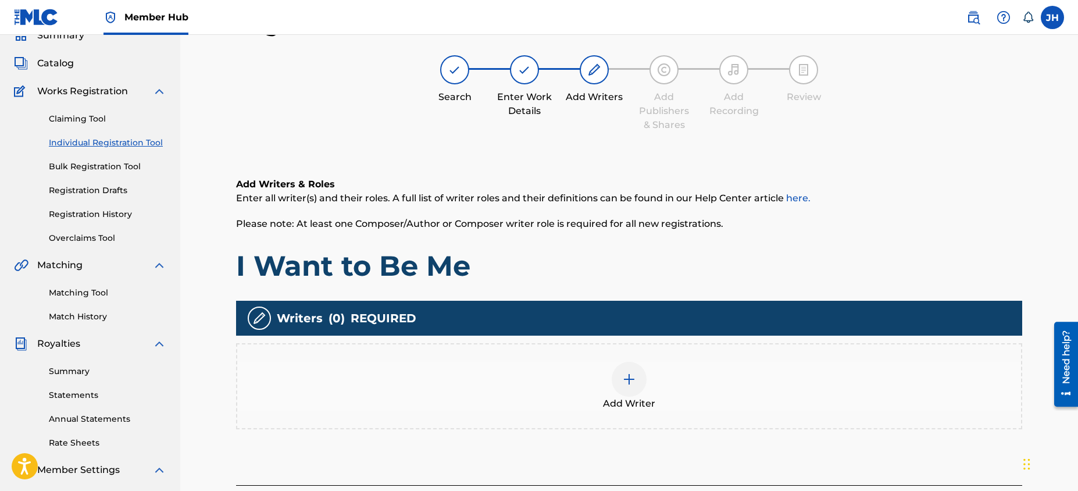
click at [754, 384] on div "Add Writer" at bounding box center [629, 386] width 784 height 49
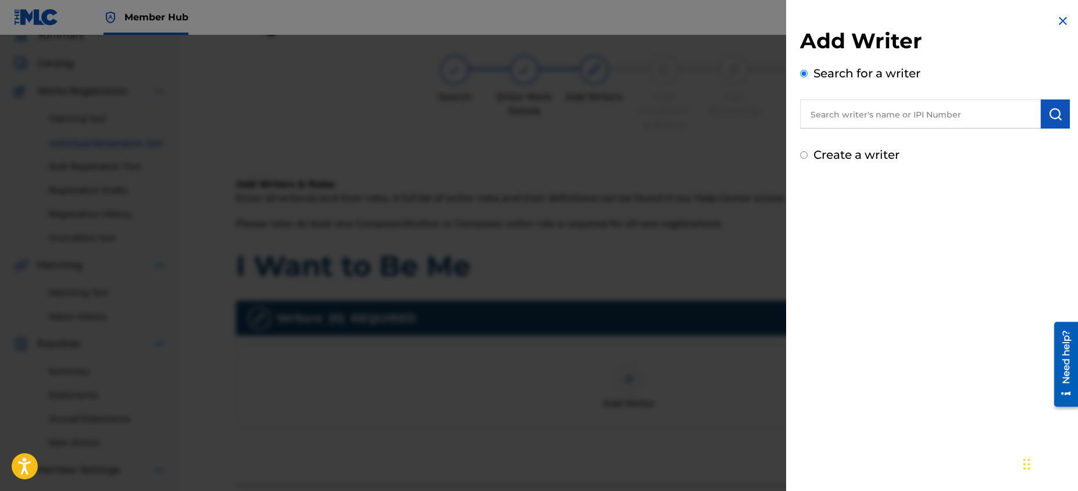
click at [973, 108] on input "text" at bounding box center [920, 113] width 241 height 29
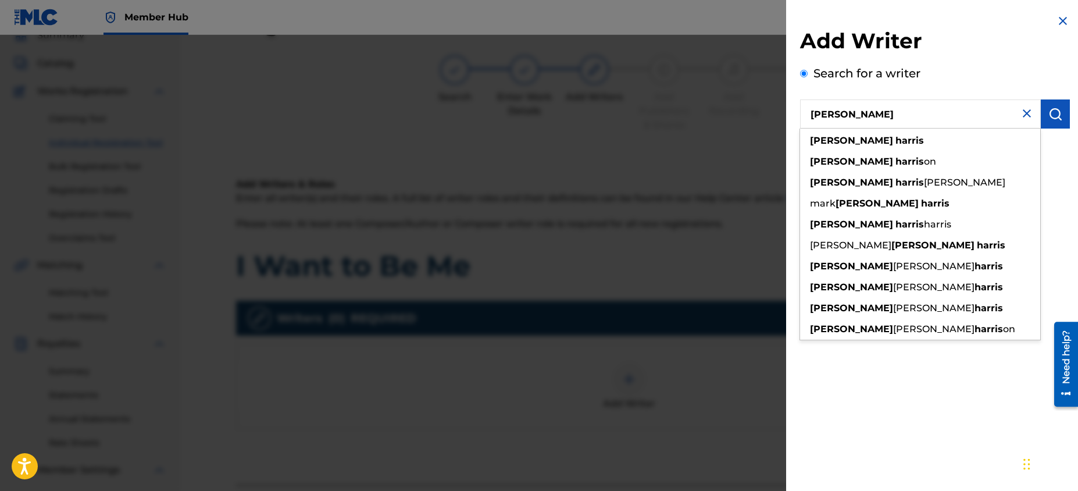
type input "[PERSON_NAME]"
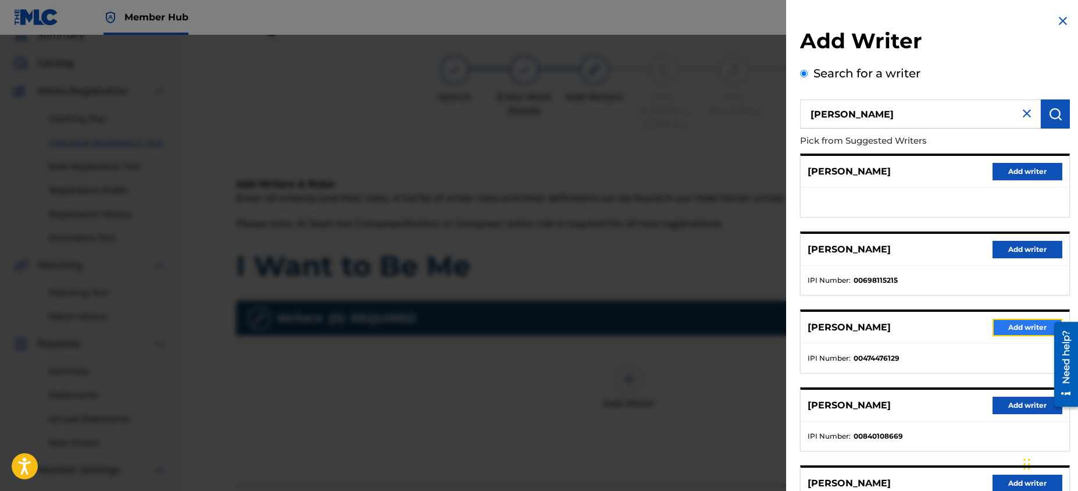
click at [1008, 332] on button "Add writer" at bounding box center [1028, 327] width 70 height 17
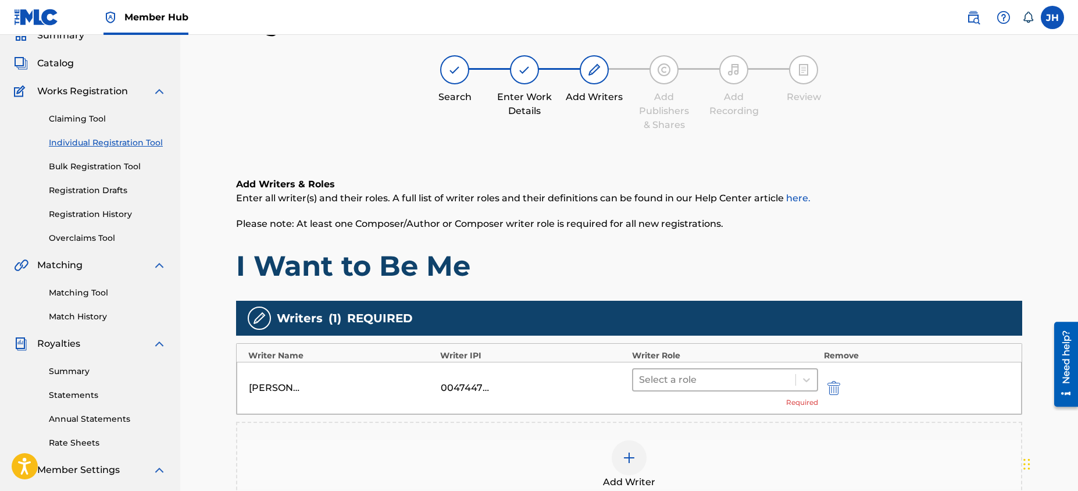
click at [768, 387] on div "Select a role" at bounding box center [714, 379] width 162 height 21
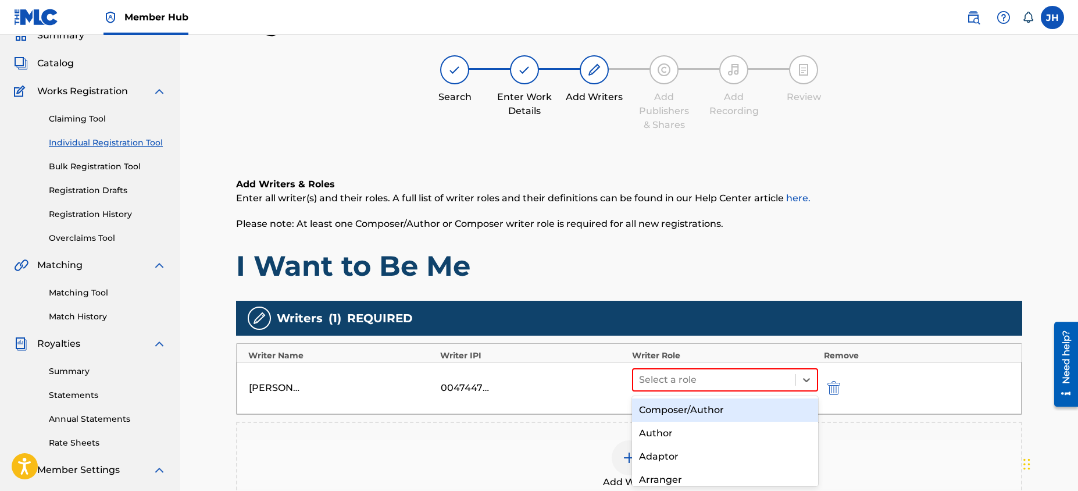
click at [758, 406] on div "Composer/Author" at bounding box center [725, 409] width 186 height 23
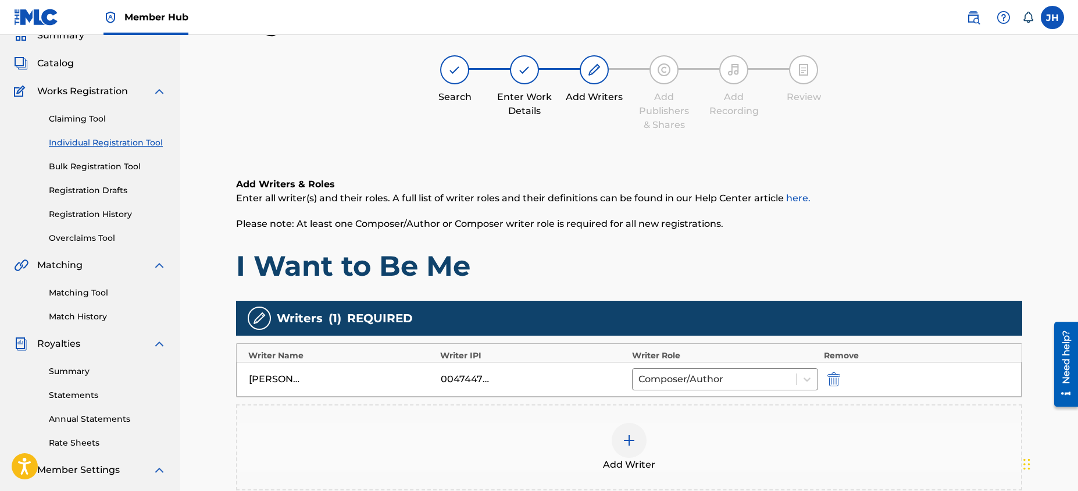
click at [850, 434] on div "Add Writer" at bounding box center [629, 447] width 784 height 49
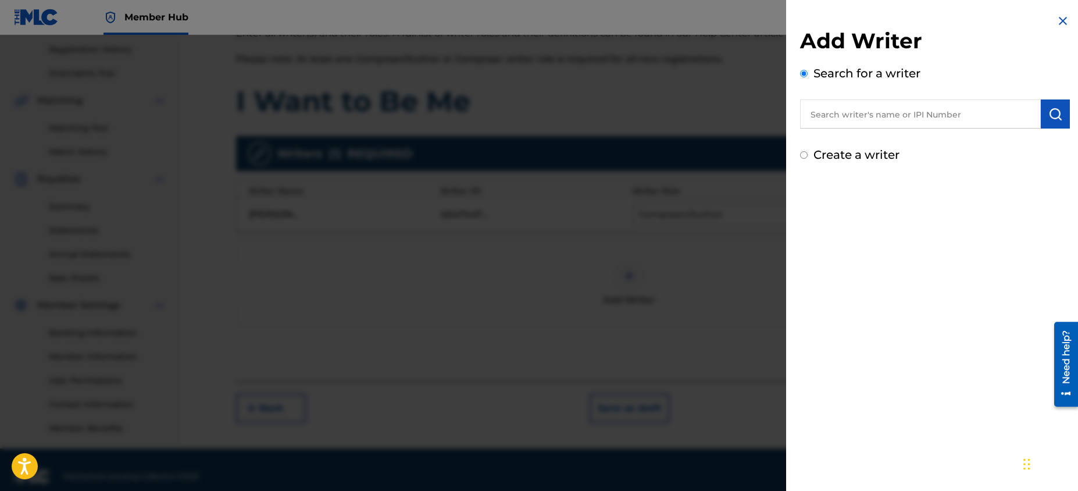
scroll to position [230, 0]
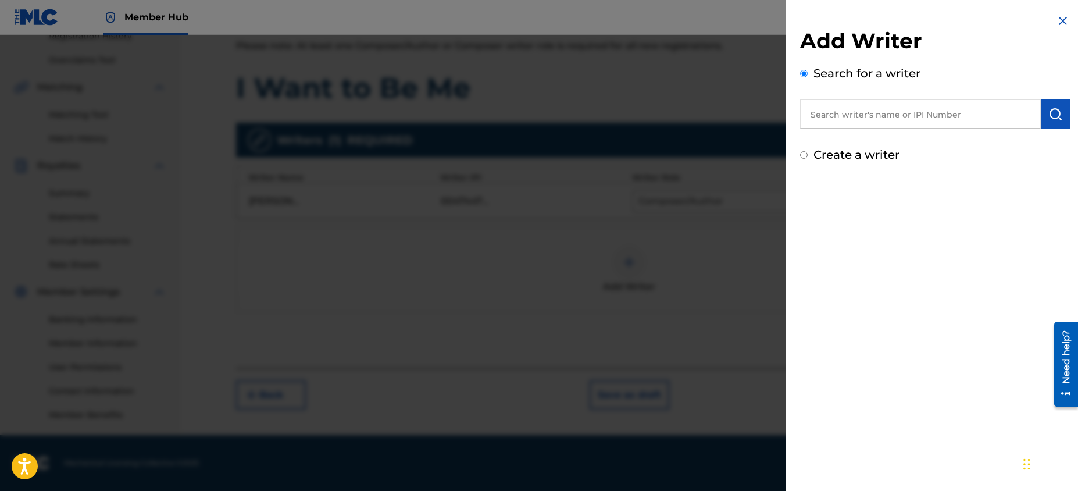
click at [1051, 23] on div "Add Writer Search for a writer Create a writer" at bounding box center [935, 88] width 298 height 177
click at [1069, 23] on div "Add Writer Search for a writer Create a writer" at bounding box center [935, 88] width 298 height 177
drag, startPoint x: 1041, startPoint y: 19, endPoint x: 1048, endPoint y: 18, distance: 7.6
click at [1048, 18] on div "Add Writer Search for a writer Create a writer" at bounding box center [935, 88] width 298 height 177
click at [1056, 19] on img at bounding box center [1063, 21] width 14 height 14
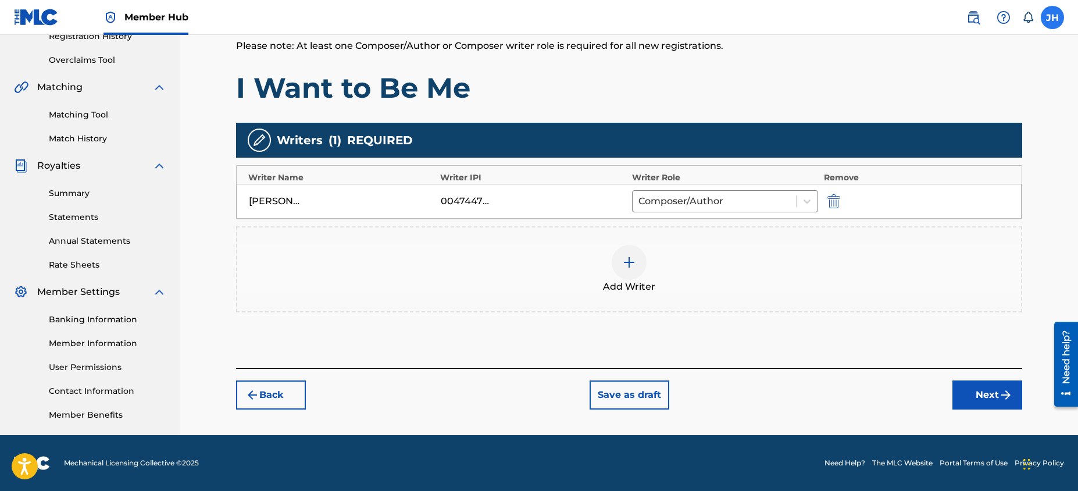
click at [1058, 22] on label at bounding box center [1052, 17] width 23 height 23
click at [1052, 17] on input "JH Jason Harris jason@jasonpatrickx.com Notification Preferences Profile Log out" at bounding box center [1052, 17] width 0 height 0
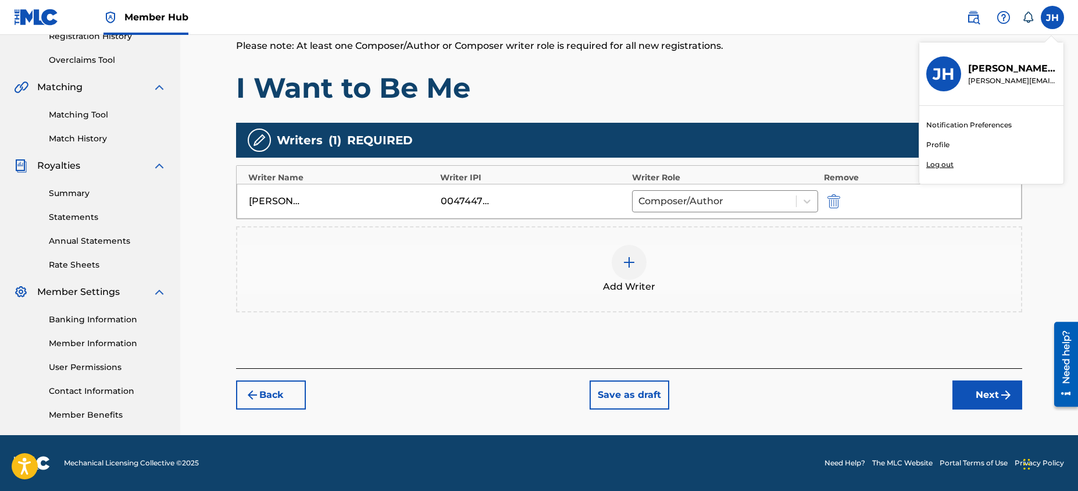
click at [736, 65] on div "Add Writers & Roles Enter all writer(s) and their roles. A full list of writer …" at bounding box center [629, 52] width 786 height 106
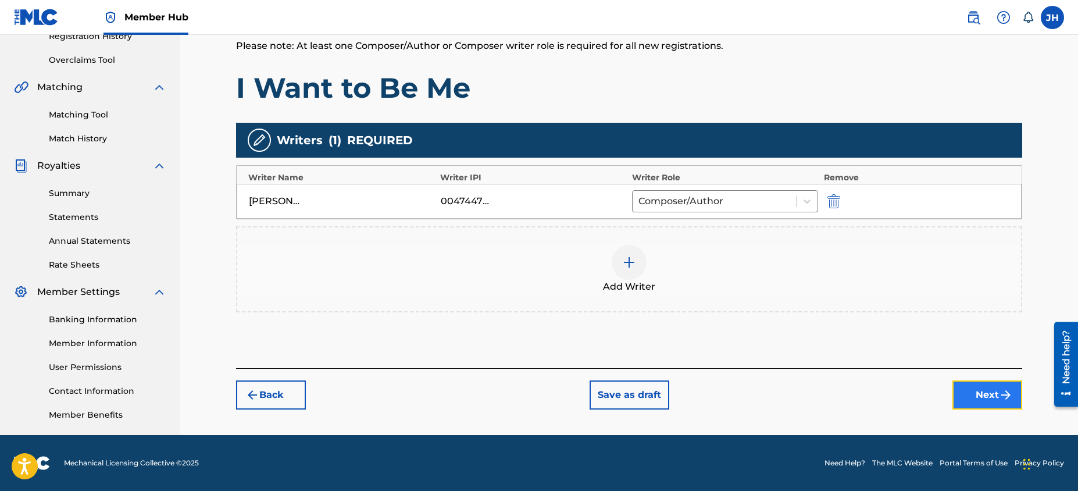
click at [968, 386] on button "Next" at bounding box center [987, 394] width 70 height 29
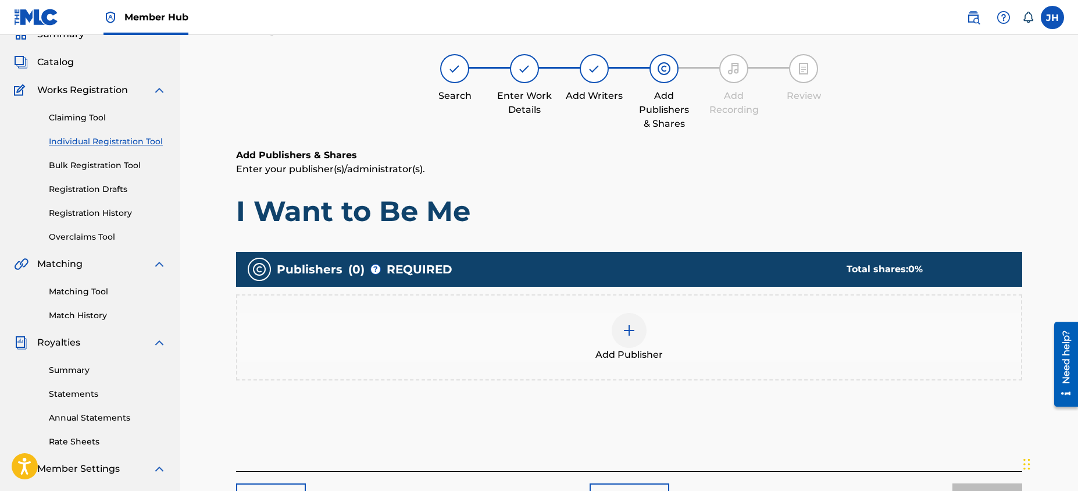
scroll to position [52, 0]
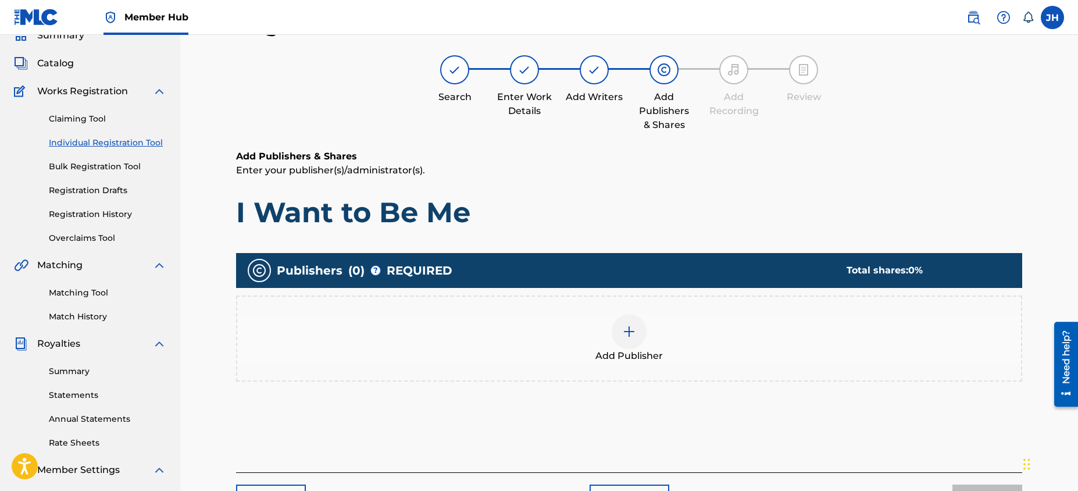
click at [759, 333] on div "Add Publisher" at bounding box center [629, 338] width 784 height 49
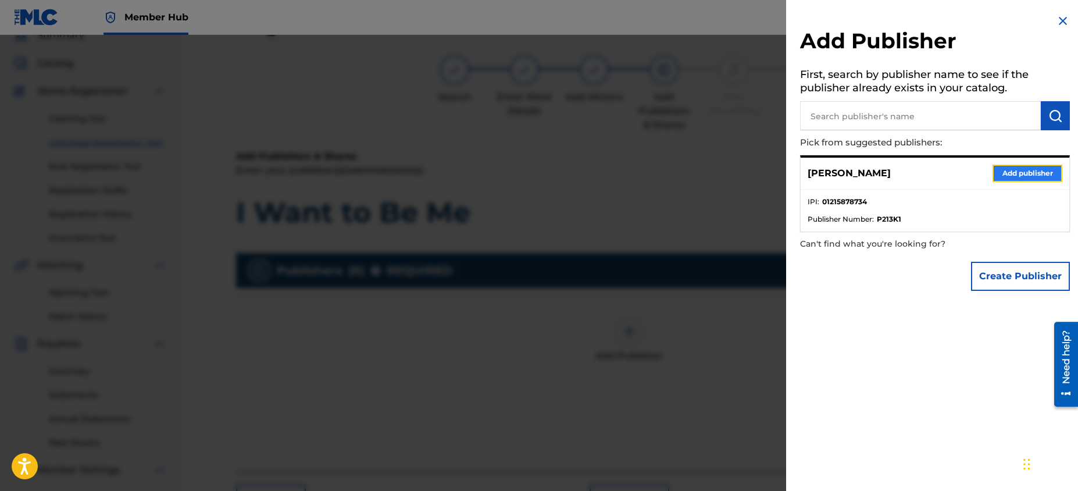
click at [999, 175] on button "Add publisher" at bounding box center [1028, 173] width 70 height 17
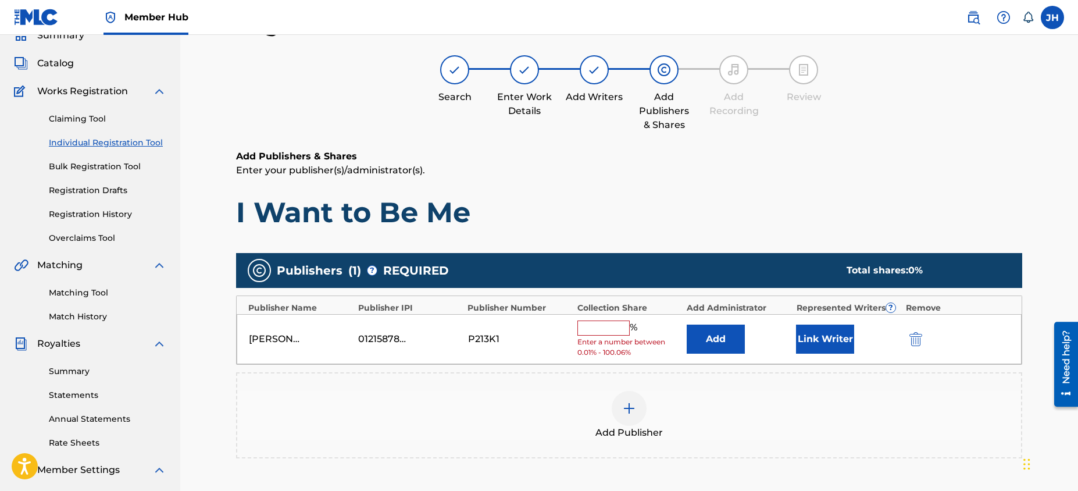
click at [606, 325] on input "text" at bounding box center [603, 327] width 52 height 15
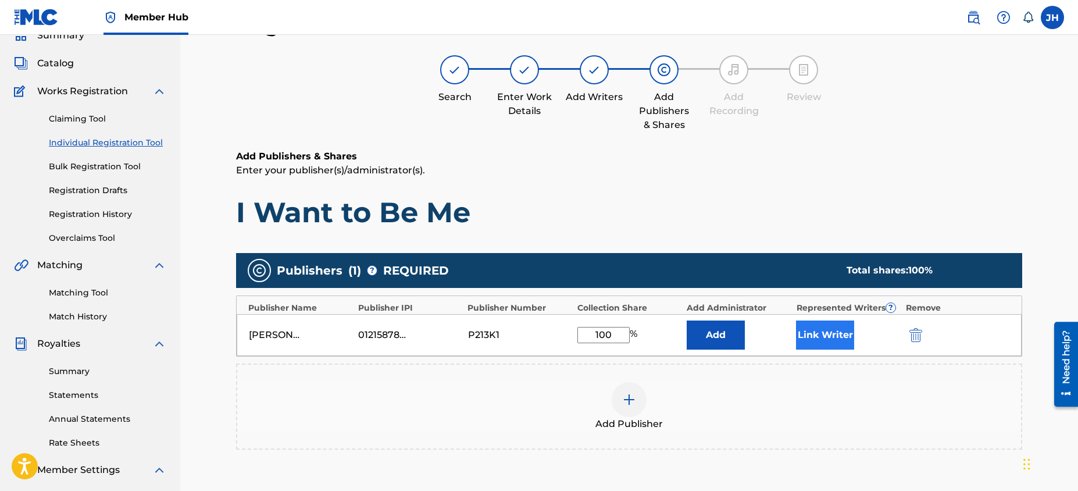
type input "100"
click at [811, 336] on button "Link Writer" at bounding box center [825, 334] width 58 height 29
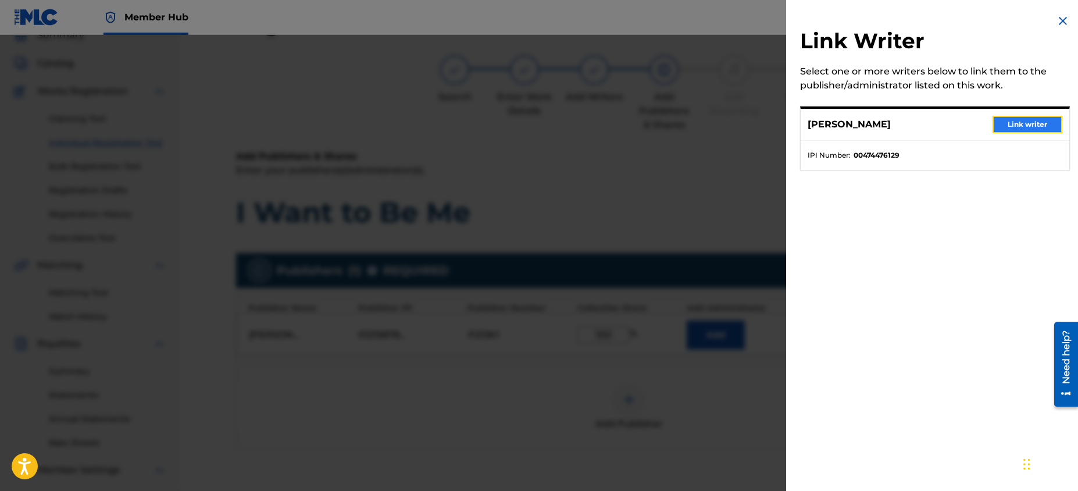
click at [1004, 127] on button "Link writer" at bounding box center [1028, 124] width 70 height 17
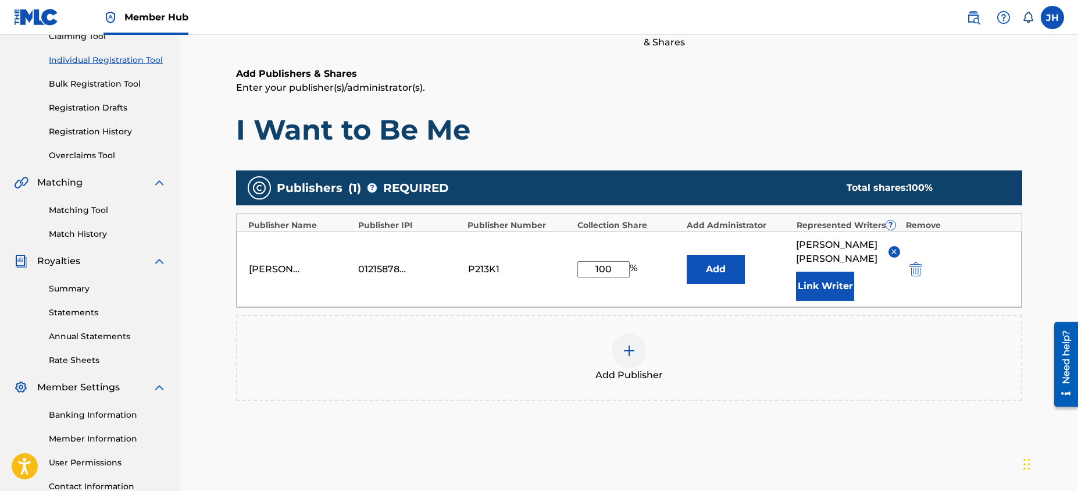
scroll to position [230, 0]
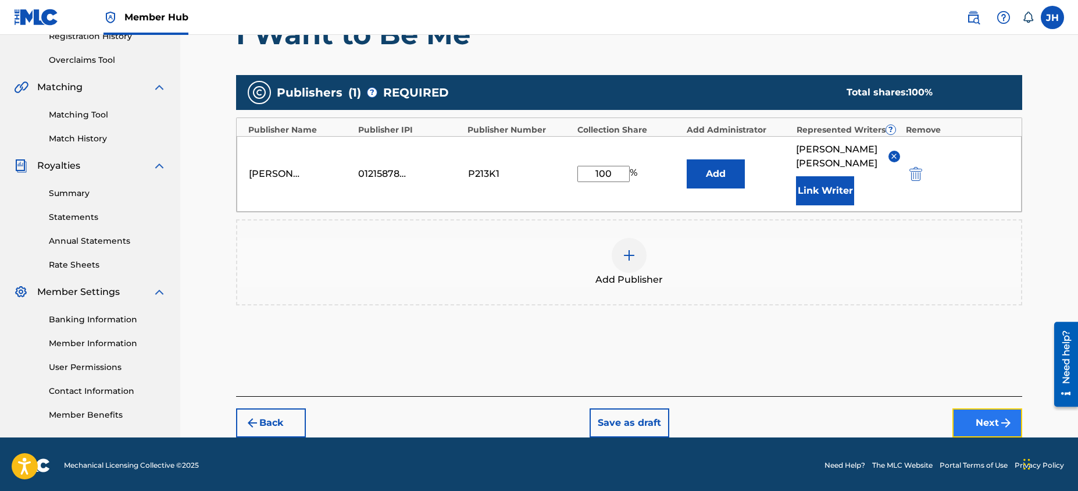
click at [990, 413] on button "Next" at bounding box center [987, 422] width 70 height 29
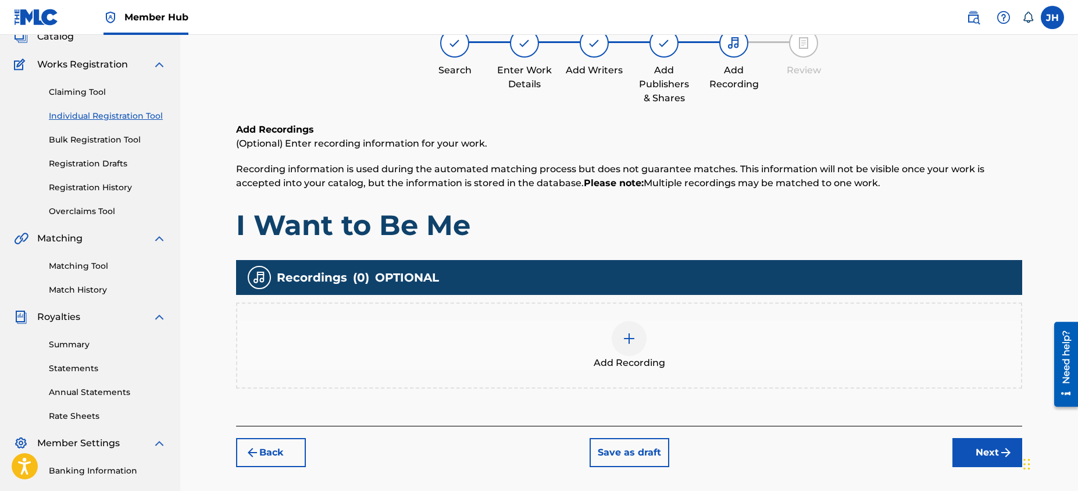
scroll to position [52, 0]
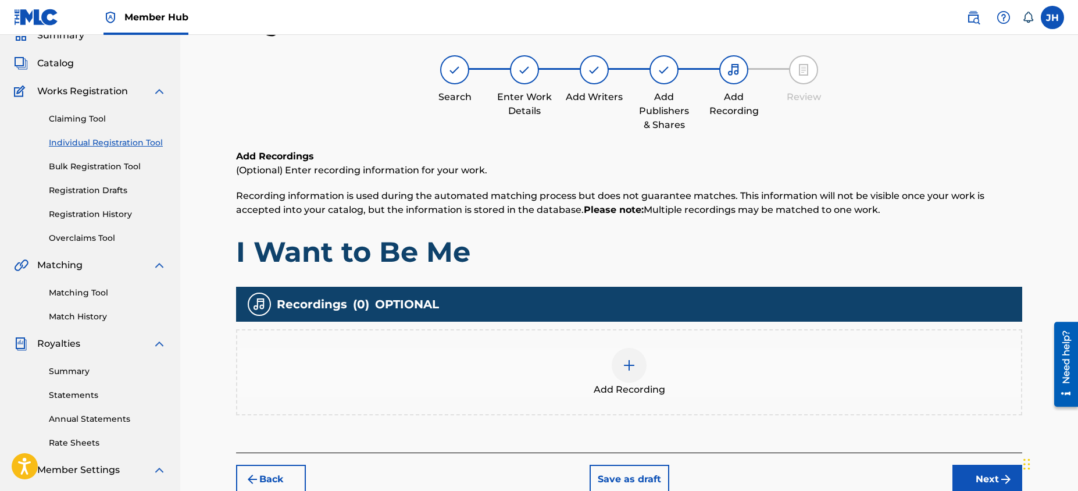
click at [766, 378] on div "Add Recording" at bounding box center [629, 372] width 784 height 49
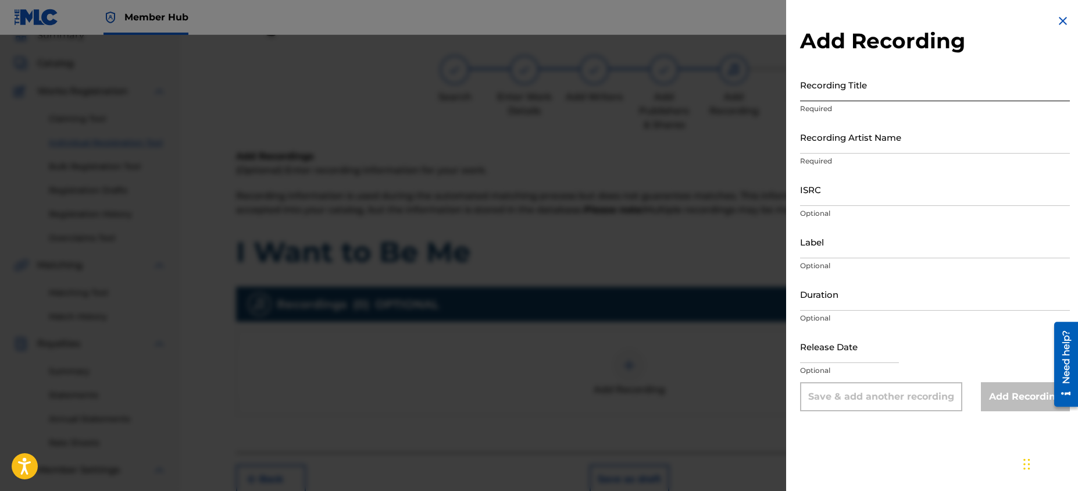
click at [885, 88] on input "Recording Title" at bounding box center [935, 84] width 270 height 33
type input "I Want to Be Me"
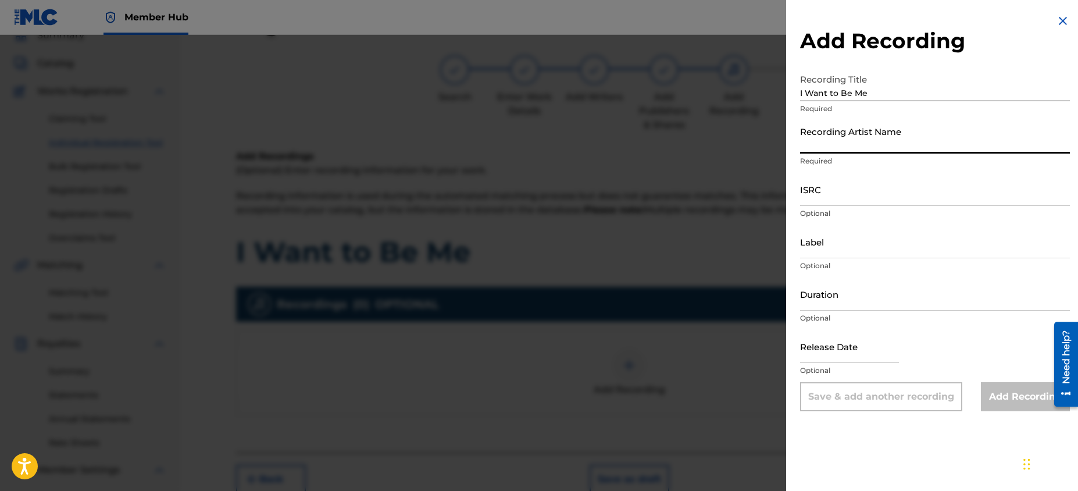
type input "[PERSON_NAME]"
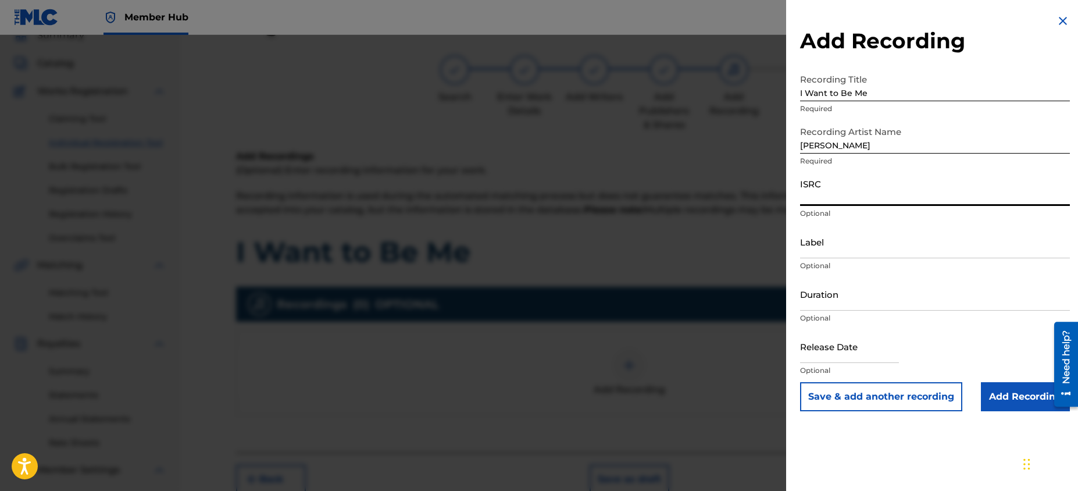
paste input "QZXRS2300016"
type input "QZXRS2300016"
click at [864, 290] on input "Duration" at bounding box center [935, 293] width 270 height 33
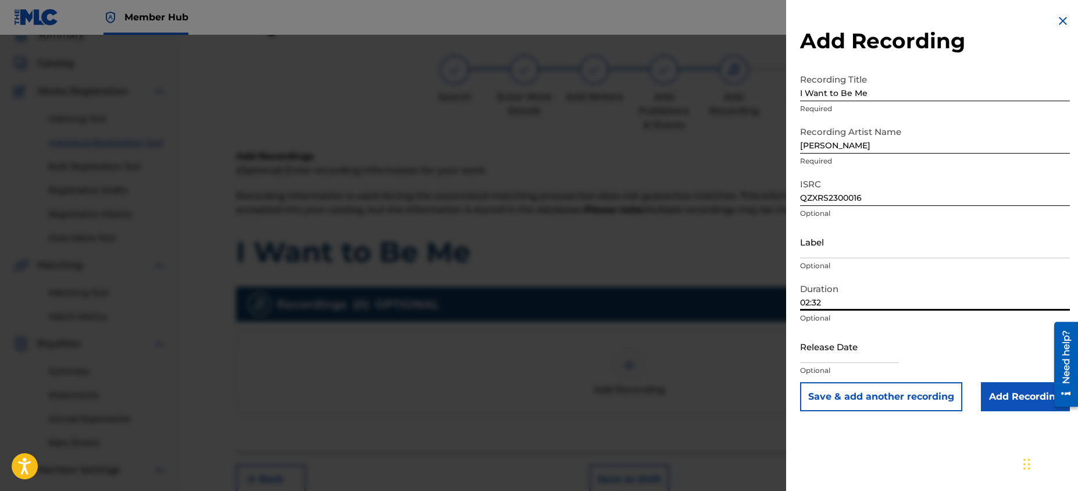
type input "02:32"
select select "8"
select select "2025"
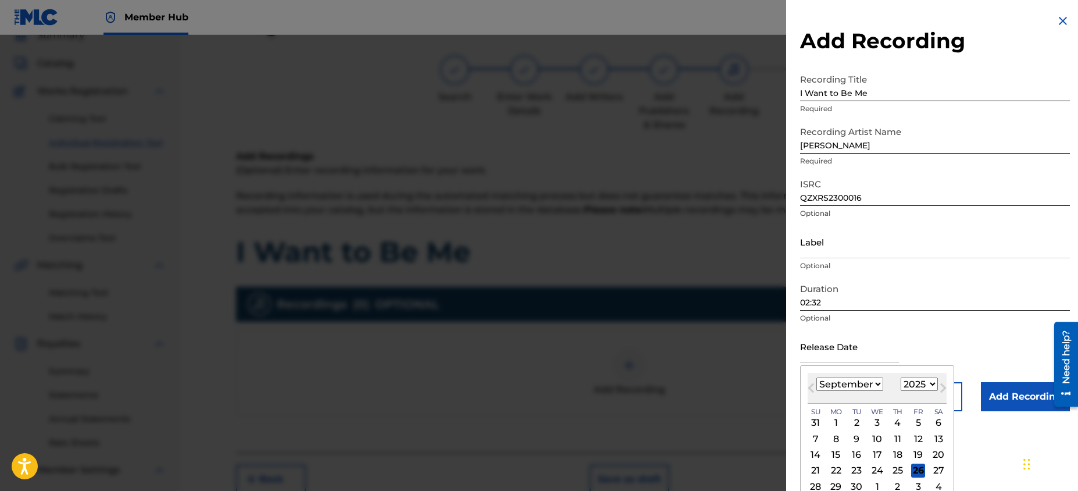
click at [884, 384] on div "January February March April May June July August September October November De…" at bounding box center [877, 384] width 139 height 14
click at [880, 385] on select "January February March April May June July August September October November De…" at bounding box center [849, 383] width 67 height 13
select select "9"
click at [816, 377] on select "January February March April May June July August September October November De…" at bounding box center [849, 383] width 67 height 13
click at [918, 487] on div "31" at bounding box center [918, 486] width 14 height 14
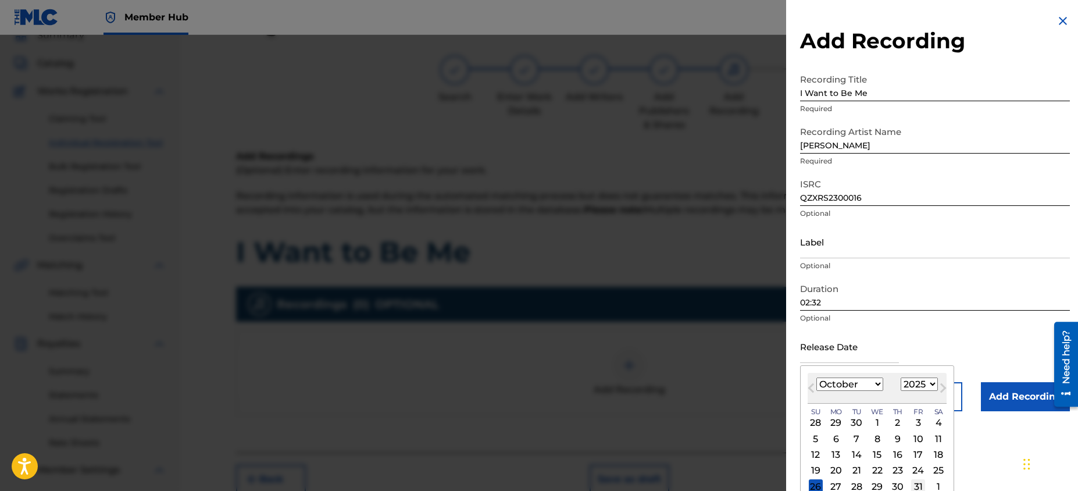
type input "[DATE]"
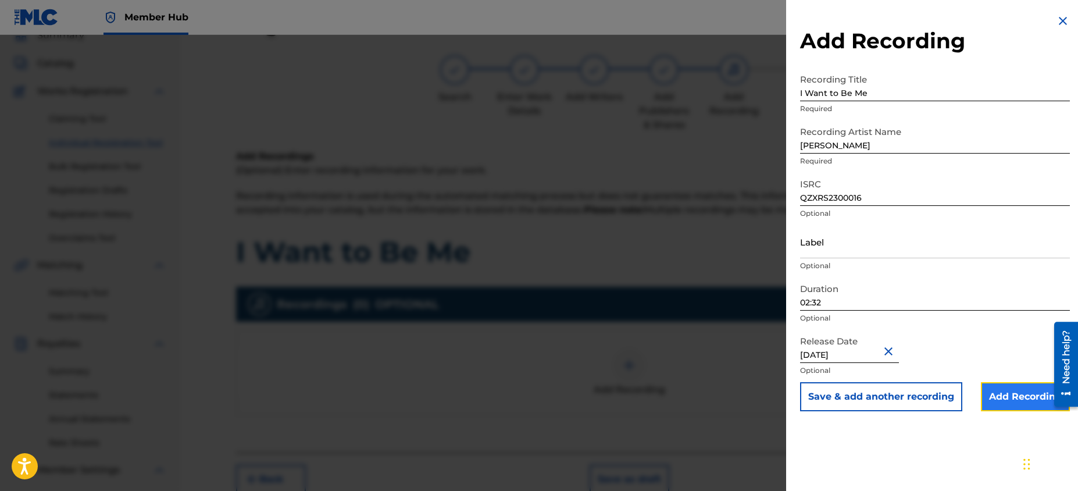
click at [1000, 399] on input "Add Recording" at bounding box center [1025, 396] width 89 height 29
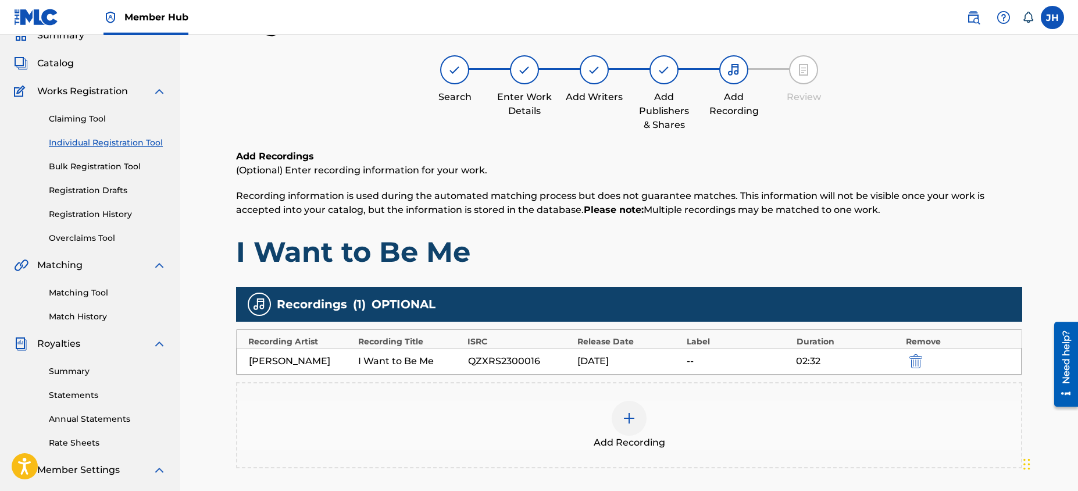
scroll to position [230, 0]
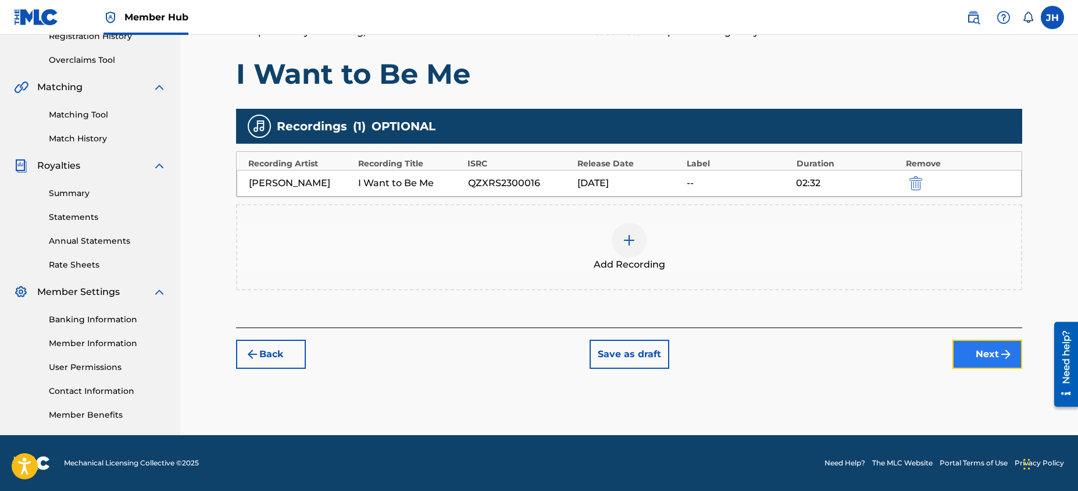
click at [988, 354] on button "Next" at bounding box center [987, 354] width 70 height 29
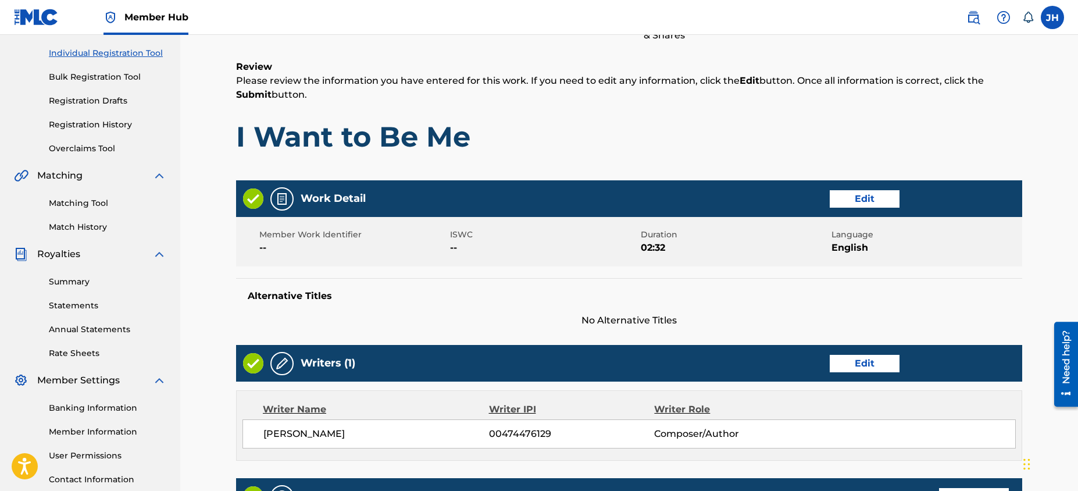
scroll to position [169, 0]
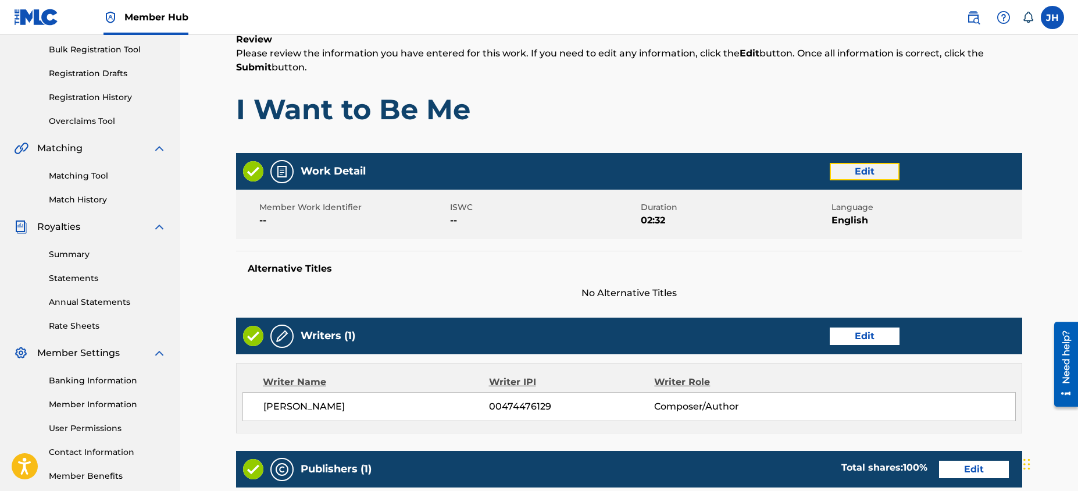
click at [875, 166] on button "Edit" at bounding box center [865, 171] width 70 height 17
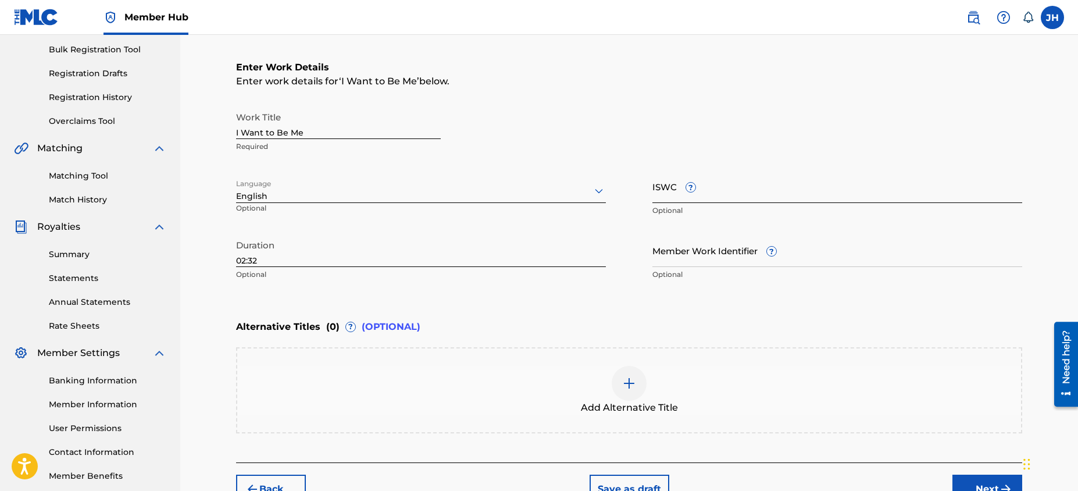
click at [750, 201] on input "ISWC ?" at bounding box center [837, 186] width 370 height 33
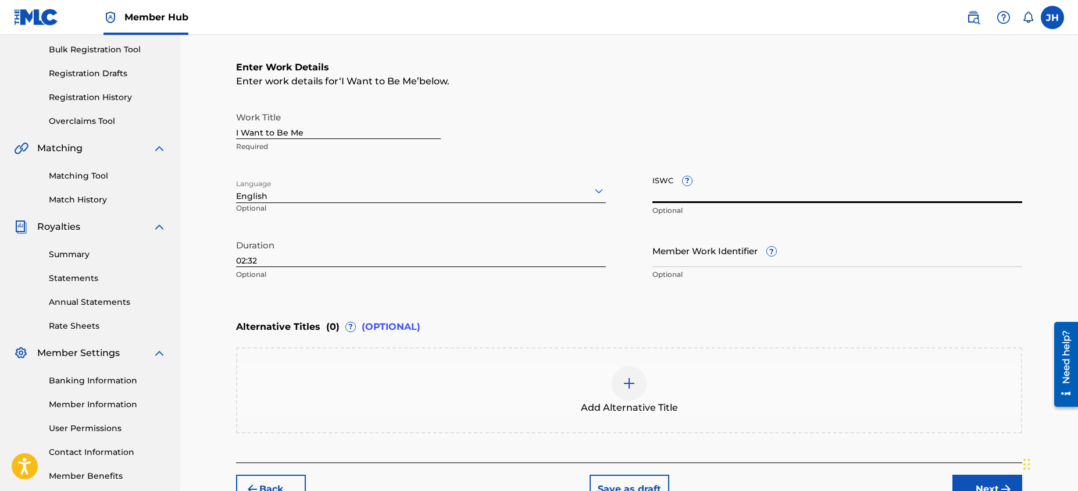
paste input "T-330505021-3"
type input "T-330505021-3"
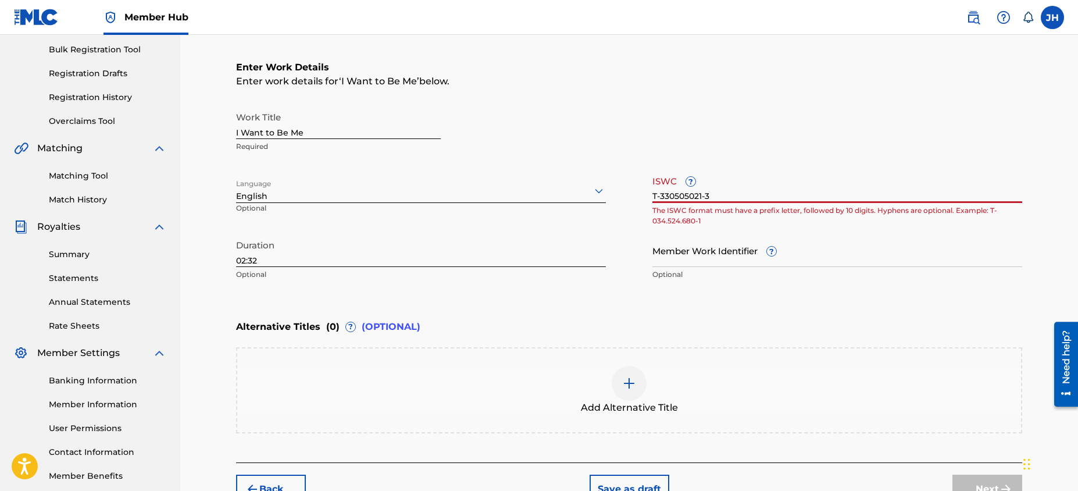
scroll to position [237, 0]
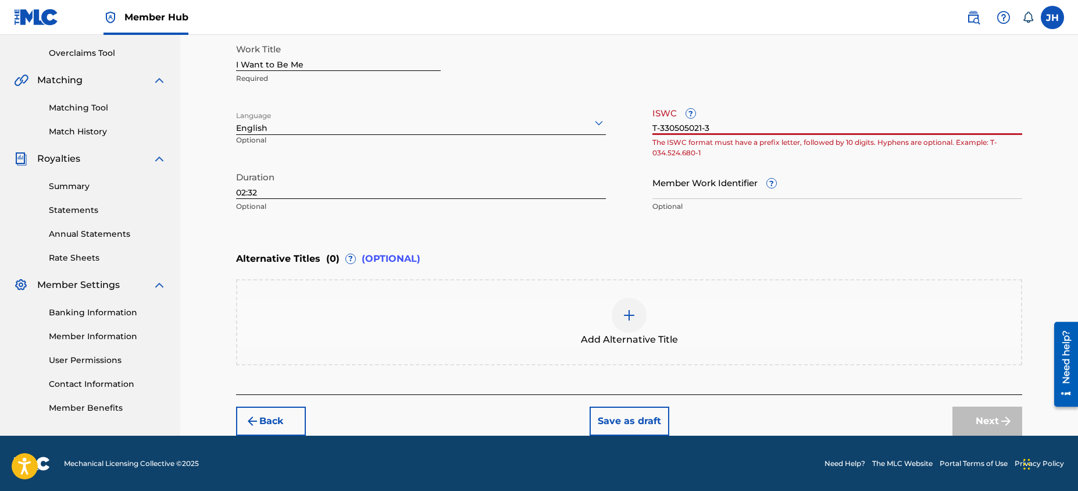
drag, startPoint x: 719, startPoint y: 127, endPoint x: 533, endPoint y: 124, distance: 186.1
click at [533, 124] on div "Work Title I Want to Be Me Required Language English Optional ISWC ? T-33050502…" at bounding box center [629, 128] width 786 height 180
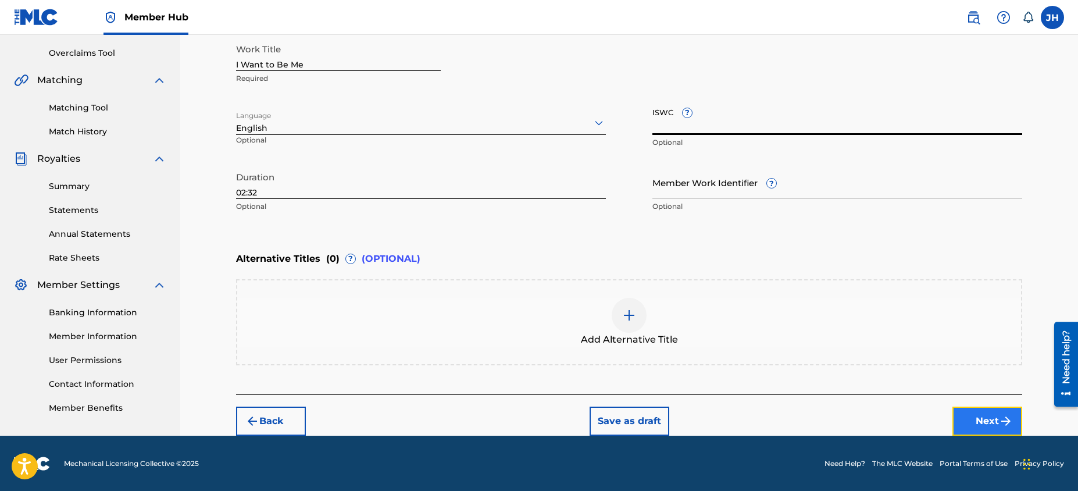
click at [972, 422] on button "Next" at bounding box center [987, 420] width 70 height 29
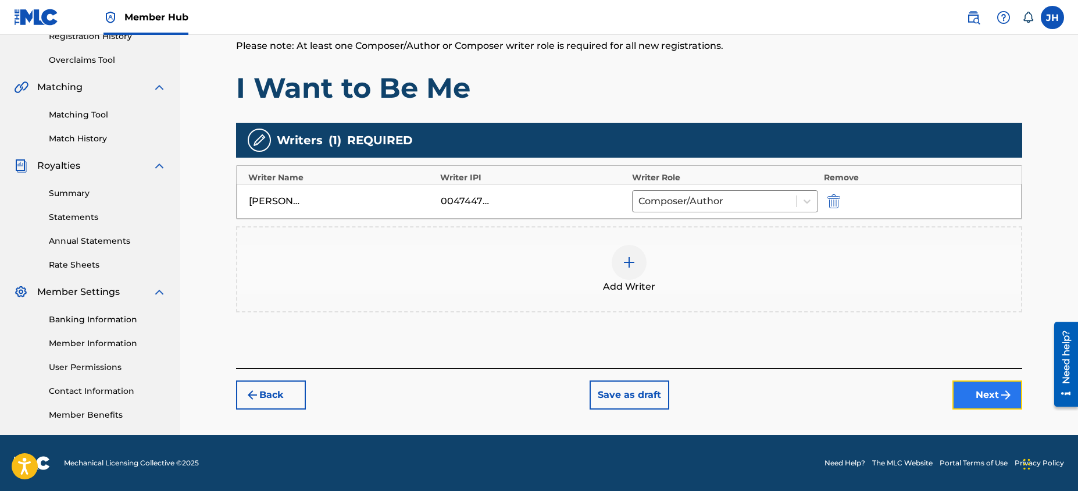
click at [979, 401] on button "Next" at bounding box center [987, 394] width 70 height 29
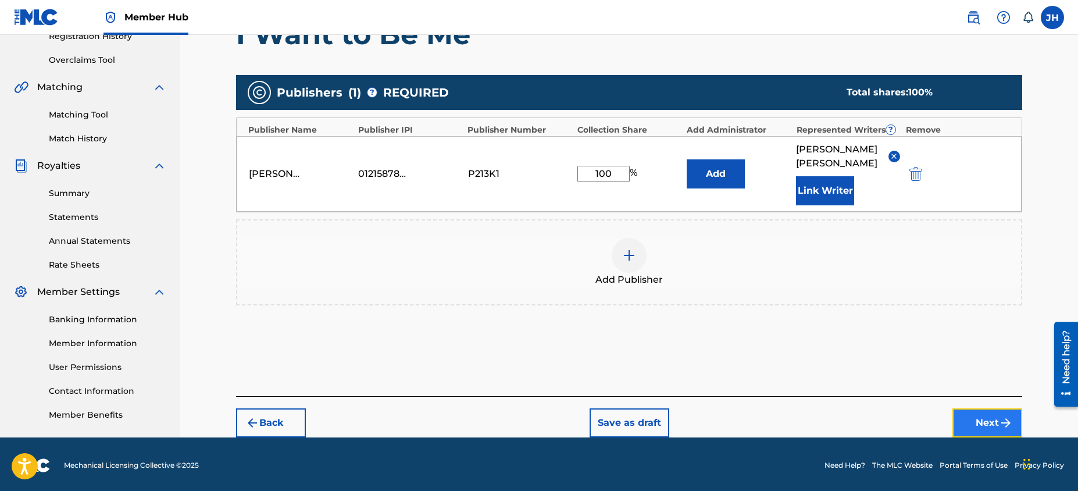
click at [977, 408] on button "Next" at bounding box center [987, 422] width 70 height 29
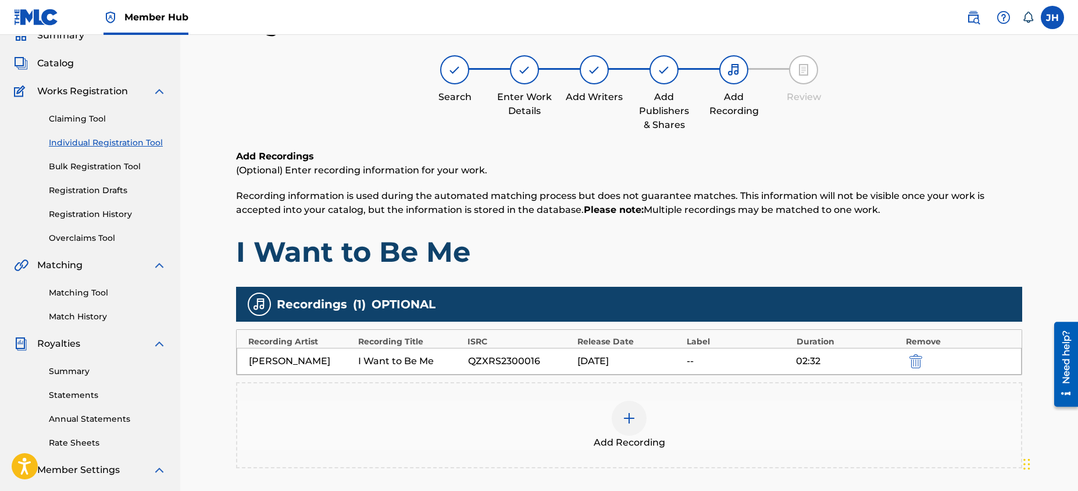
scroll to position [230, 0]
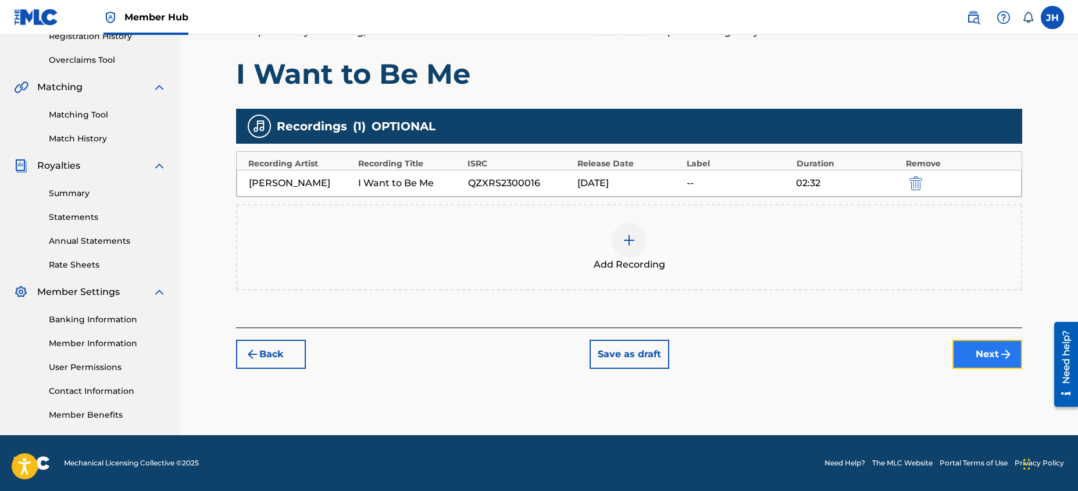
click at [973, 366] on button "Next" at bounding box center [987, 354] width 70 height 29
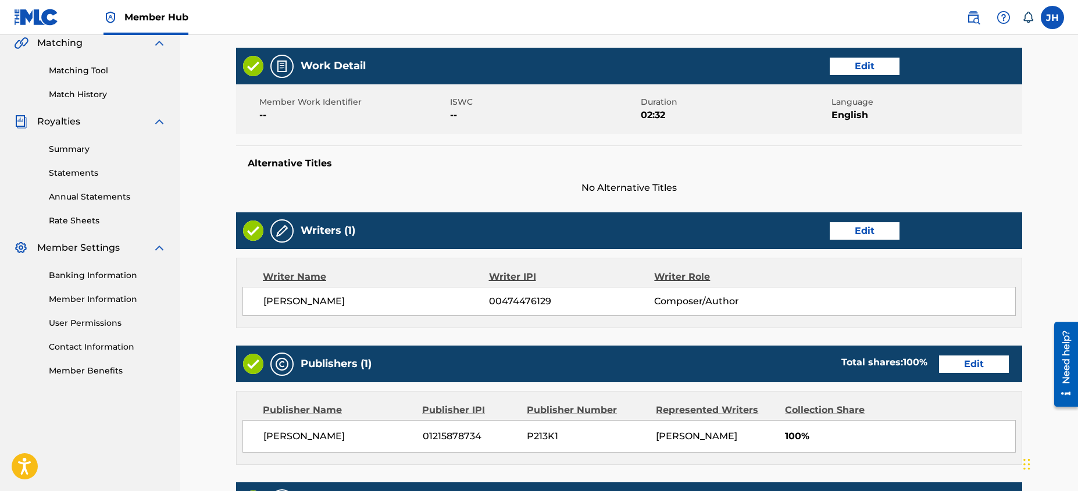
scroll to position [491, 0]
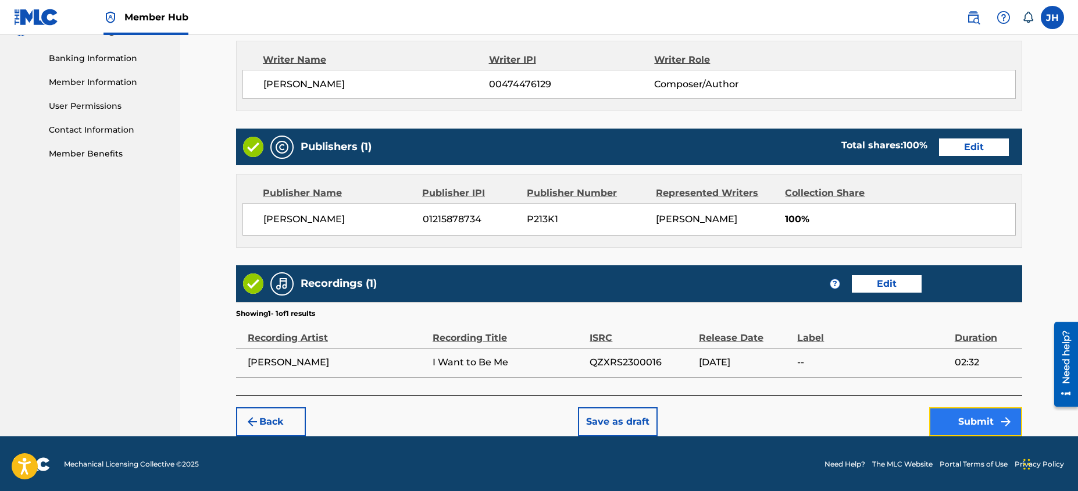
click at [972, 415] on button "Submit" at bounding box center [975, 421] width 93 height 29
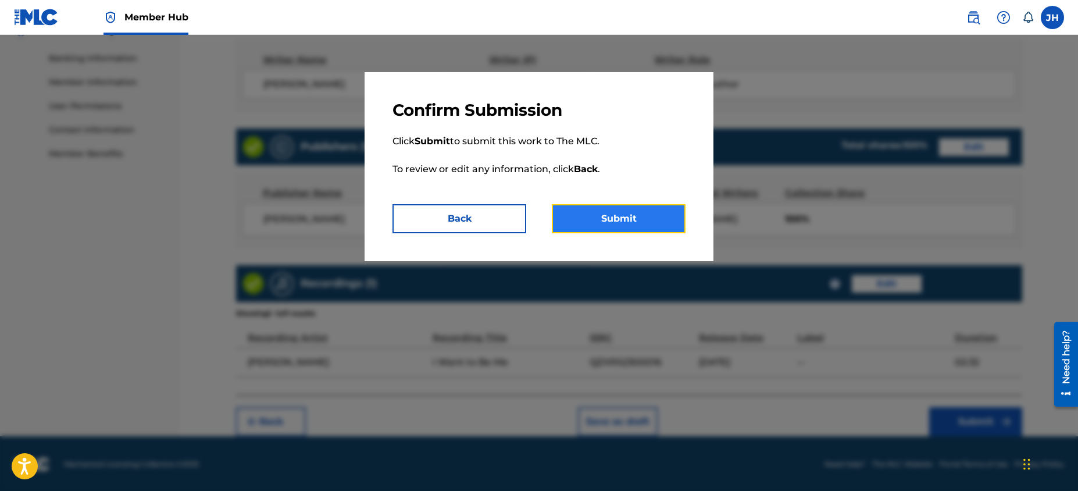
click at [628, 219] on button "Submit" at bounding box center [619, 218] width 134 height 29
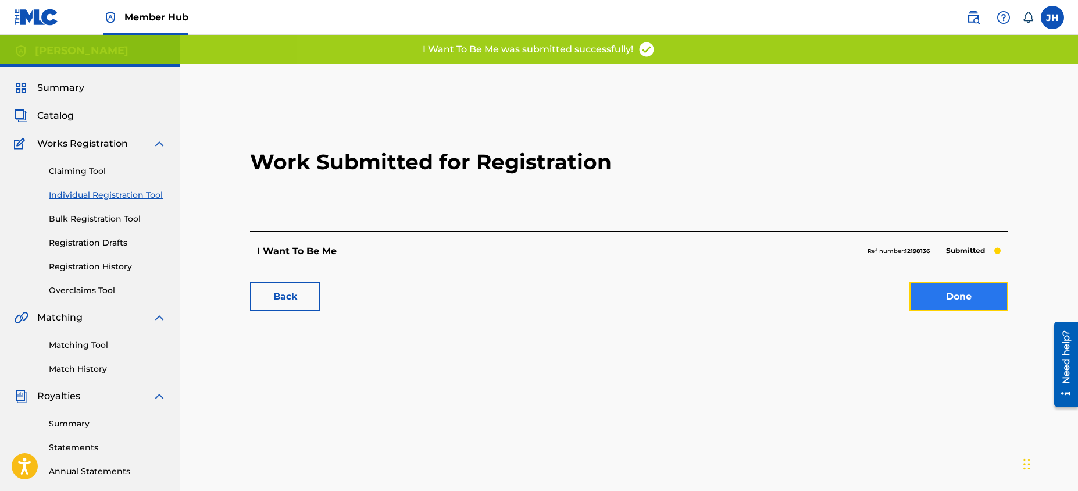
click at [946, 297] on link "Done" at bounding box center [958, 296] width 99 height 29
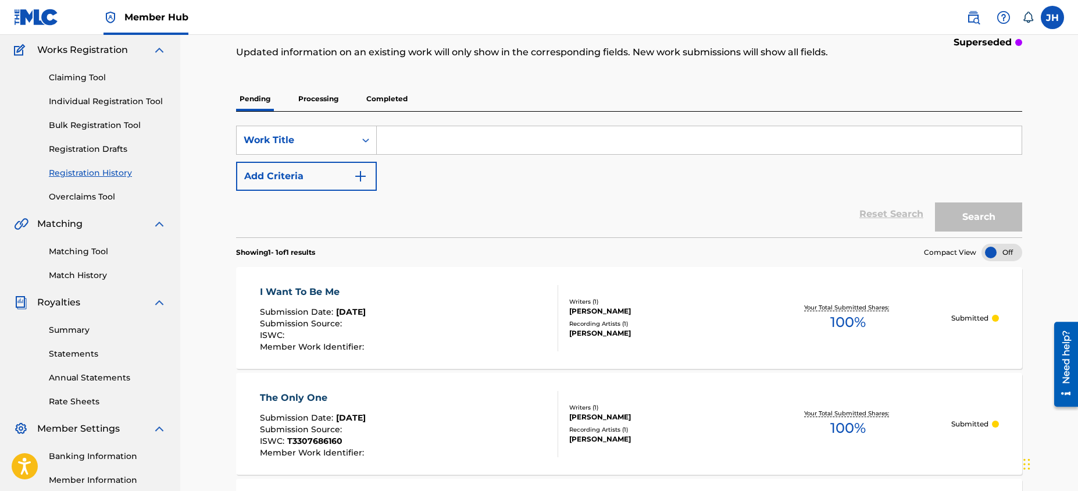
scroll to position [135, 0]
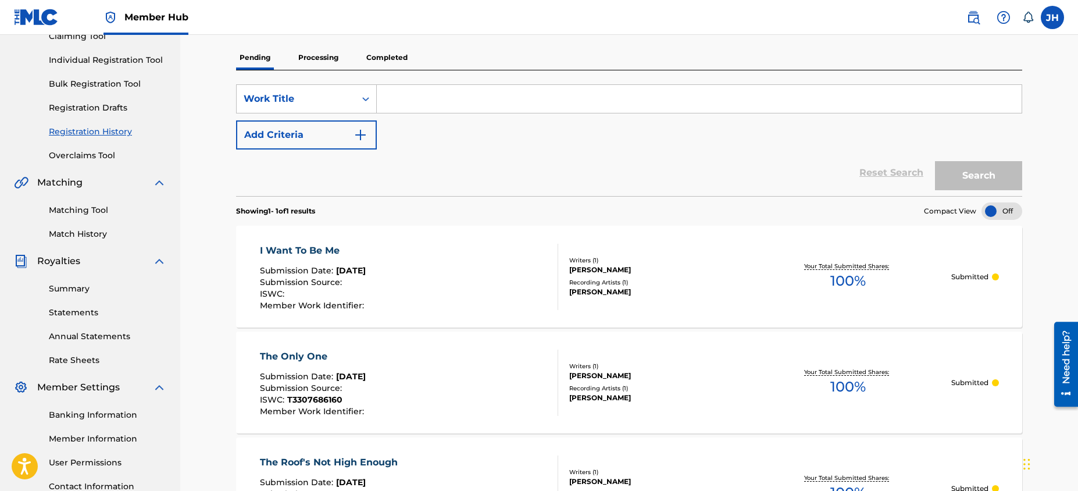
click at [671, 292] on div "[PERSON_NAME]" at bounding box center [657, 292] width 176 height 10
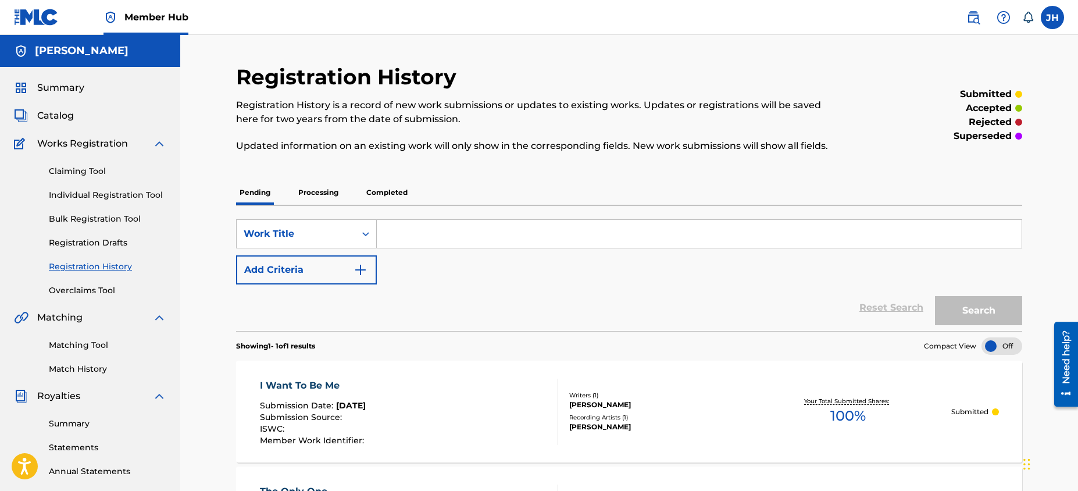
scroll to position [135, 0]
